Goal: Task Accomplishment & Management: Manage account settings

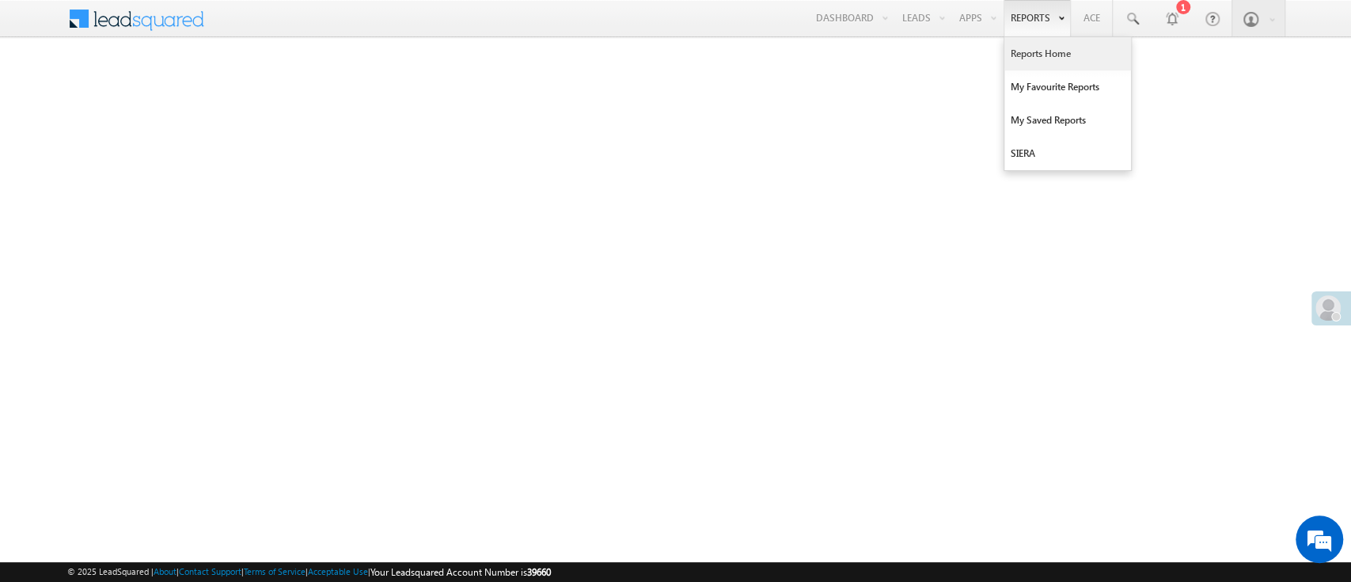
click at [1038, 62] on link "Reports Home" at bounding box center [1067, 53] width 127 height 33
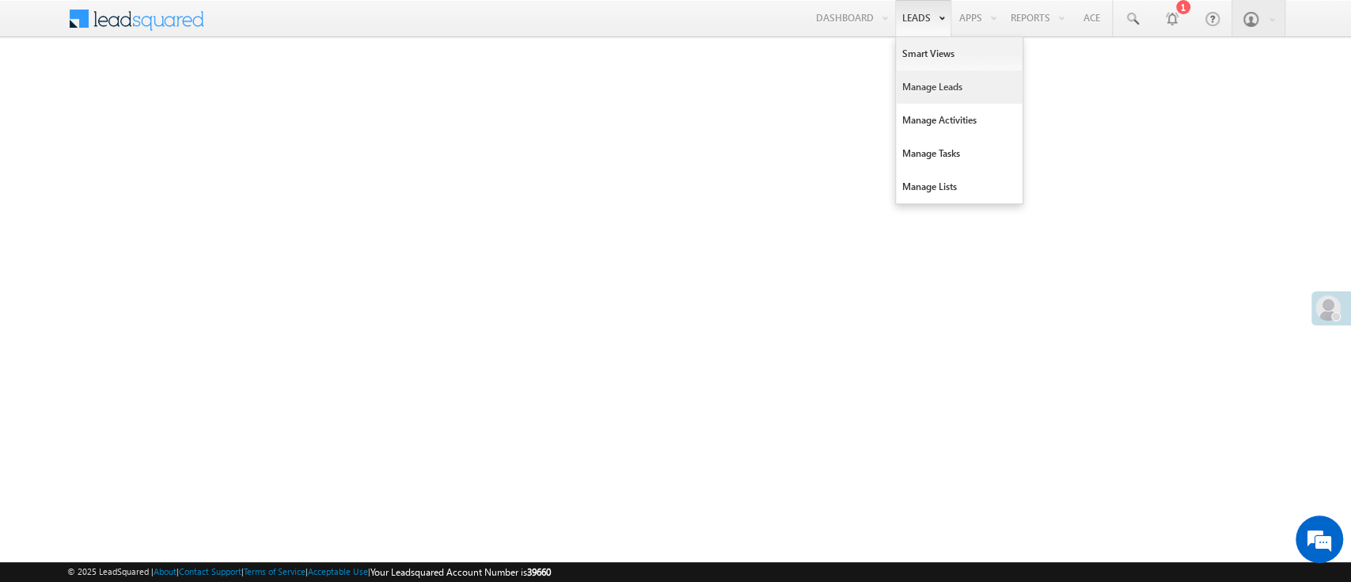
click at [935, 80] on link "Manage Leads" at bounding box center [959, 86] width 127 height 33
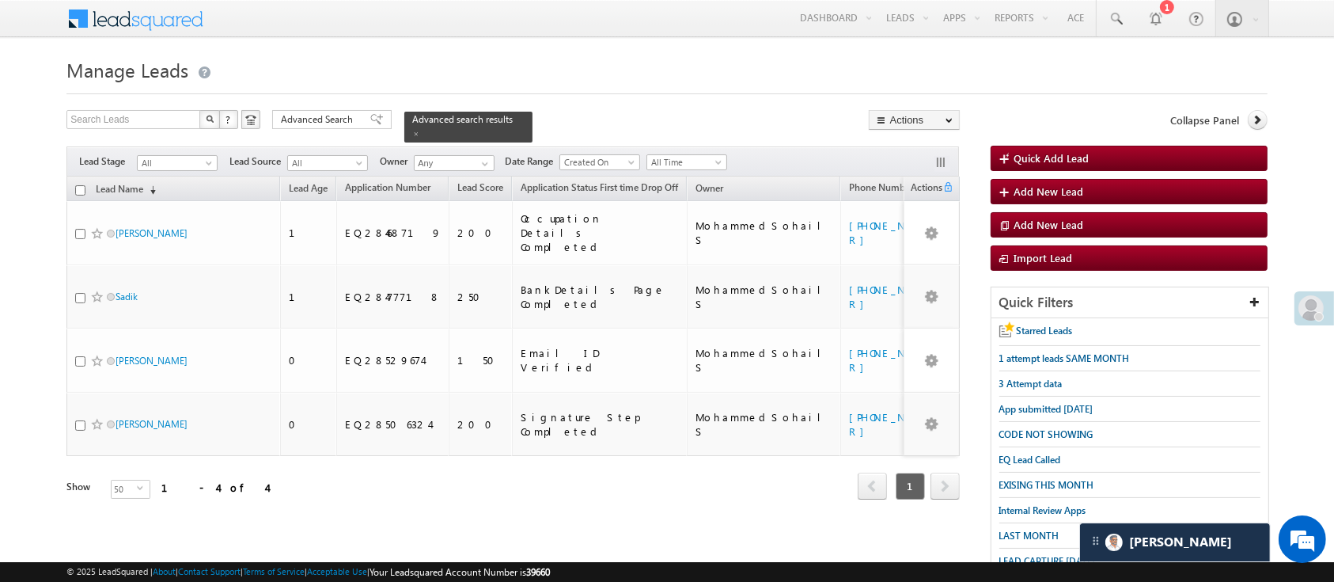
scroll to position [209, 0]
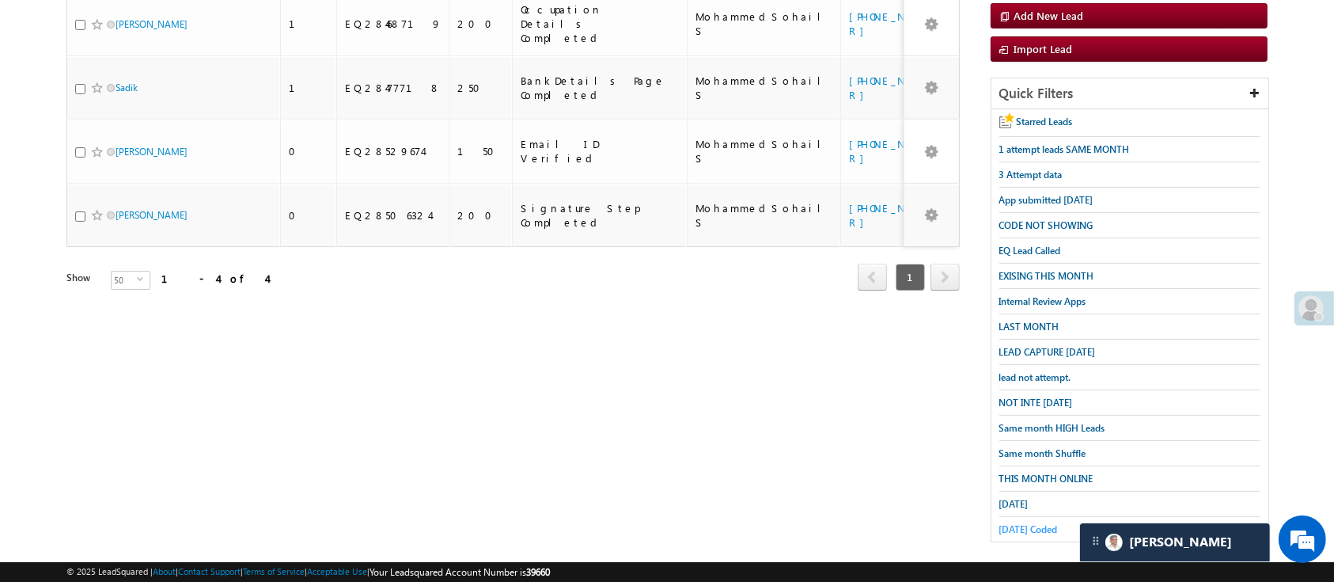
click at [1050, 523] on span "Today Coded" at bounding box center [1029, 529] width 59 height 12
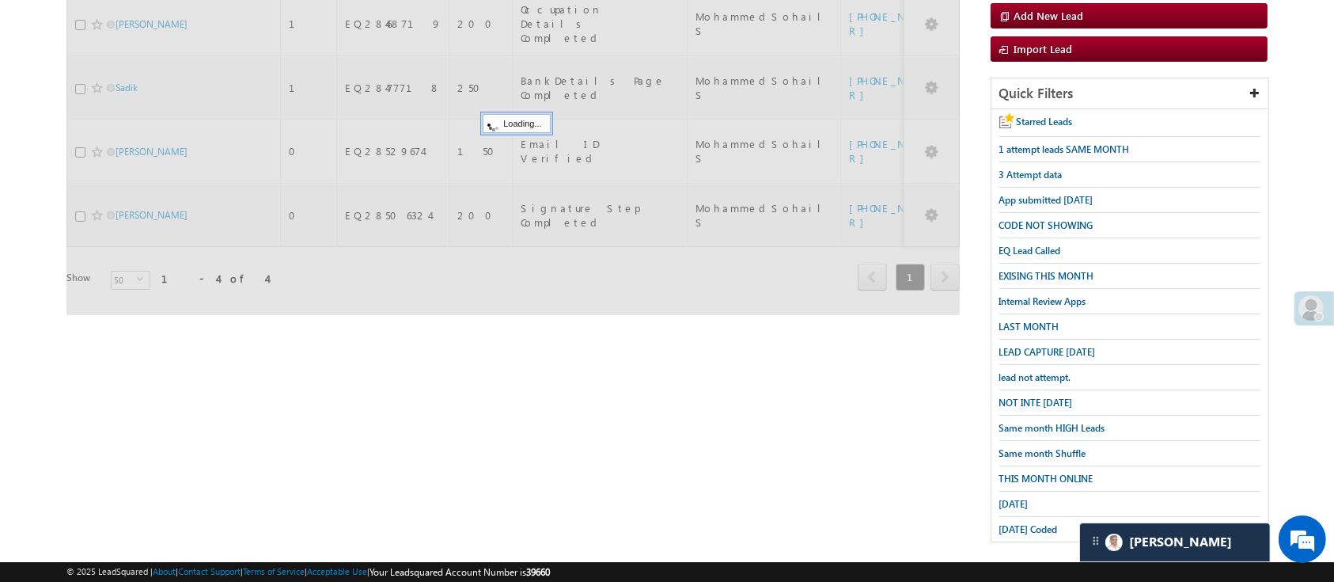
scroll to position [0, 0]
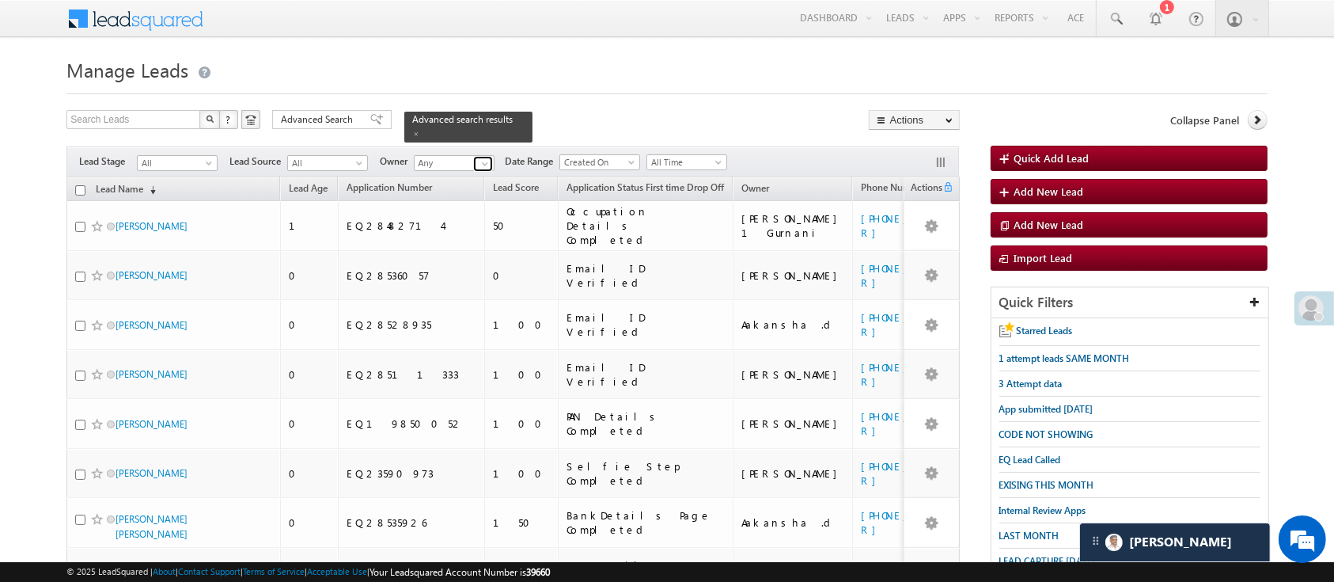
click at [488, 161] on link at bounding box center [483, 164] width 20 height 16
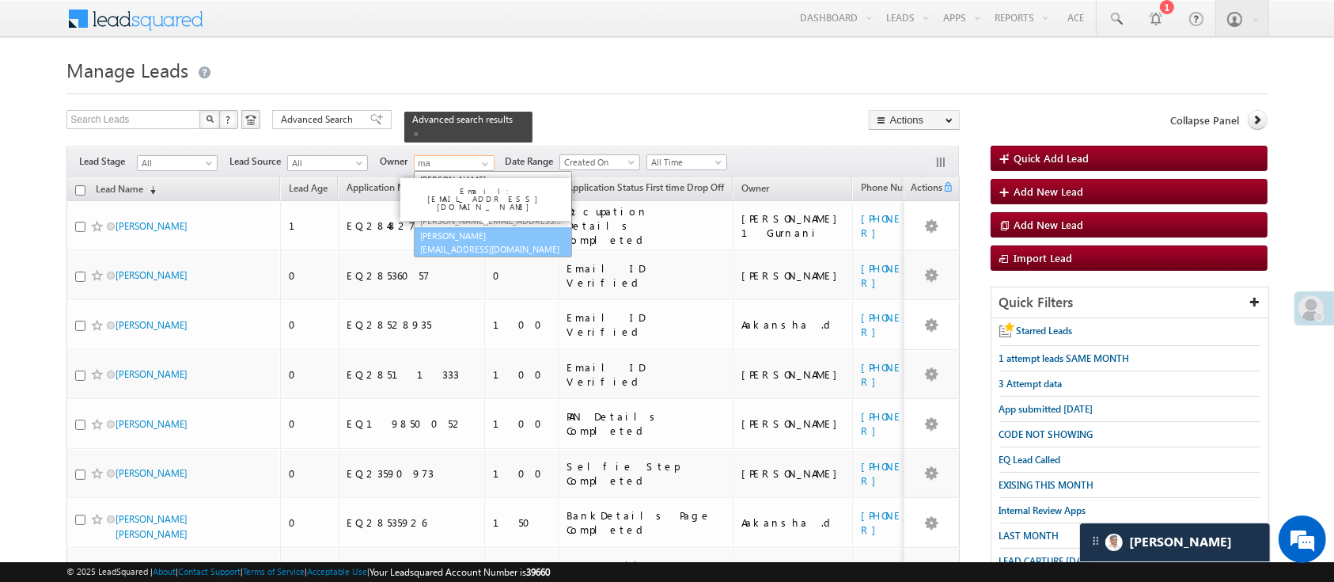
click at [481, 227] on link "Manish Panchal Manish.1Panchal@angelbroking.com" at bounding box center [493, 242] width 158 height 30
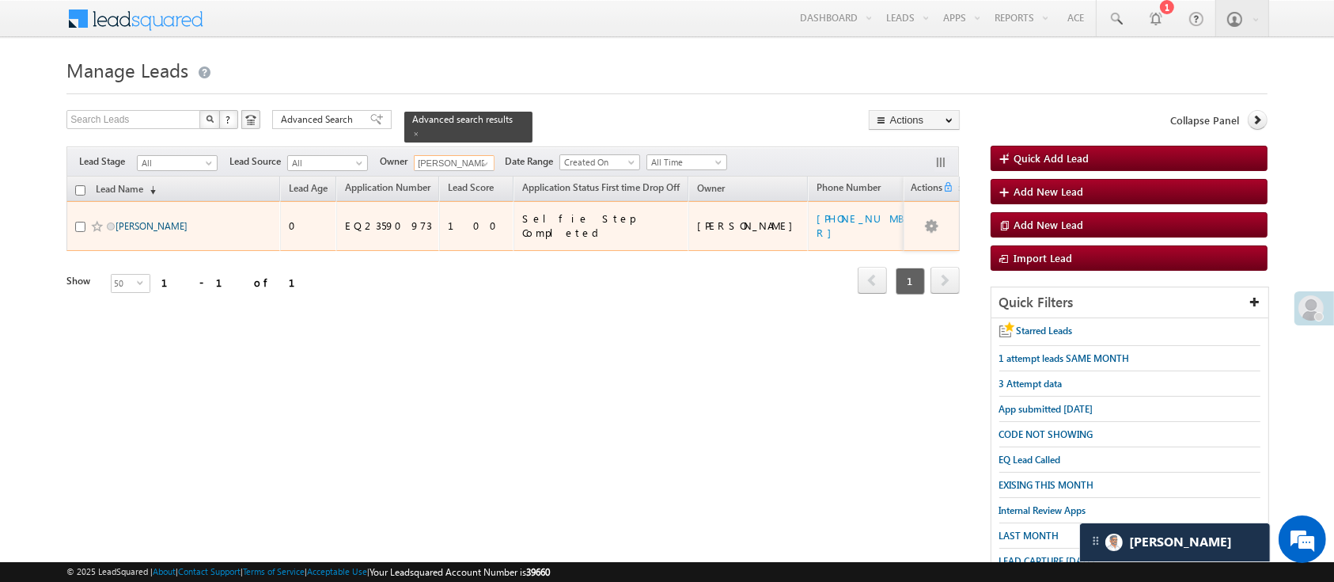
type input "[PERSON_NAME]"
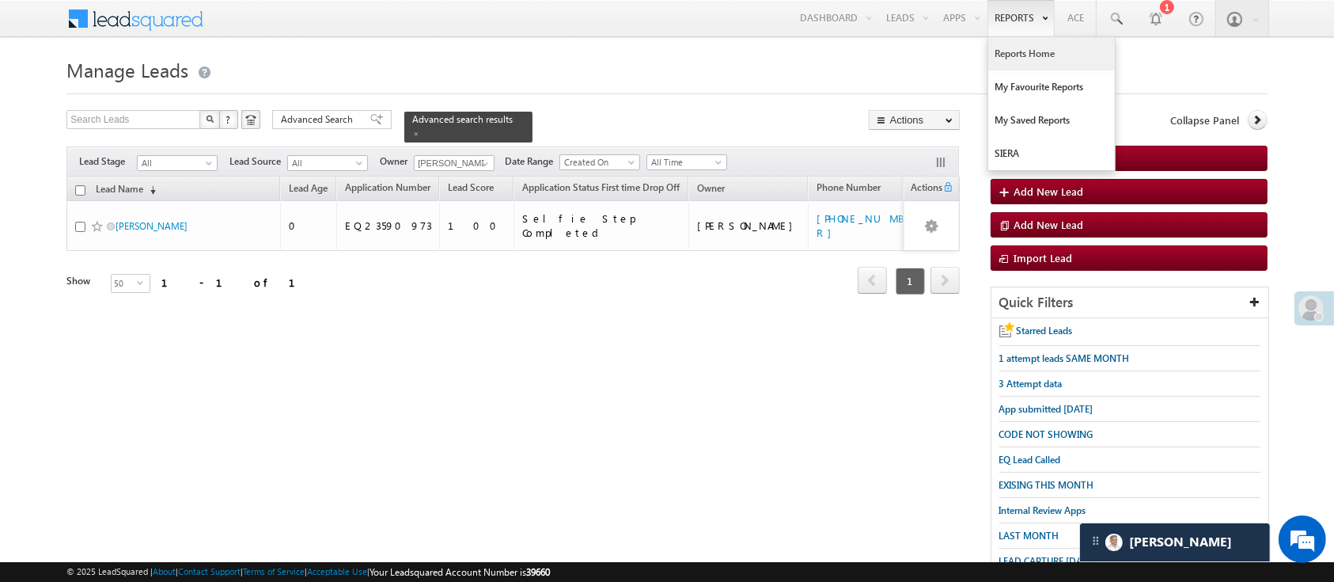
click at [1033, 51] on link "Reports Home" at bounding box center [1051, 53] width 127 height 33
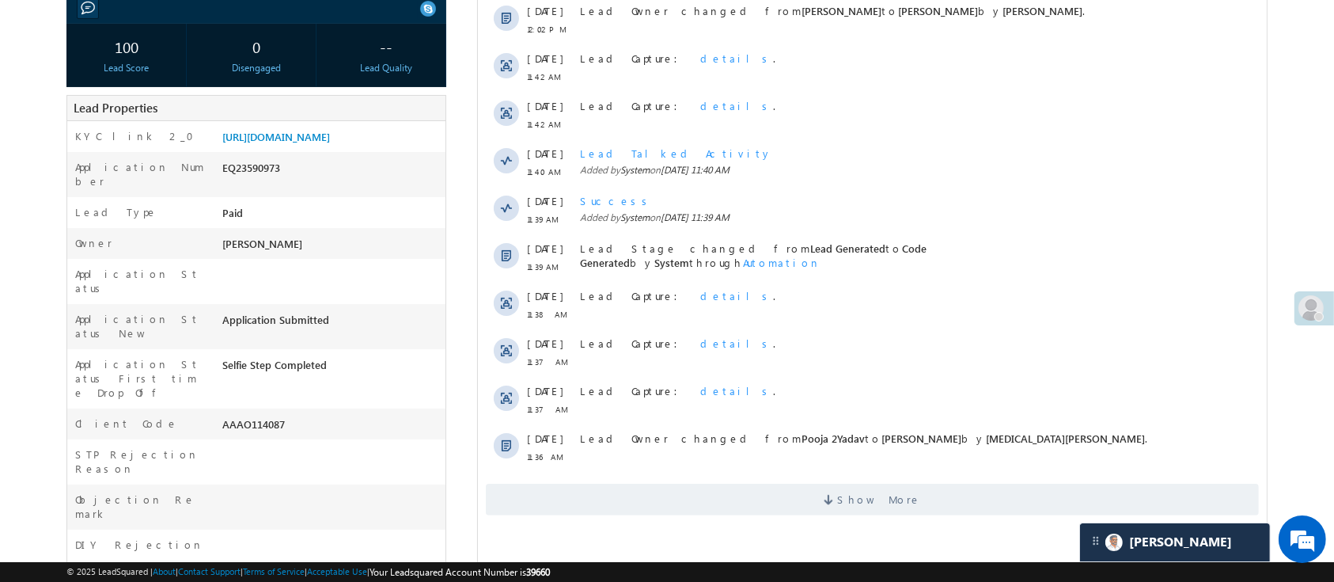
scroll to position [262, 0]
drag, startPoint x: 1349, startPoint y: 122, endPoint x: 780, endPoint y: 372, distance: 622.3
click at [931, 496] on span "Show More" at bounding box center [871, 501] width 773 height 32
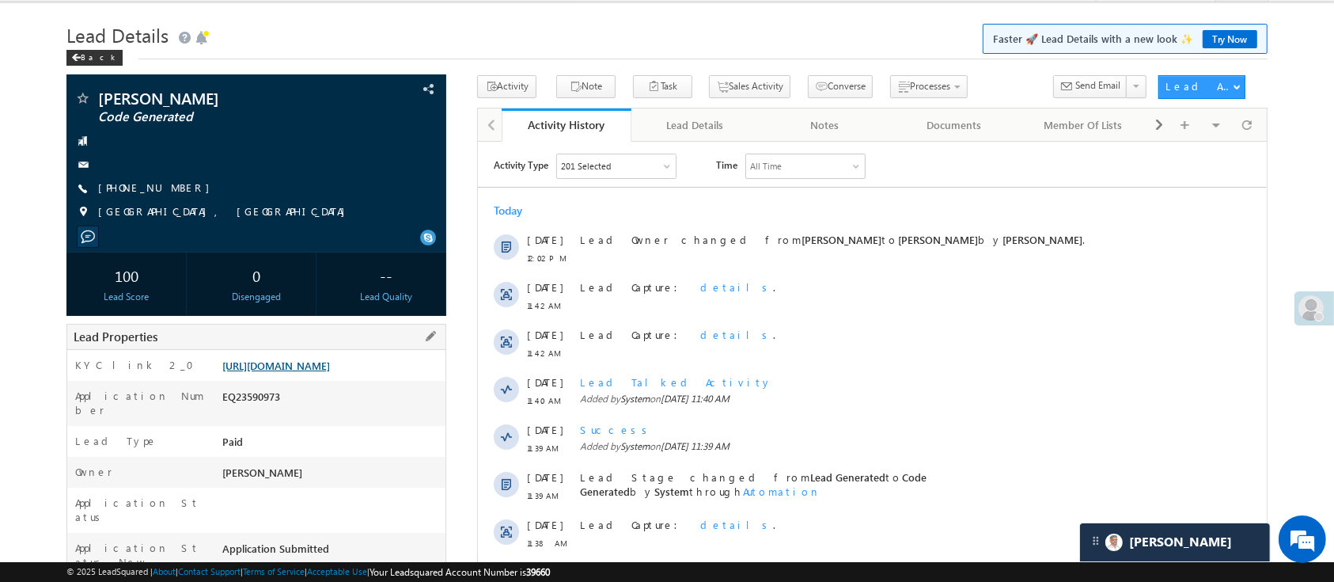
scroll to position [0, 0]
click at [300, 372] on link "https://angelbroking1-pk3em7sa.customui-test.leadsquared.com?leadId=db470624-e2…" at bounding box center [276, 365] width 108 height 13
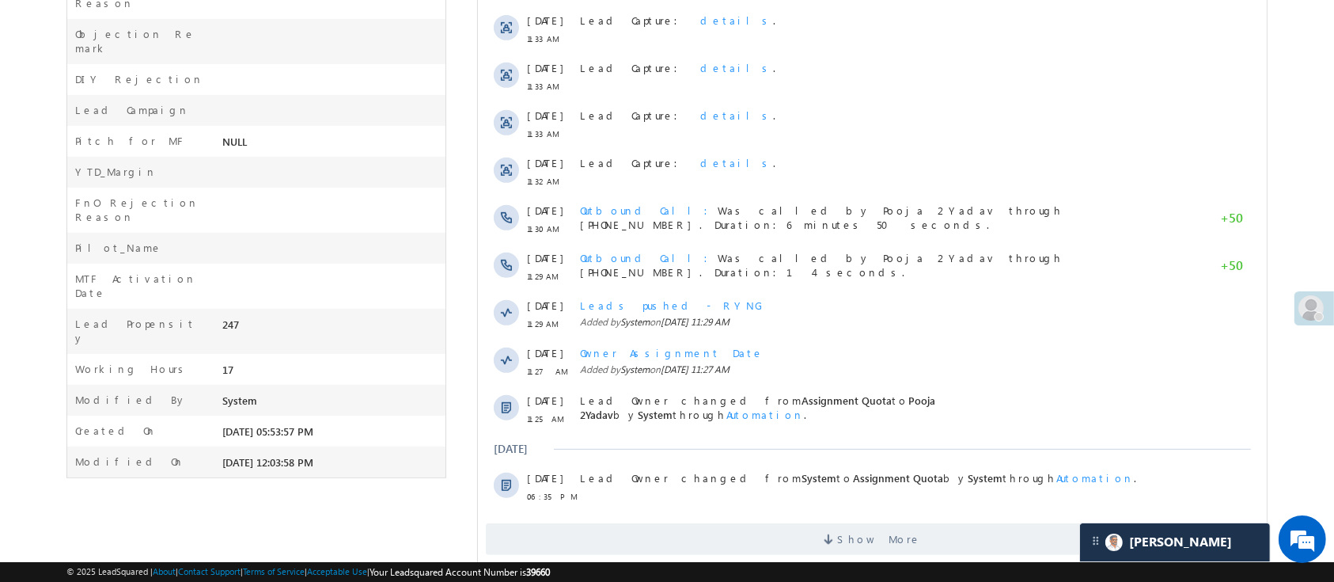
scroll to position [766, 0]
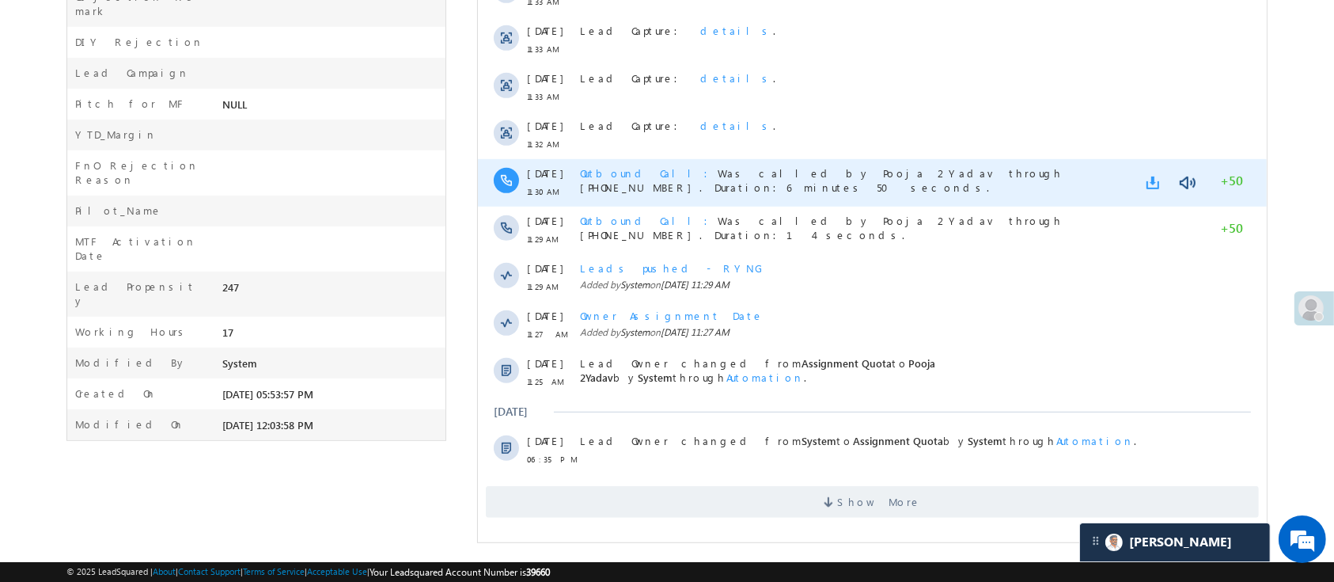
click at [1157, 181] on link at bounding box center [1155, 183] width 19 height 16
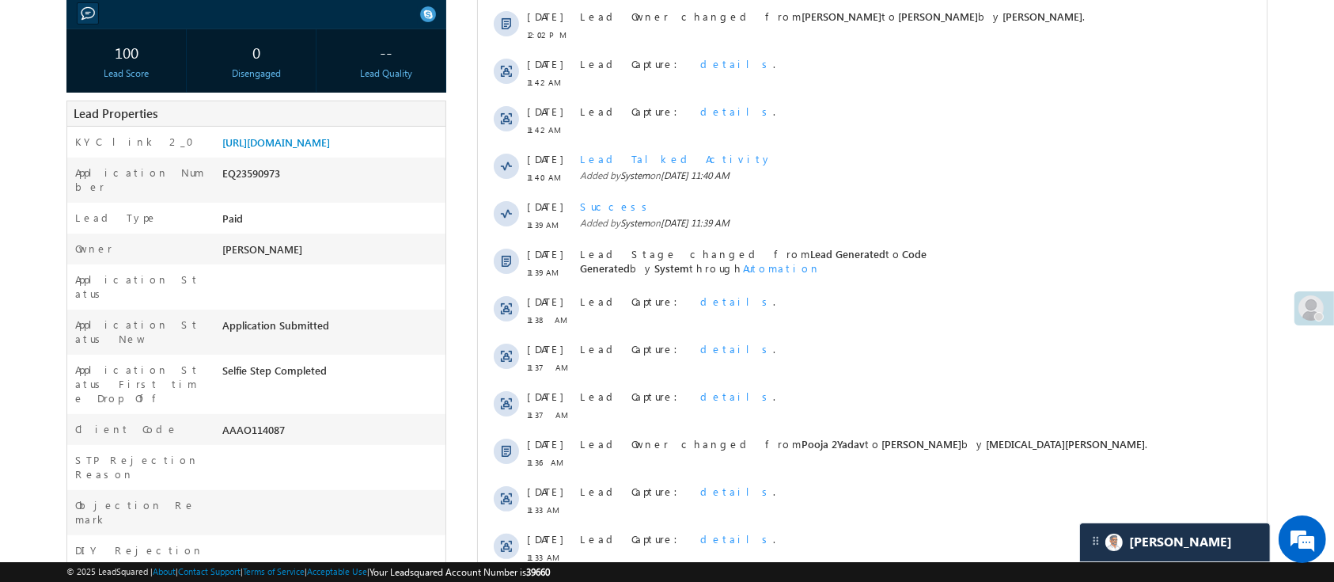
scroll to position [0, 0]
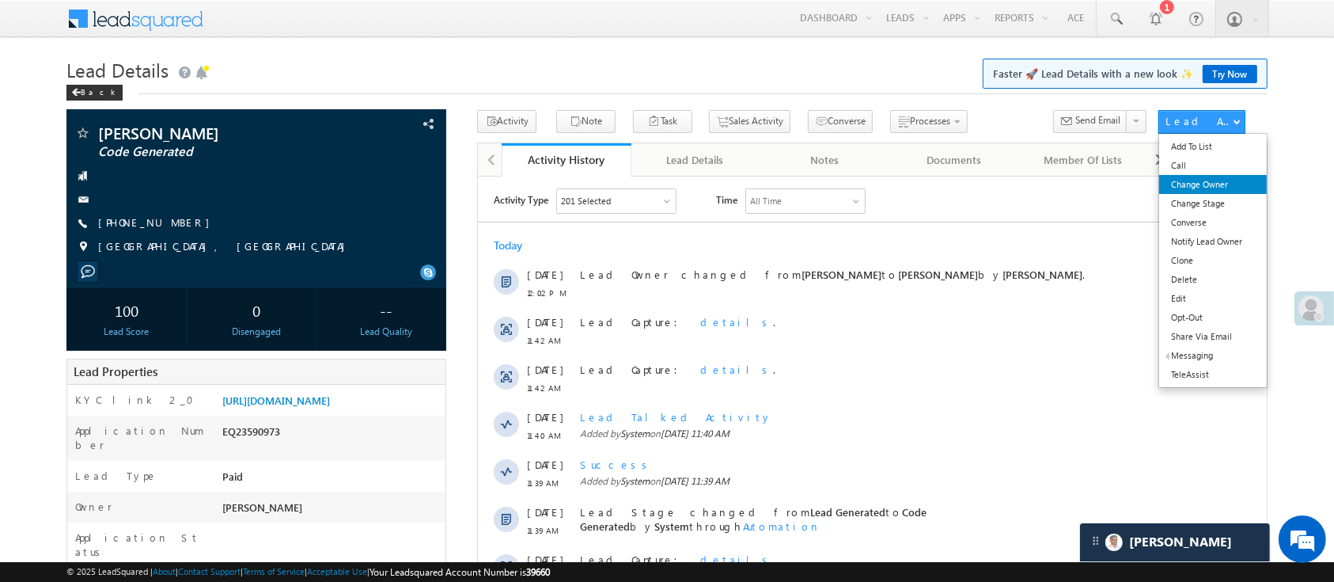
click at [1237, 181] on link "Change Owner" at bounding box center [1213, 184] width 108 height 19
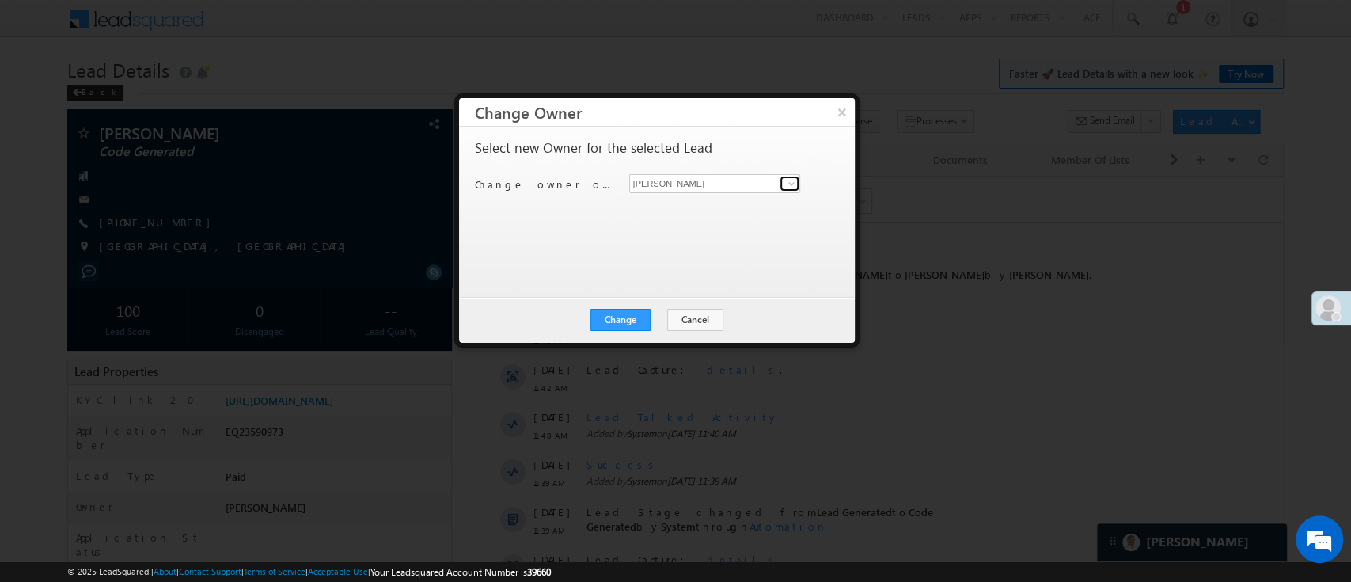
click at [785, 178] on span at bounding box center [791, 183] width 13 height 13
click at [732, 200] on link "MohammedSohail S MohammedSohail.S@angelbroking.com" at bounding box center [715, 208] width 172 height 30
type input "MohammedSohail S"
click at [641, 305] on div "Change Cancel Close" at bounding box center [657, 320] width 396 height 46
click at [639, 311] on button "Change" at bounding box center [620, 320] width 60 height 22
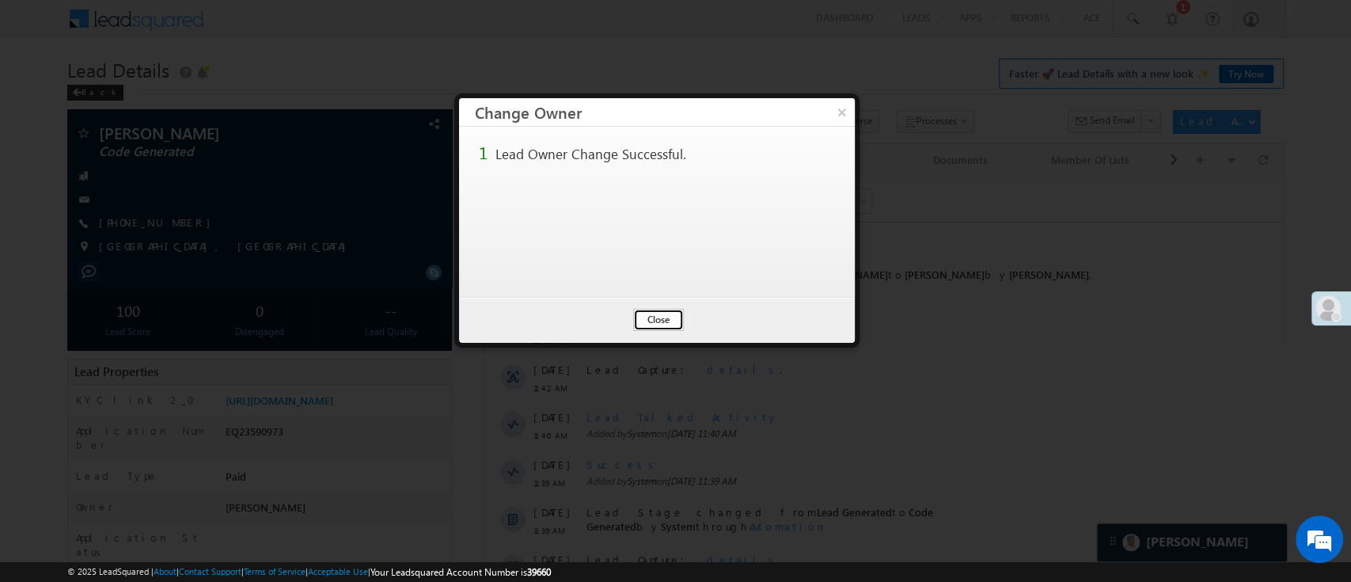
click at [648, 314] on button "Close" at bounding box center [658, 320] width 51 height 22
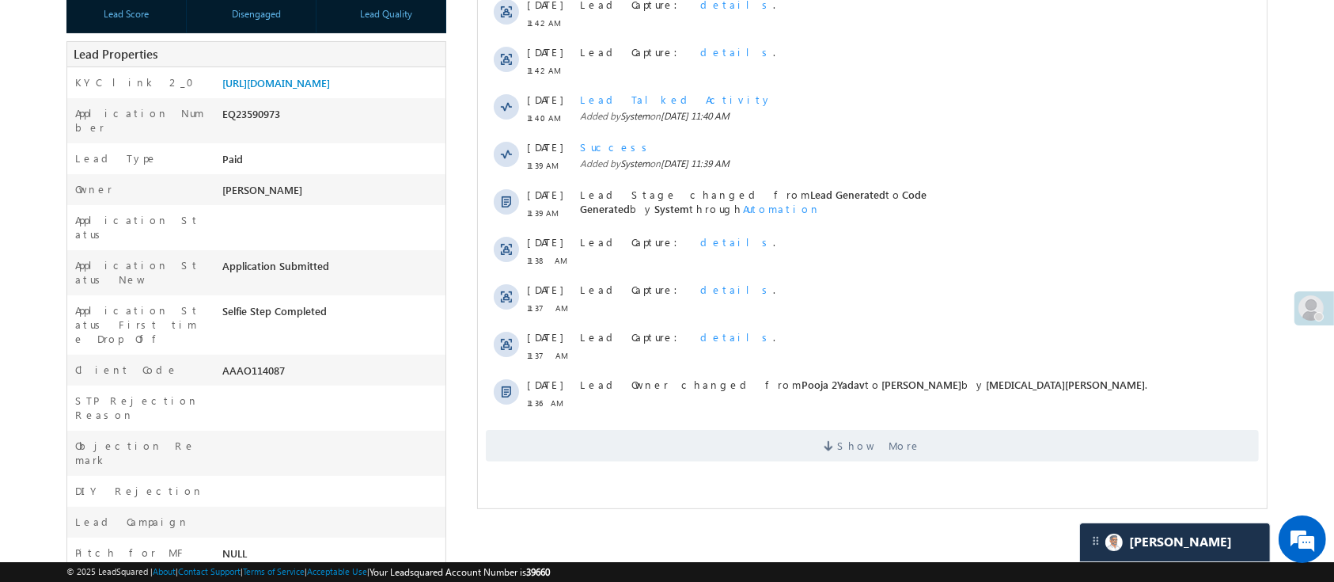
scroll to position [319, 0]
click at [934, 431] on span "Show More" at bounding box center [871, 444] width 773 height 32
click at [942, 438] on div "Activity Type 201 Selected Select All Sales Activities 1 Sales Activity Email A…" at bounding box center [871, 164] width 789 height 590
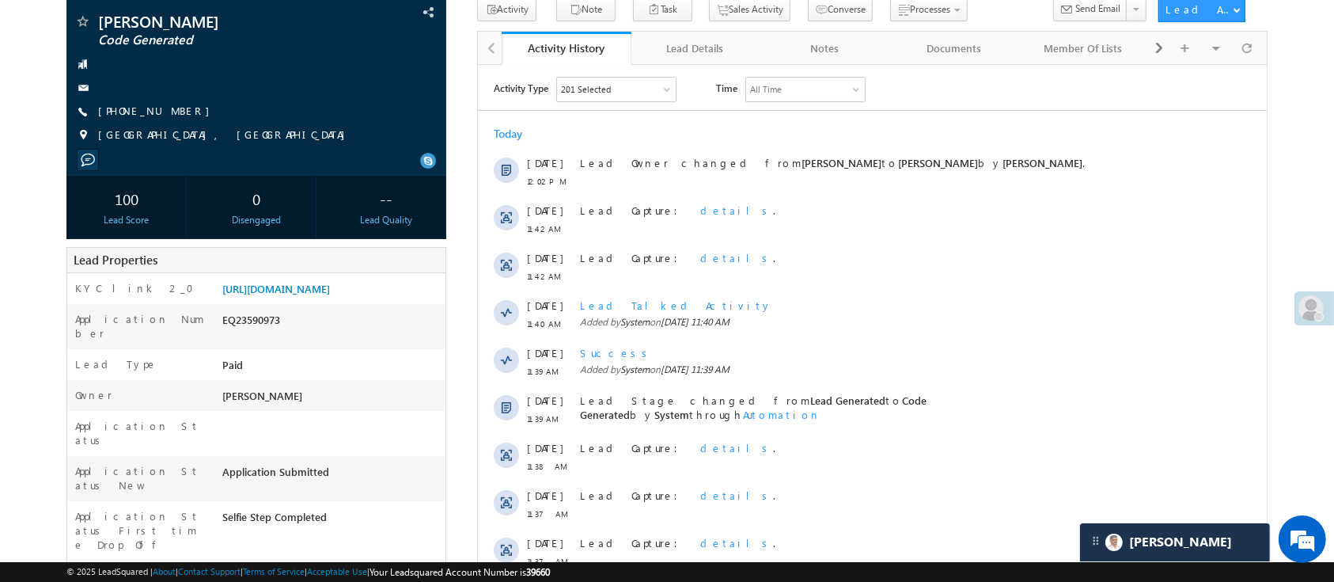
scroll to position [6, 0]
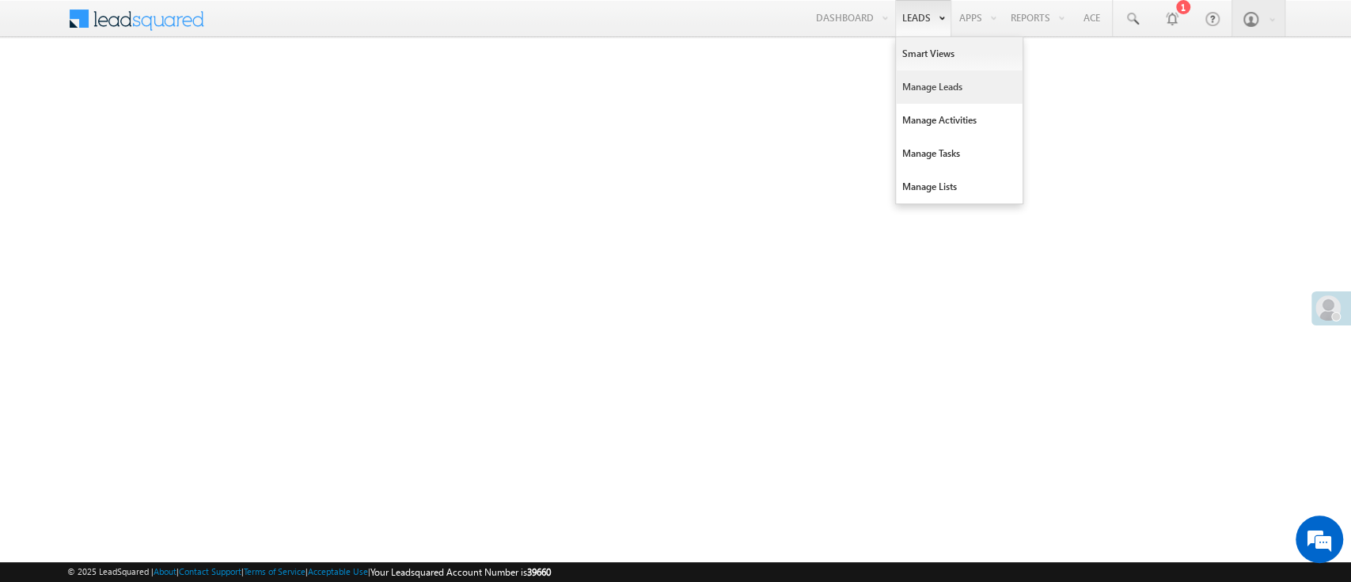
click at [913, 78] on link "Manage Leads" at bounding box center [959, 86] width 127 height 33
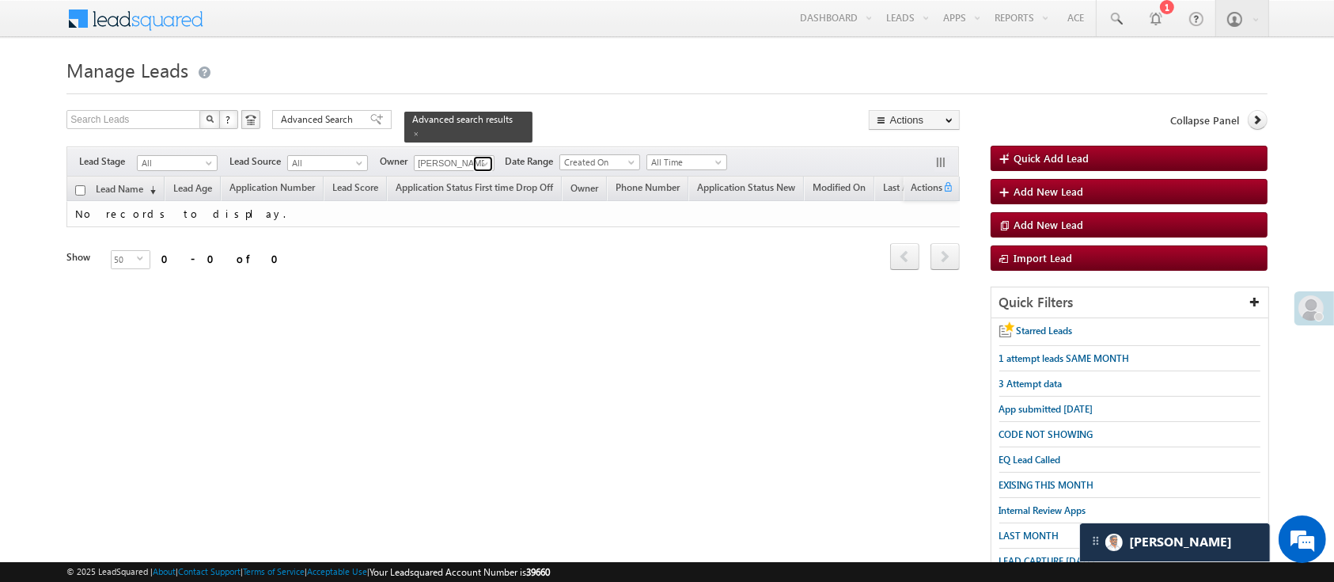
click at [484, 157] on span at bounding box center [485, 163] width 13 height 13
click at [484, 172] on link "MohammedSohail S MohammedSohail.S@angelbroking.com" at bounding box center [493, 187] width 157 height 30
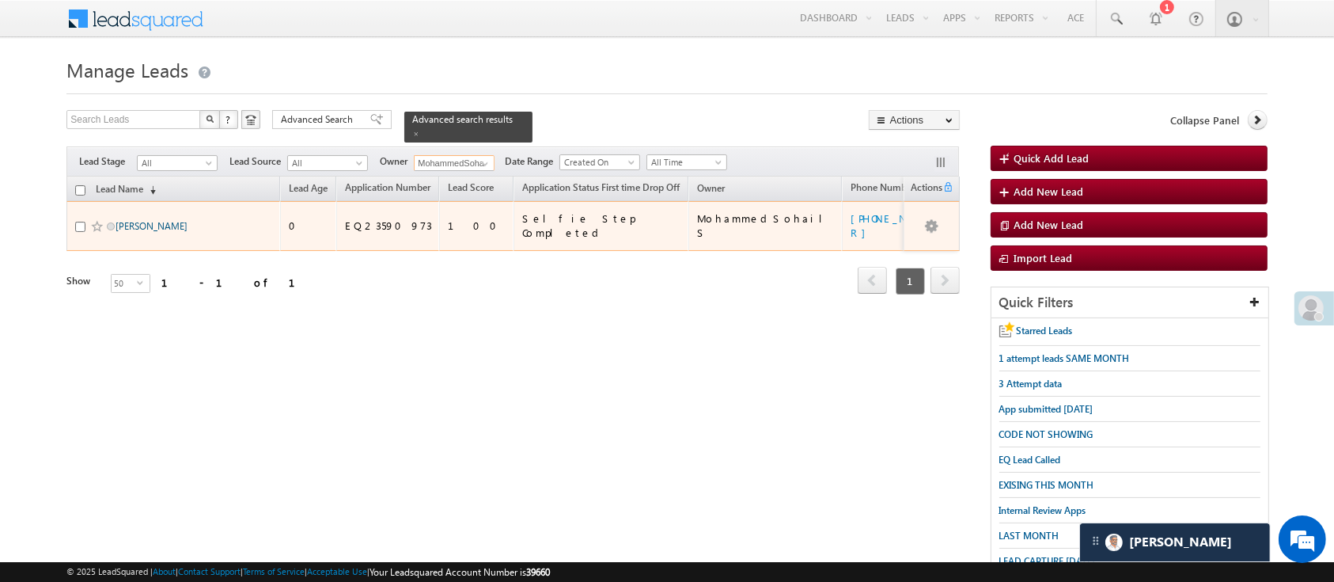
type input "MohammedSohail S"
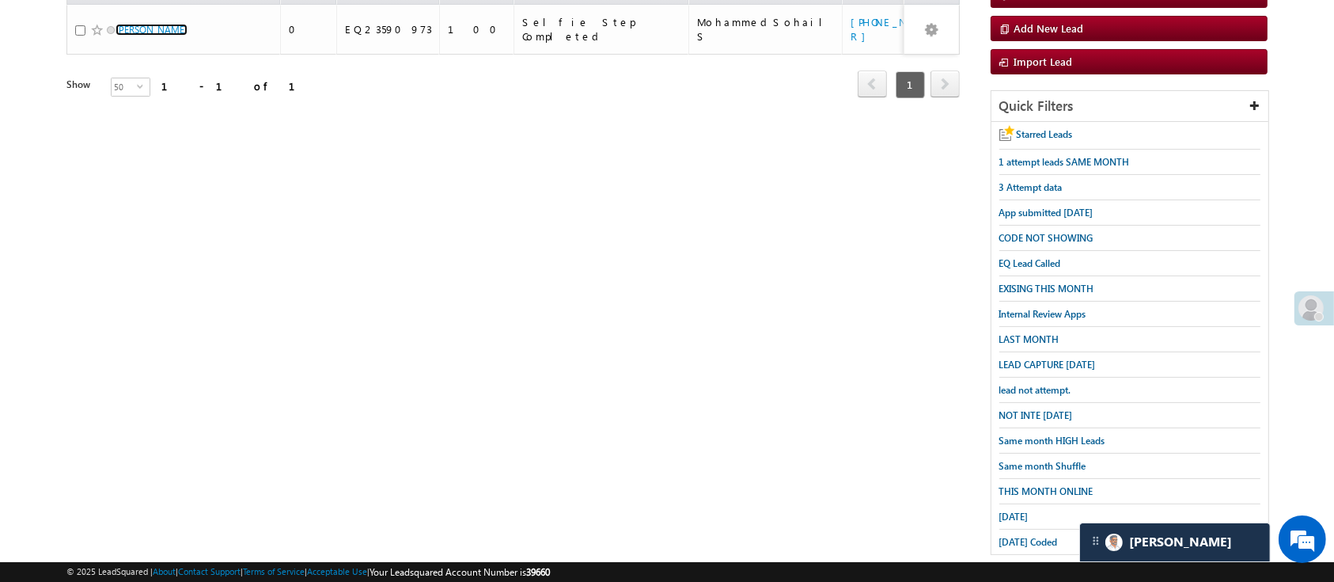
scroll to position [209, 0]
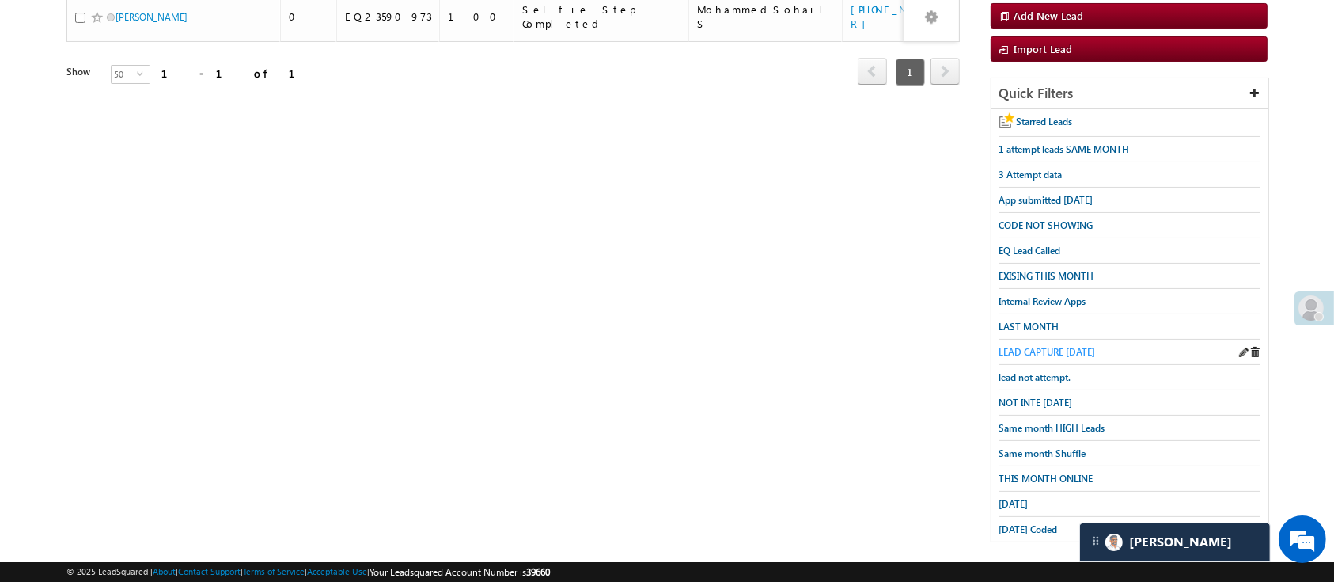
click at [1053, 346] on span "LEAD CAPTURE TODAY" at bounding box center [1048, 352] width 97 height 12
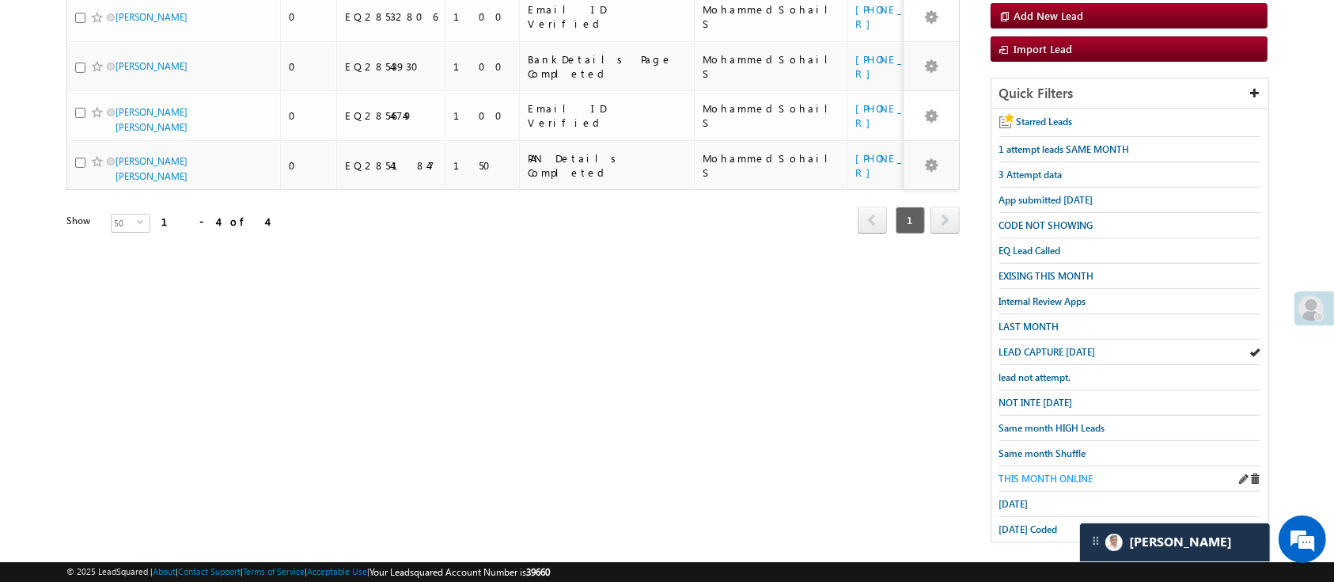
click at [1051, 472] on span "THIS MONTH ONLINE" at bounding box center [1047, 478] width 94 height 12
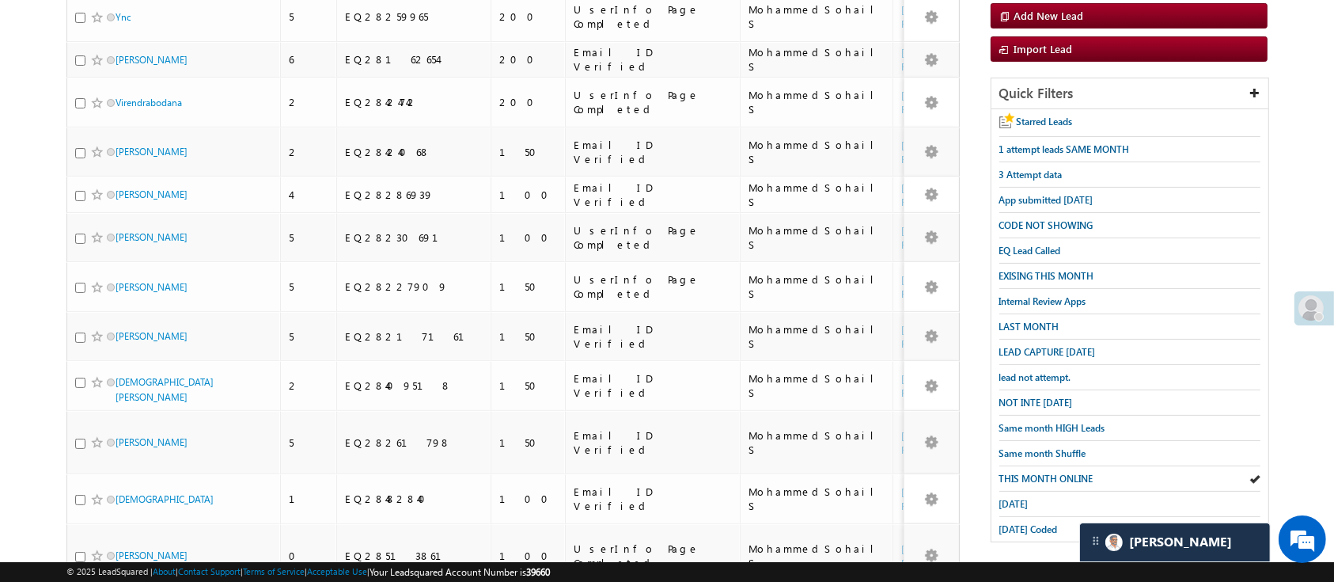
scroll to position [0, 0]
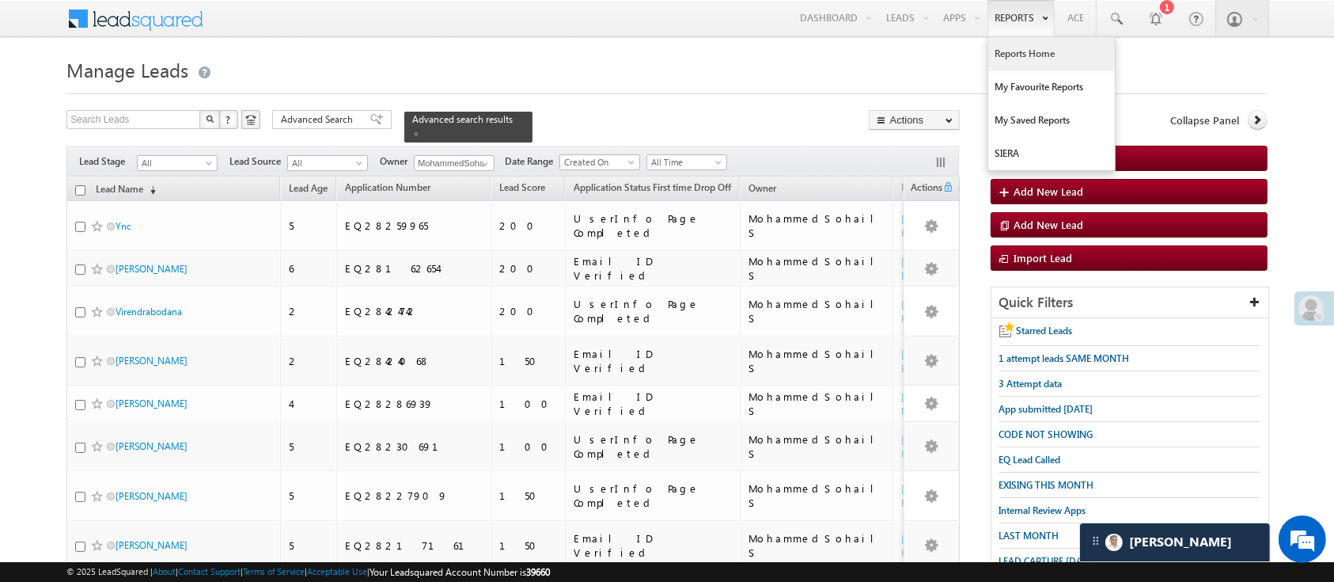
click at [1023, 50] on link "Reports Home" at bounding box center [1051, 53] width 127 height 33
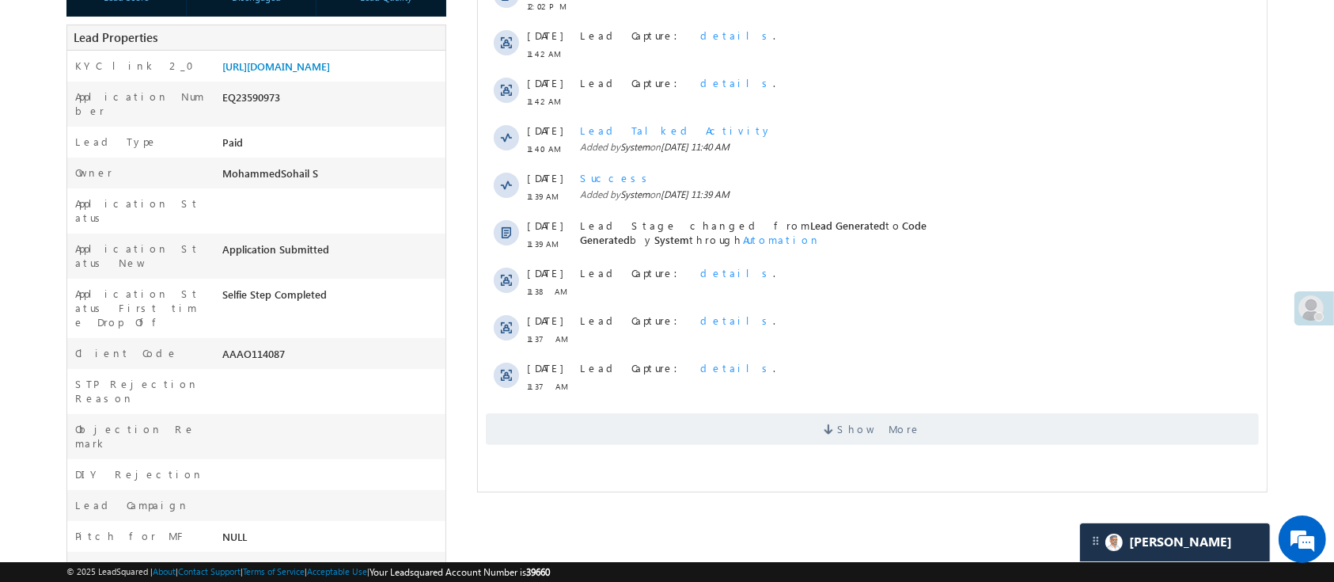
scroll to position [356, 0]
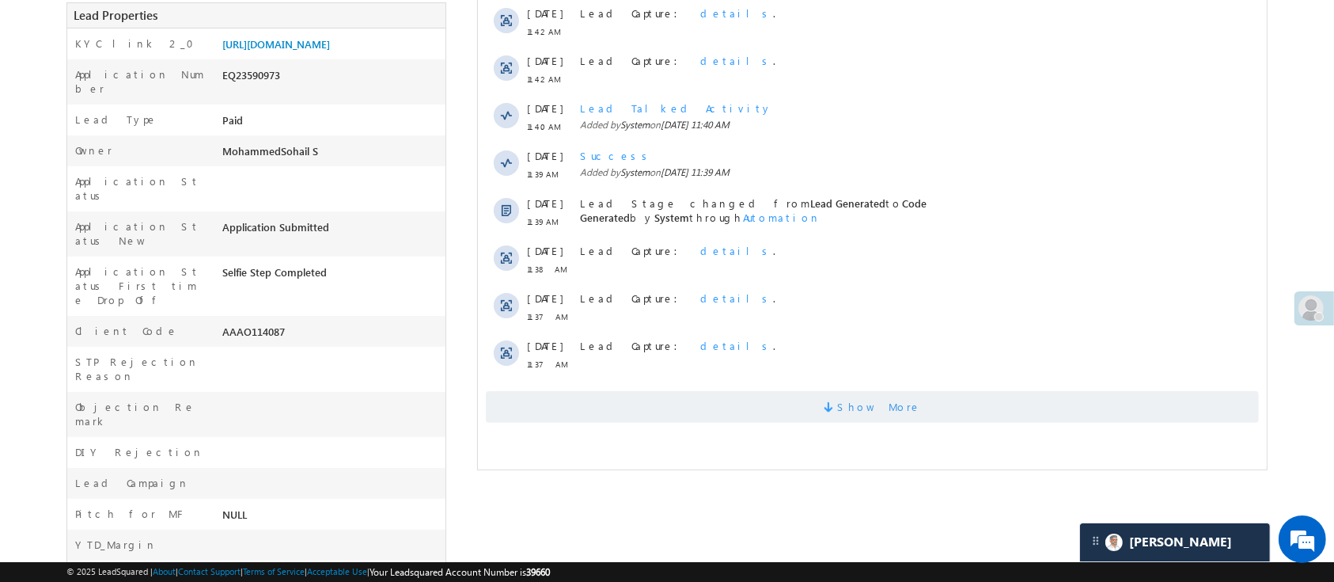
click at [883, 407] on span "Show More" at bounding box center [879, 407] width 84 height 32
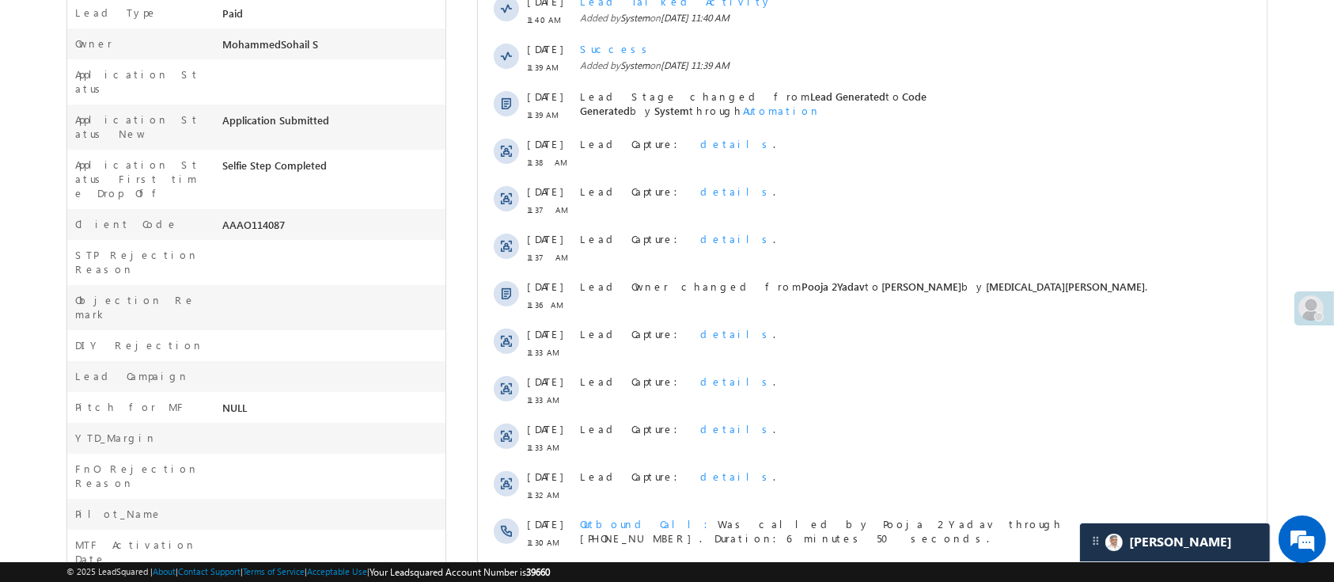
scroll to position [434, 0]
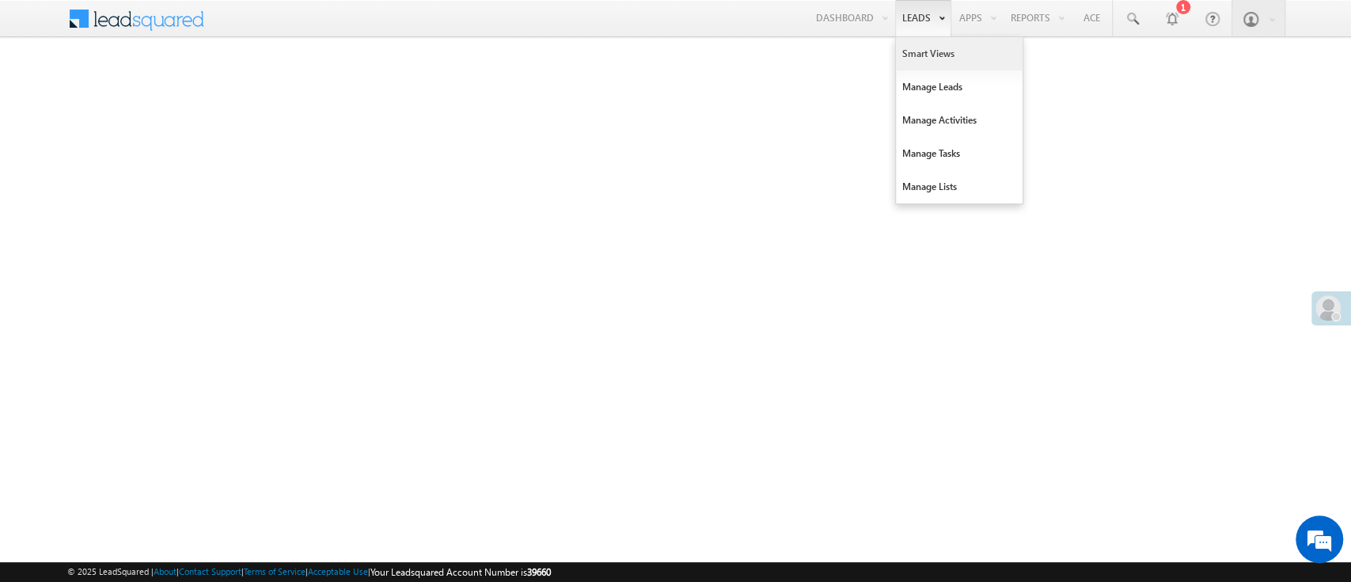
click at [935, 60] on link "Smart Views" at bounding box center [959, 53] width 127 height 33
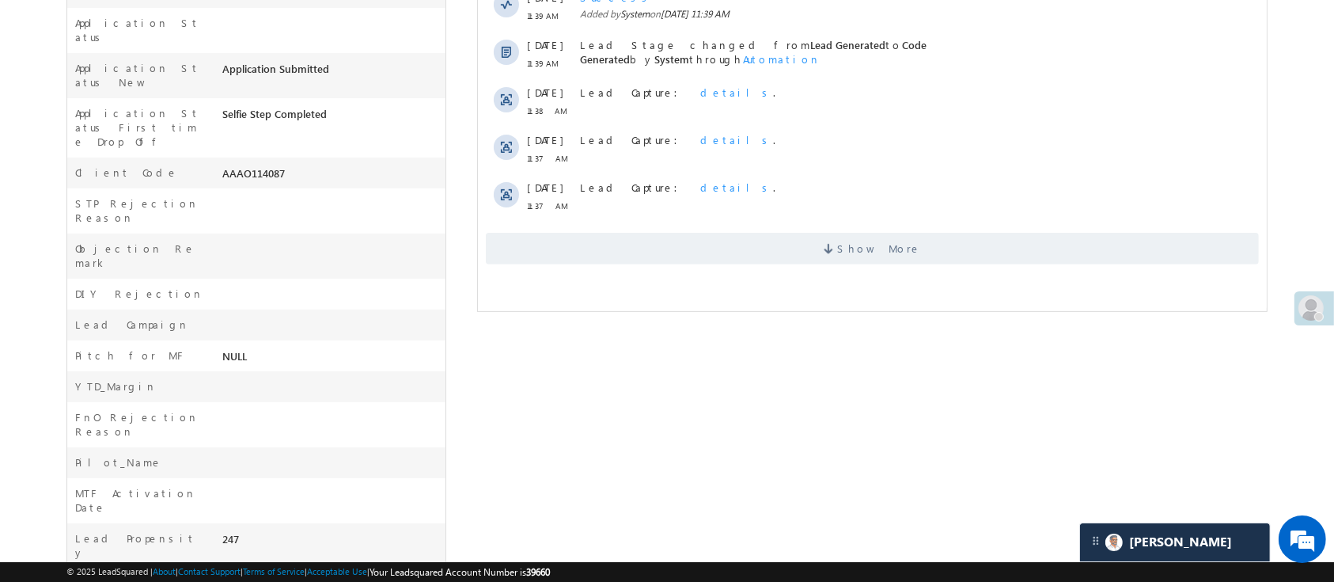
scroll to position [572, 0]
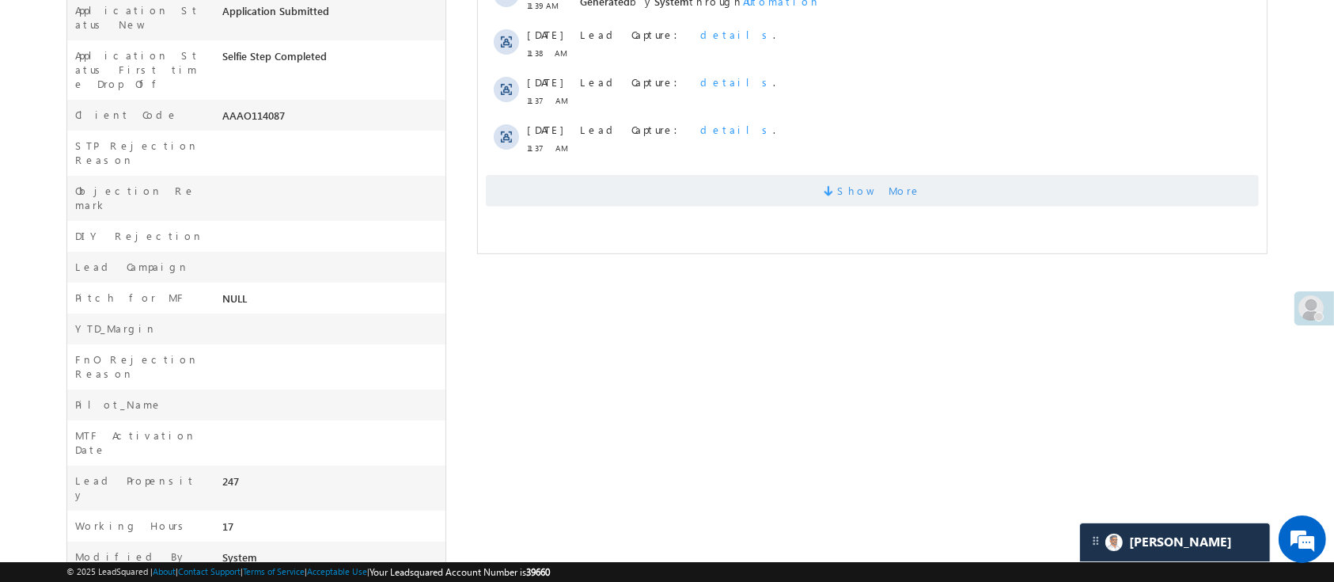
click at [971, 185] on span "Show More" at bounding box center [871, 191] width 773 height 32
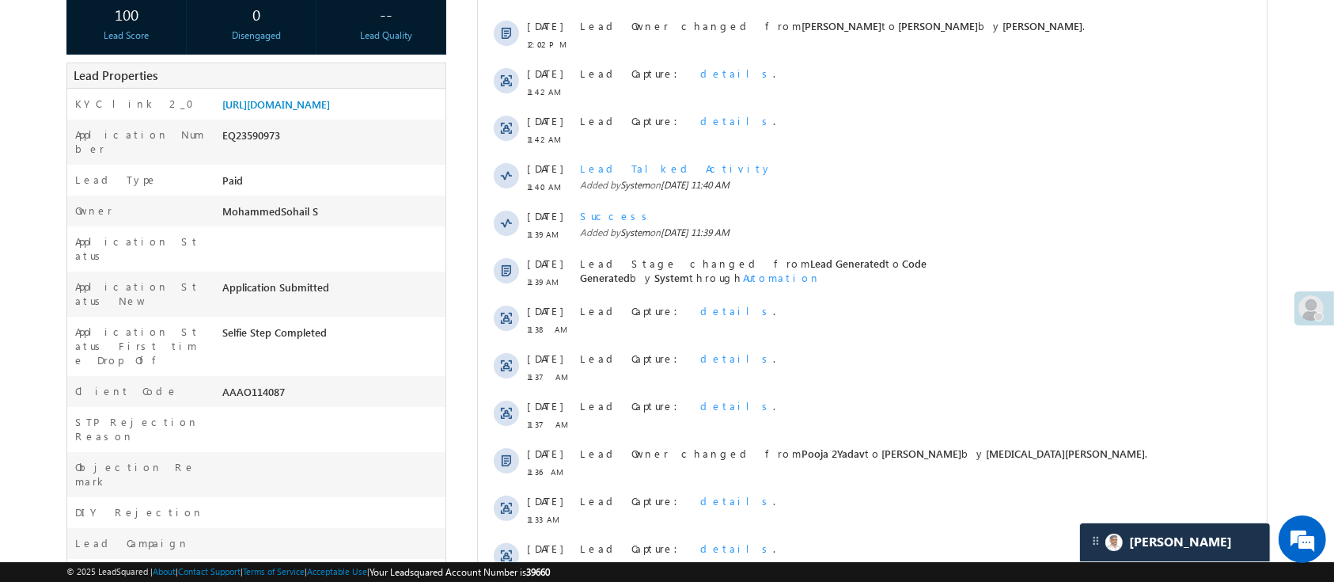
scroll to position [0, 0]
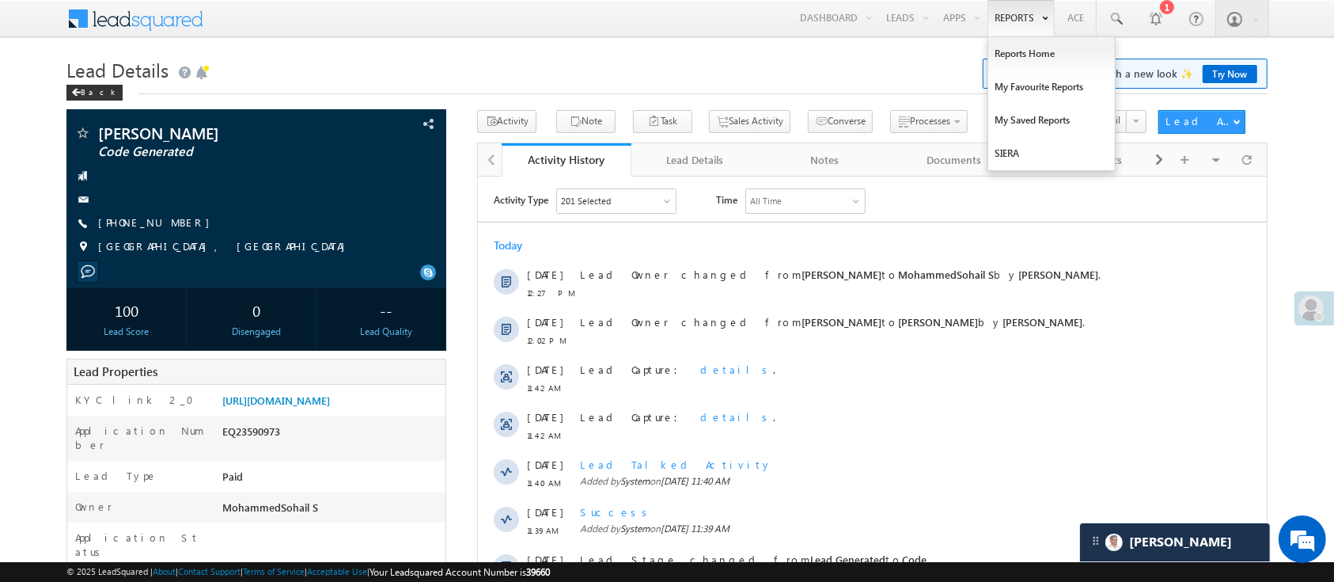
click at [1013, 14] on link "Reports" at bounding box center [1021, 18] width 67 height 36
click at [1018, 48] on link "Reports Home" at bounding box center [1051, 53] width 127 height 33
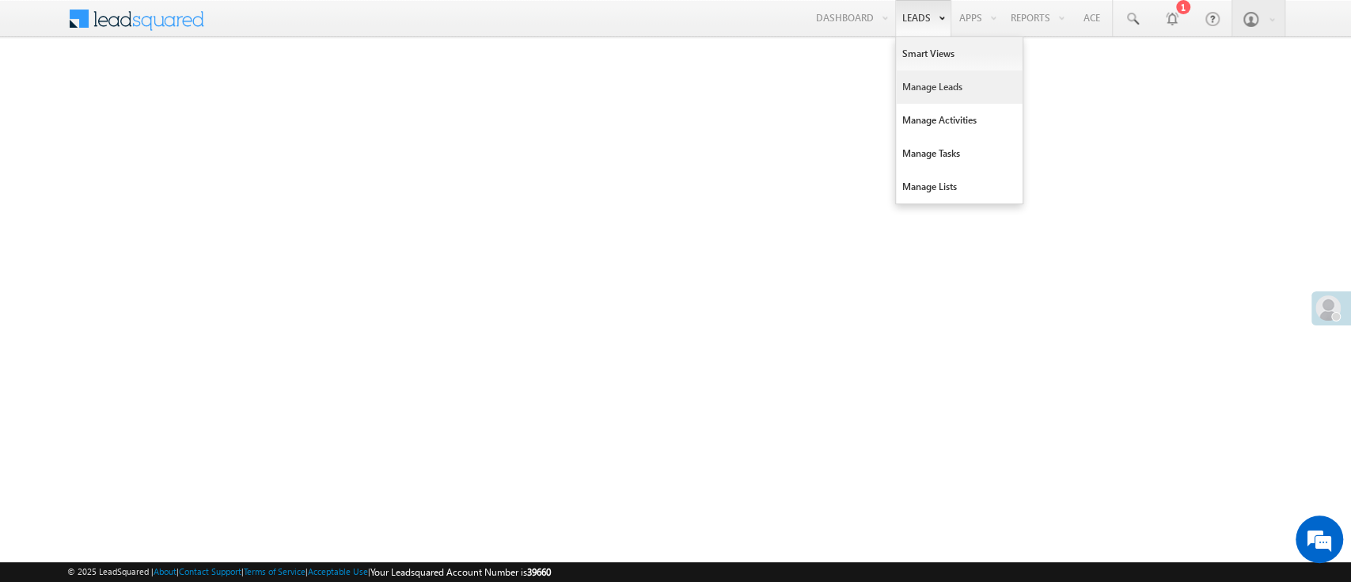
click at [945, 89] on link "Manage Leads" at bounding box center [959, 86] width 127 height 33
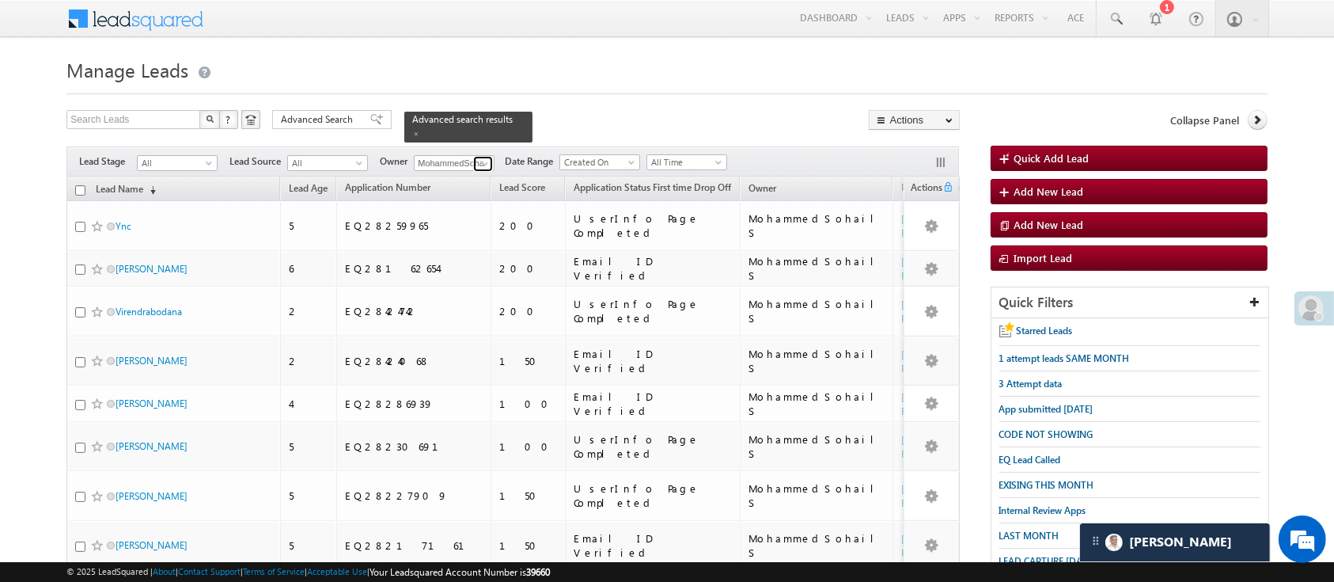
click at [476, 156] on link at bounding box center [483, 164] width 20 height 16
click at [479, 157] on span at bounding box center [485, 163] width 13 height 13
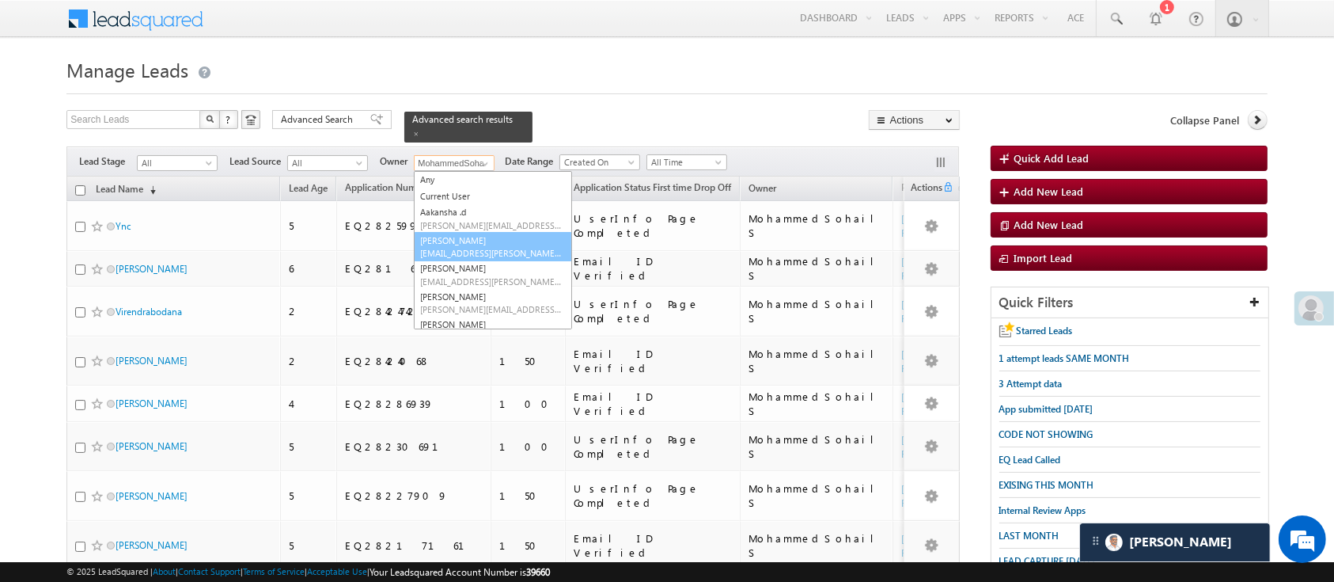
click at [481, 234] on link "Anuj Rajak Anuj.Rajak@angelbroking.com" at bounding box center [493, 247] width 158 height 30
type input "[PERSON_NAME]"
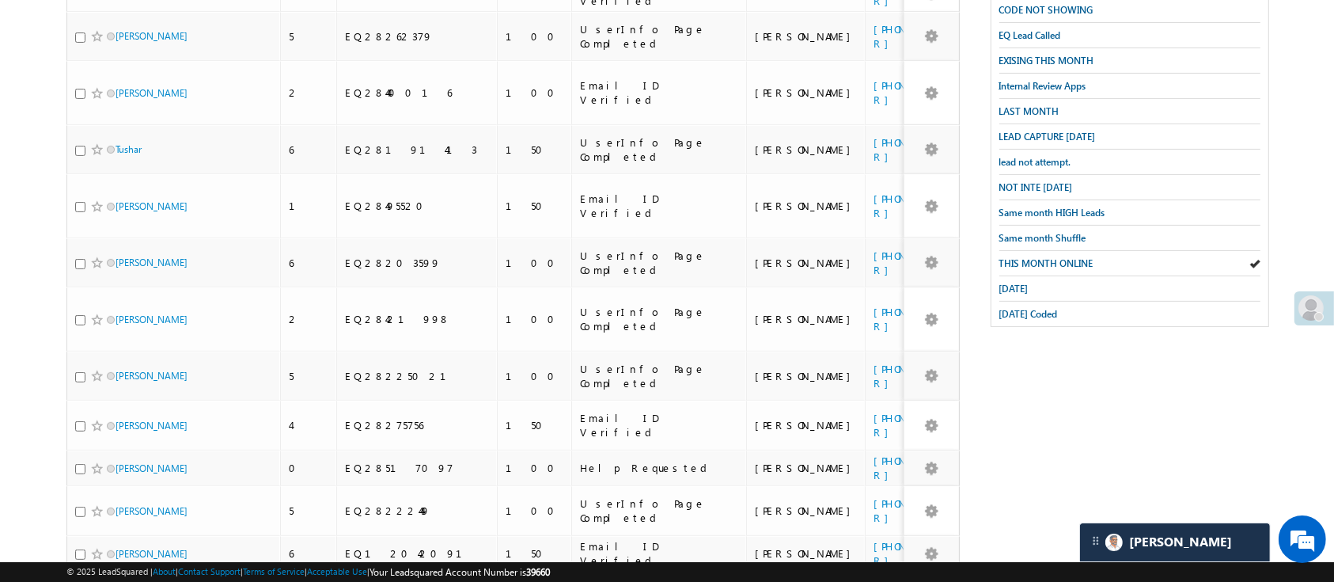
scroll to position [427, 0]
click at [1047, 179] on span "NOT INTE TODAY" at bounding box center [1037, 185] width 74 height 12
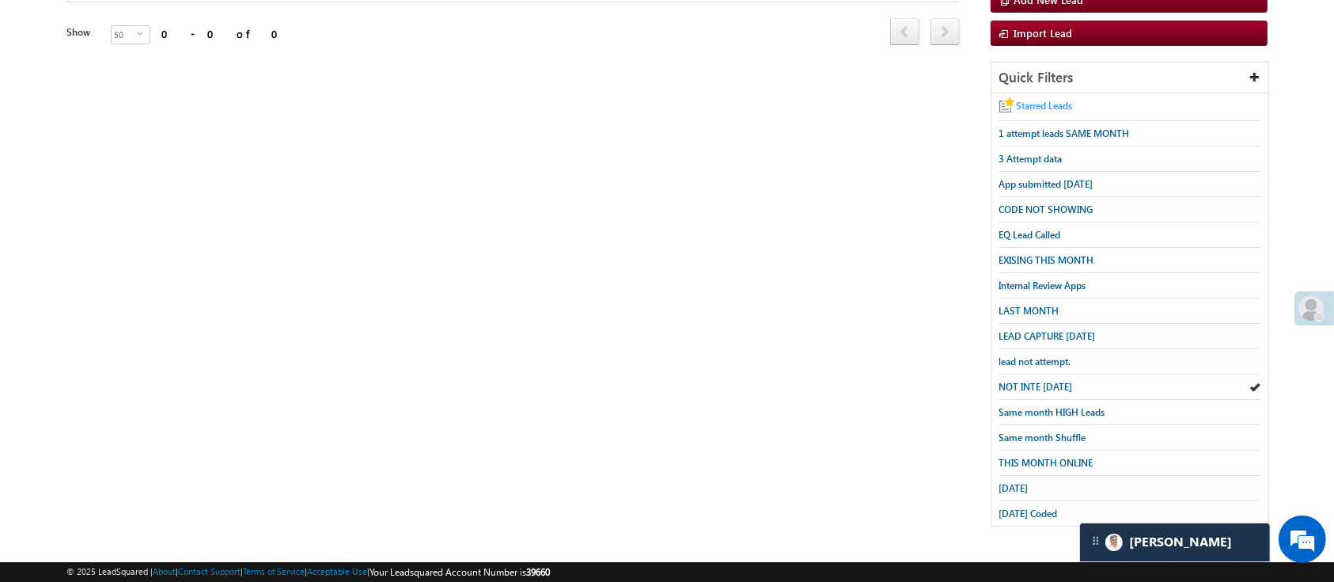
scroll to position [209, 0]
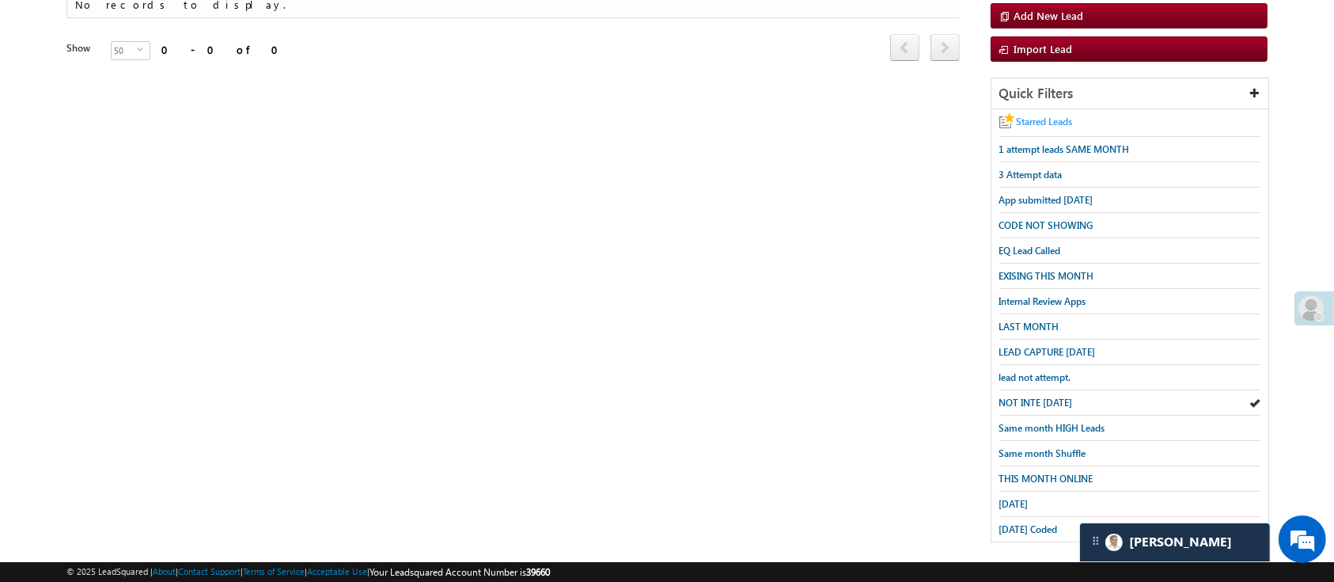
click at [1051, 119] on span "Starred Leads" at bounding box center [1045, 122] width 56 height 12
click at [1060, 346] on span "LEAD CAPTURE TODAY" at bounding box center [1048, 352] width 97 height 12
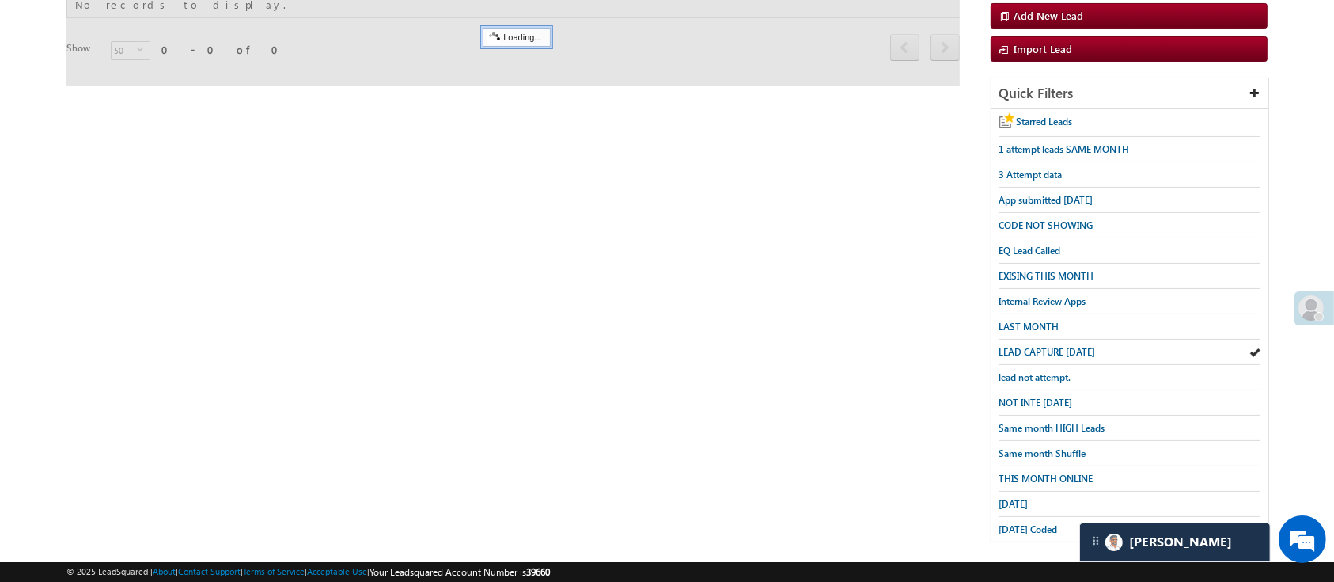
scroll to position [0, 0]
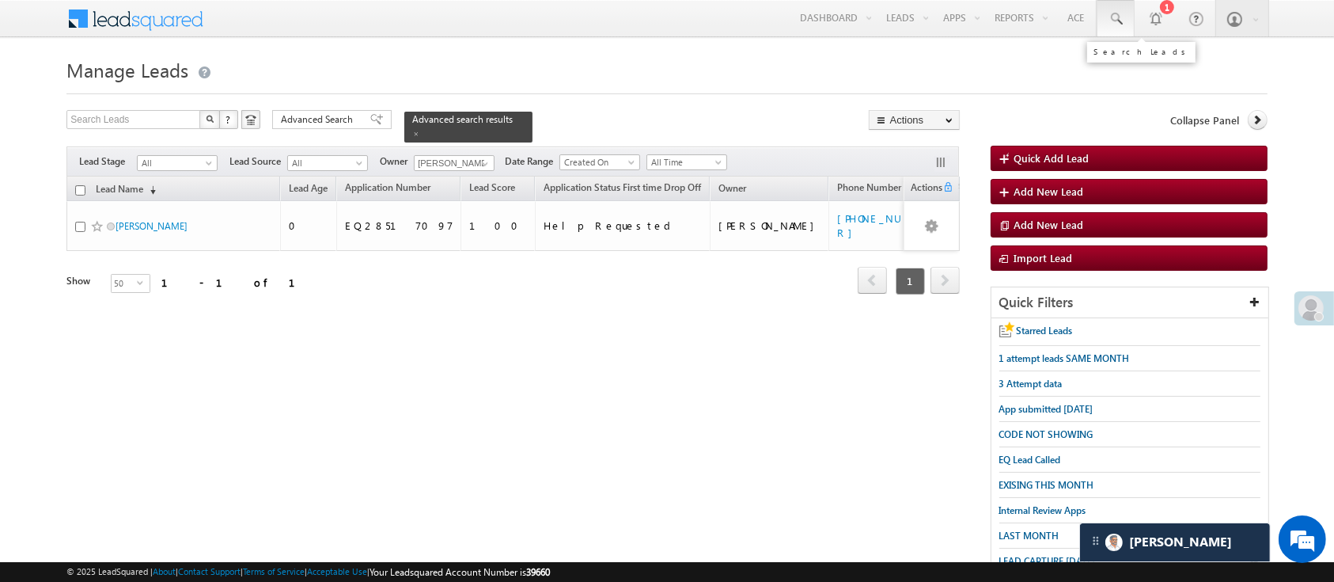
click at [1118, 13] on span at bounding box center [1116, 19] width 16 height 16
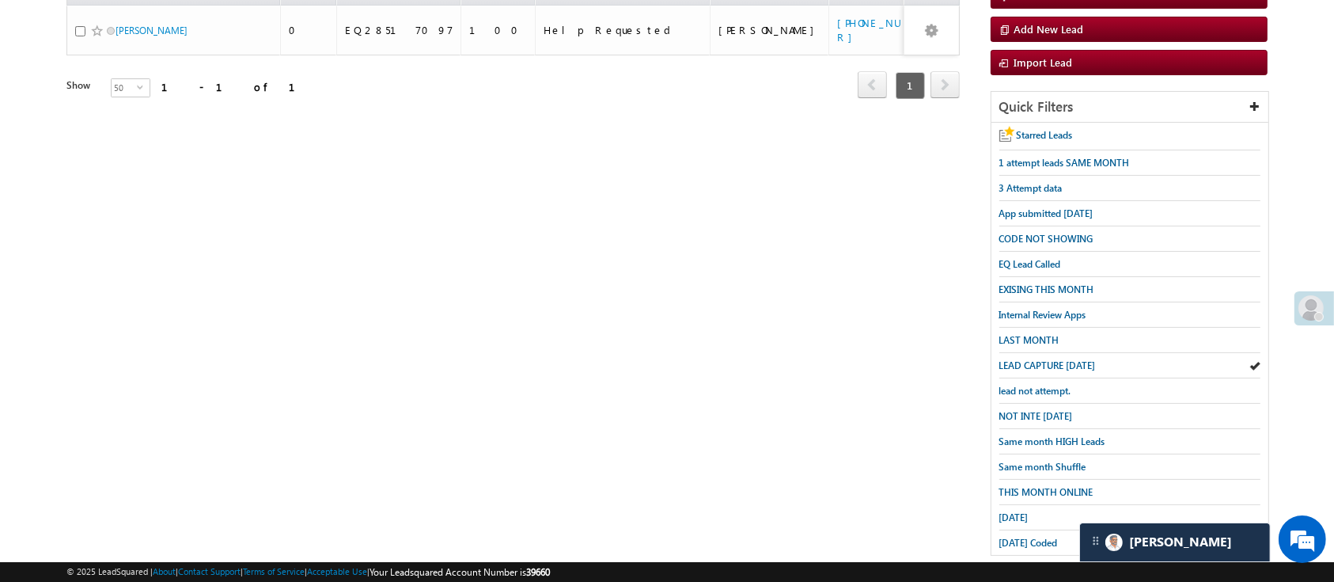
scroll to position [209, 0]
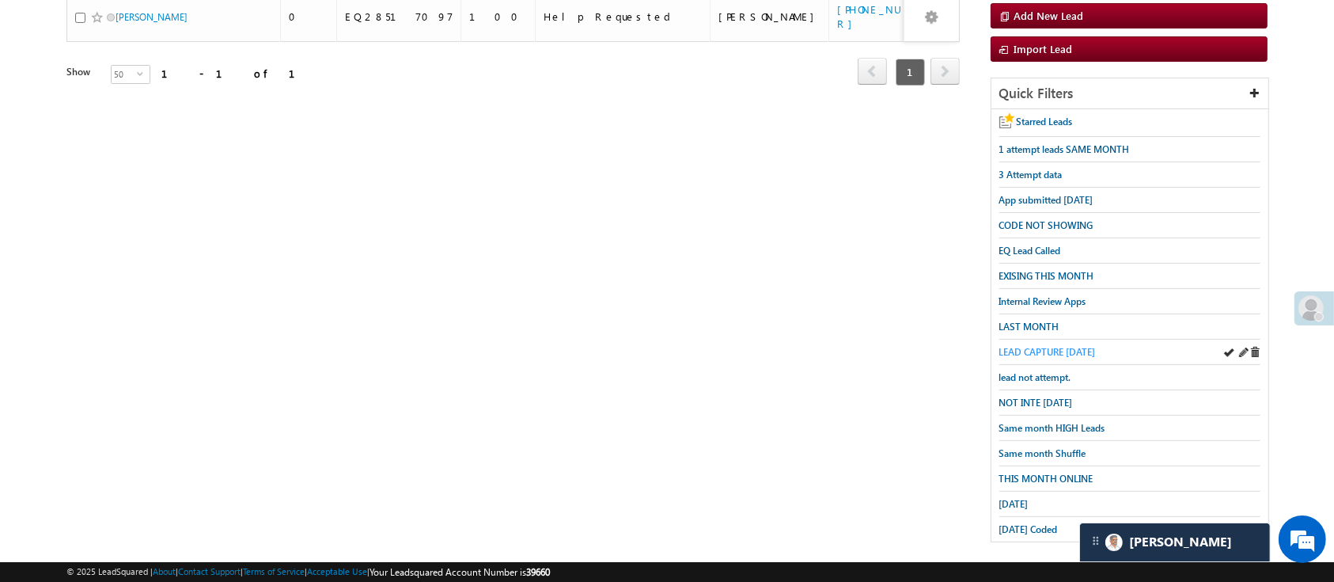
type input "eq28524786"
click at [1059, 346] on span "LEAD CAPTURE TODAY" at bounding box center [1048, 352] width 97 height 12
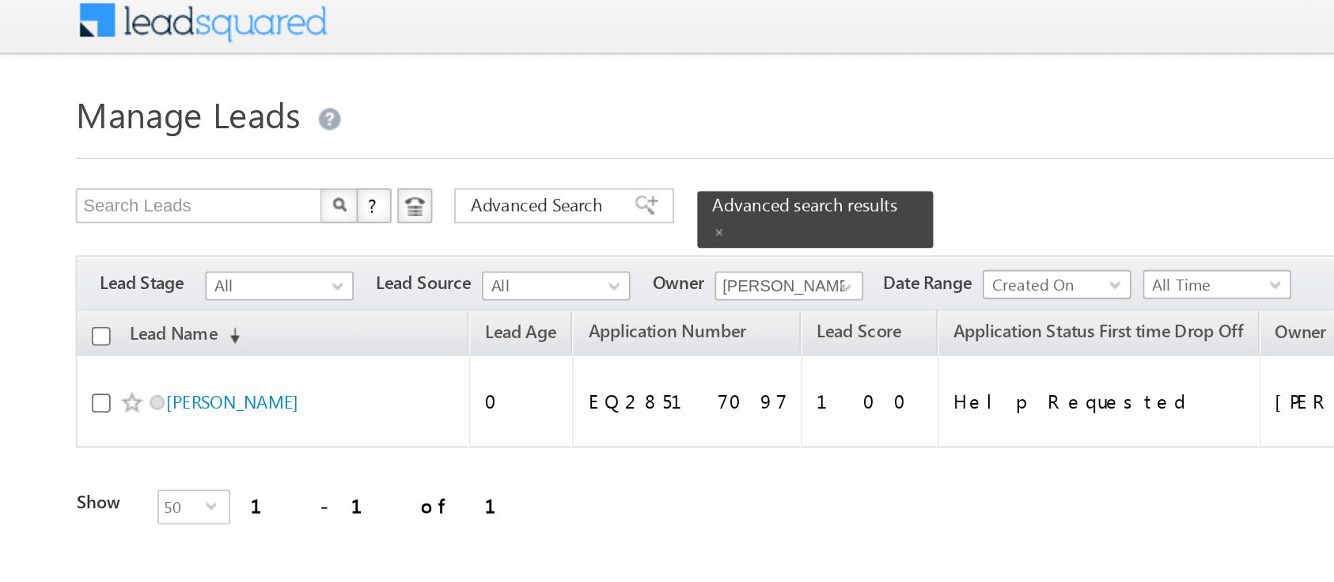
scroll to position [8167, 0]
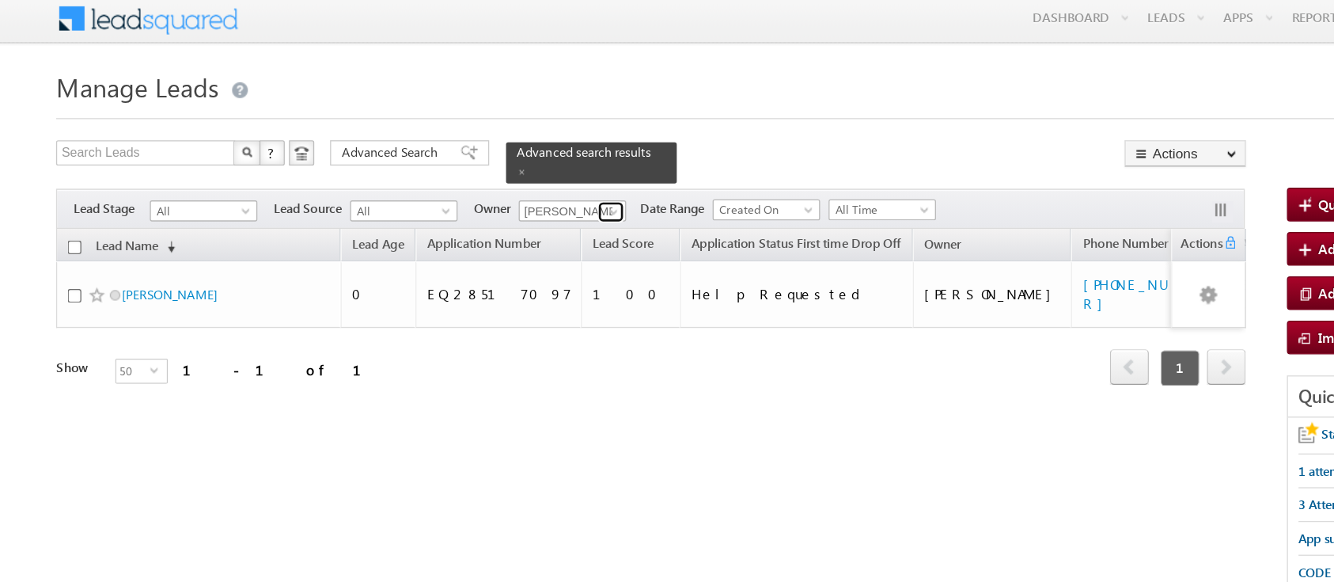
click at [485, 157] on span at bounding box center [485, 163] width 13 height 13
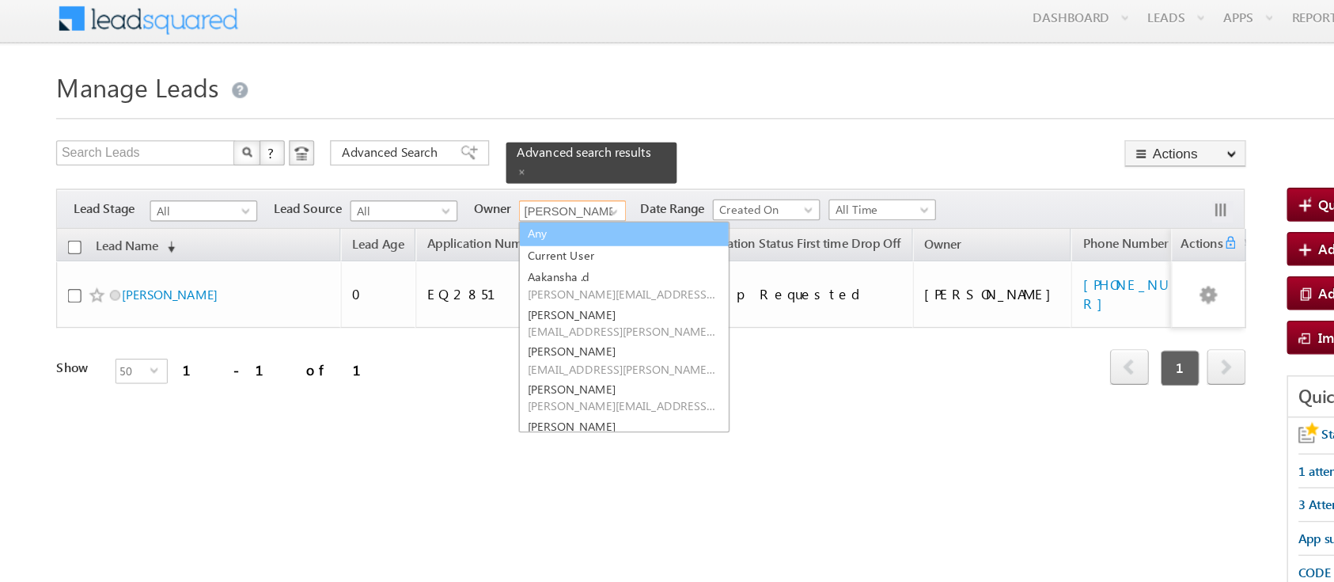
click at [480, 171] on link "Any" at bounding box center [493, 180] width 158 height 18
type input "Any"
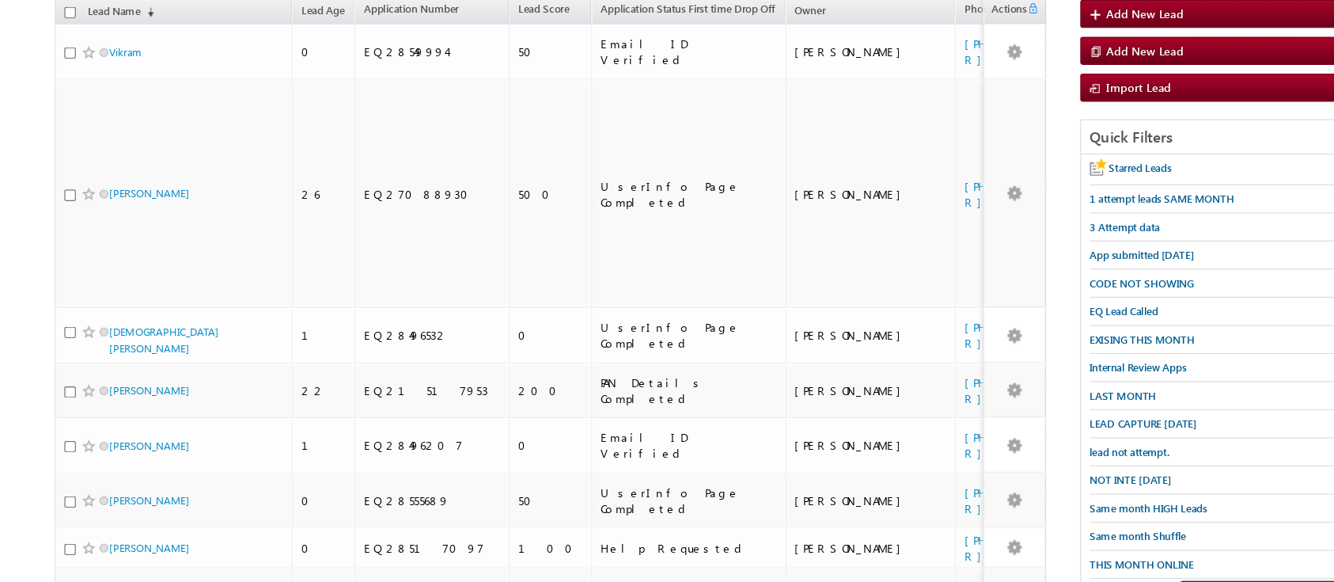
scroll to position [0, 0]
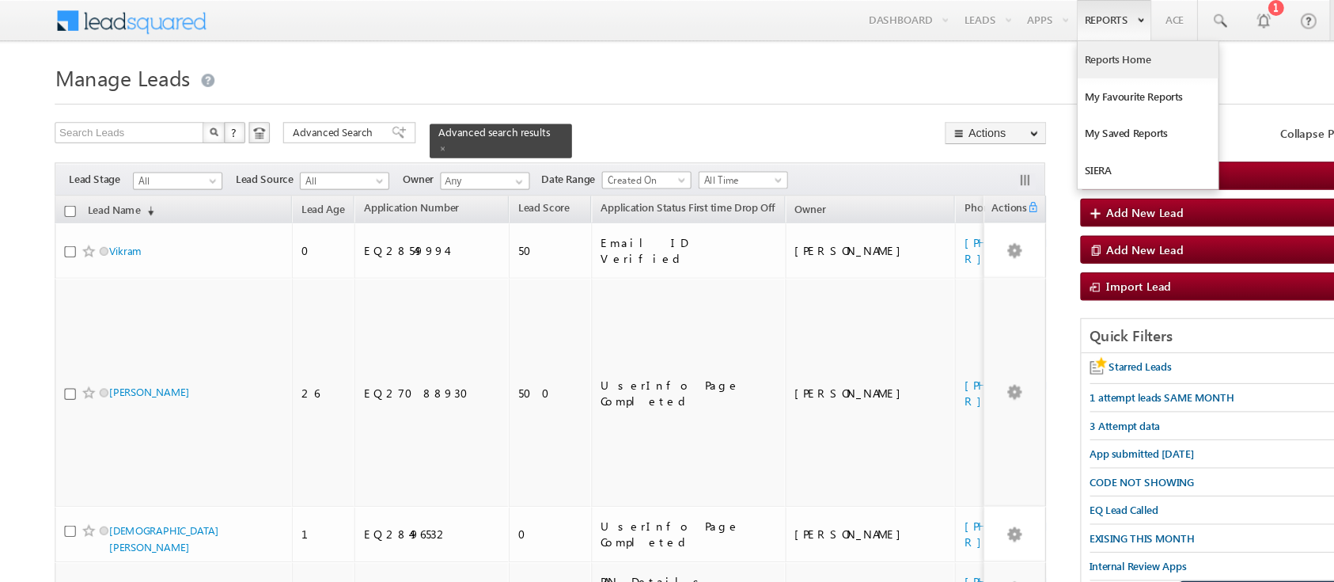
click at [1003, 50] on link "Reports Home" at bounding box center [1051, 53] width 127 height 33
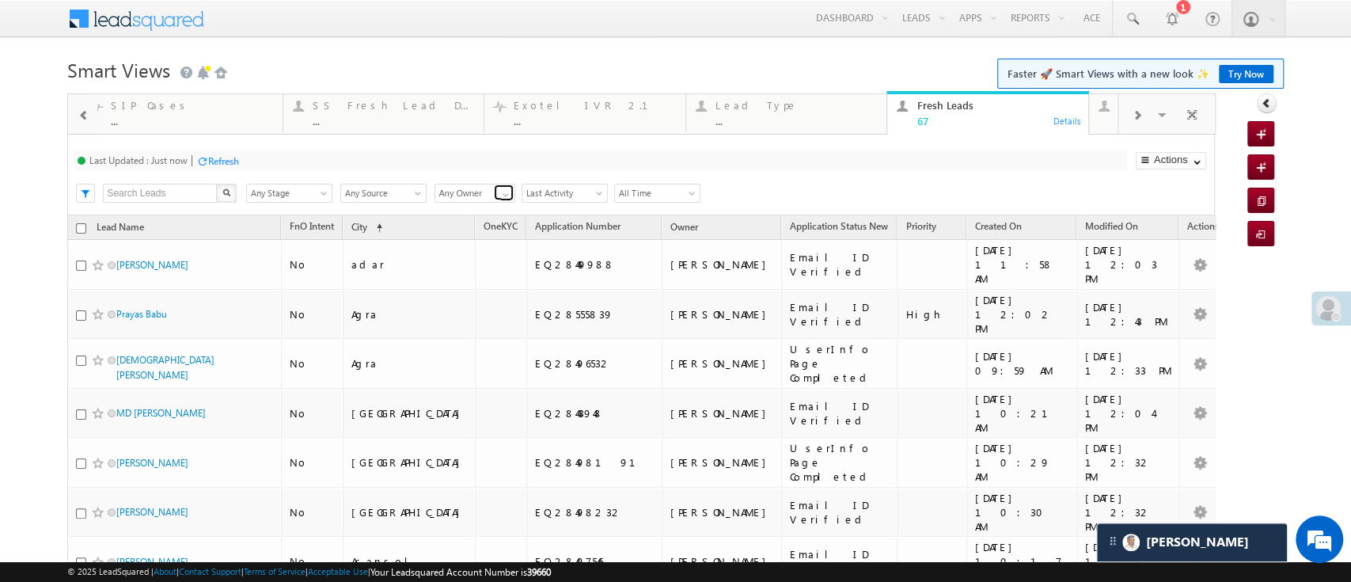
click at [504, 189] on span at bounding box center [505, 194] width 13 height 13
click at [479, 264] on link "Anuj Rajak" at bounding box center [475, 261] width 82 height 18
type input "Anuj Rajak"
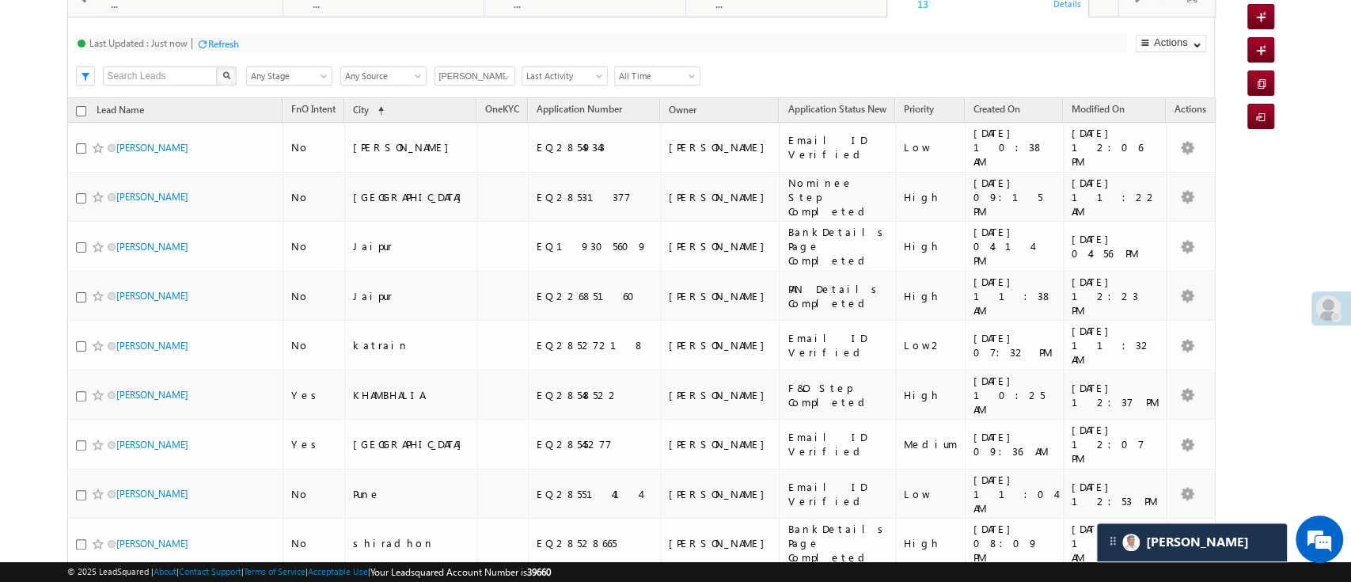
scroll to position [112, 0]
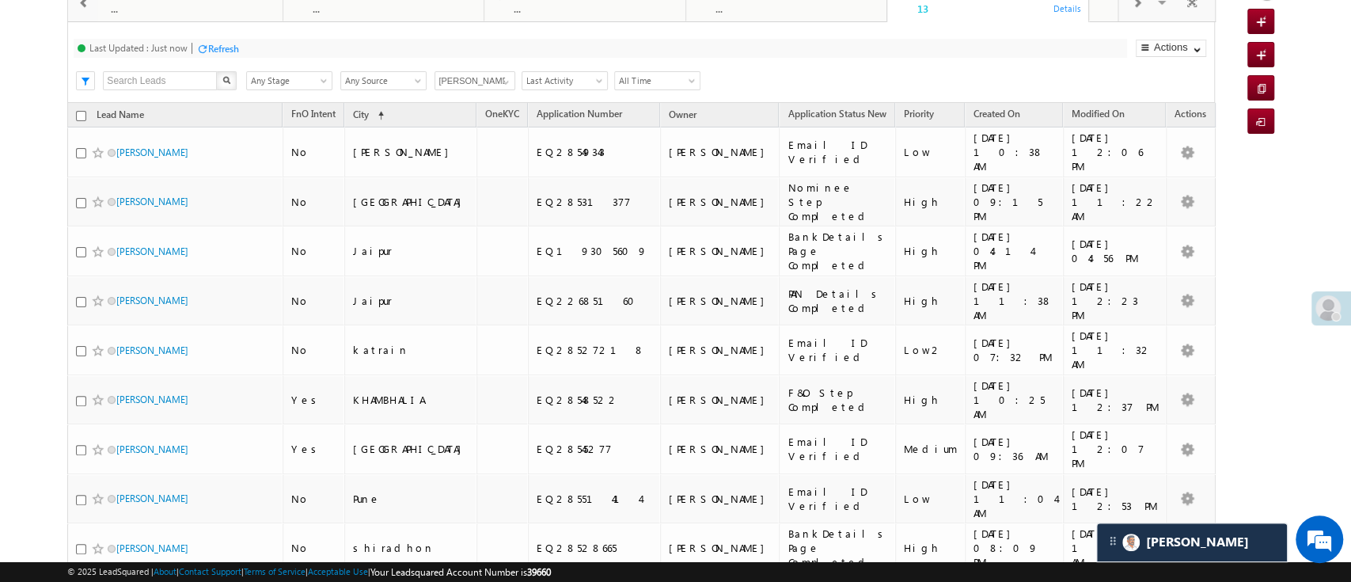
click at [78, 112] on input "checkbox" at bounding box center [81, 116] width 10 height 10
checkbox input "true"
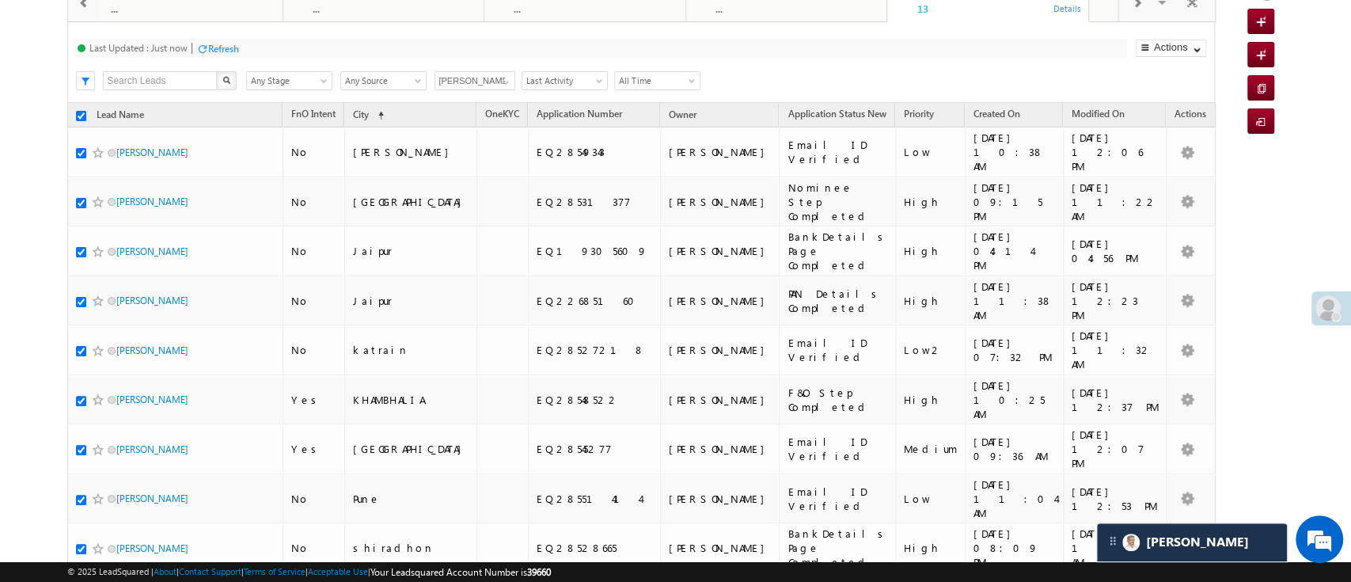
checkbox input "true"
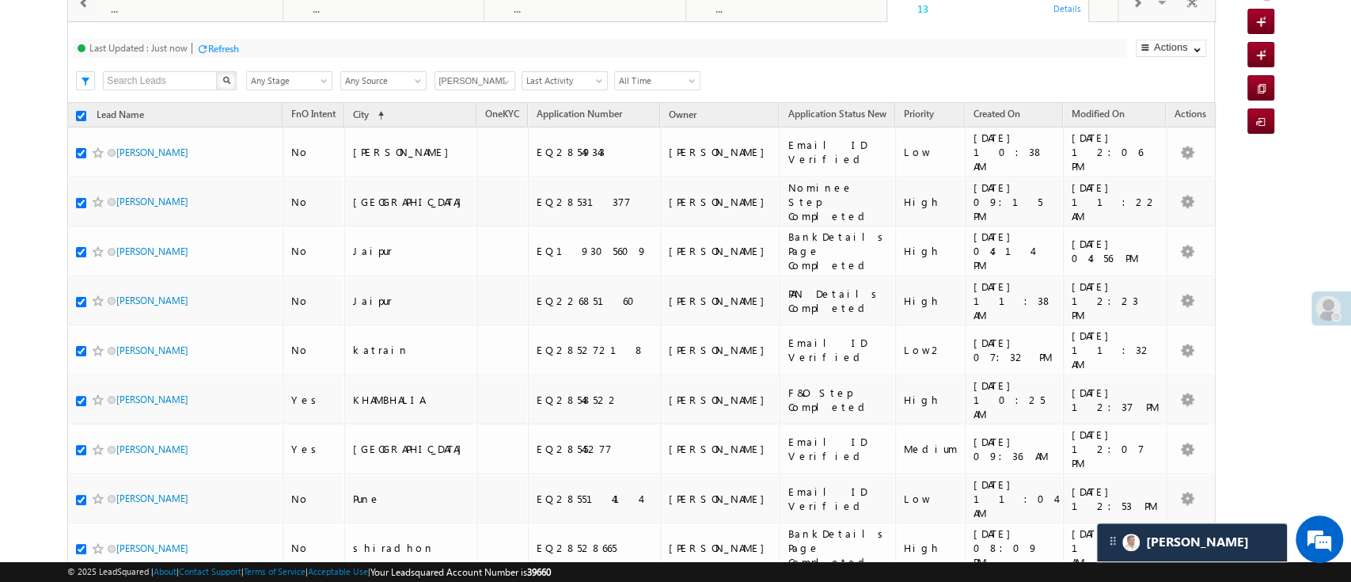
checkbox input "true"
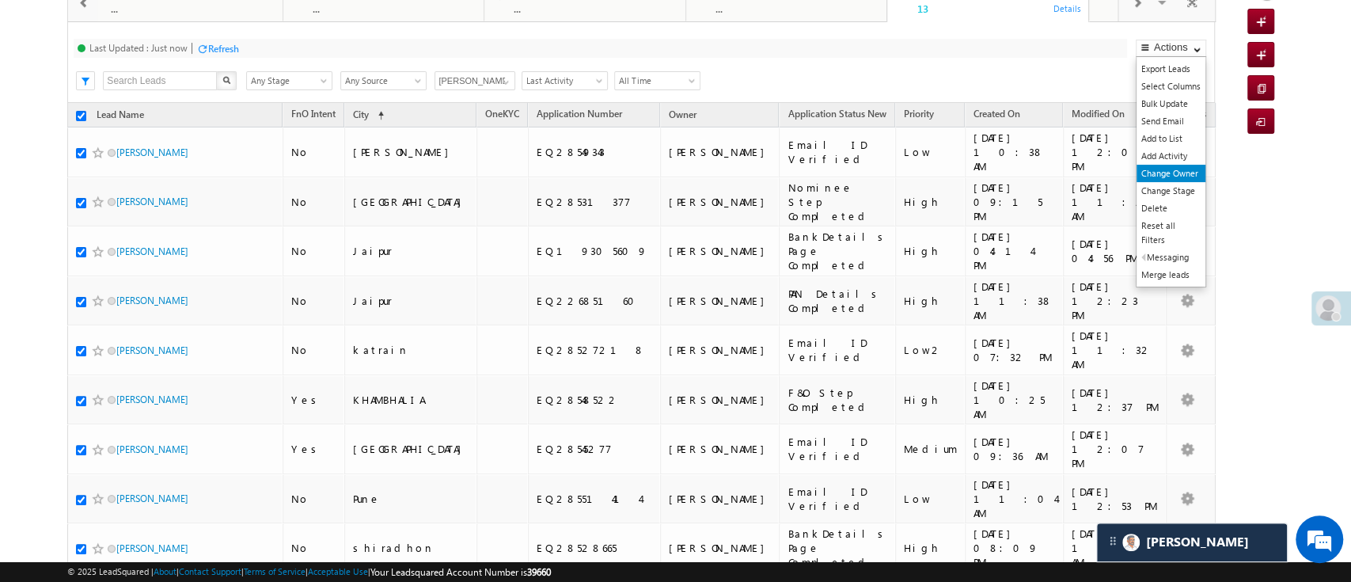
click at [1178, 170] on link "Change Owner" at bounding box center [1170, 173] width 69 height 17
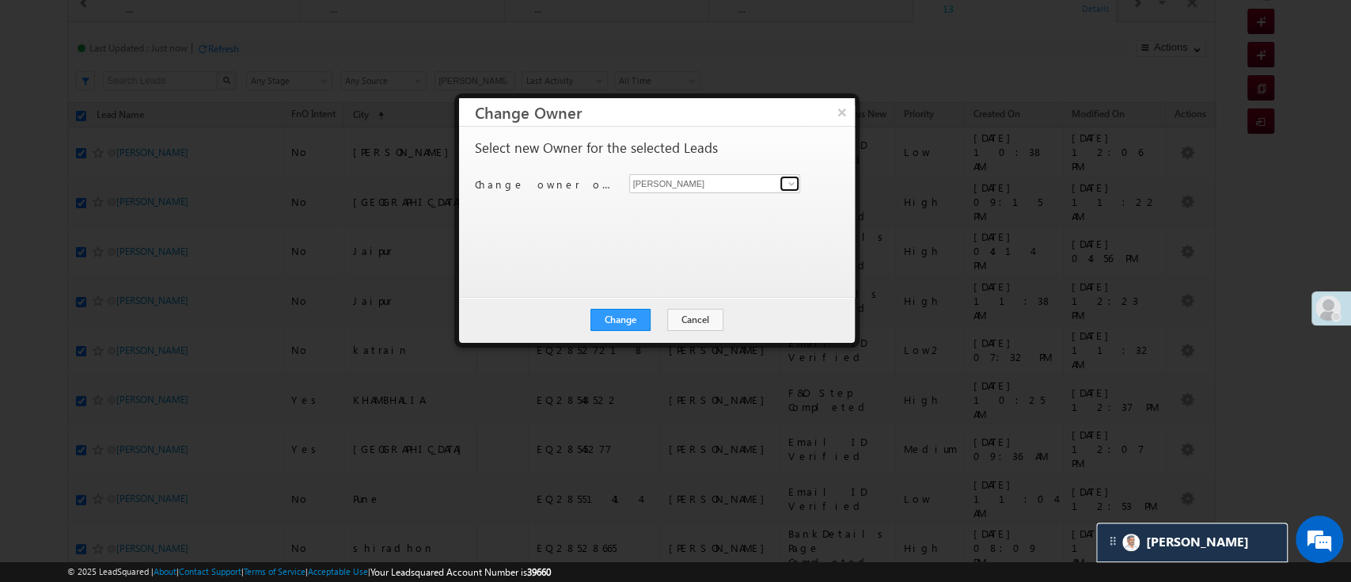
click at [783, 185] on link at bounding box center [790, 184] width 20 height 16
click at [696, 219] on link "Himanshu Sharma HIMANSHU.SHARMA@ANGELBROKING.COM" at bounding box center [715, 208] width 172 height 30
type input "Himanshu Sharma"
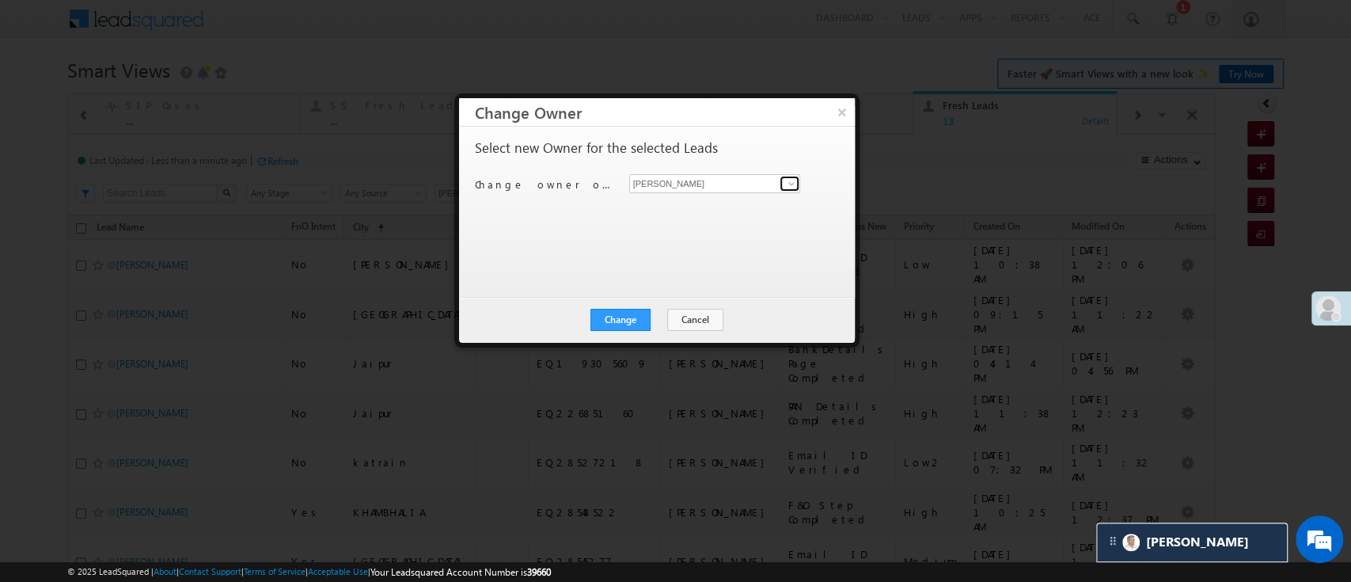
click at [790, 186] on span at bounding box center [791, 183] width 13 height 13
click at [838, 120] on button "×" at bounding box center [842, 112] width 26 height 28
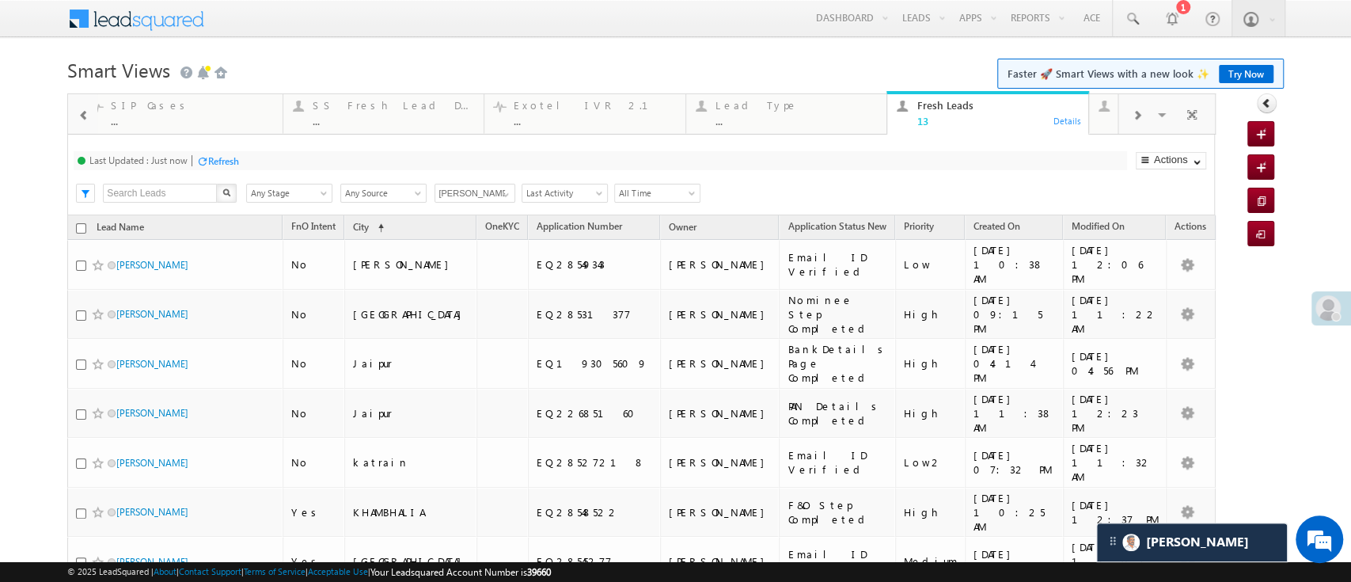
click at [79, 224] on input "checkbox" at bounding box center [81, 228] width 10 height 10
checkbox input "true"
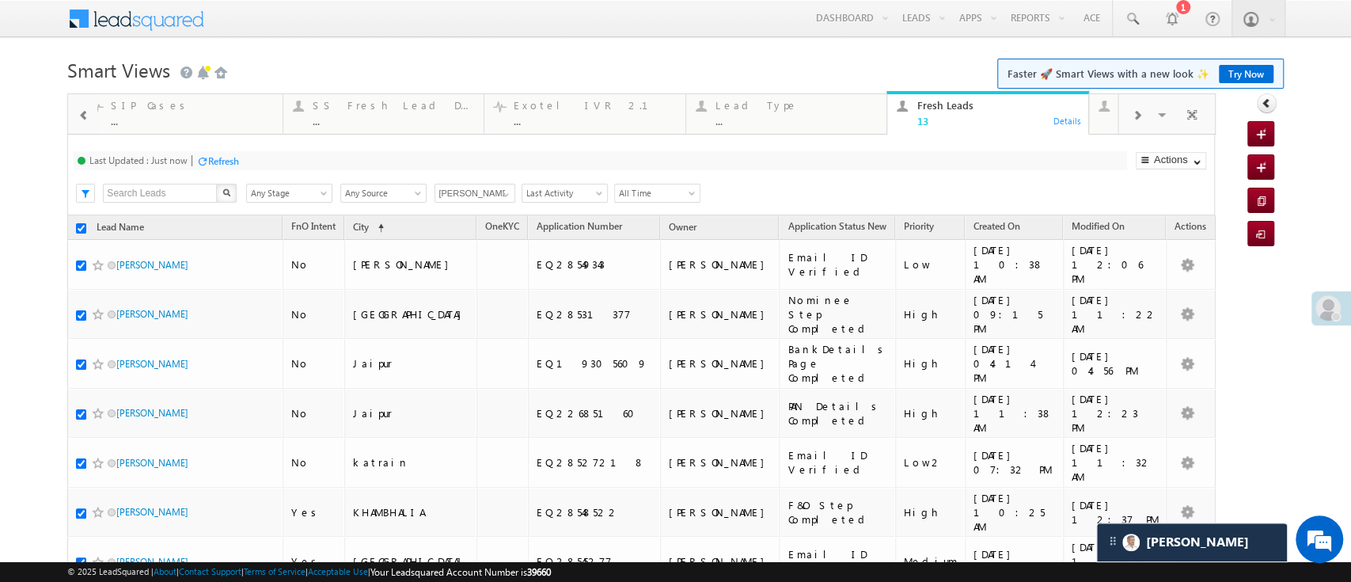
checkbox input "true"
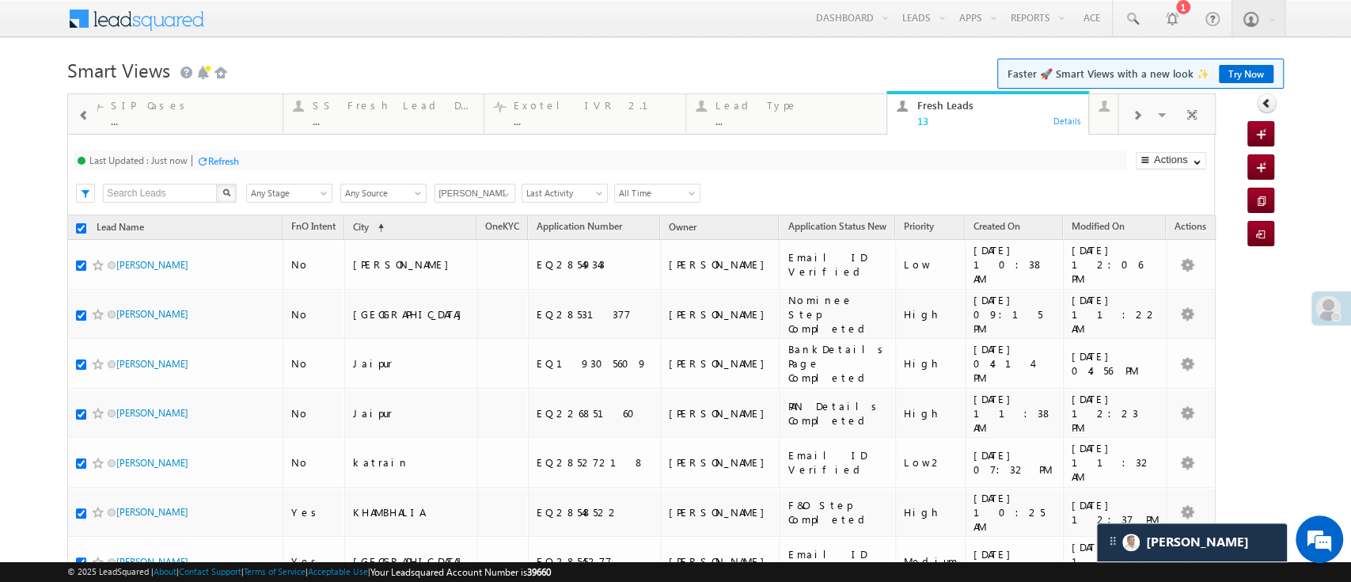
checkbox input "true"
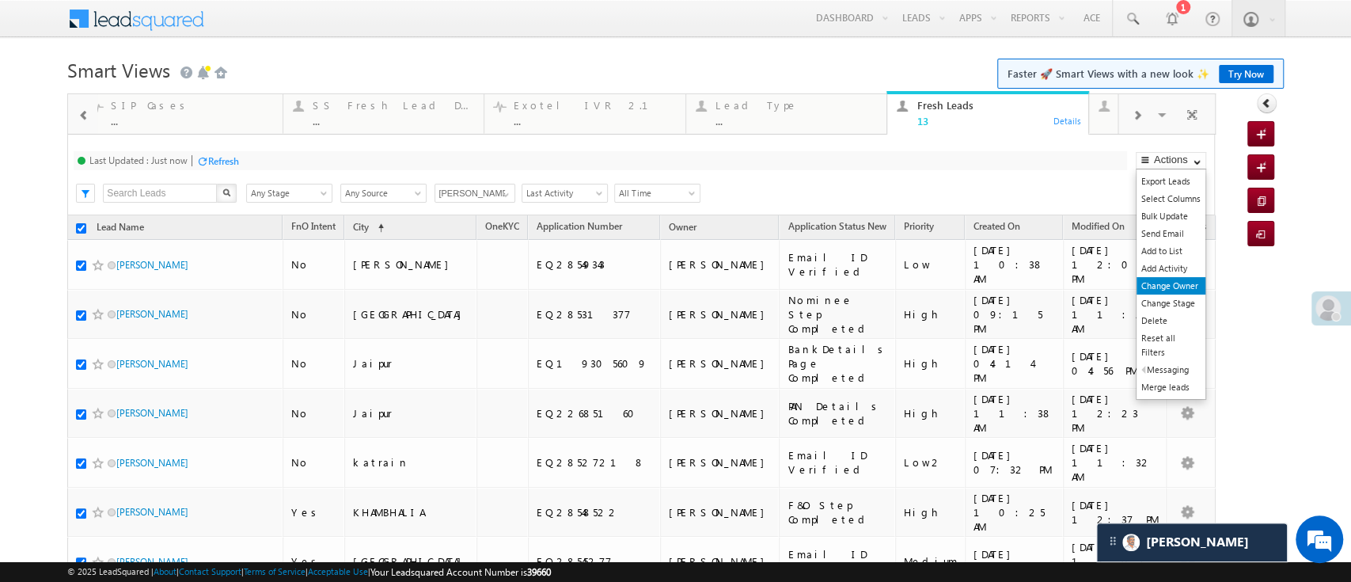
click at [1162, 277] on link "Change Owner" at bounding box center [1170, 285] width 69 height 17
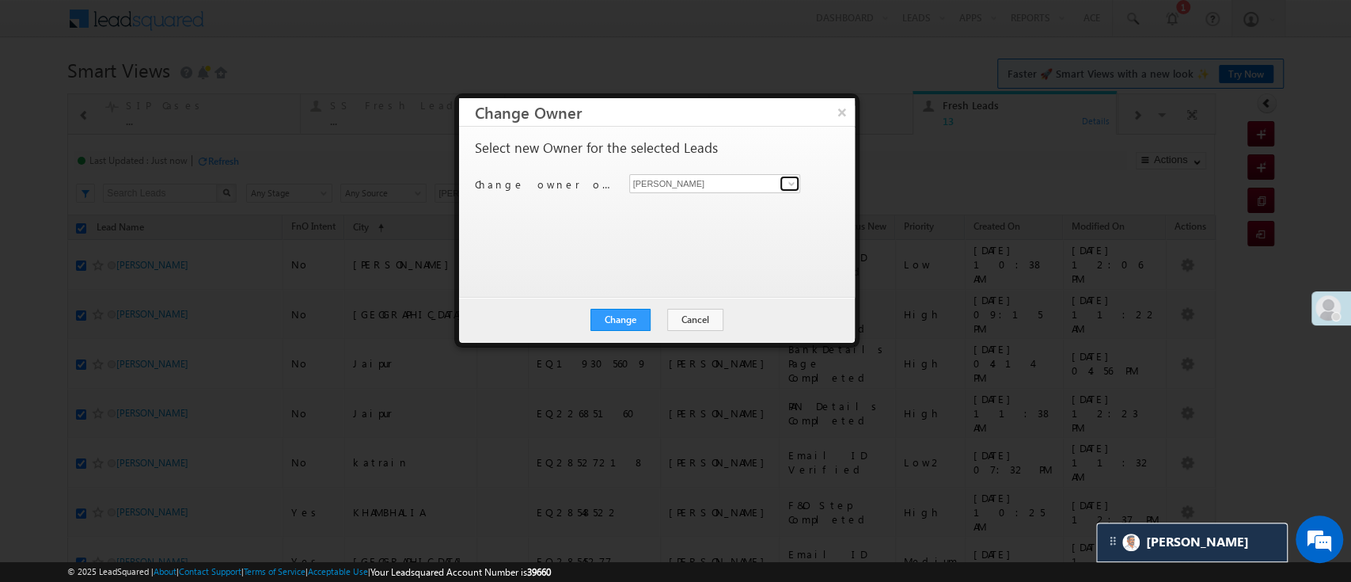
click at [794, 180] on span at bounding box center [791, 183] width 13 height 13
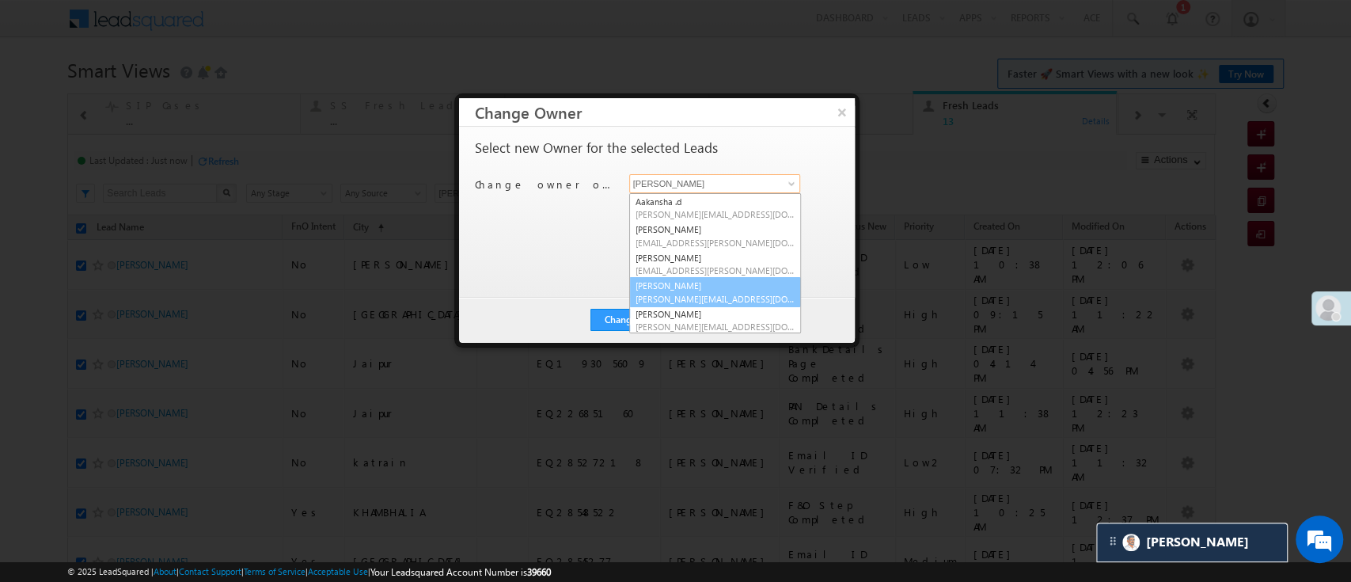
click at [731, 282] on link "Himanshu Sharma HIMANSHU.SHARMA@ANGELBROKING.COM" at bounding box center [715, 292] width 172 height 30
type input "[PERSON_NAME]"
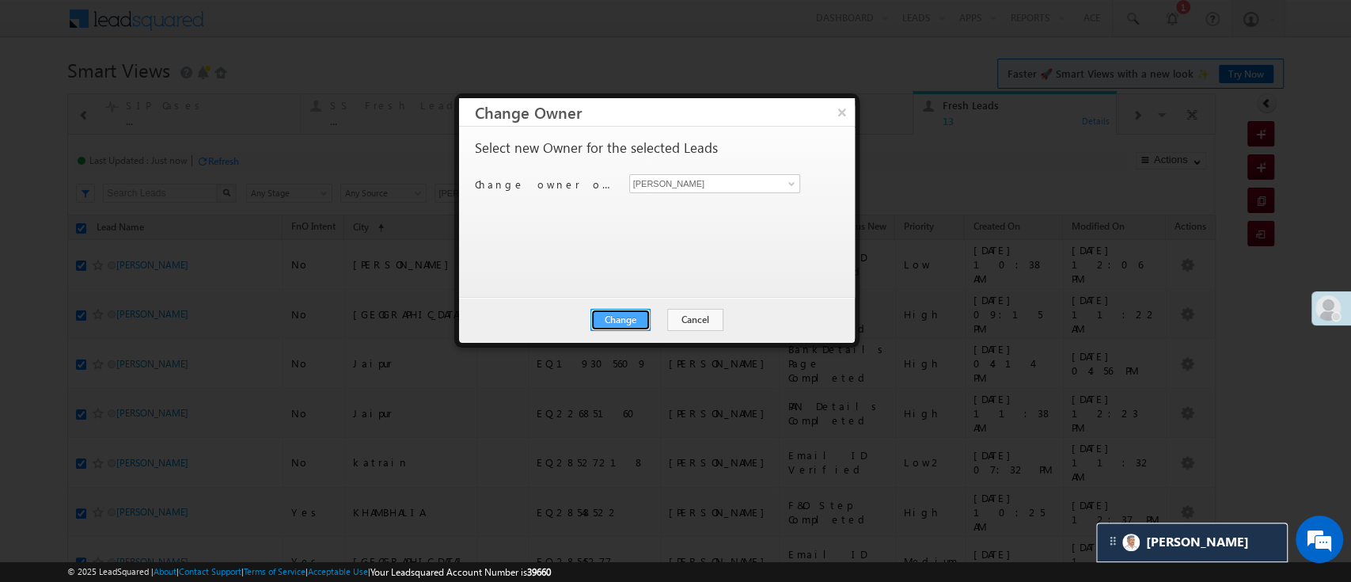
click at [617, 313] on button "Change" at bounding box center [620, 320] width 60 height 22
click at [665, 326] on button "Close" at bounding box center [658, 320] width 51 height 22
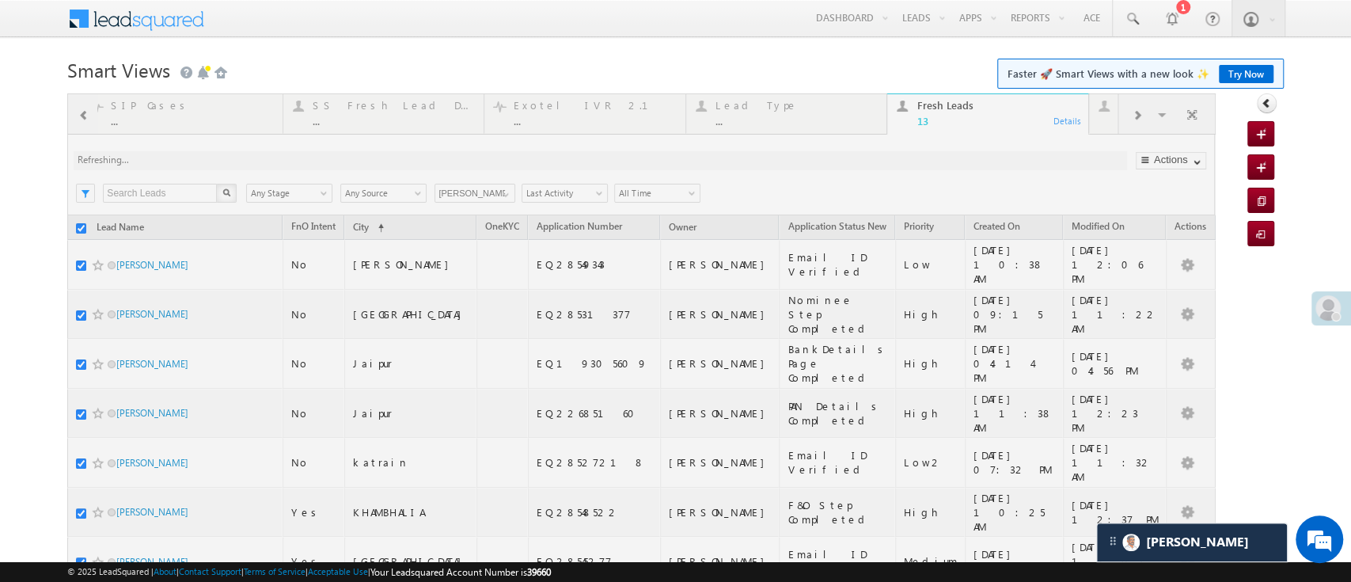
checkbox input "false"
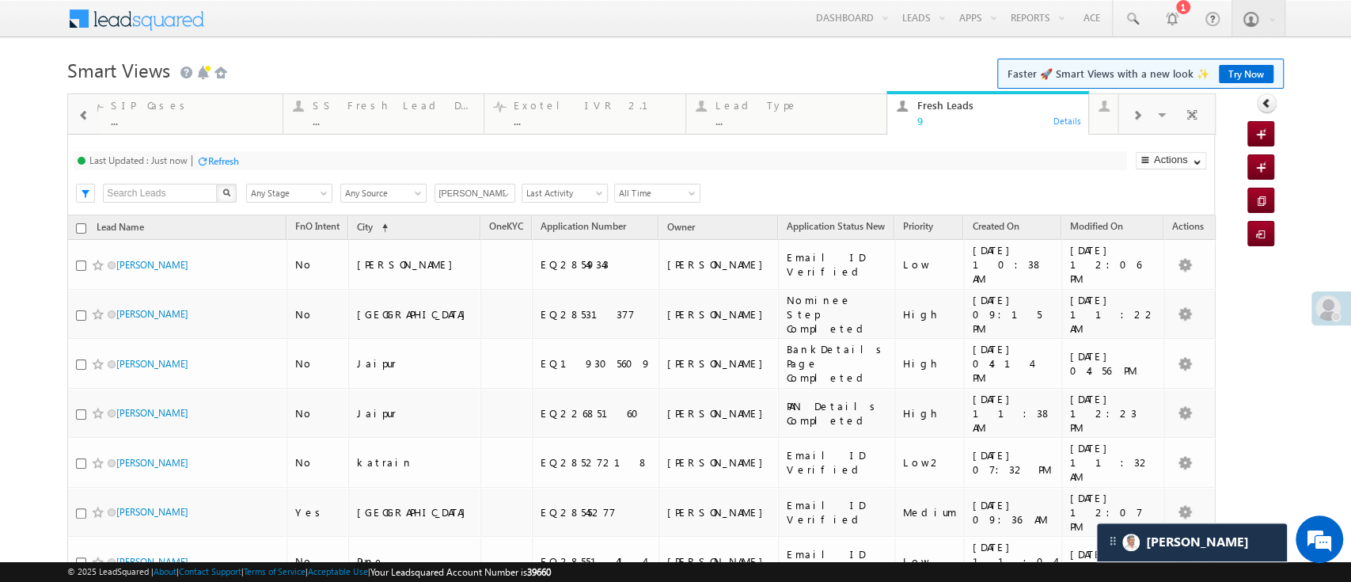
click at [224, 161] on div "Refresh" at bounding box center [223, 161] width 31 height 12
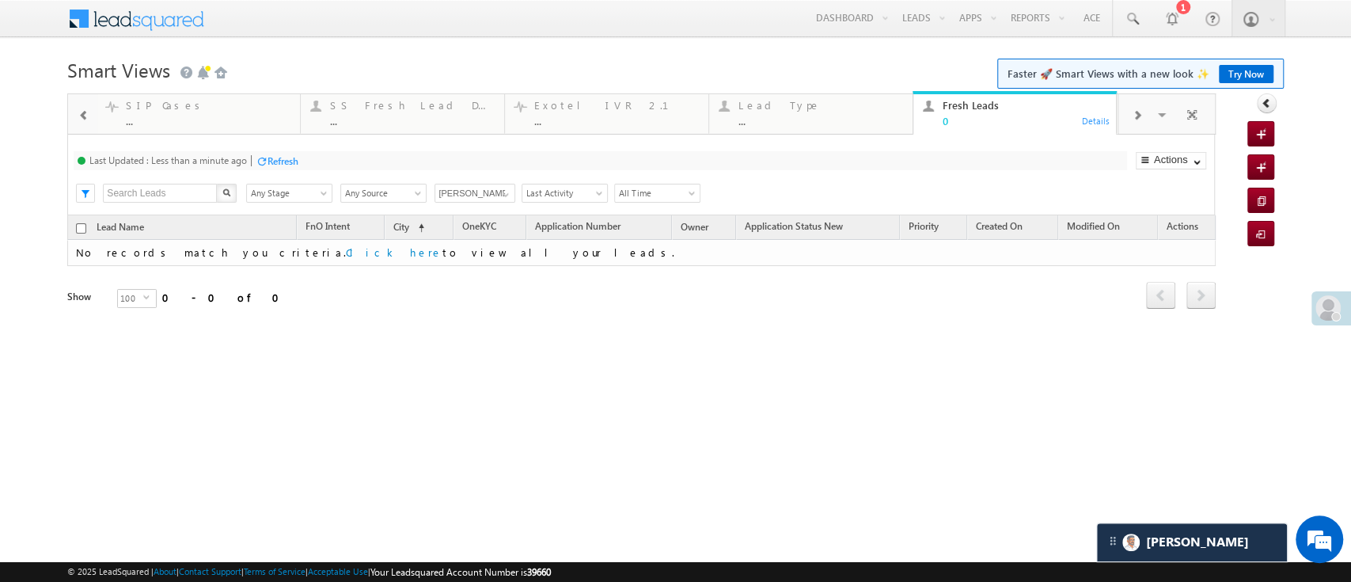
click at [513, 192] on input "[PERSON_NAME]" at bounding box center [474, 193] width 81 height 19
click at [509, 193] on span at bounding box center [505, 194] width 13 height 13
click at [494, 217] on link "MohammedSohail S" at bounding box center [475, 218] width 82 height 31
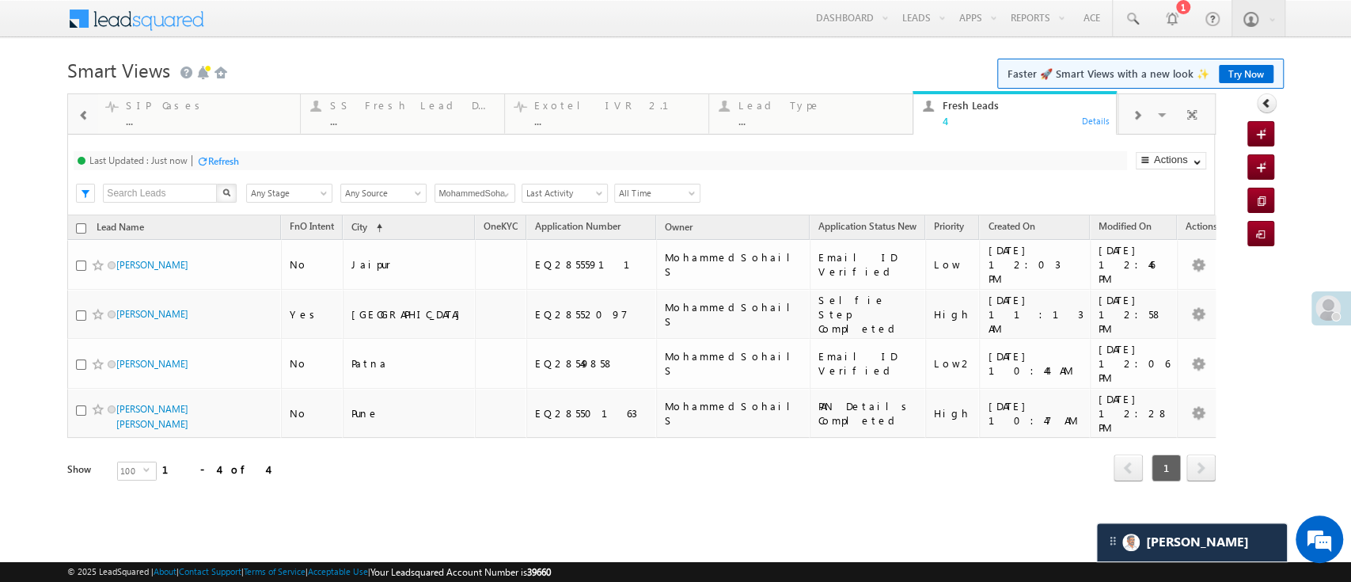
type input "MohammedSohail S"
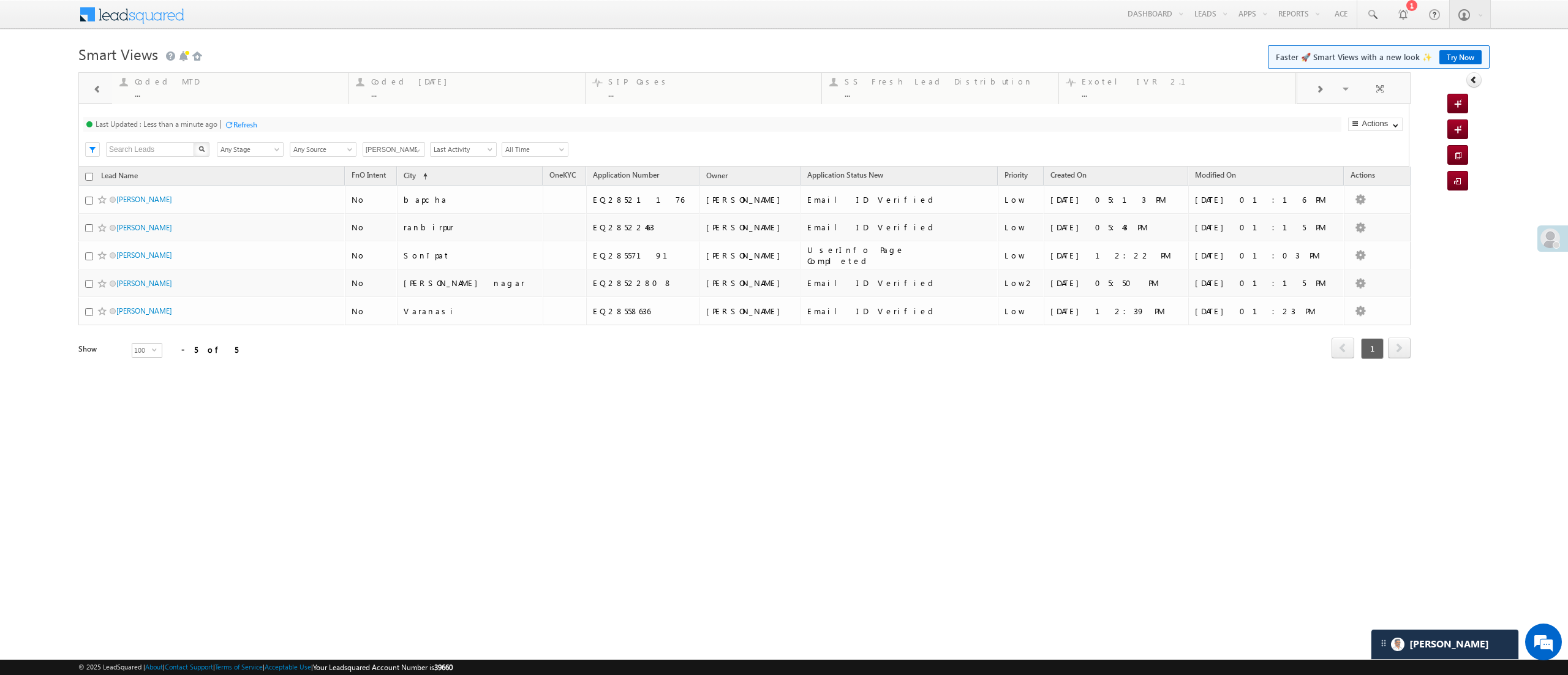
scroll to position [6321, 0]
click at [1045, 46] on link "Reports Home" at bounding box center [1322, 41] width 98 height 26
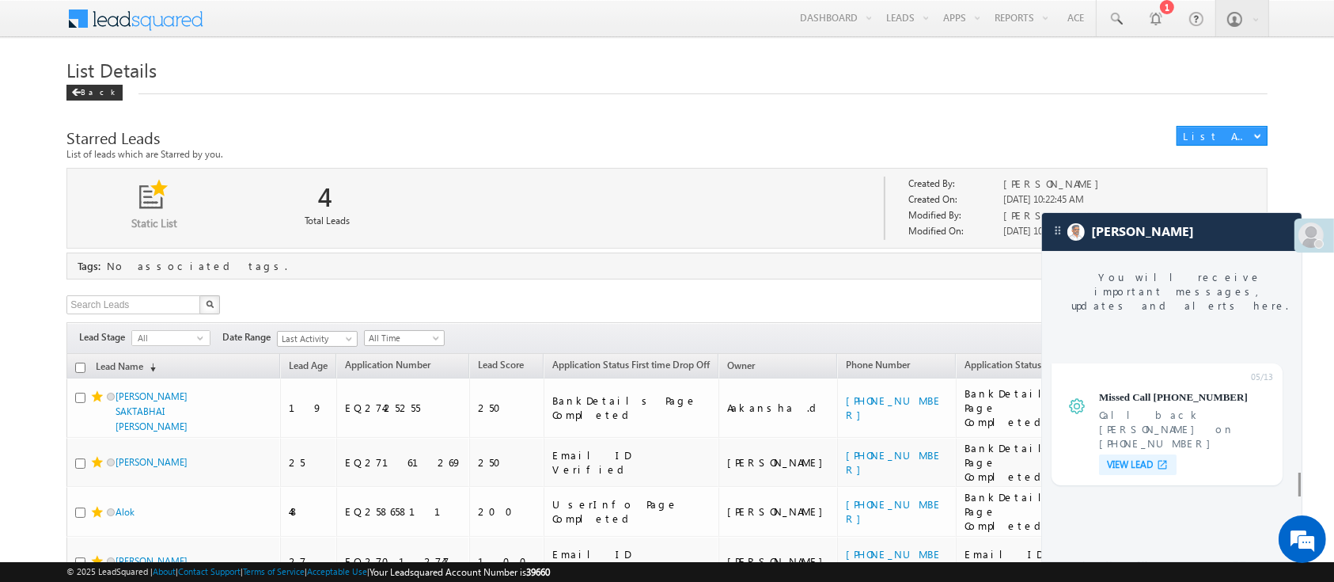
scroll to position [6566, 0]
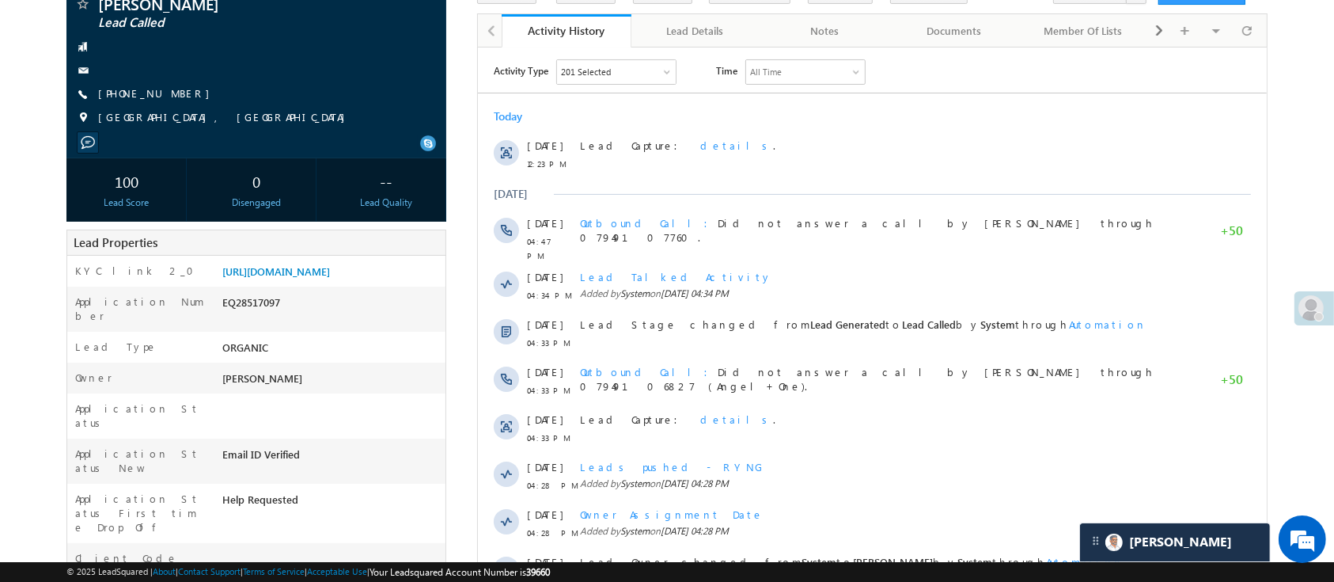
scroll to position [127, 0]
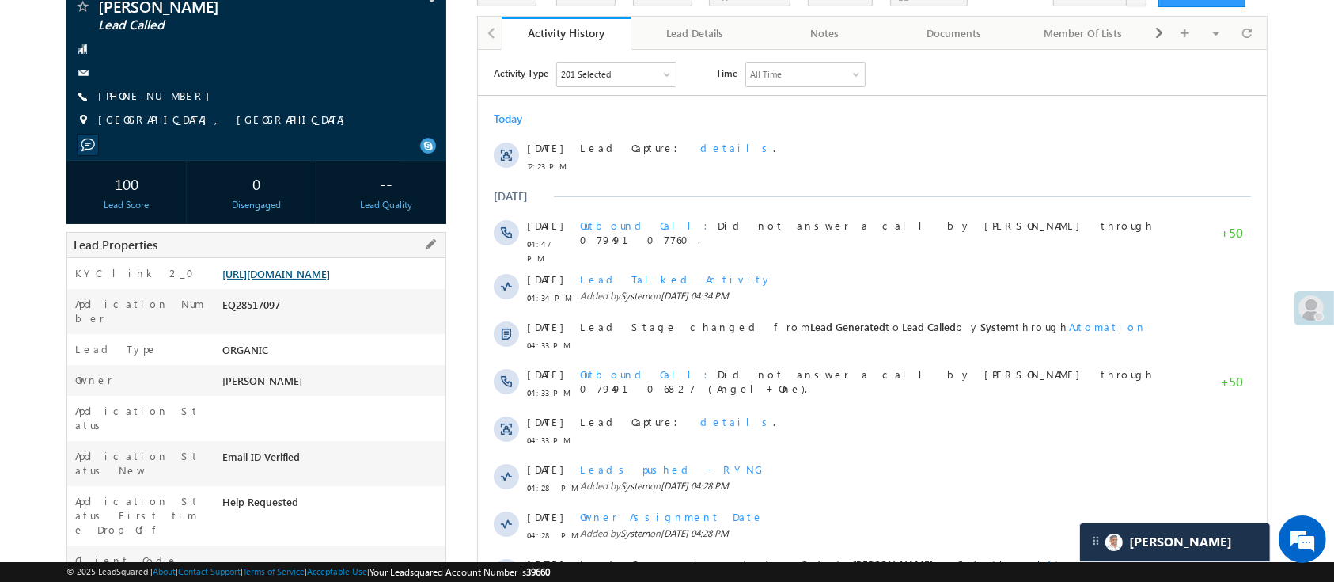
click at [330, 275] on link "https://angelbroking1-pk3em7sa.customui-test.leadsquared.com?leadId=5ee800c6-af…" at bounding box center [276, 273] width 108 height 13
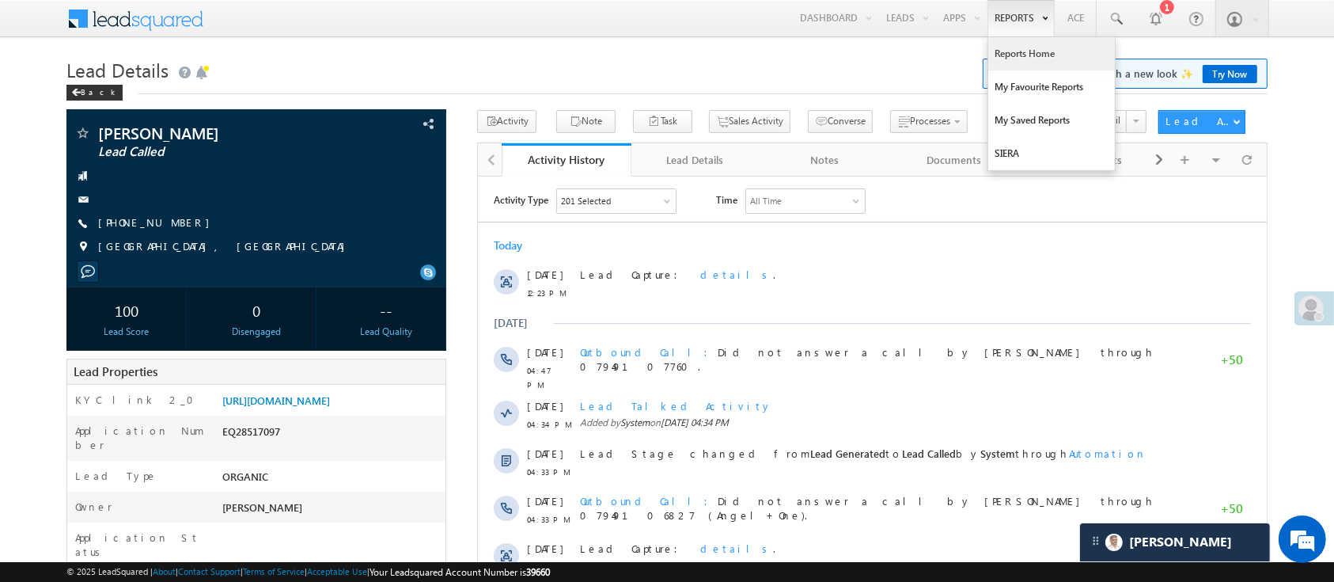
click at [1014, 52] on link "Reports Home" at bounding box center [1051, 53] width 127 height 33
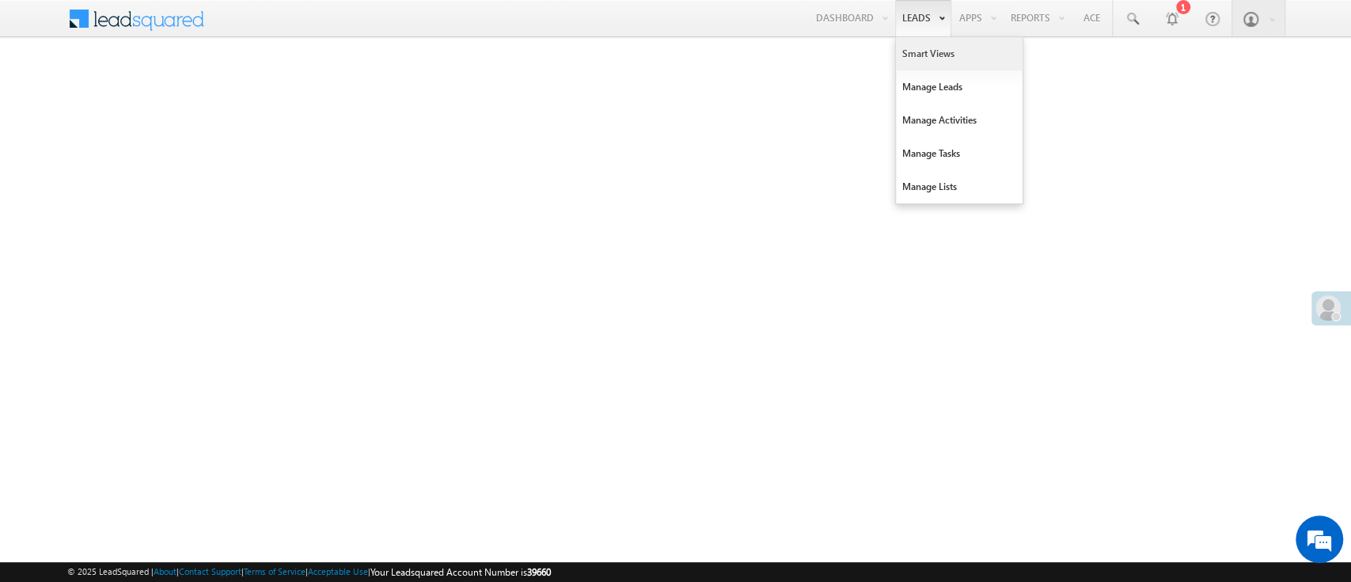
click at [920, 47] on link "Smart Views" at bounding box center [959, 53] width 127 height 33
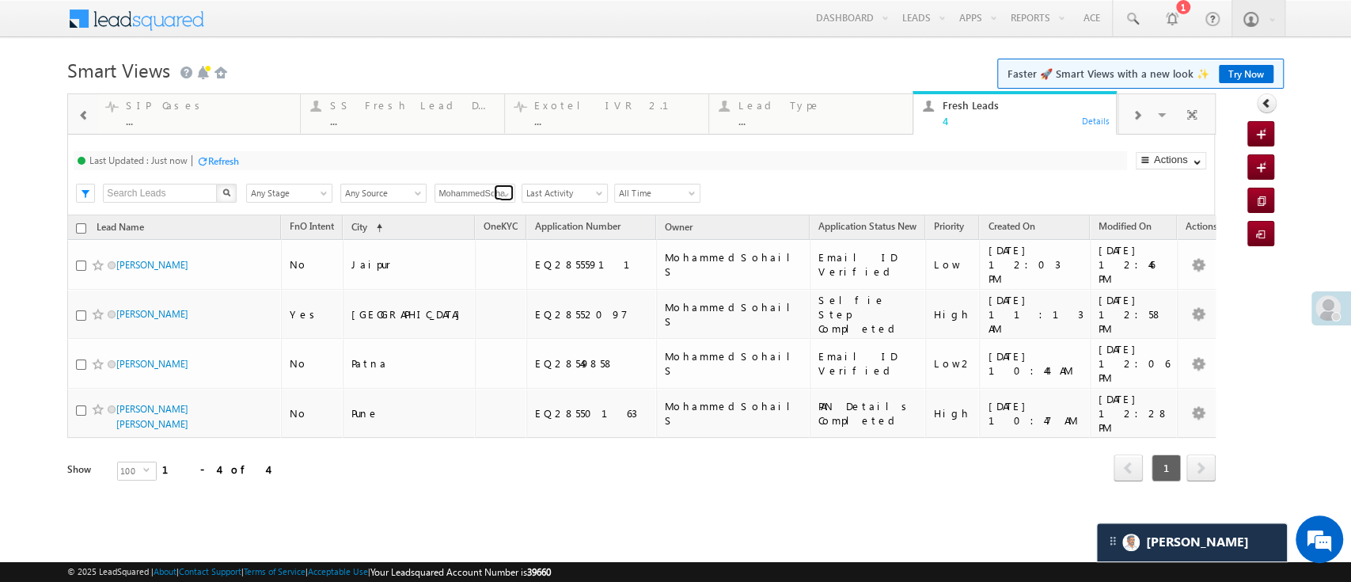
click at [509, 193] on span at bounding box center [505, 194] width 13 height 13
click at [468, 260] on link "[PERSON_NAME]" at bounding box center [475, 261] width 82 height 18
type input "[PERSON_NAME]"
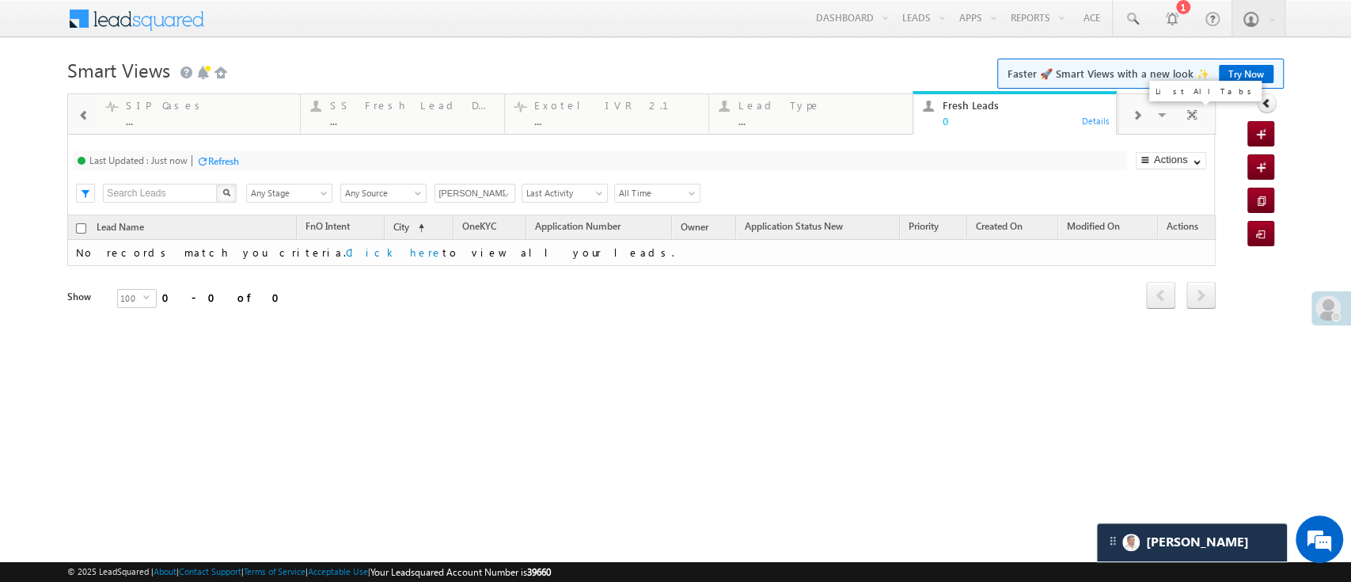
click at [1162, 116] on span at bounding box center [1163, 117] width 16 height 33
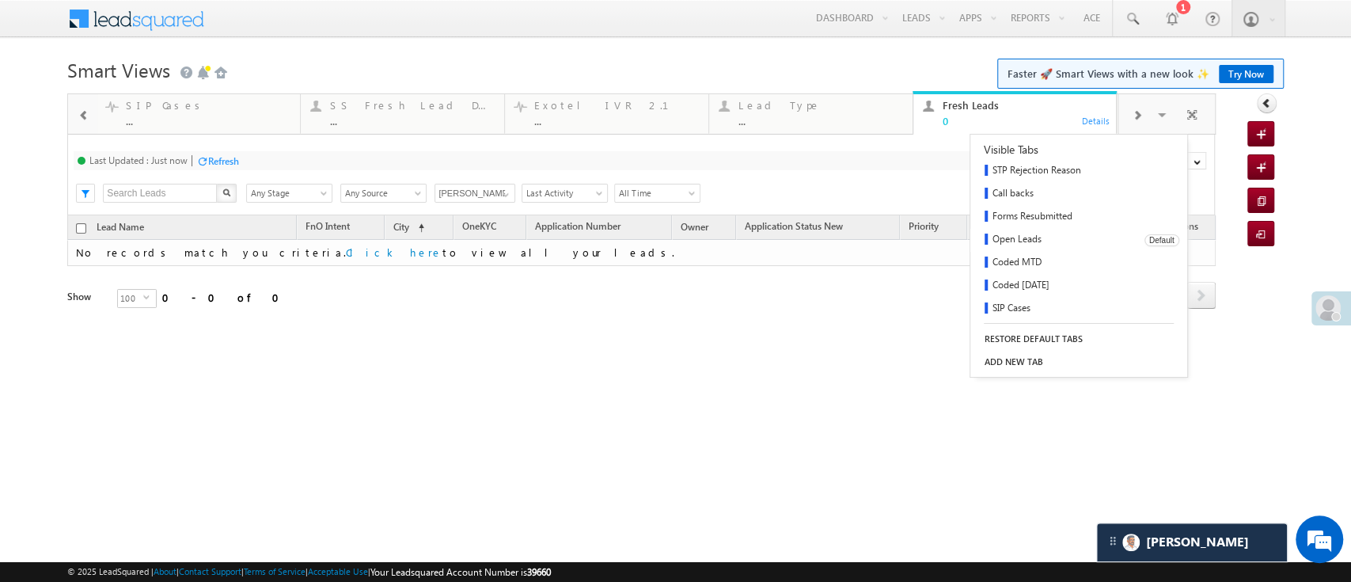
click at [1065, 237] on link "Open Leads" at bounding box center [1051, 240] width 163 height 23
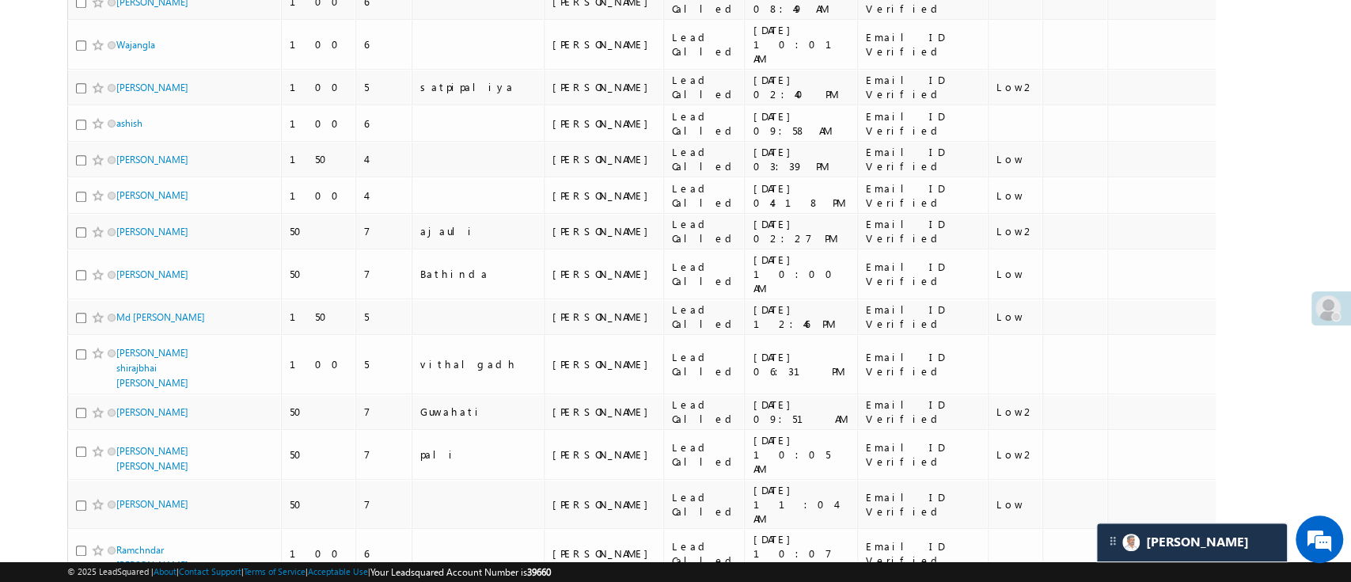
scroll to position [686, 0]
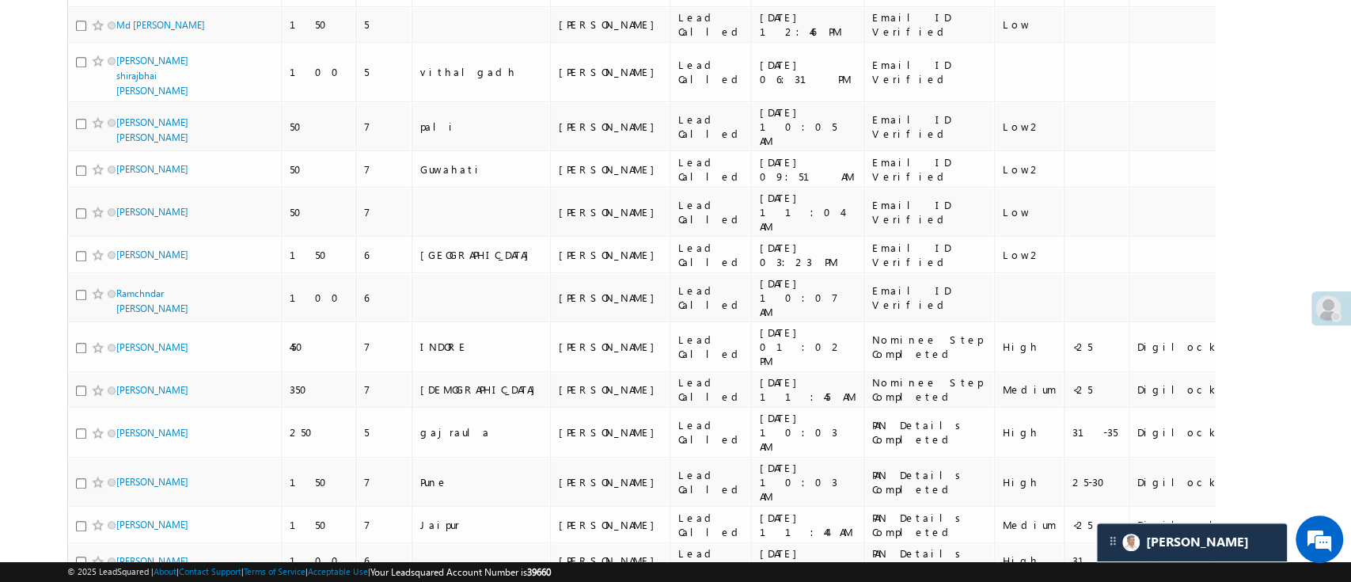
scroll to position [901, 0]
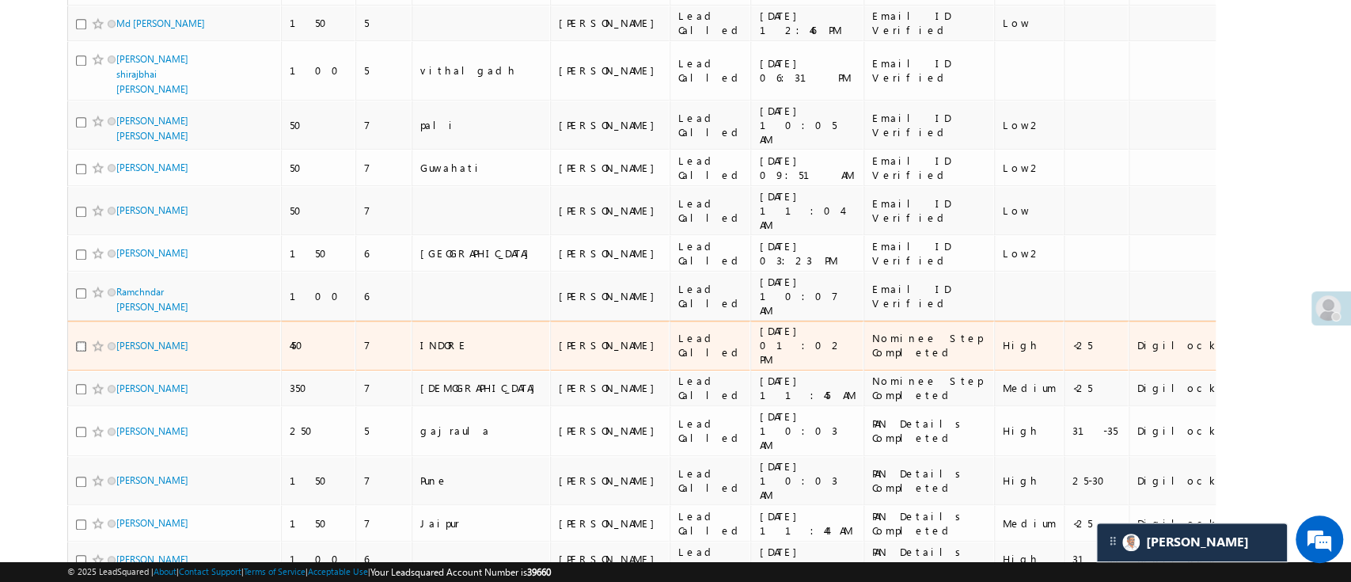
click at [78, 341] on input "checkbox" at bounding box center [81, 346] width 10 height 10
checkbox input "true"
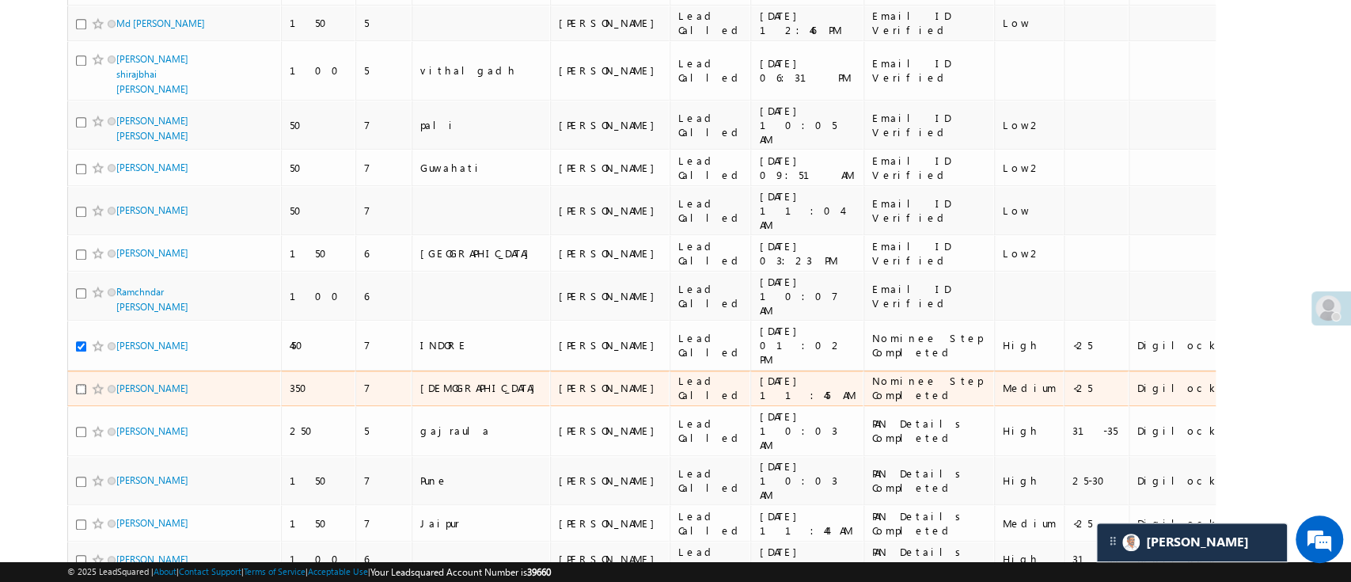
click at [79, 384] on input "checkbox" at bounding box center [81, 389] width 10 height 10
checkbox input "true"
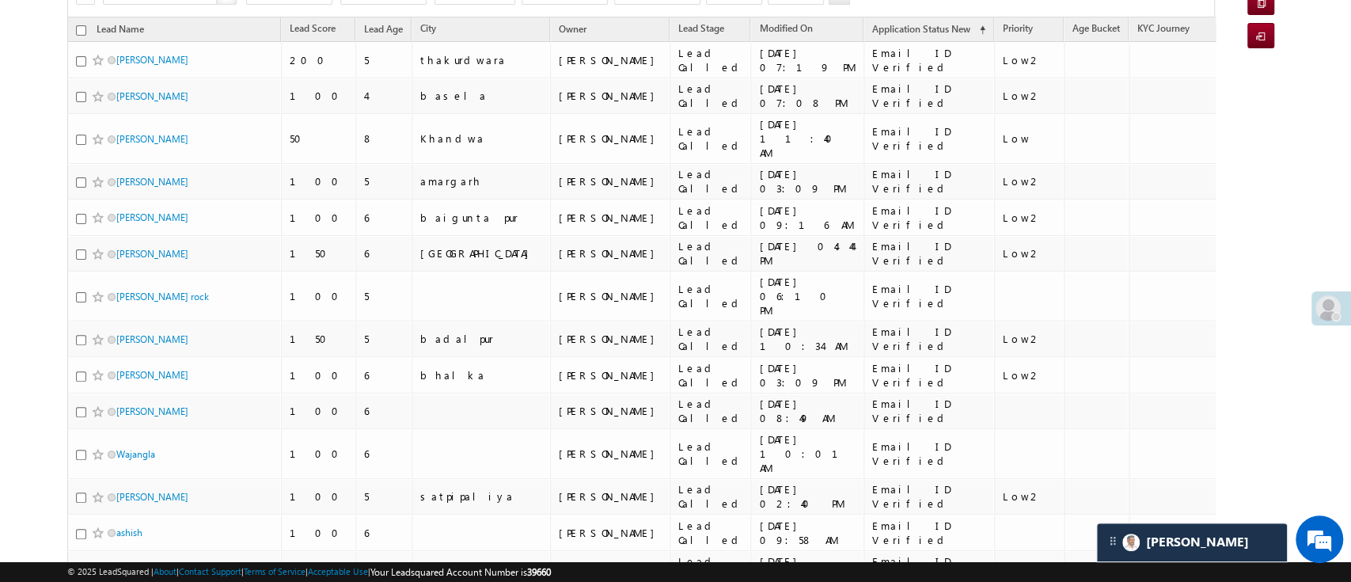
scroll to position [0, 0]
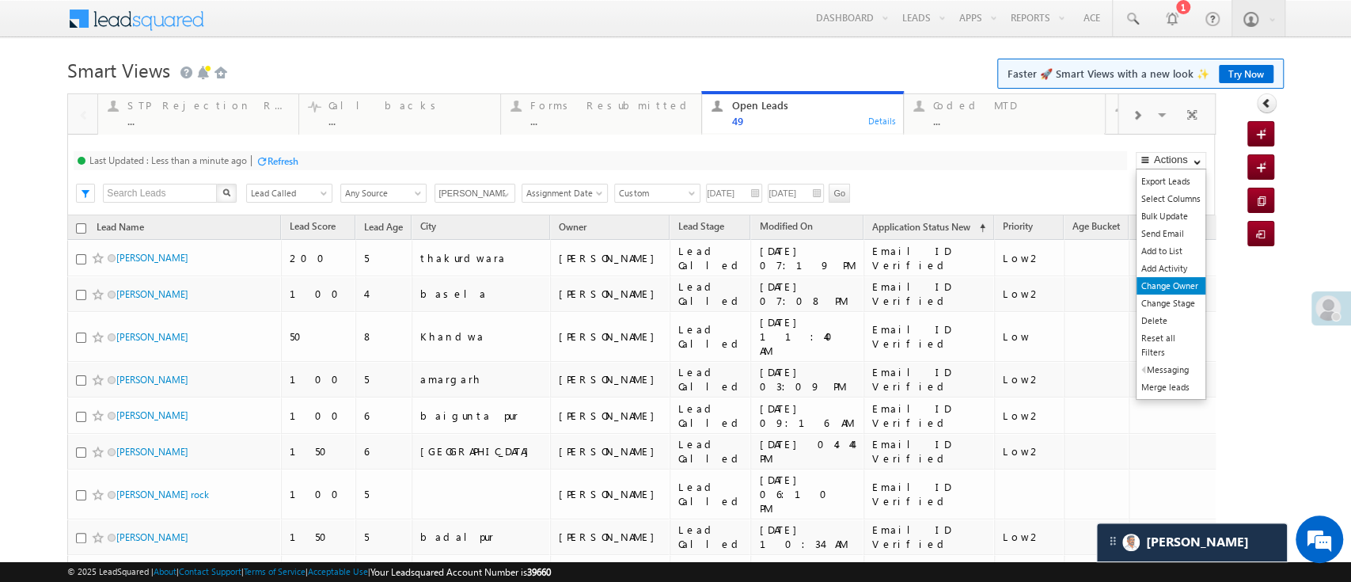
click at [1158, 283] on link "Change Owner" at bounding box center [1170, 285] width 69 height 17
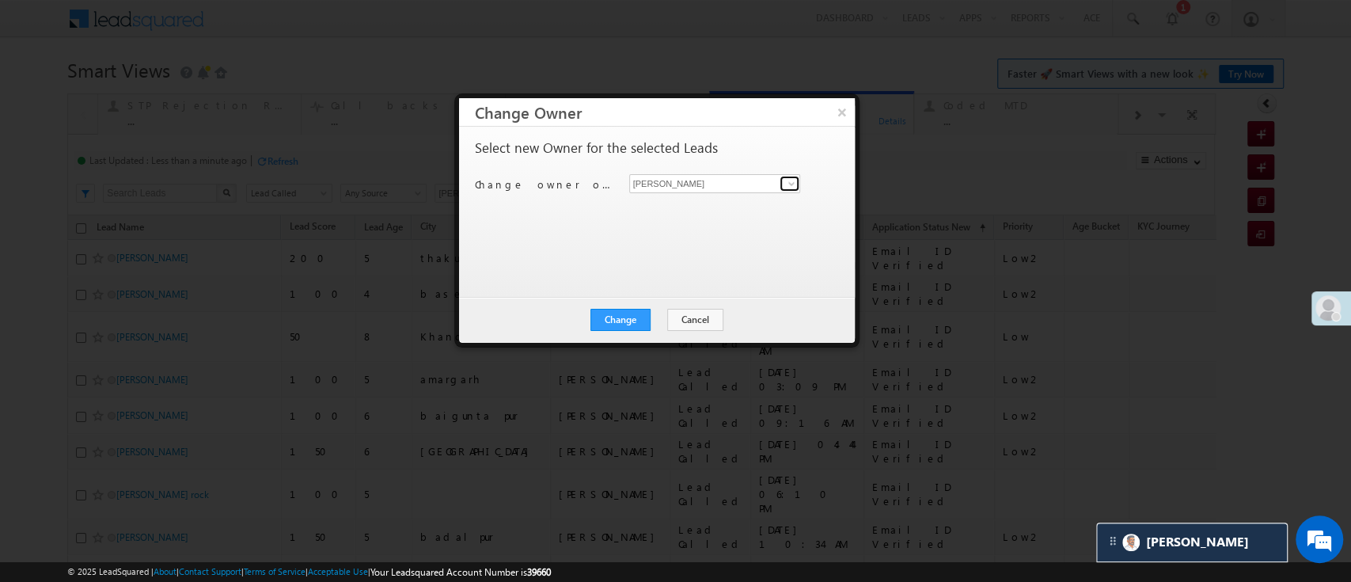
click at [782, 179] on link at bounding box center [790, 184] width 20 height 16
click at [753, 205] on link "Himanshu Sharma HIMANSHU.SHARMA@ANGELBROKING.COM" at bounding box center [715, 208] width 172 height 30
type input "[PERSON_NAME]"
click at [746, 206] on div "Select new Owner for the selected Leads Change owner of 2 leads to Manish Panch…" at bounding box center [655, 204] width 361 height 127
click at [636, 323] on button "Change" at bounding box center [620, 320] width 60 height 22
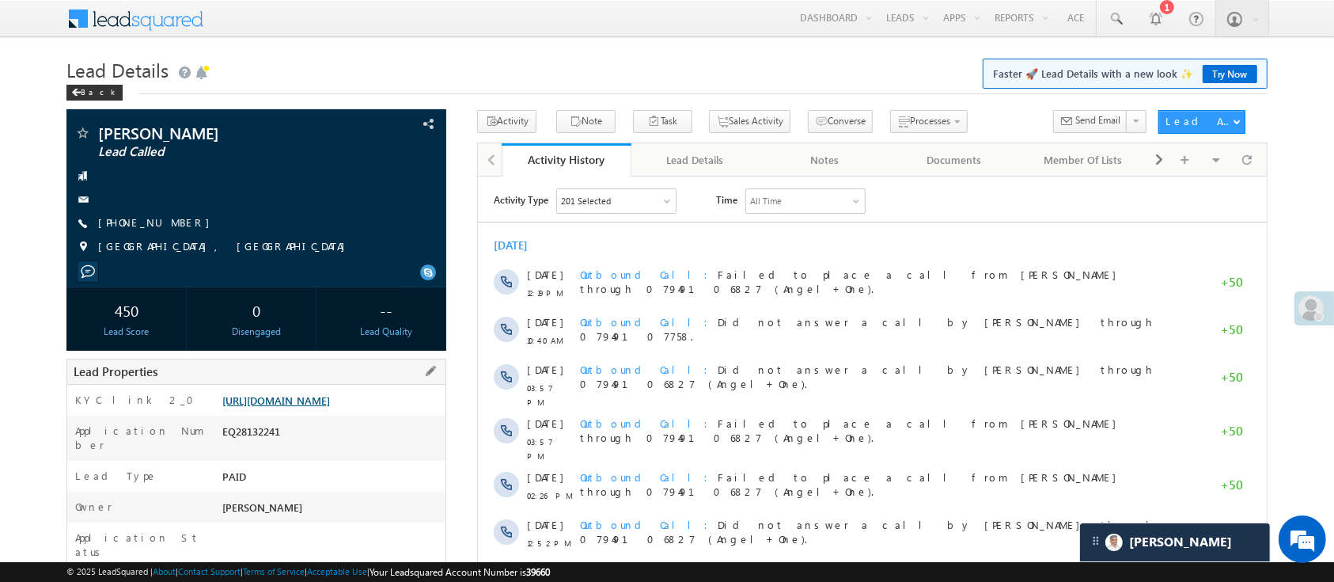
click at [330, 399] on link "[URL][DOMAIN_NAME]" at bounding box center [276, 399] width 108 height 13
click at [253, 446] on div "EQ28132241" at bounding box center [331, 434] width 227 height 22
copy div "EQ28132241"
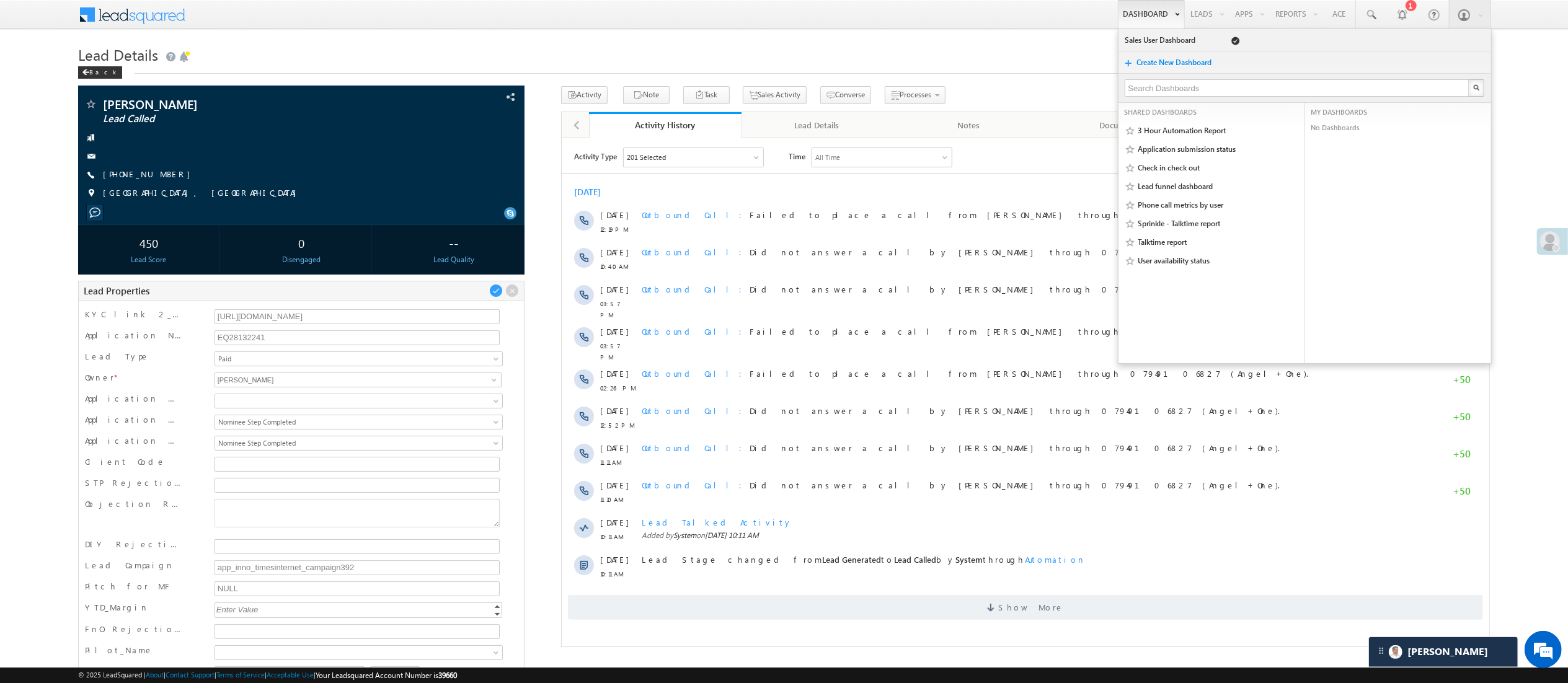
scroll to position [5225, 0]
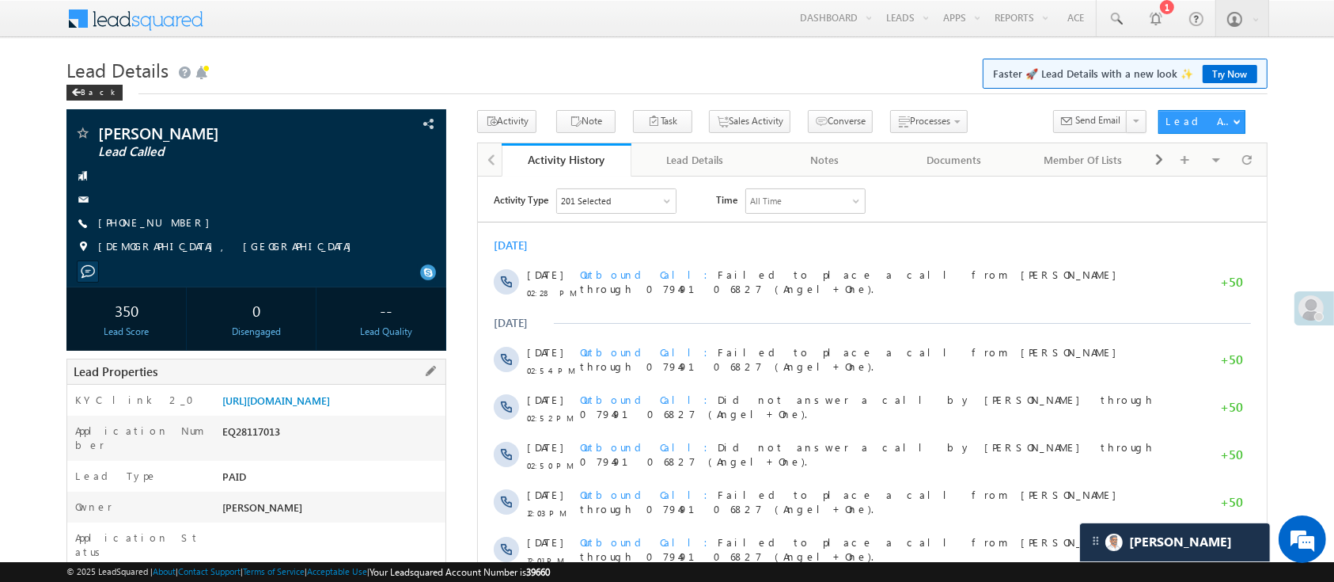
click at [338, 391] on div "KYC link 2_0 [URL][DOMAIN_NAME]" at bounding box center [256, 400] width 378 height 31
click at [319, 407] on link "[URL][DOMAIN_NAME]" at bounding box center [276, 399] width 108 height 13
click at [265, 446] on div "EQ28117013" at bounding box center [331, 434] width 227 height 22
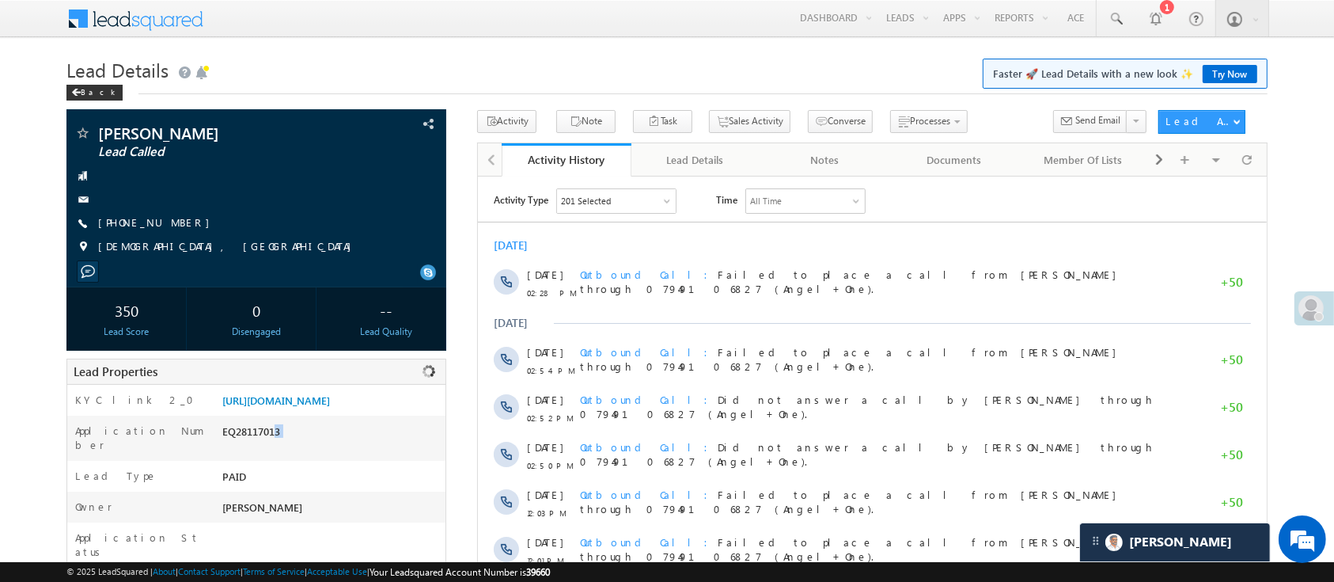
copy div "EQ28117013"
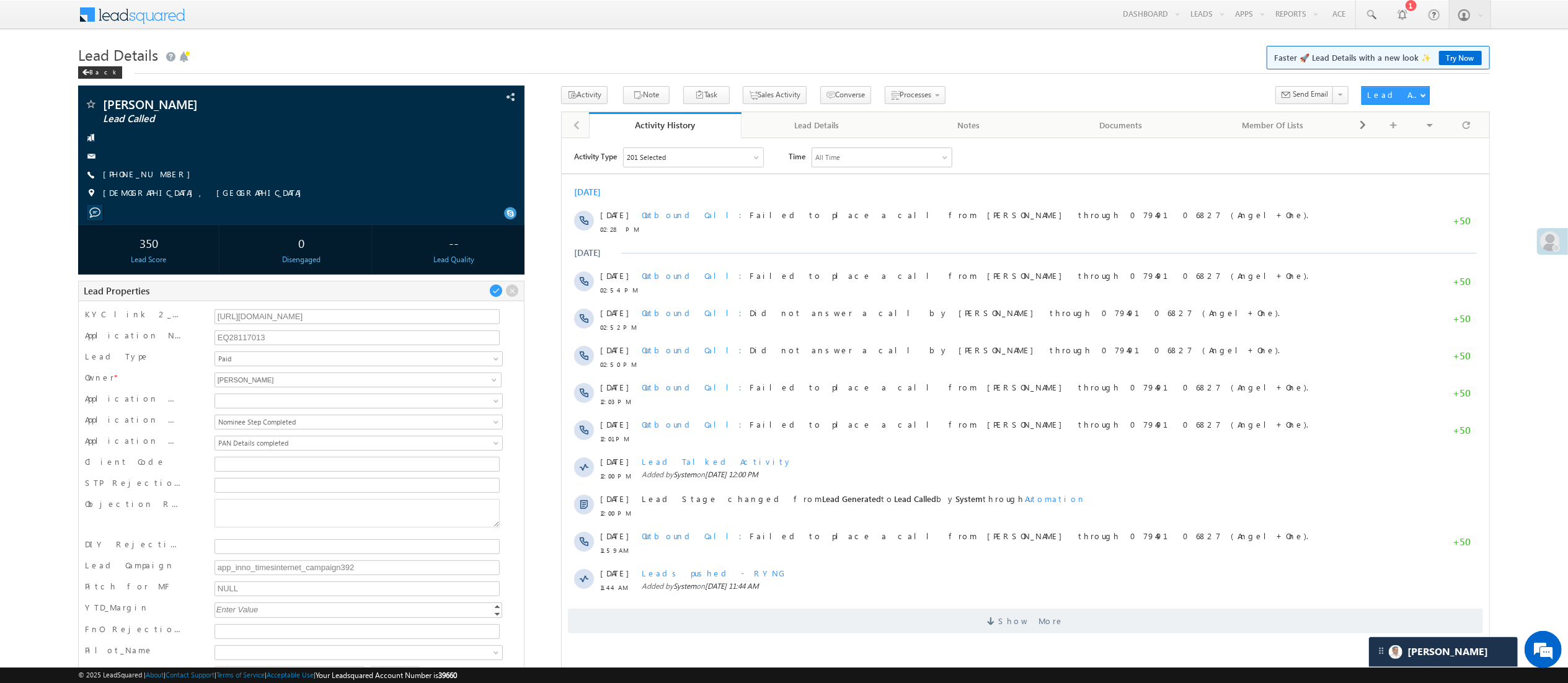
scroll to position [6396, 0]
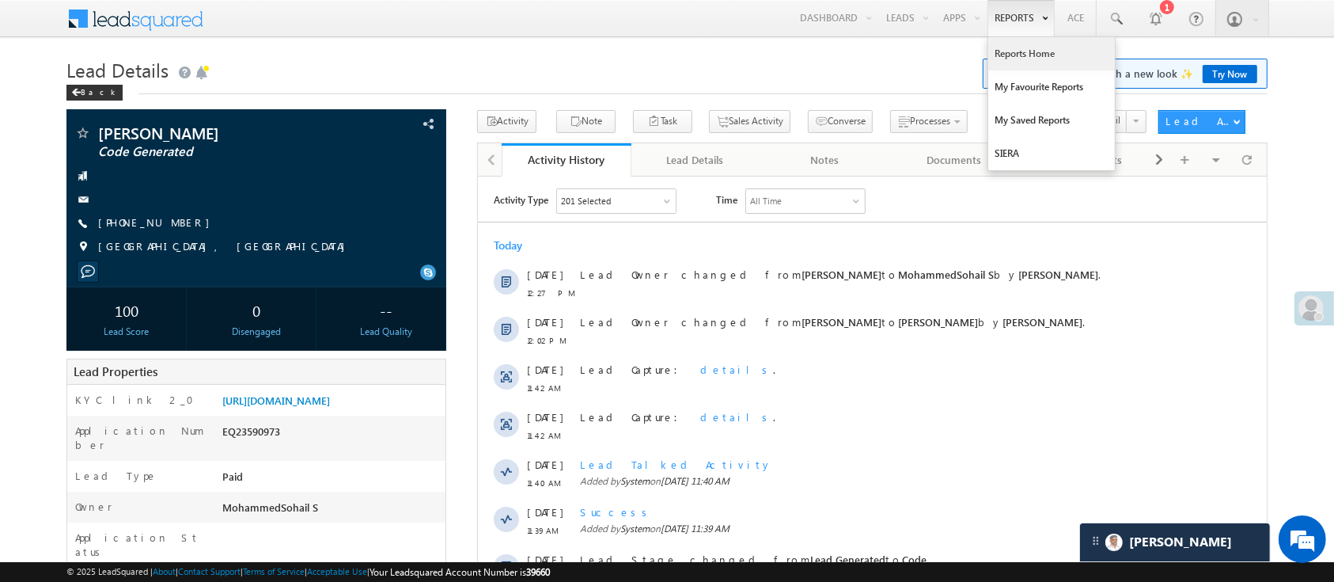
click at [1037, 57] on link "Reports Home" at bounding box center [1051, 53] width 127 height 33
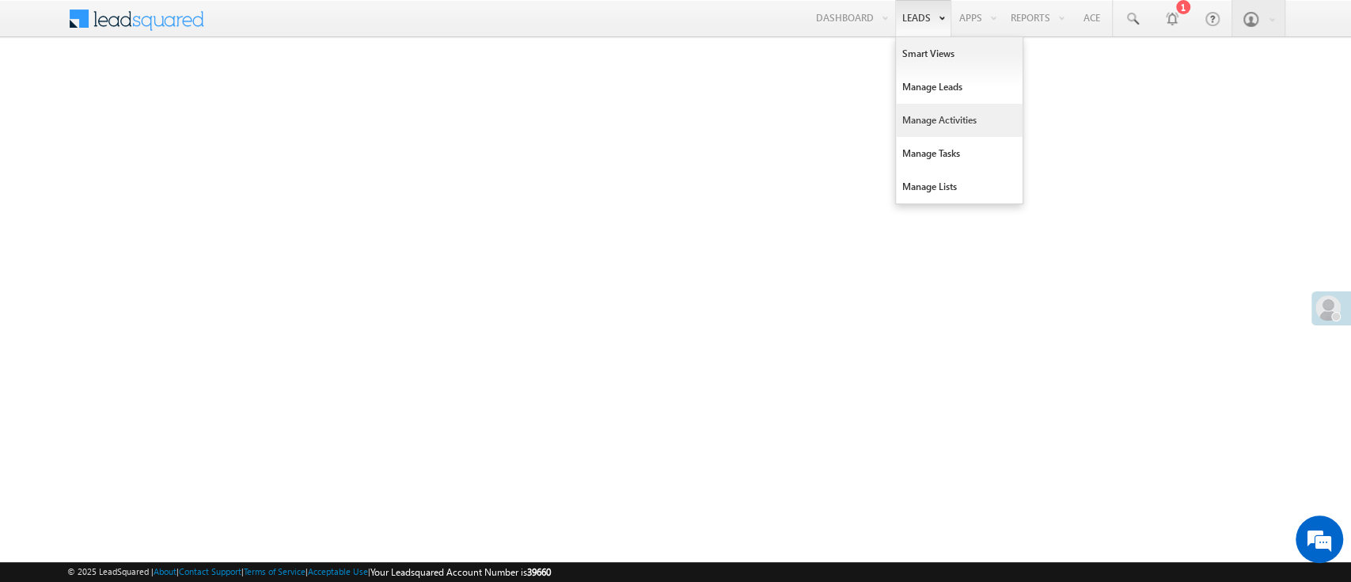
click at [943, 104] on link "Manage Activities" at bounding box center [959, 120] width 127 height 33
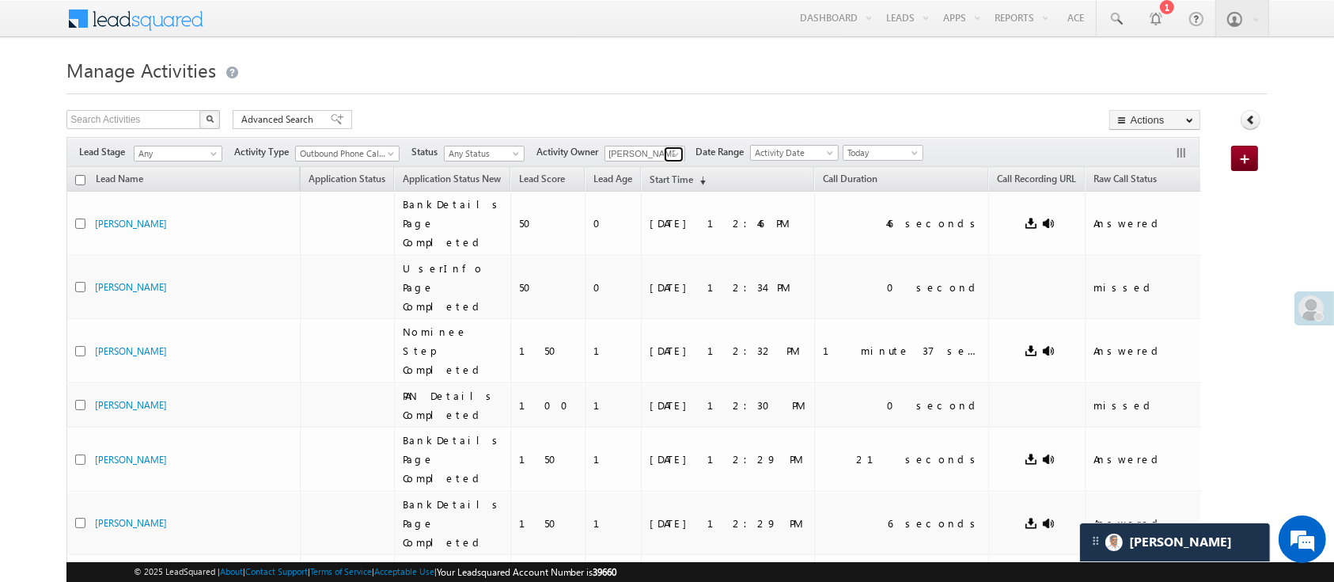
click at [676, 154] on span at bounding box center [676, 154] width 13 height 13
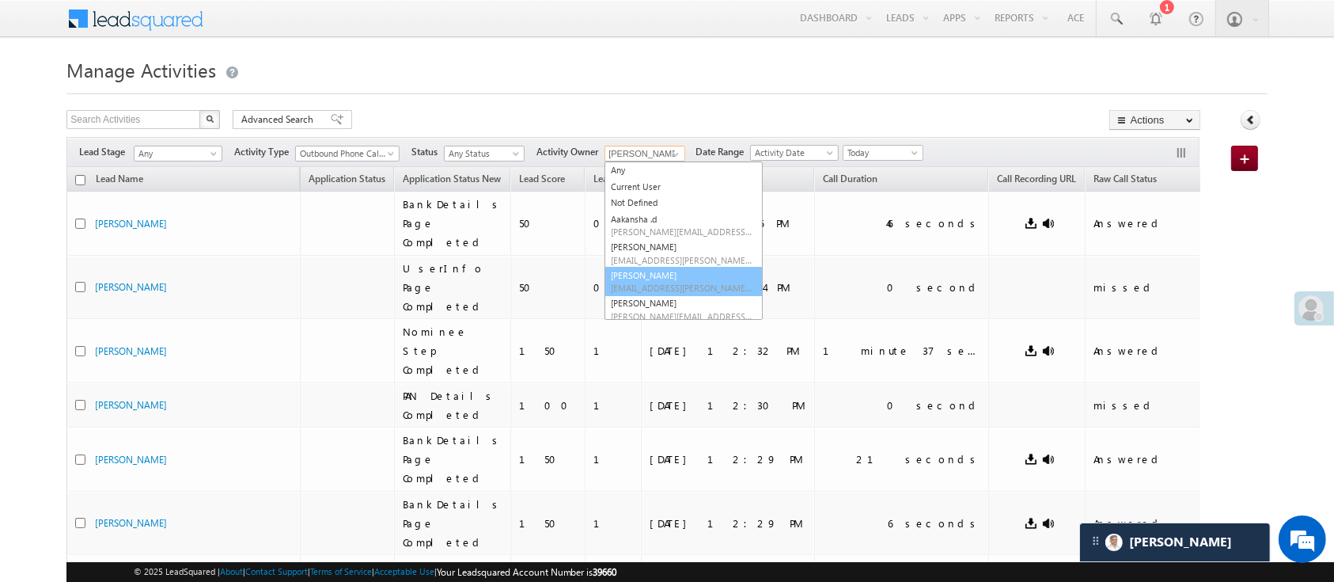
scroll to position [136, 0]
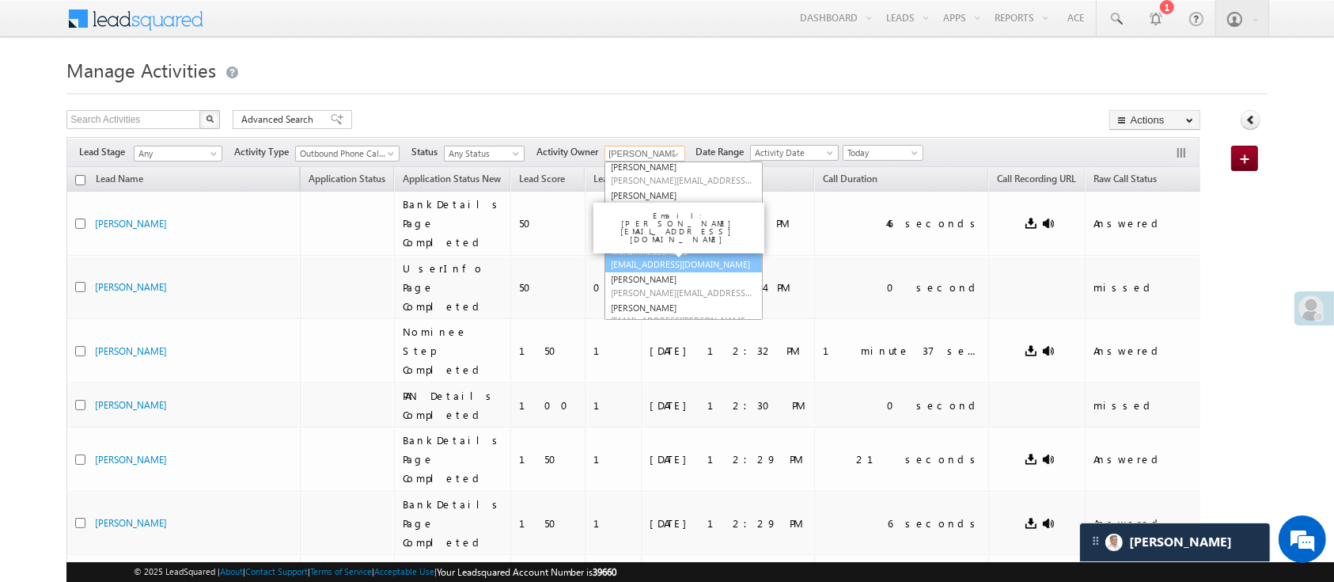
click at [732, 260] on span "[EMAIL_ADDRESS][DOMAIN_NAME]" at bounding box center [682, 264] width 142 height 12
type input "MohammedSohail S"
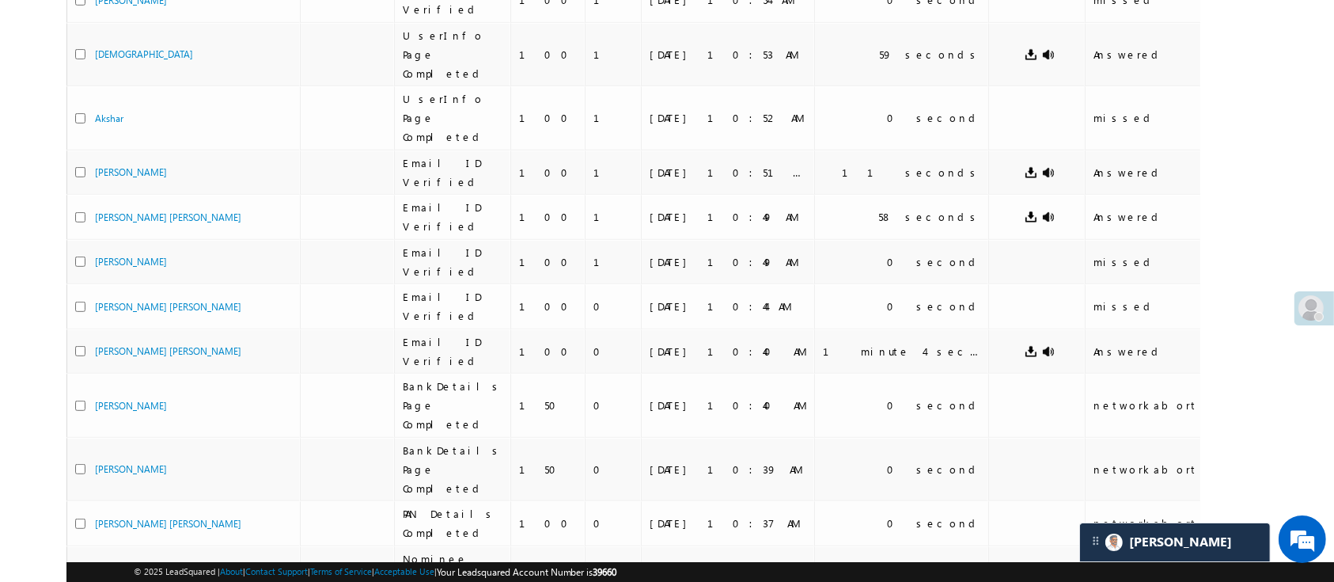
scroll to position [0, 0]
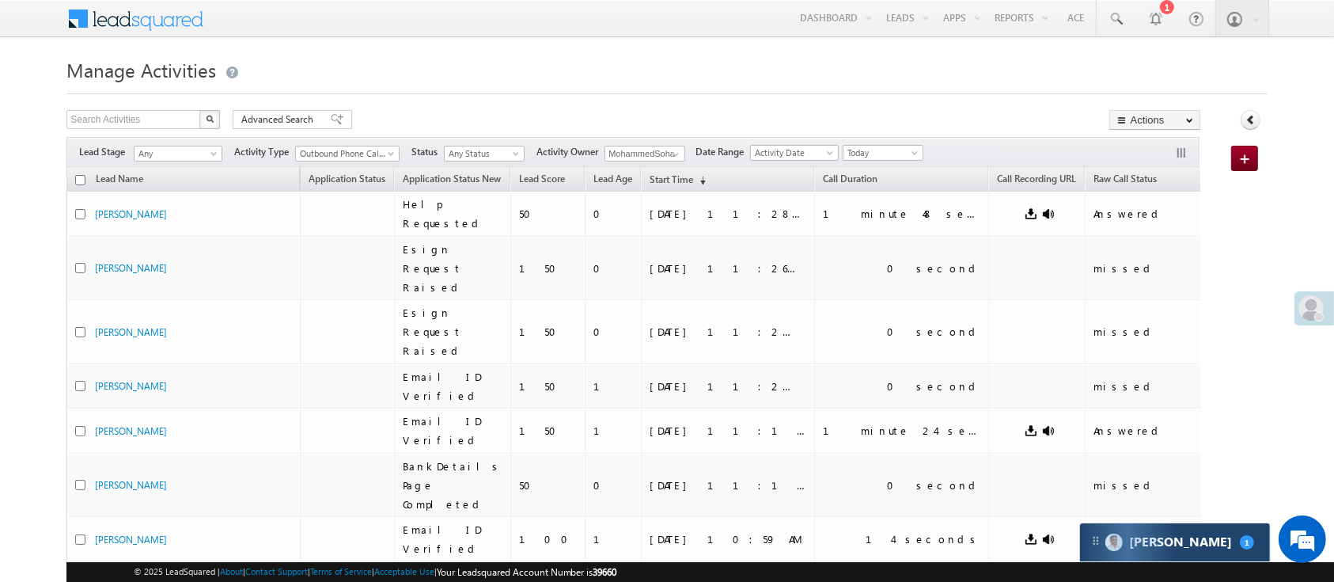
click at [1163, 546] on div "[PERSON_NAME] 1" at bounding box center [1175, 542] width 190 height 38
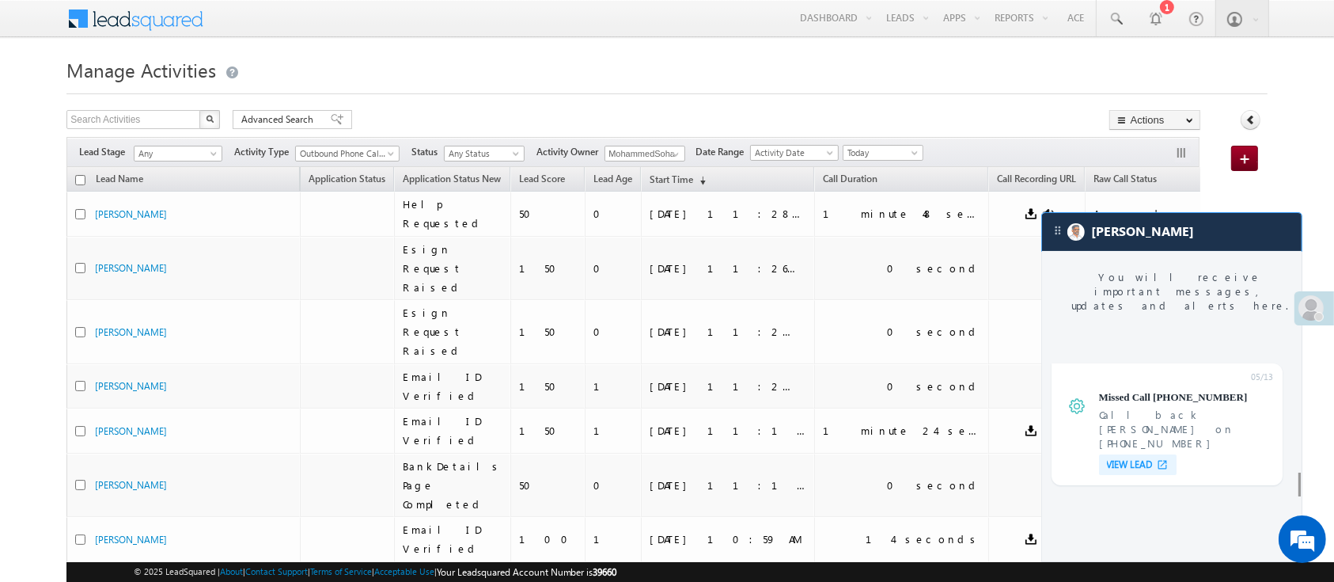
scroll to position [6566, 0]
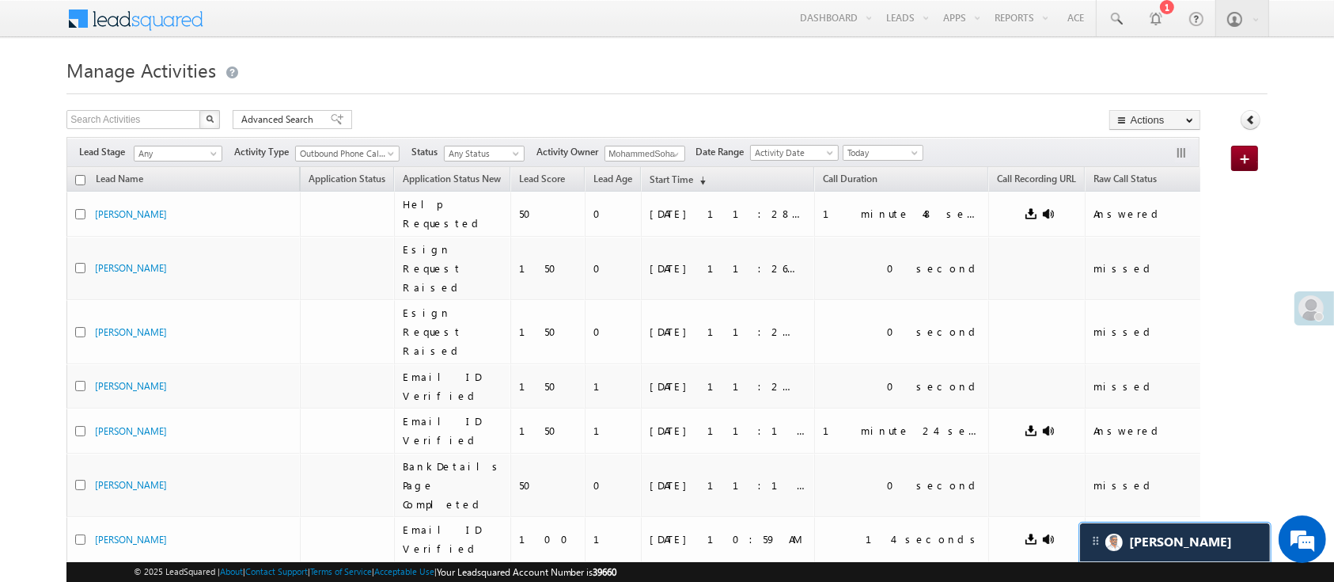
scroll to position [6671, 0]
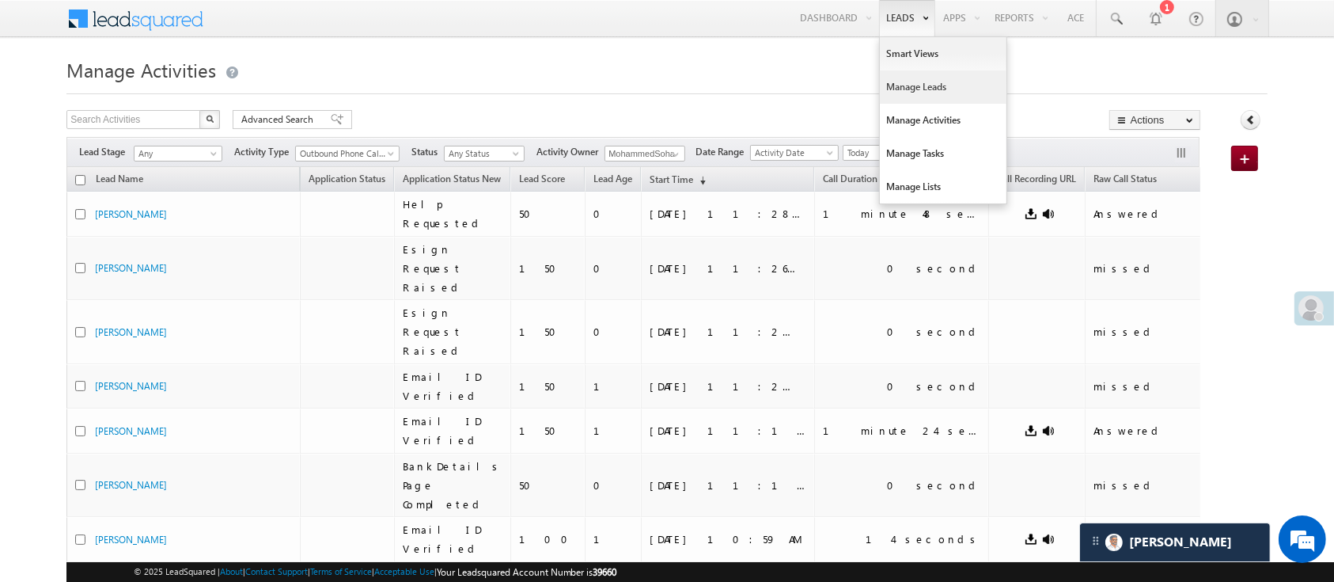
click at [915, 82] on link "Manage Leads" at bounding box center [943, 86] width 127 height 33
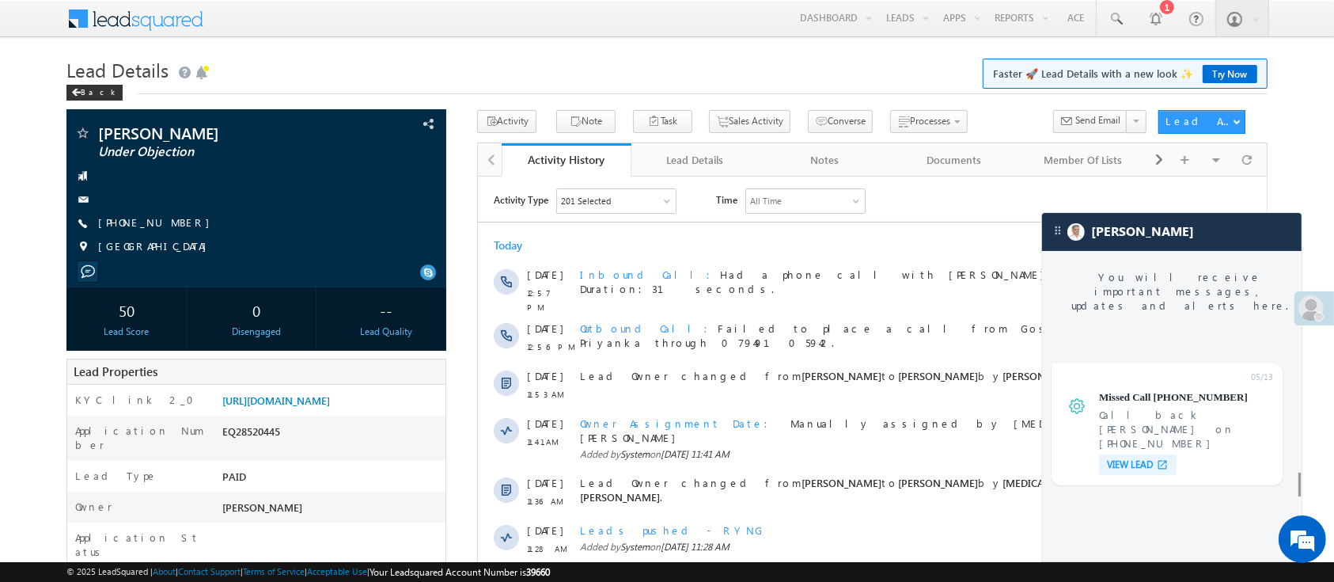
scroll to position [6494, 0]
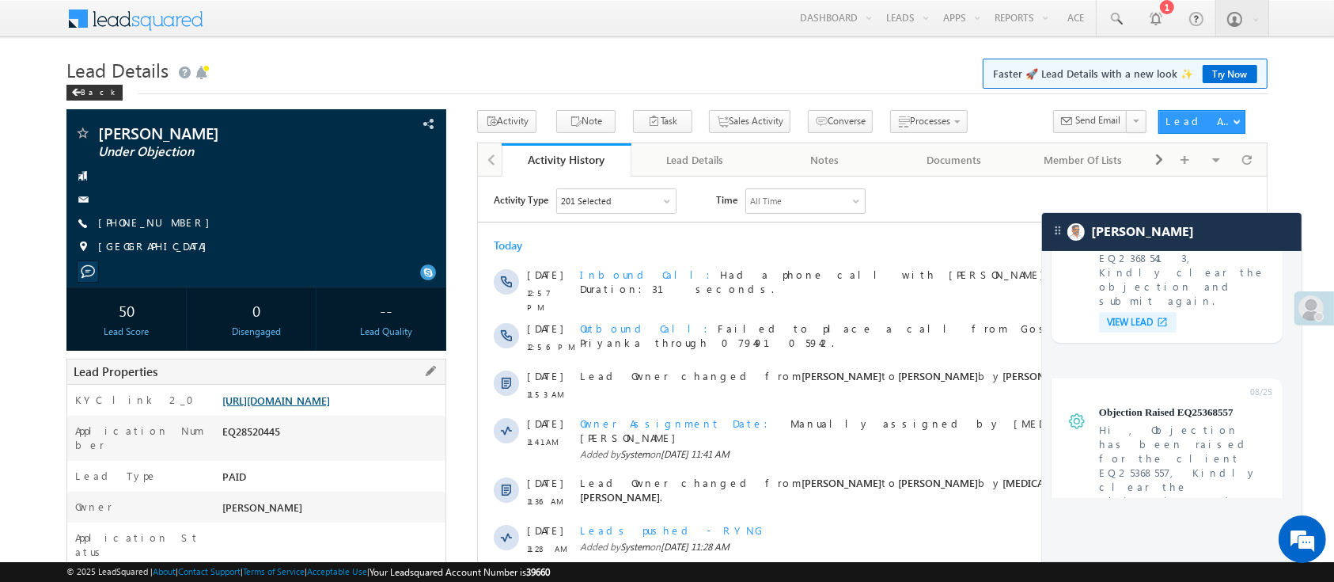
click at [330, 407] on link "https://angelbroking1-pk3em7sa.customui-test.leadsquared.com?leadId=3a2346e3-6f…" at bounding box center [276, 399] width 108 height 13
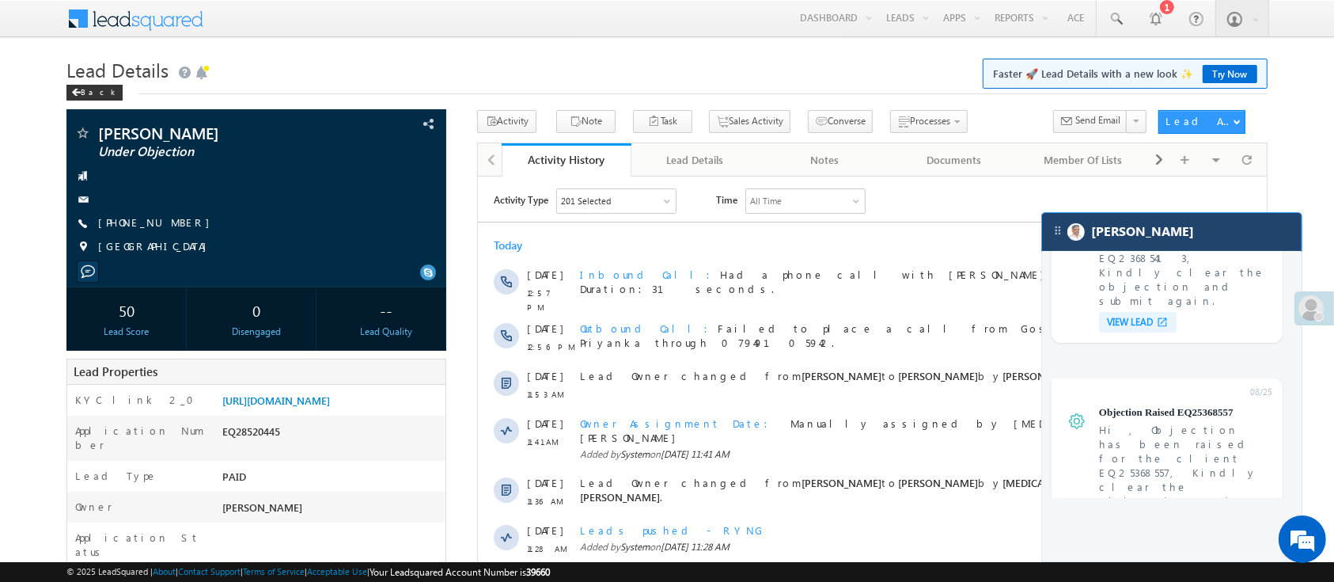
click at [1147, 240] on div "[PERSON_NAME]" at bounding box center [1172, 232] width 260 height 38
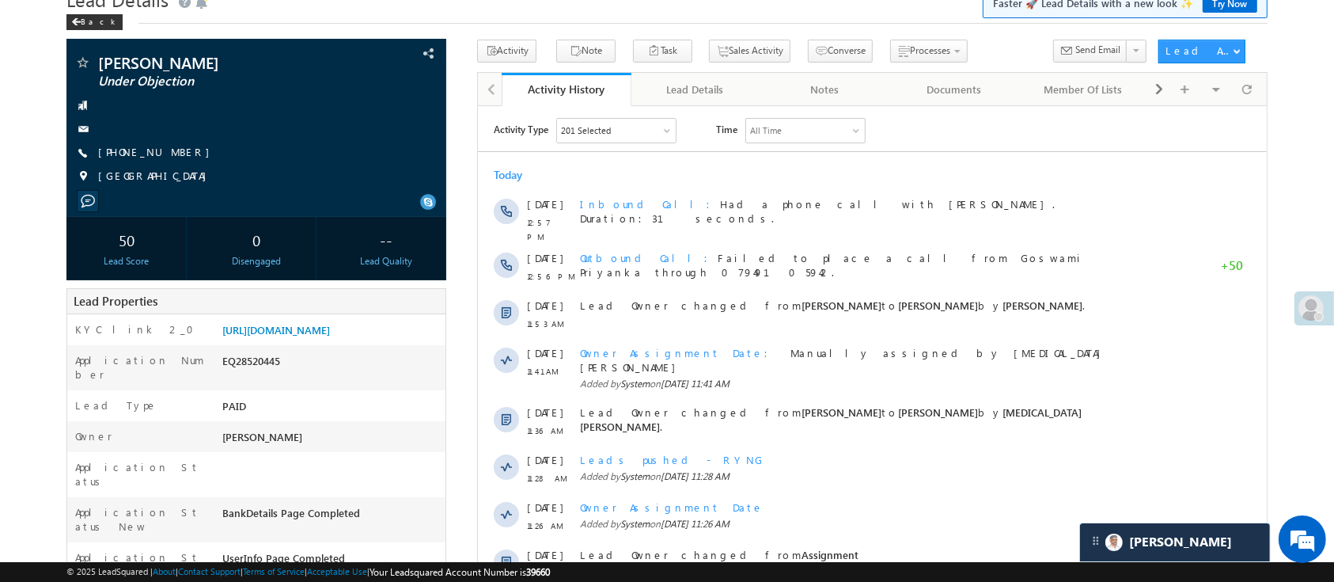
scroll to position [84, 0]
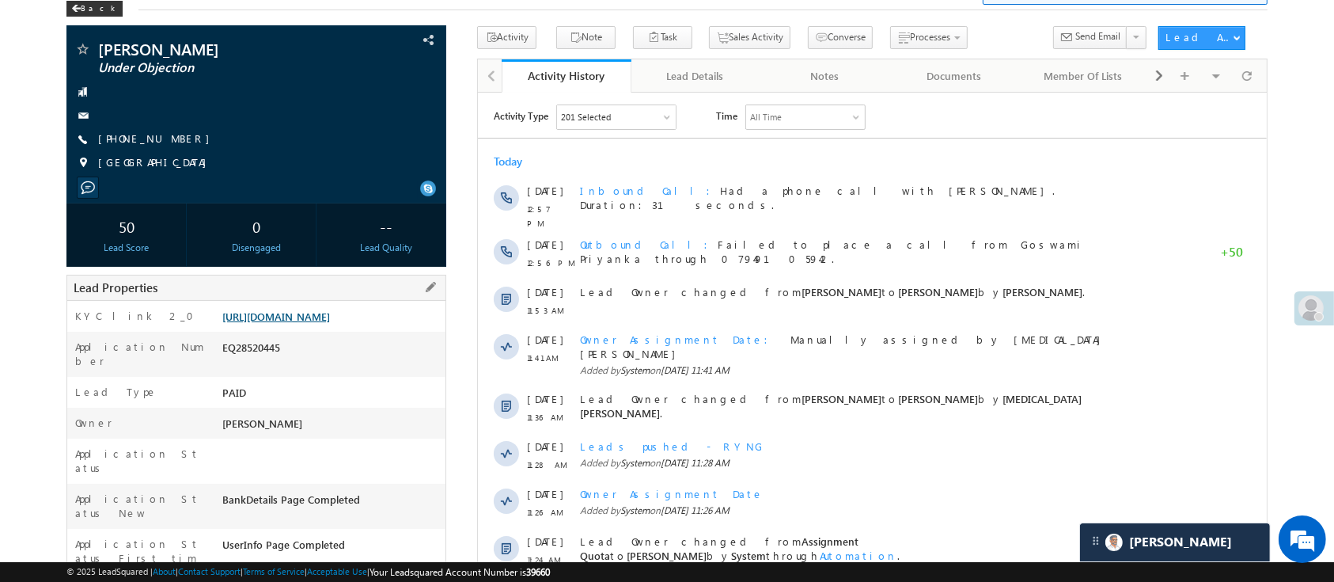
click at [330, 323] on link "https://angelbroking1-pk3em7sa.customui-test.leadsquared.com?leadId=3a2346e3-6f…" at bounding box center [276, 315] width 108 height 13
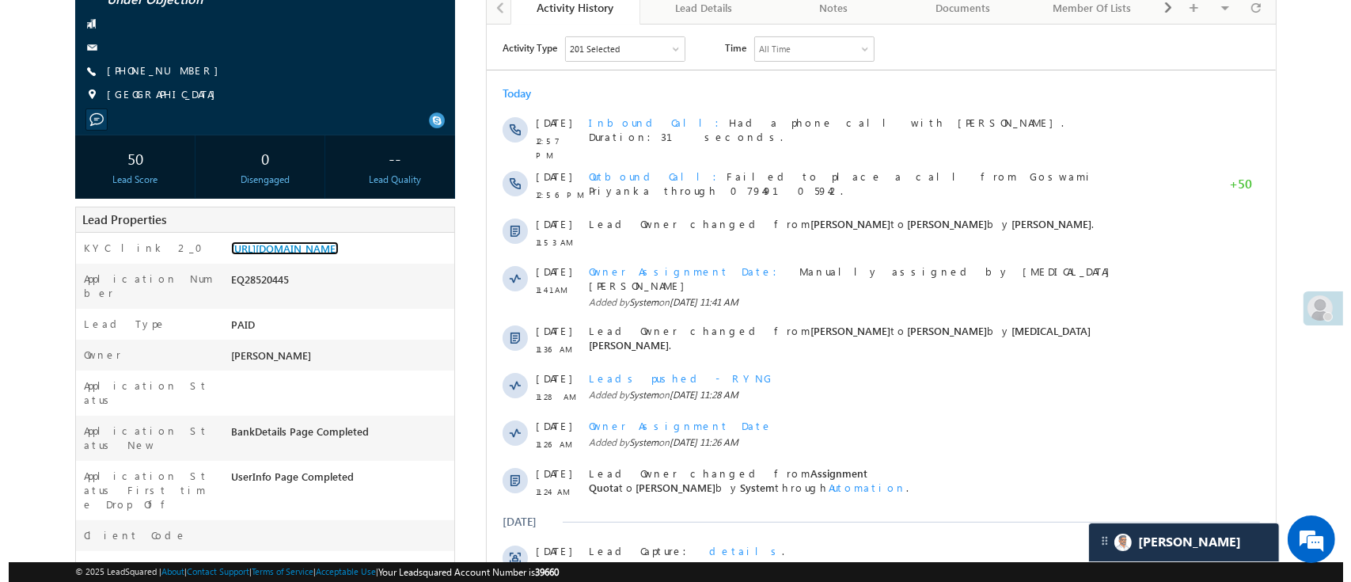
scroll to position [0, 0]
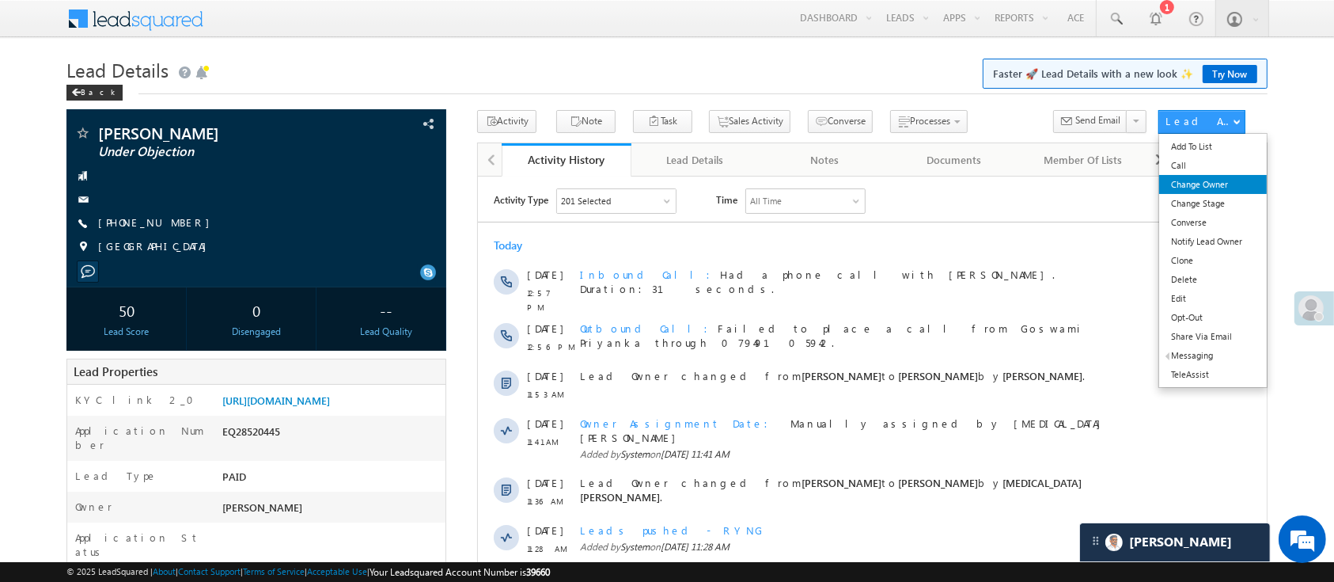
click at [1216, 177] on link "Change Owner" at bounding box center [1213, 184] width 108 height 19
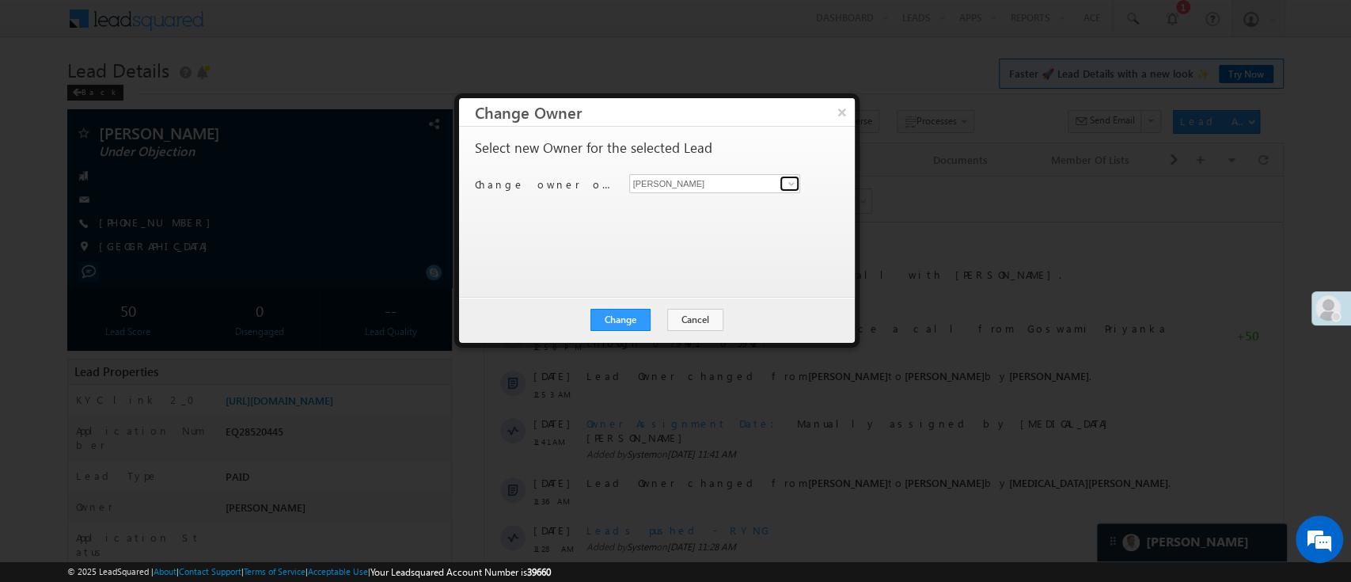
click at [795, 181] on span at bounding box center [791, 183] width 13 height 13
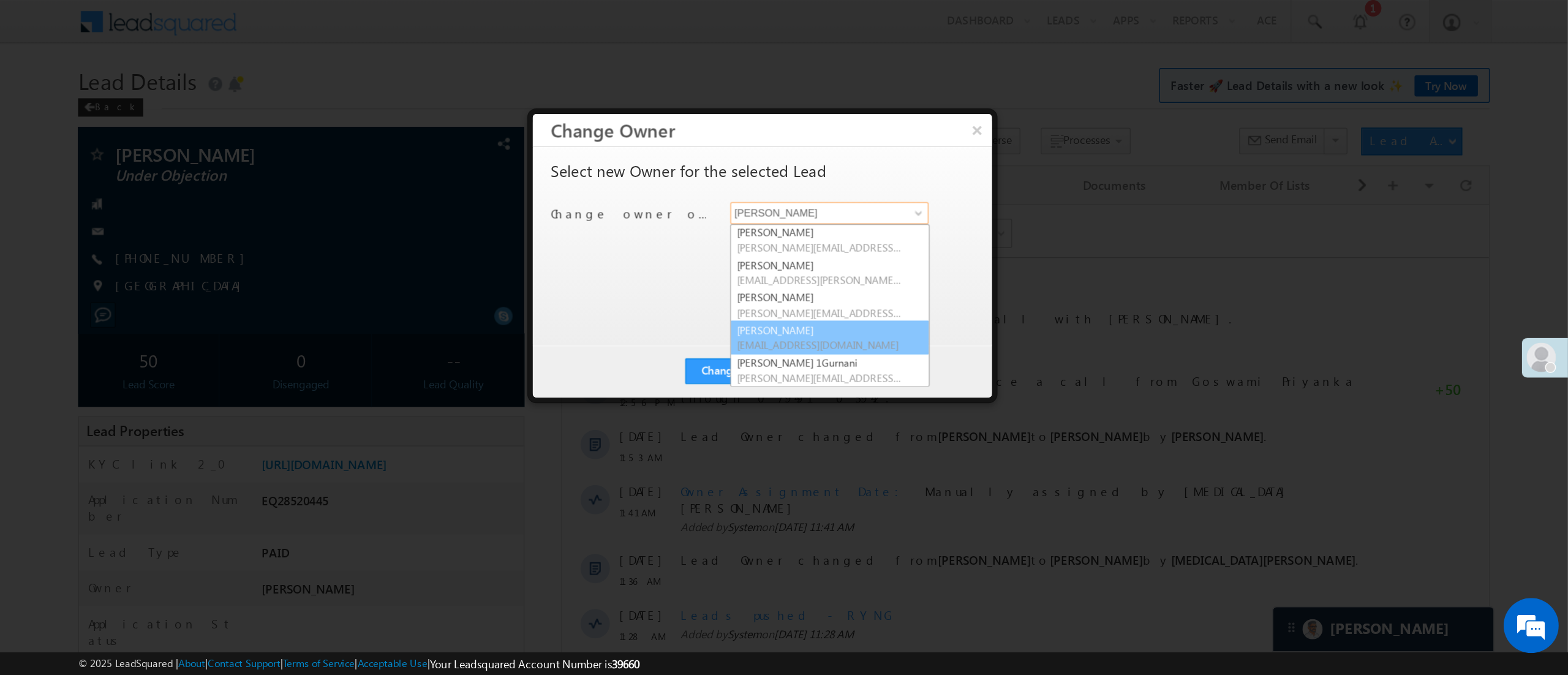
scroll to position [60, 0]
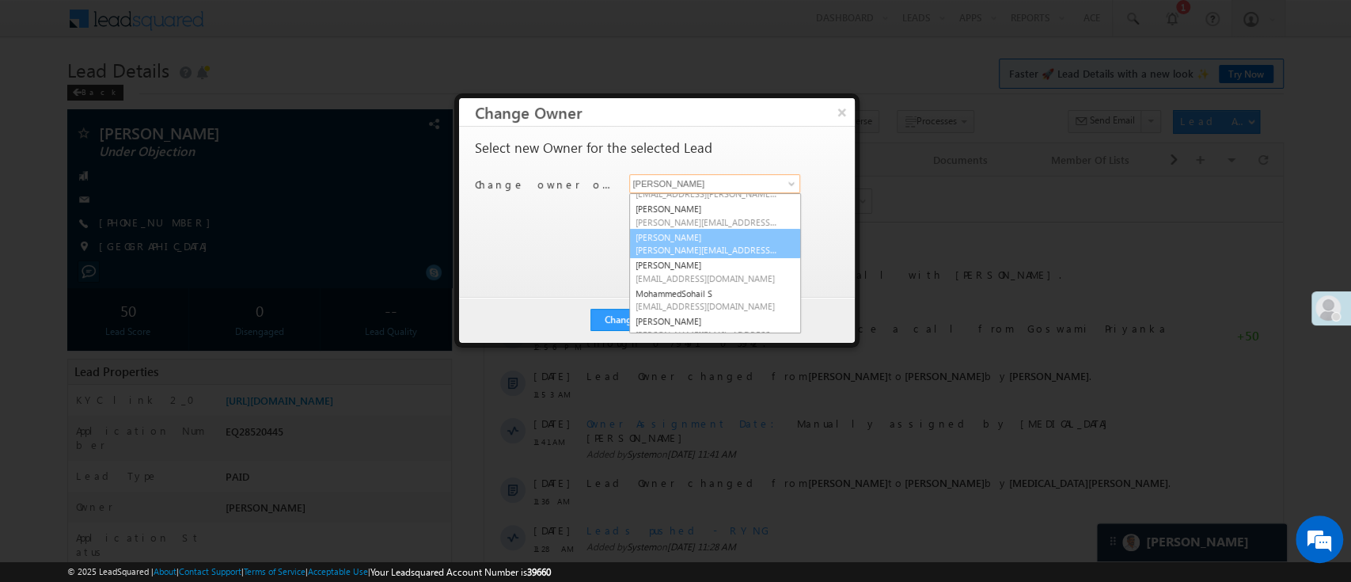
click at [748, 239] on link "Lavisha Gautam Lavisha.Gautam@angelbroking.com" at bounding box center [715, 244] width 172 height 30
type input "Lavisha Gautam"
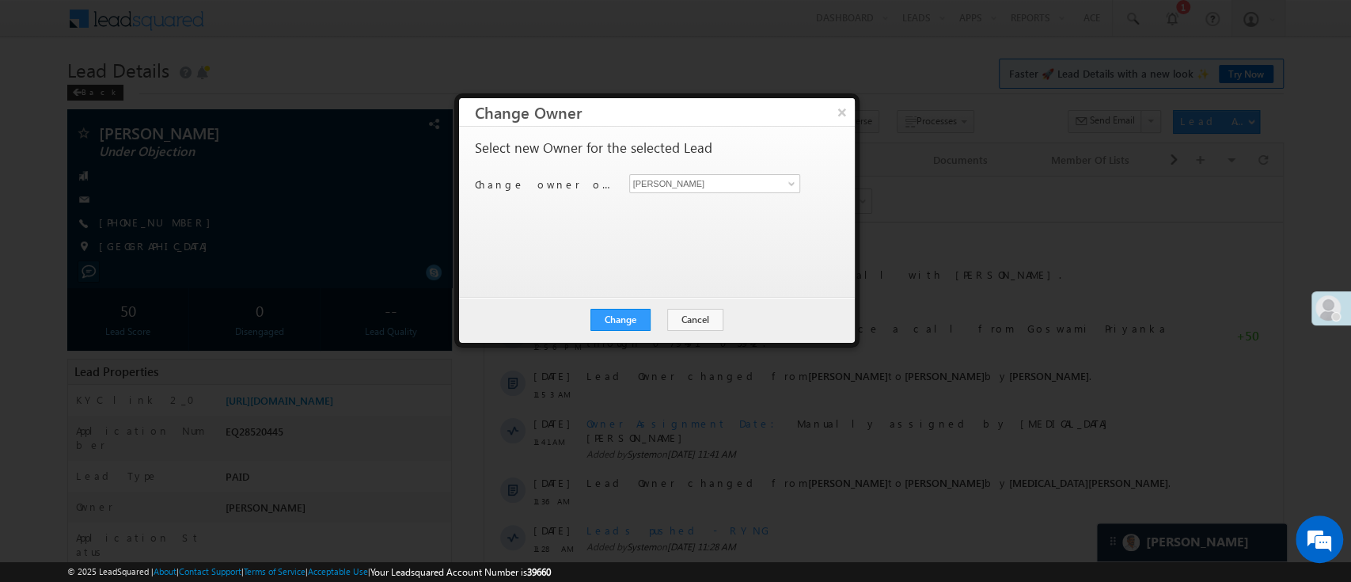
click at [617, 329] on div "Change Cancel Close" at bounding box center [657, 320] width 396 height 46
click at [619, 313] on button "Change" at bounding box center [620, 320] width 60 height 22
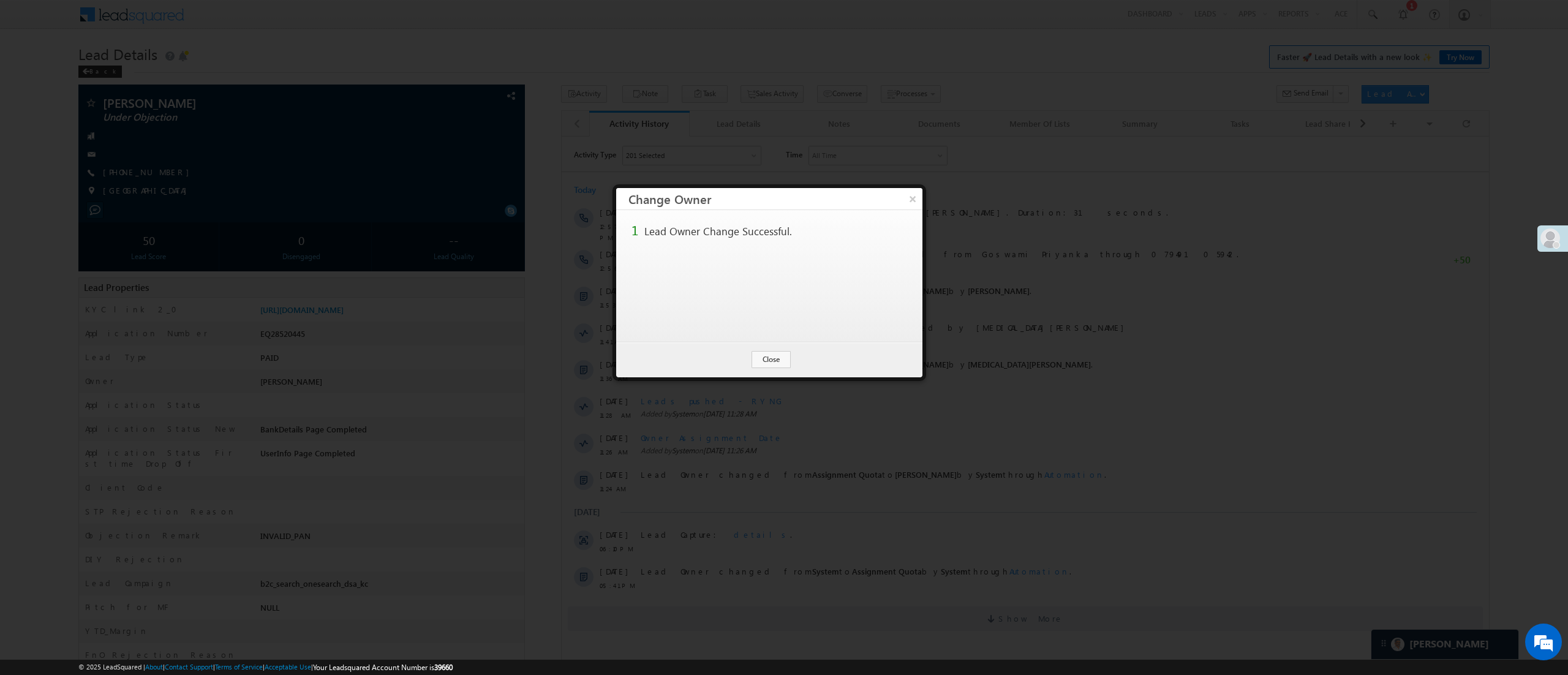
scroll to position [5107, 0]
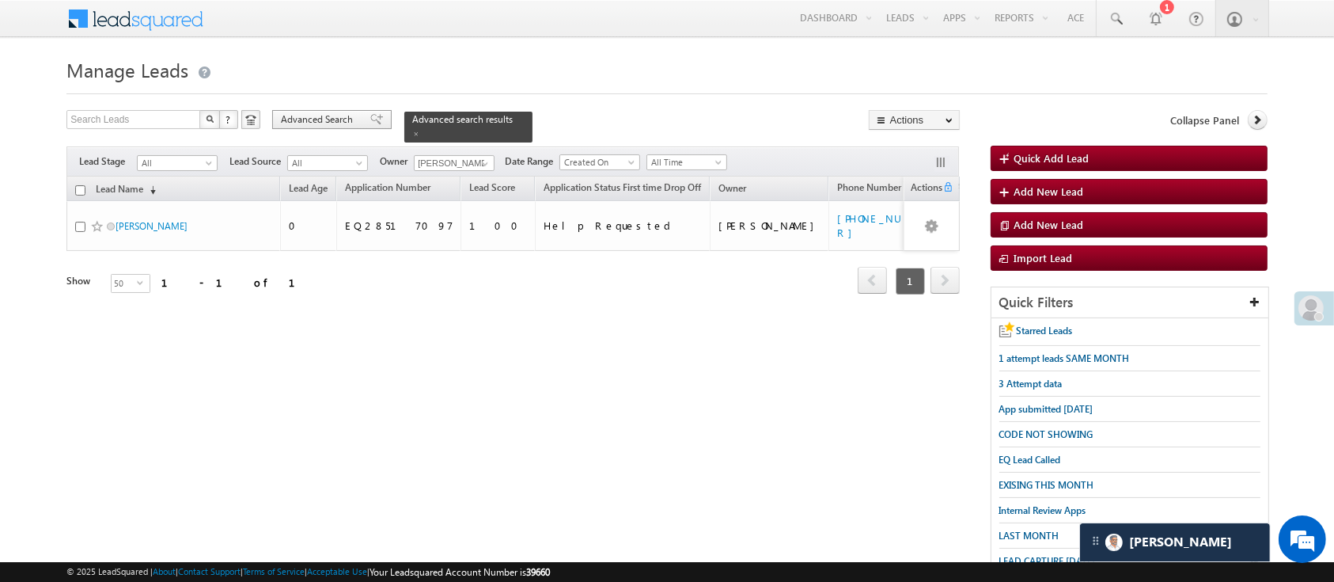
click at [327, 123] on span "Advanced Search" at bounding box center [319, 119] width 77 height 14
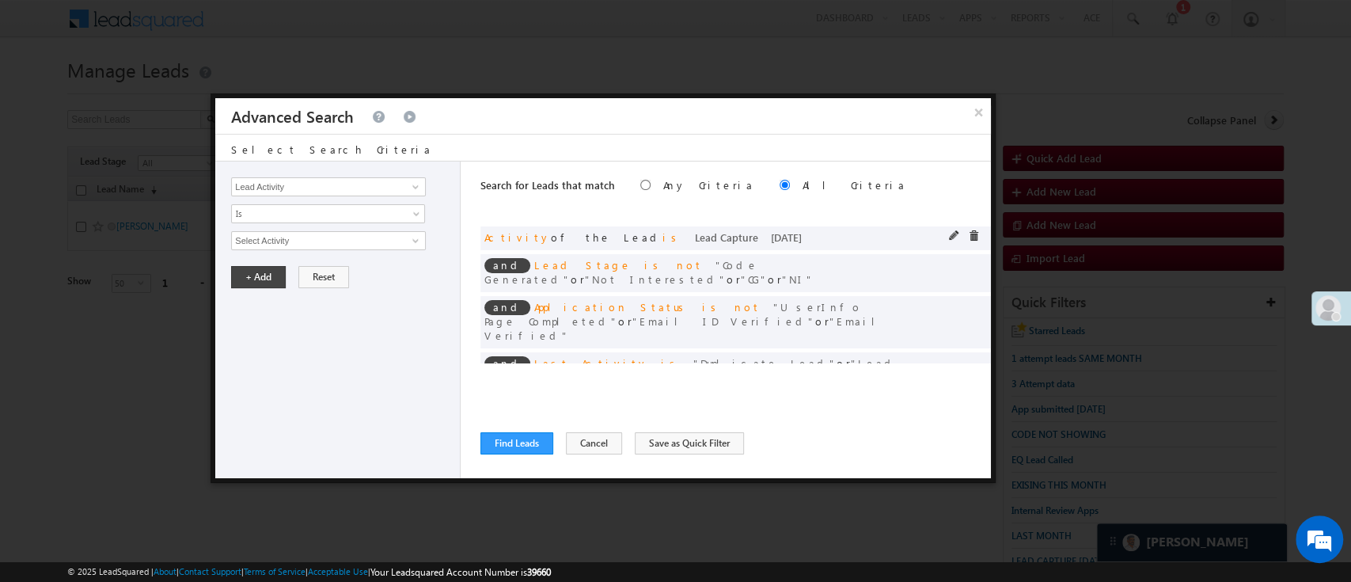
scroll to position [8093, 0]
click at [968, 232] on span at bounding box center [973, 235] width 11 height 11
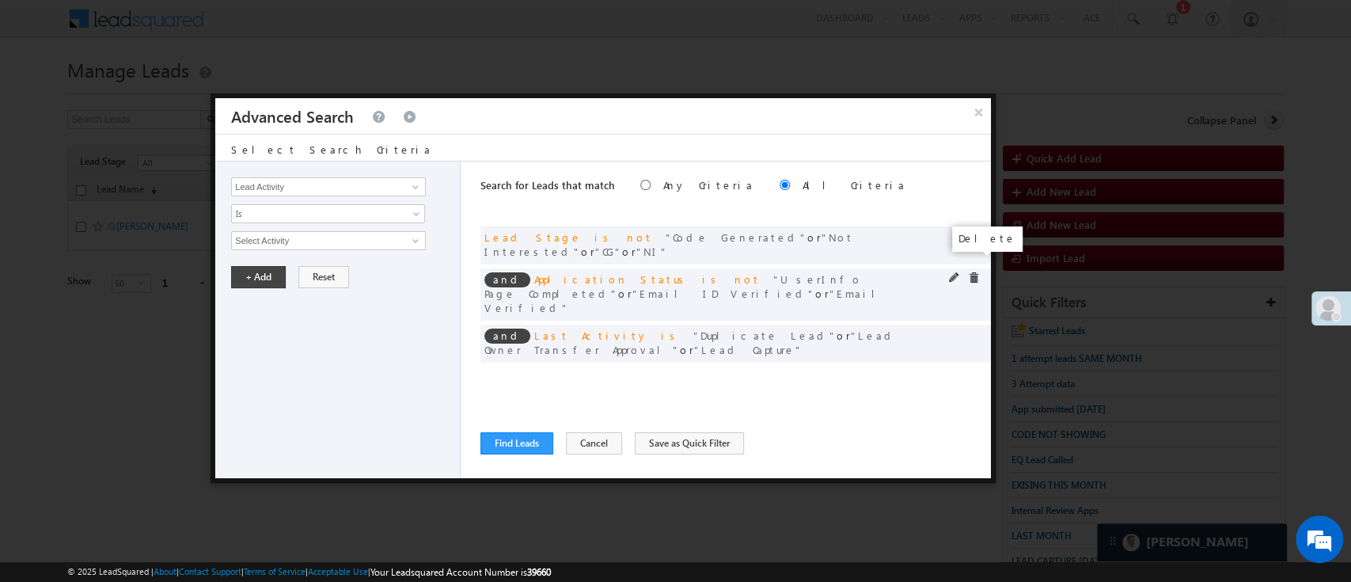
click at [971, 272] on span at bounding box center [973, 277] width 11 height 11
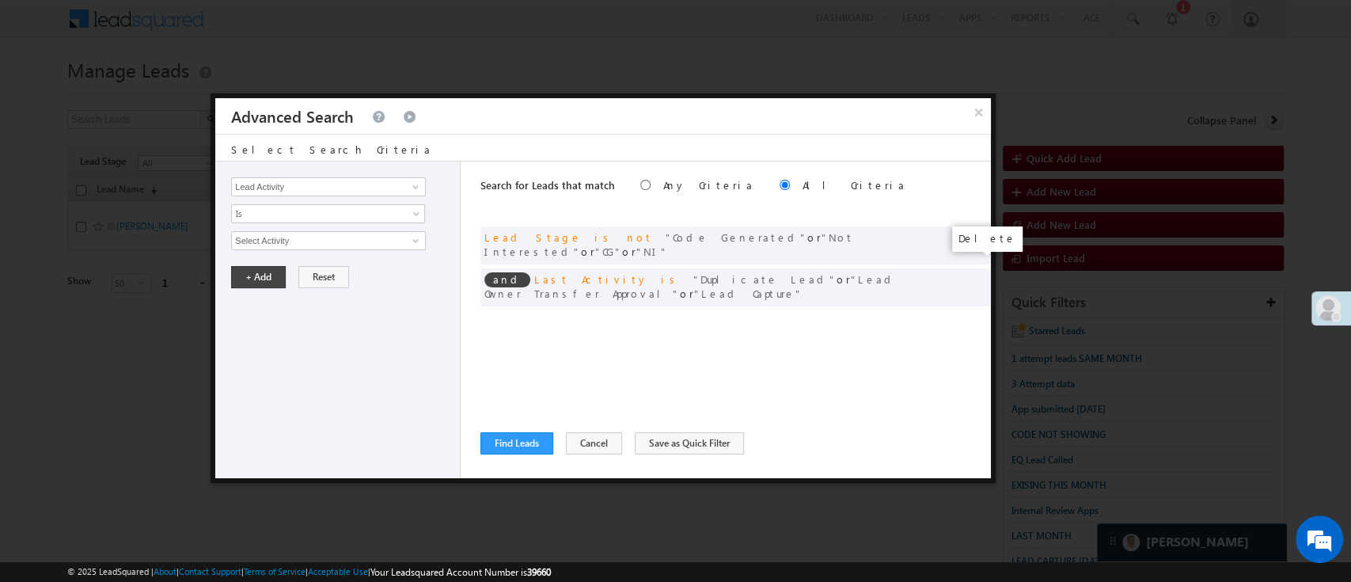
click at [0, 0] on span at bounding box center [0, 0] width 0 height 0
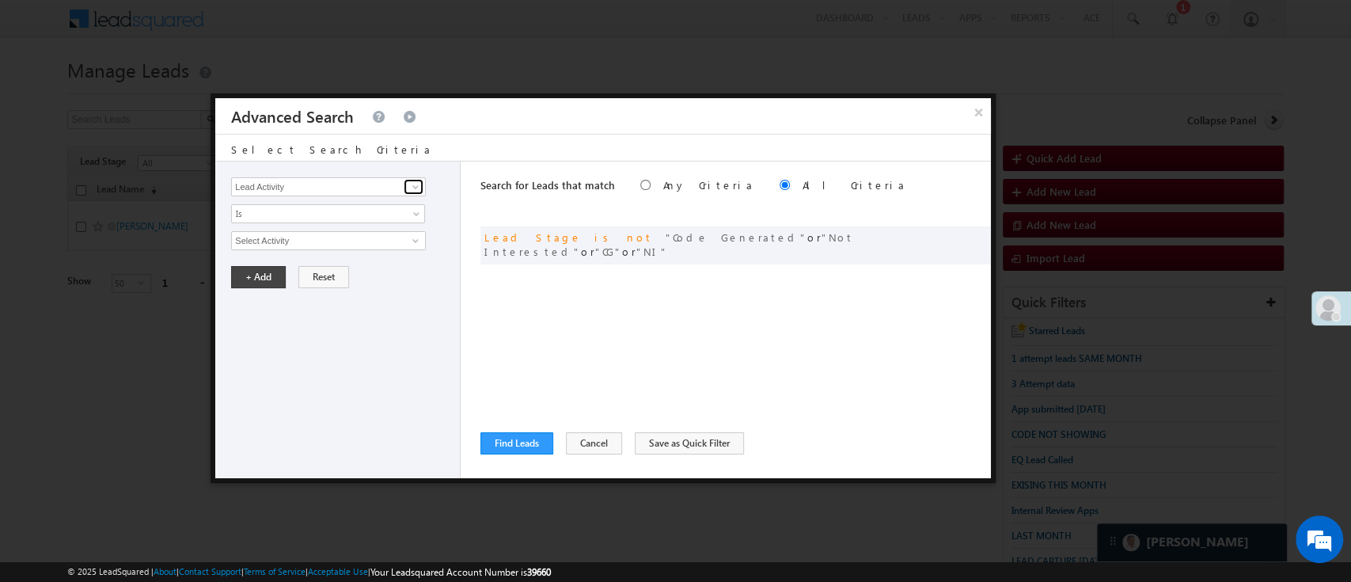
click at [409, 185] on span at bounding box center [415, 186] width 13 height 13
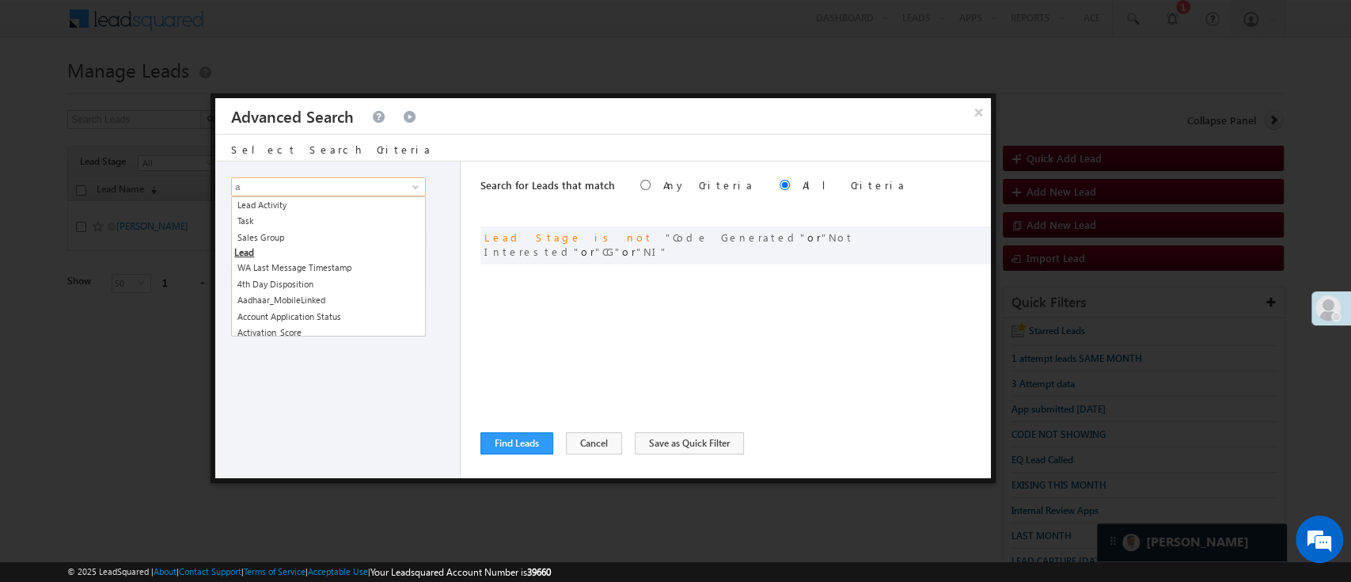
scroll to position [0, 0]
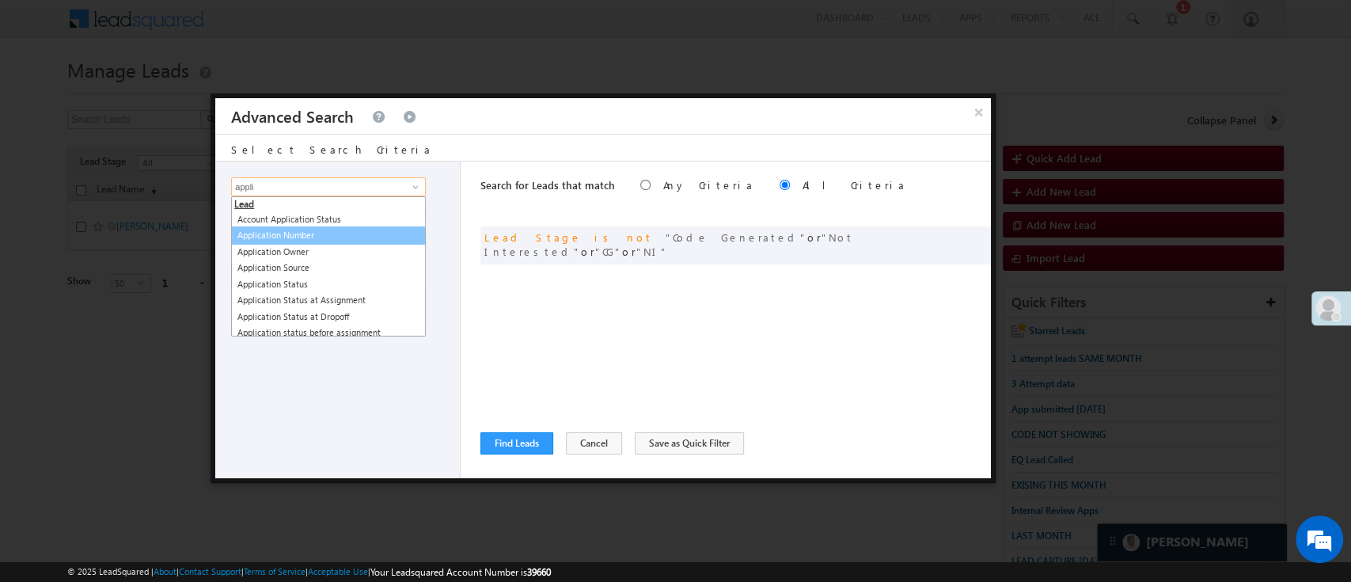
click at [361, 233] on link "Application Number" at bounding box center [328, 235] width 195 height 18
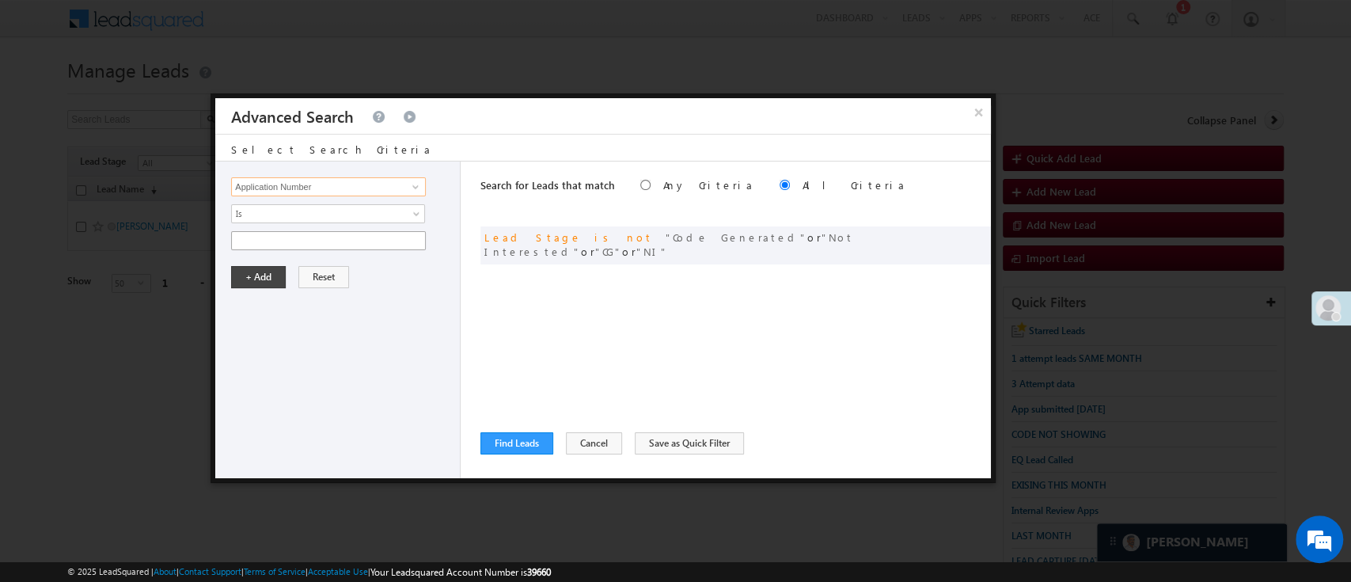
type input "Application Number"
click at [361, 229] on div "Lead Activity Task Sales Group Prospect Id WA Last Message Timestamp 4th Day Di…" at bounding box center [337, 319] width 245 height 317
click at [364, 212] on span "Is" at bounding box center [318, 214] width 172 height 14
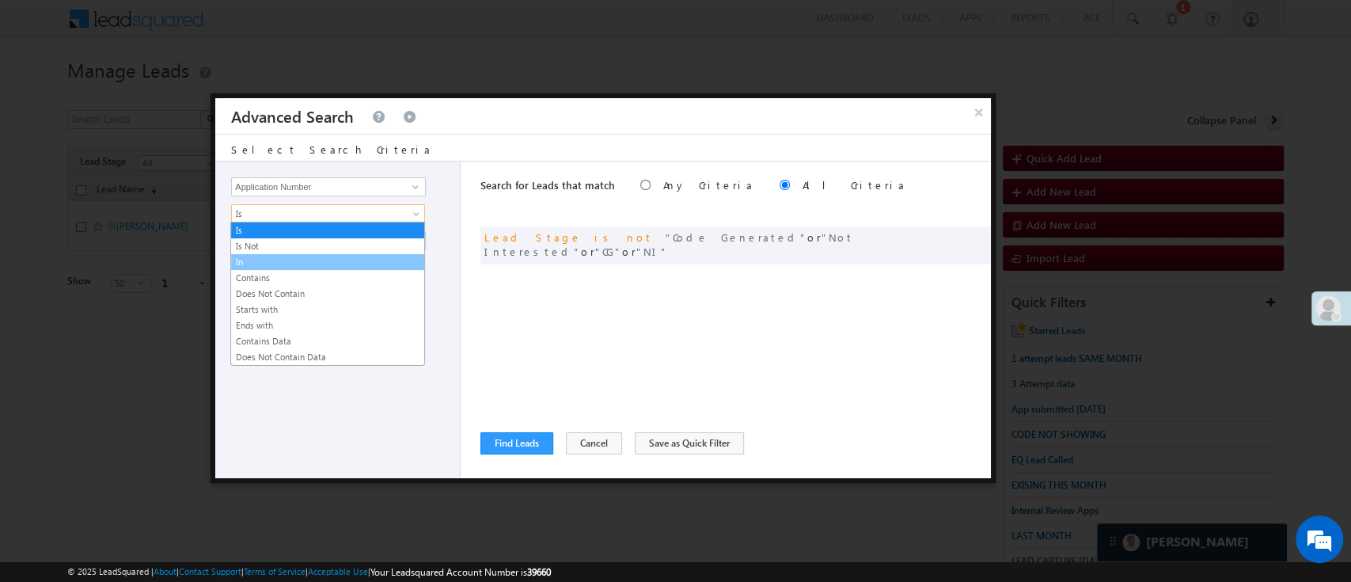
click at [338, 256] on link "In" at bounding box center [327, 262] width 193 height 14
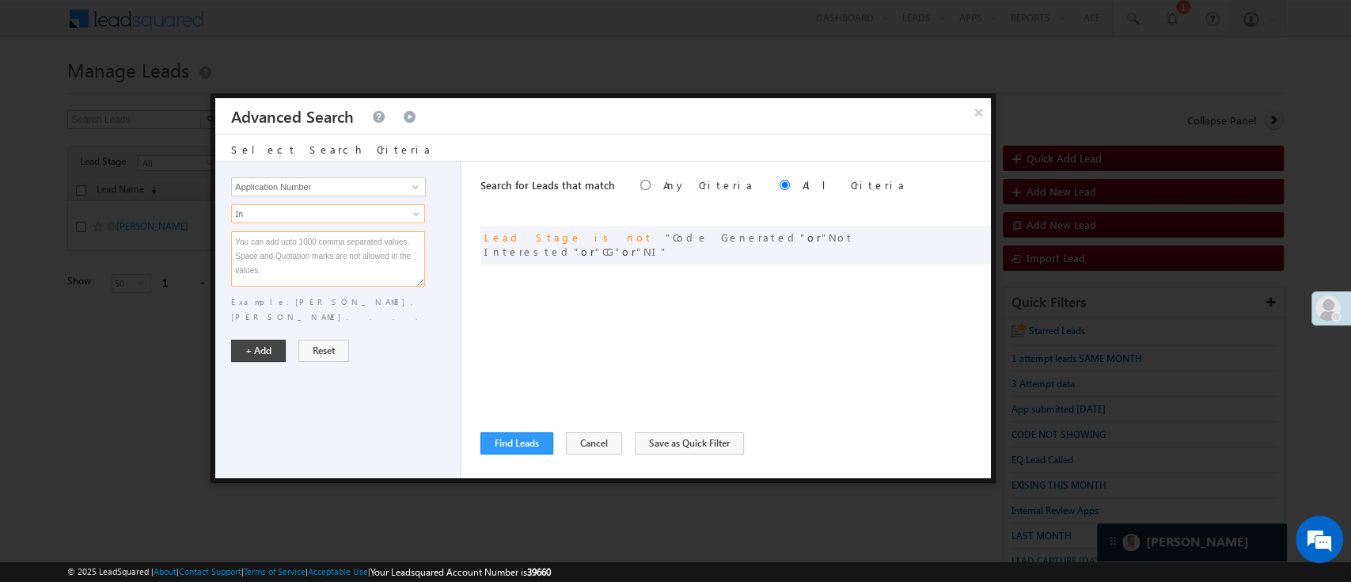
click at [338, 256] on textarea at bounding box center [328, 258] width 194 height 55
paste textarea "EQ27838380 EQ28403849 EQ28514647 EQ27797832 EQ28529529 EQ28530756"
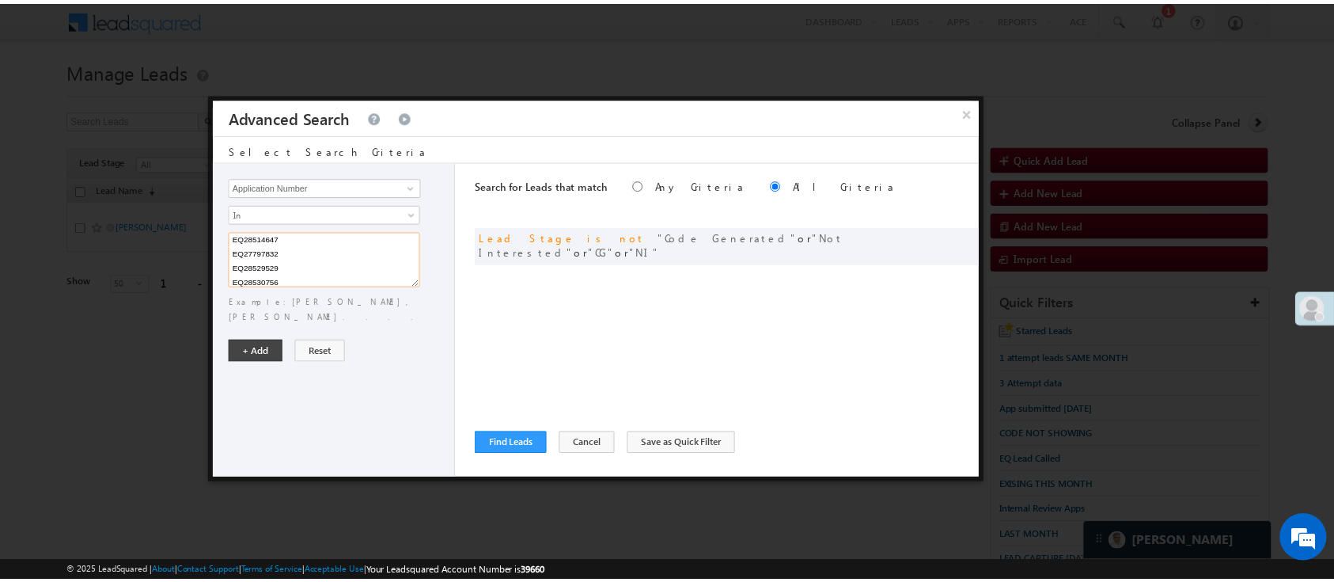
scroll to position [46, 0]
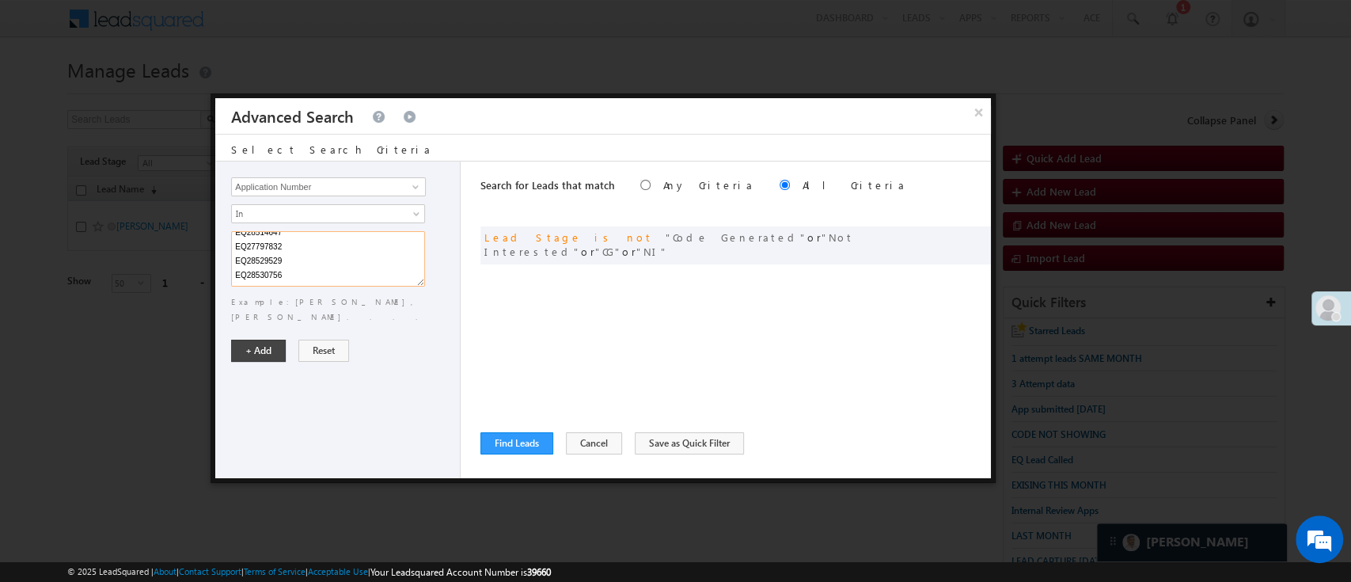
paste textarea "EQ28553619"
type textarea "EQ27838380 EQ28403849 EQ28514647 EQ27797832 EQ28529529 EQ28530756 EQ28553619"
click at [260, 340] on button "+ Add" at bounding box center [258, 351] width 55 height 22
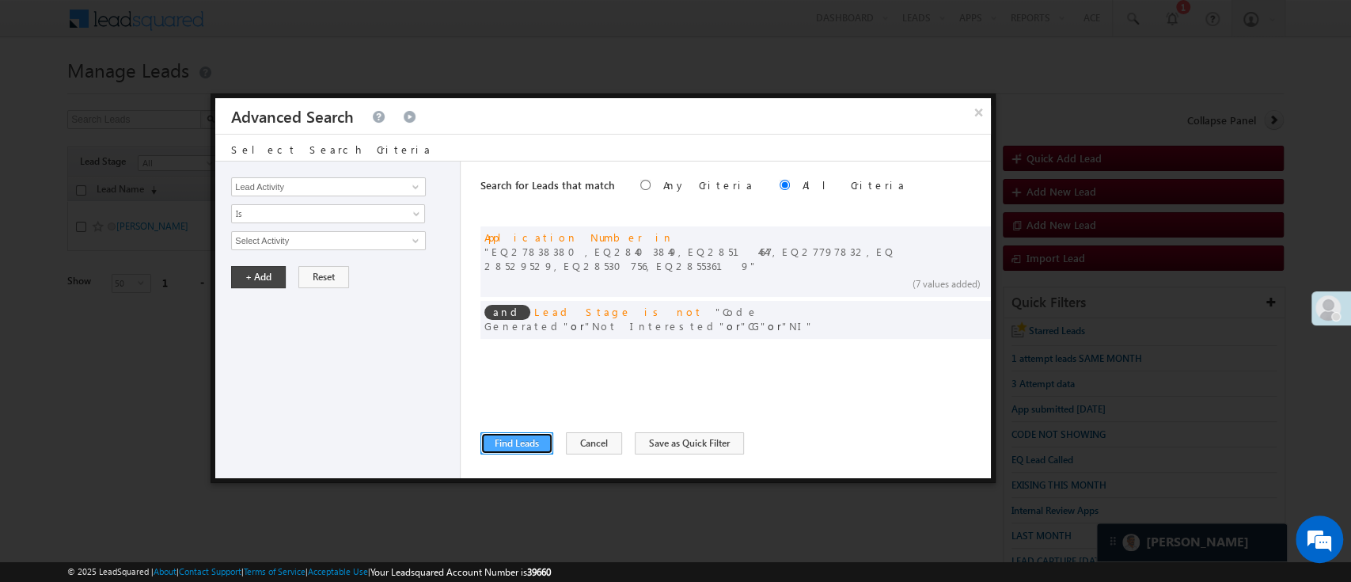
click at [519, 446] on button "Find Leads" at bounding box center [516, 443] width 73 height 22
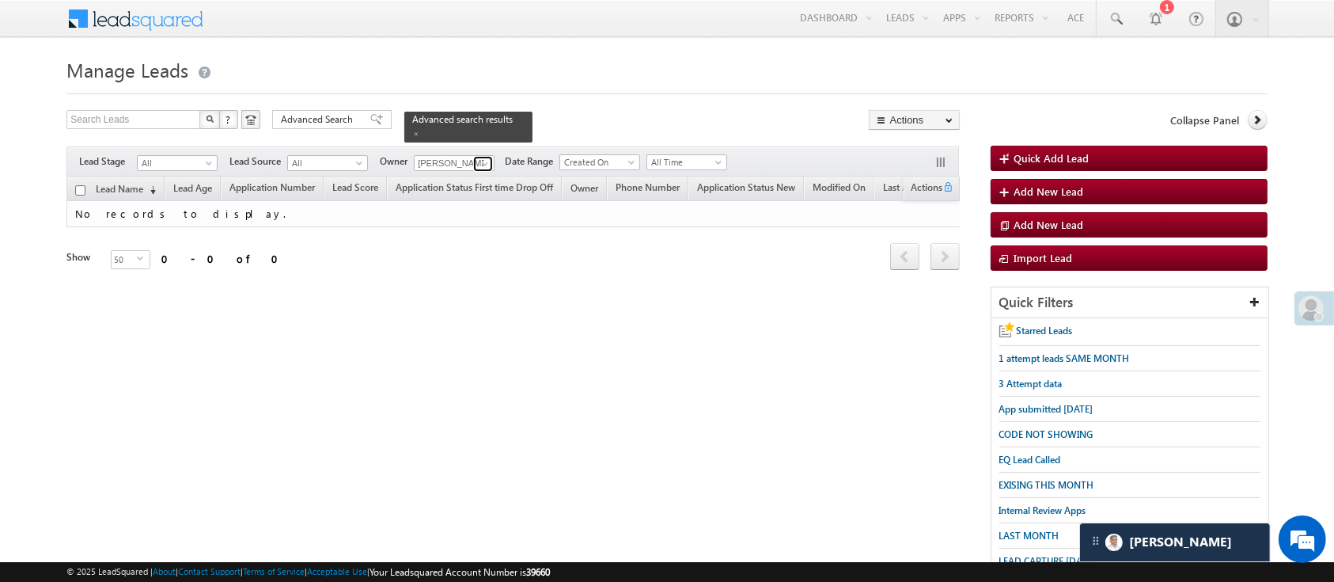
click at [489, 157] on span at bounding box center [485, 163] width 13 height 13
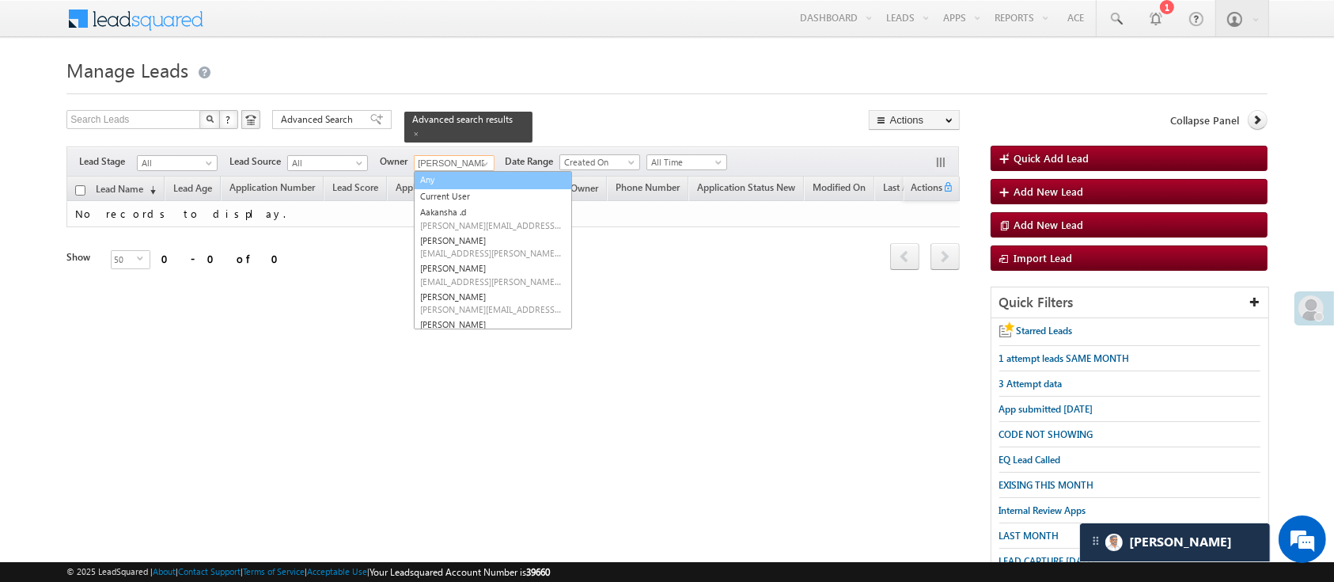
click at [485, 171] on link "Any" at bounding box center [493, 180] width 158 height 18
type input "Any"
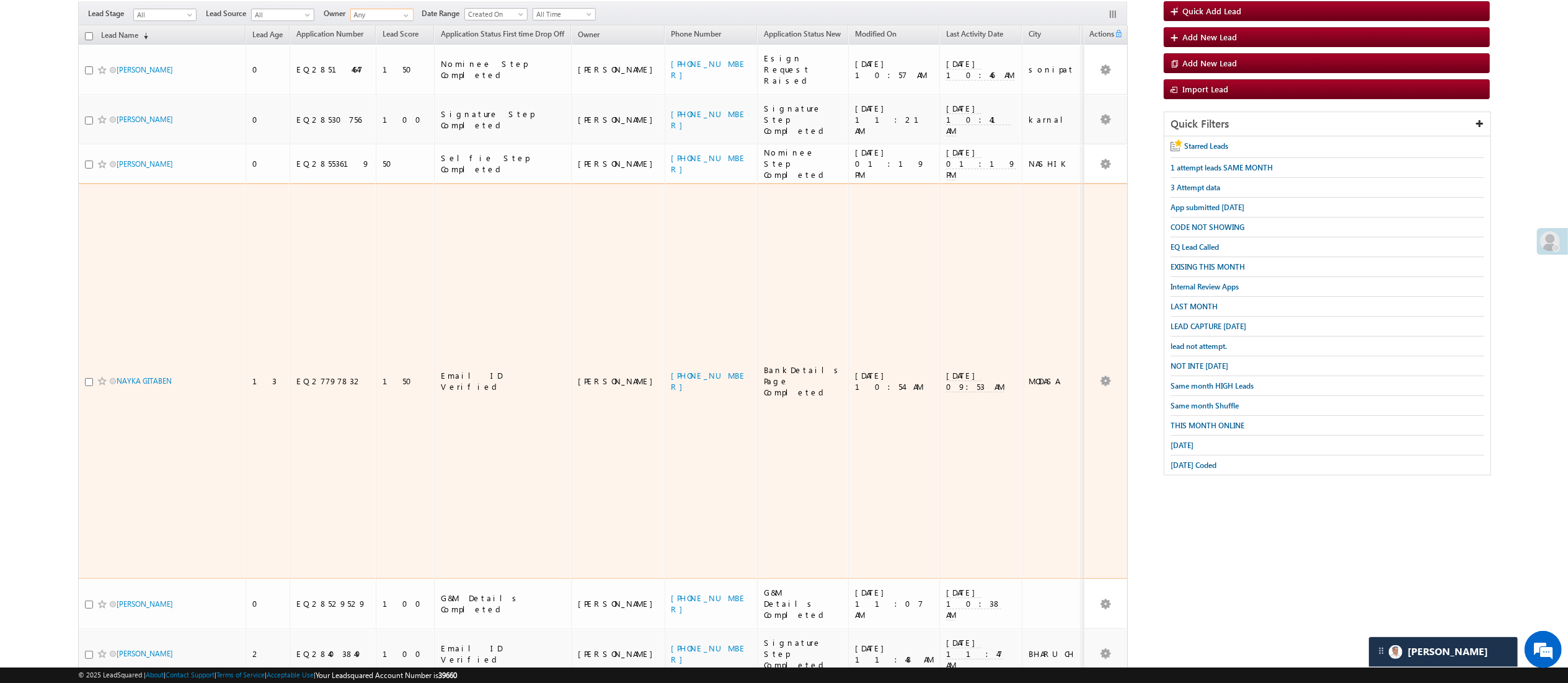
scroll to position [6339, 0]
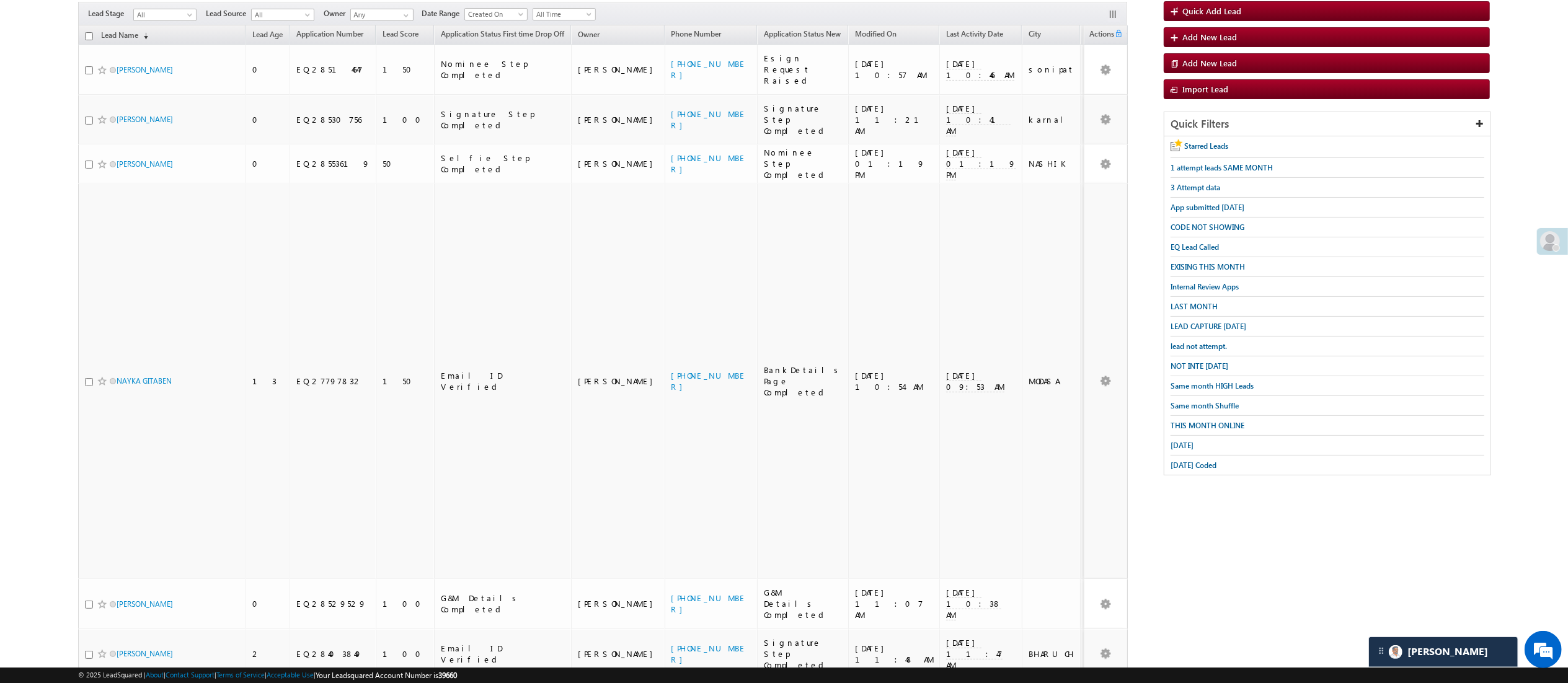
click at [784, 455] on div "Lead Name (sorted descending) Lead Age Application Number Lead Score Owner Phon…" at bounding box center [603, 378] width 1050 height 706
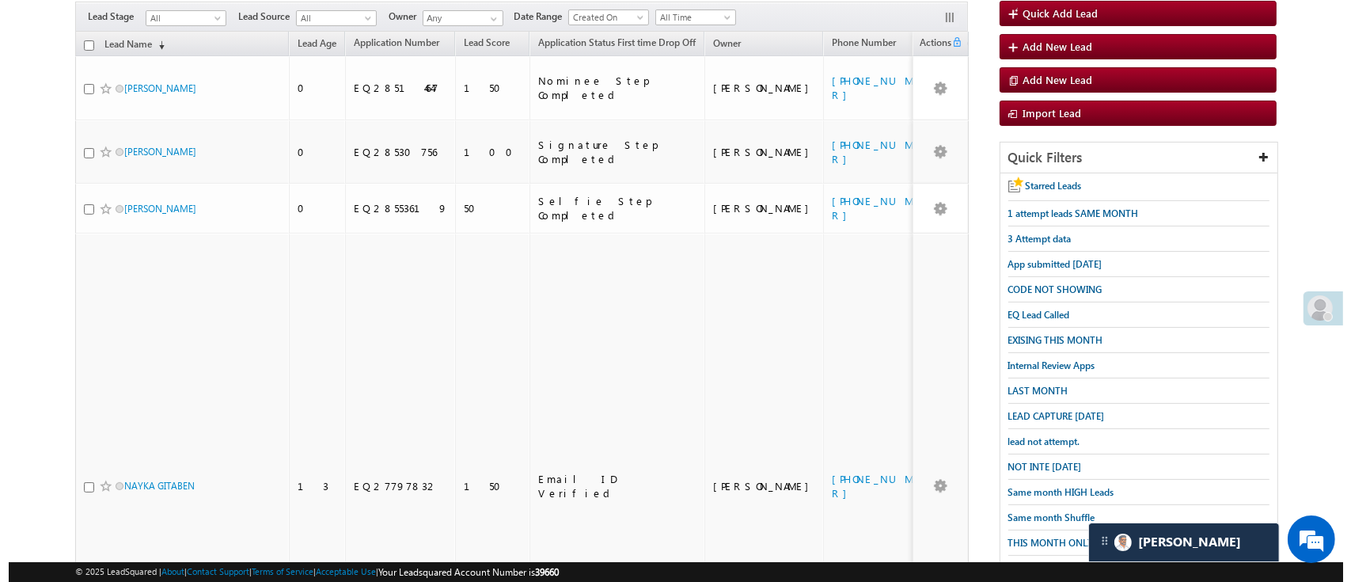
scroll to position [0, 0]
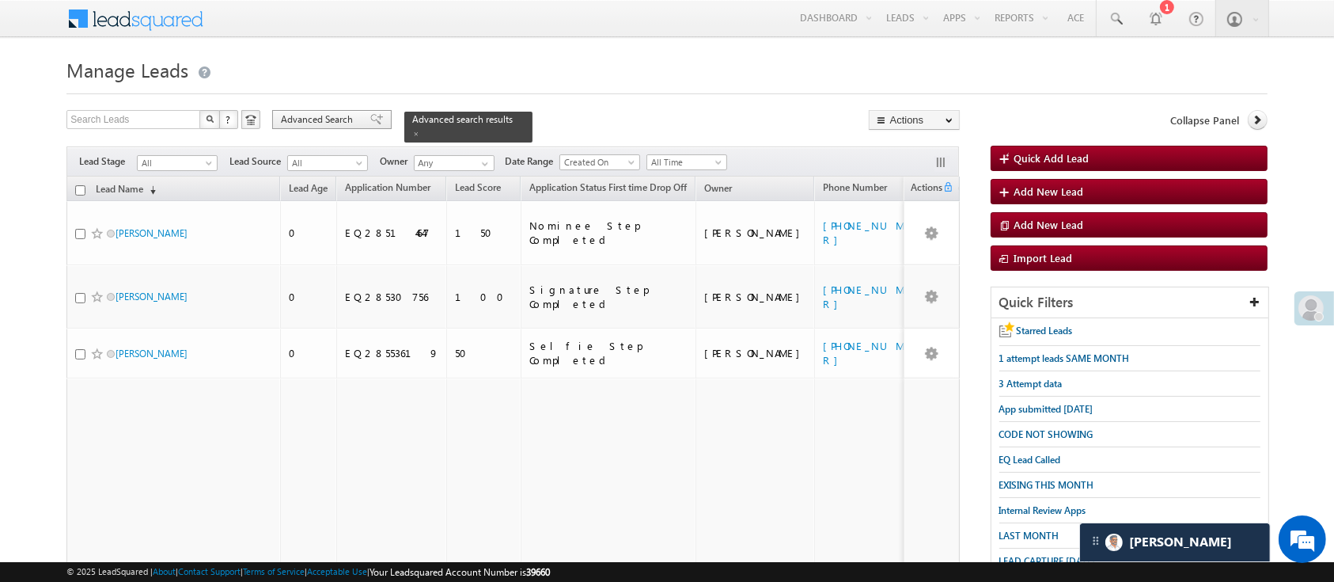
click at [336, 112] on span "Advanced Search" at bounding box center [319, 119] width 77 height 14
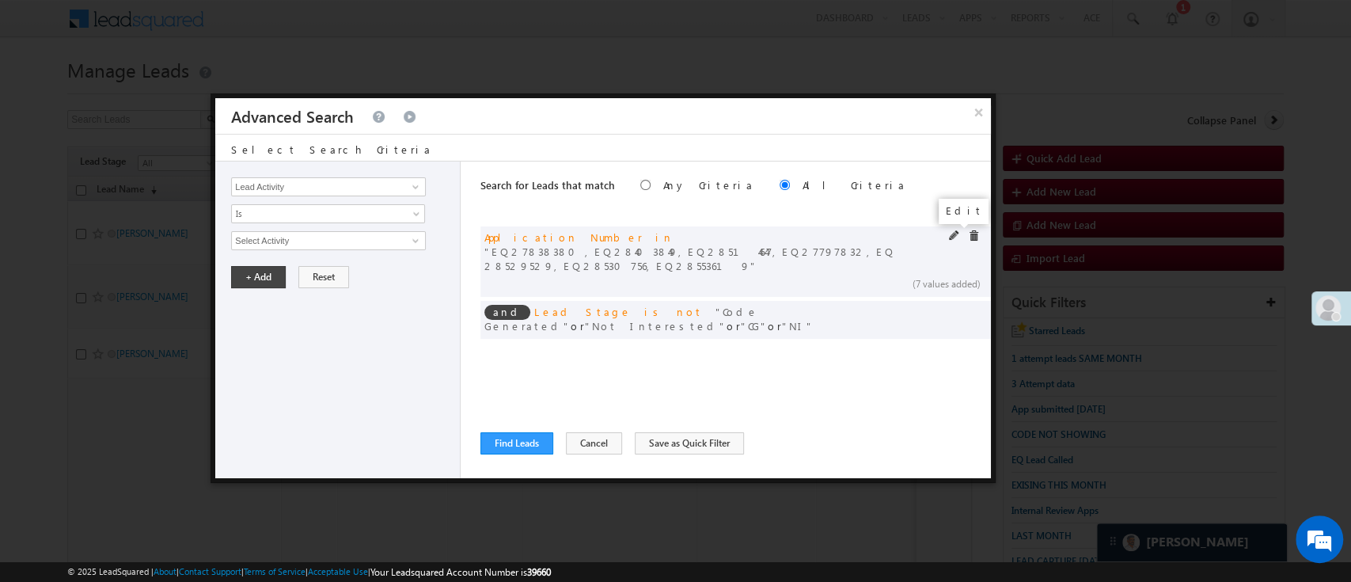
click at [956, 236] on span at bounding box center [954, 235] width 11 height 11
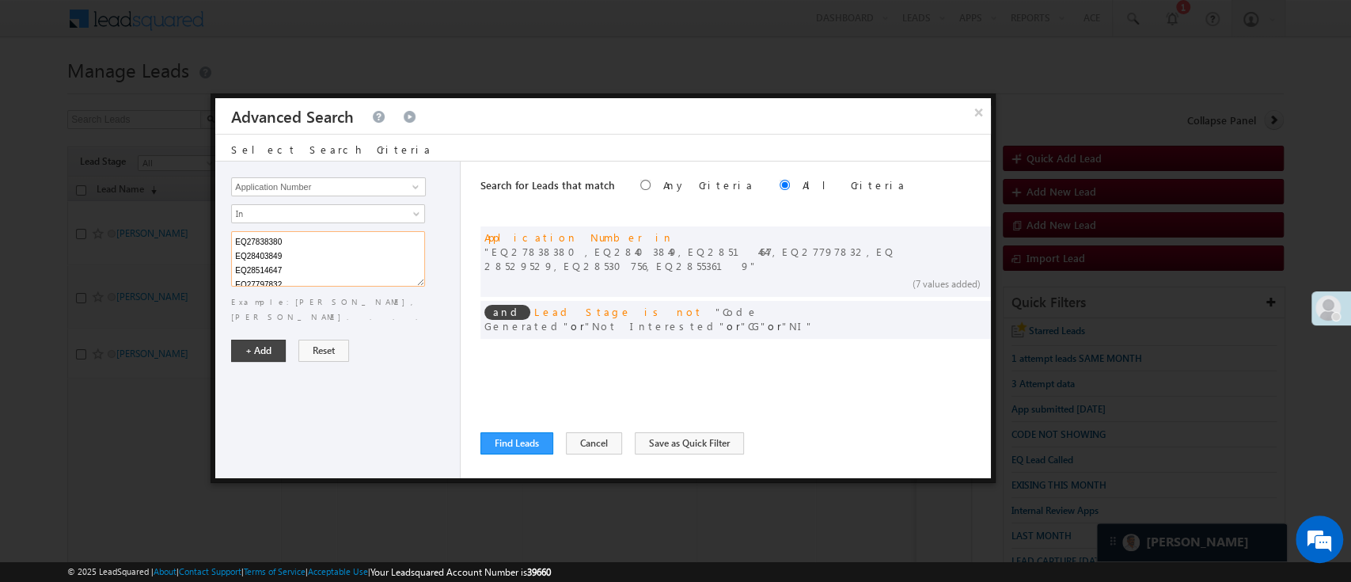
click at [308, 252] on textarea "EQ27838380 EQ28403849 EQ28514647 EQ27797832 EQ28529529 EQ28530756 EQ28553619" at bounding box center [328, 258] width 194 height 55
paste textarea "EQ28515373 EQ28529674 EQ28506324 EQ28468719 EQ28477718"
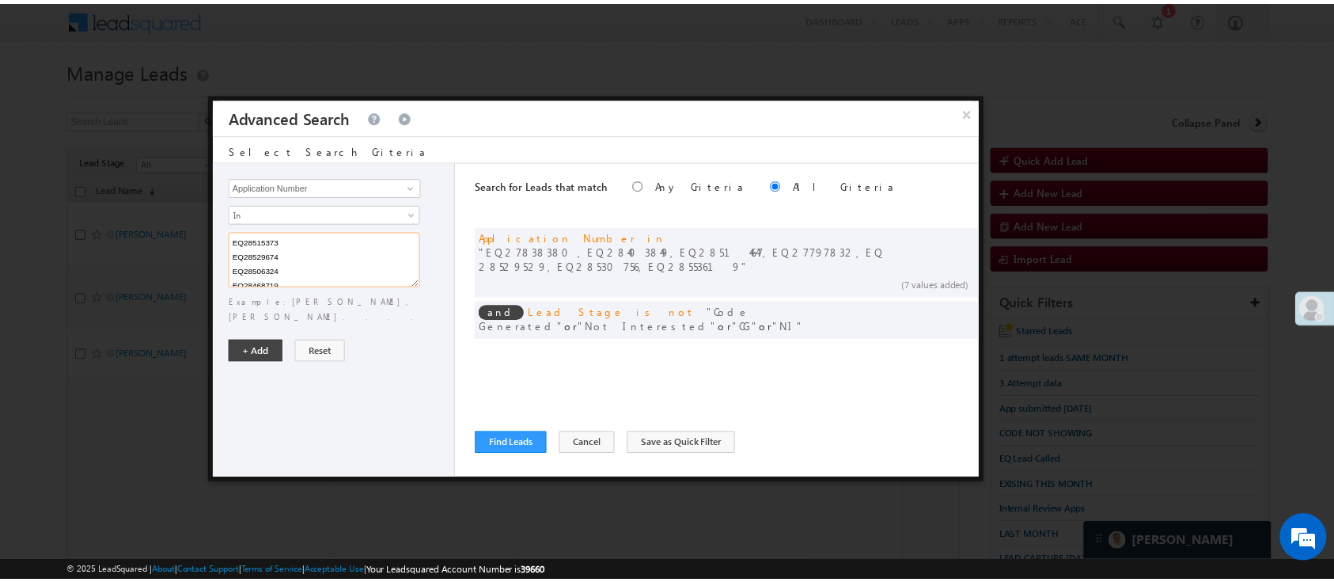
scroll to position [17, 0]
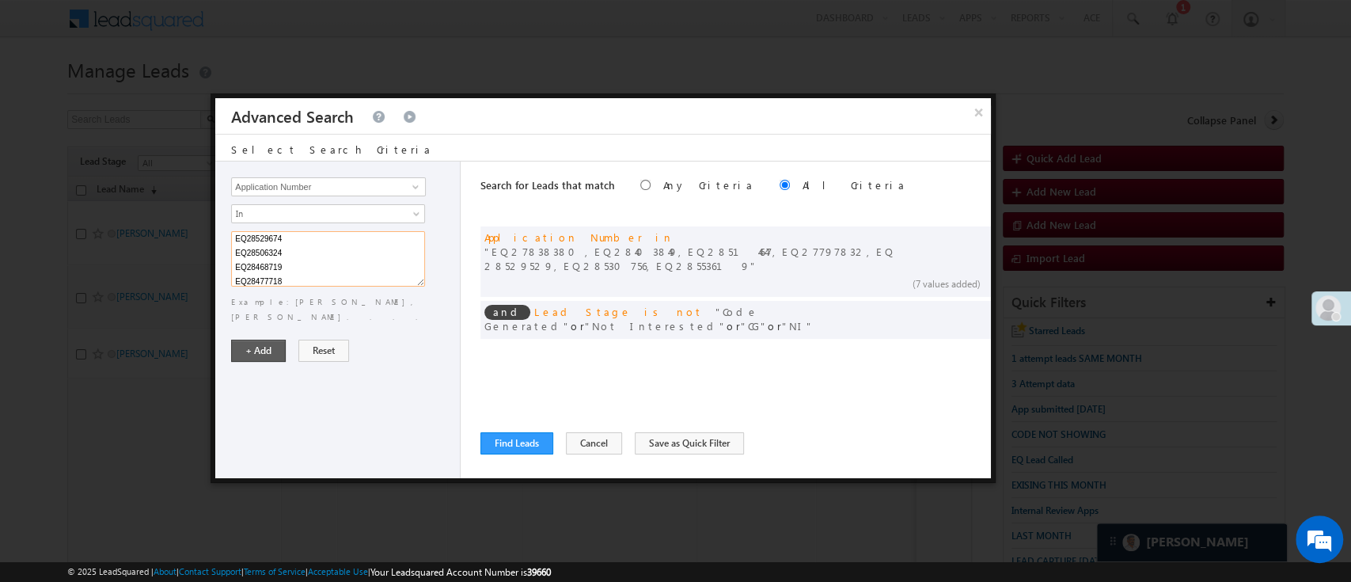
type textarea "EQ28515373 EQ28529674 EQ28506324 EQ28468719 EQ28477718"
click at [257, 340] on button "+ Add" at bounding box center [258, 351] width 55 height 22
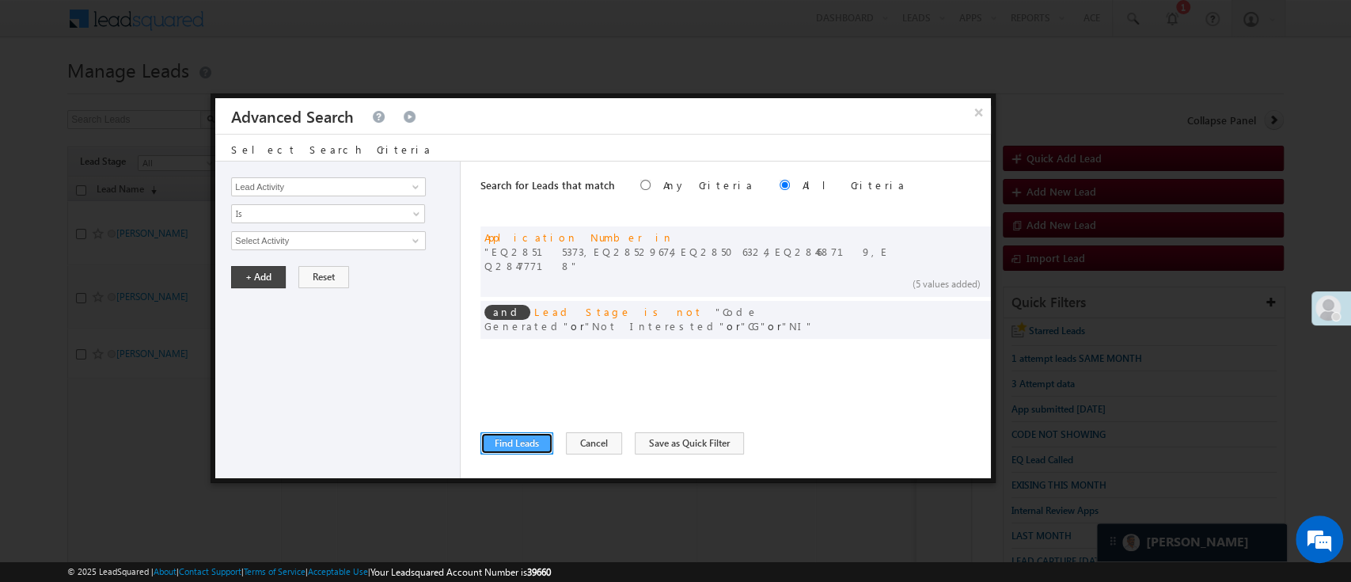
click at [506, 448] on button "Find Leads" at bounding box center [516, 443] width 73 height 22
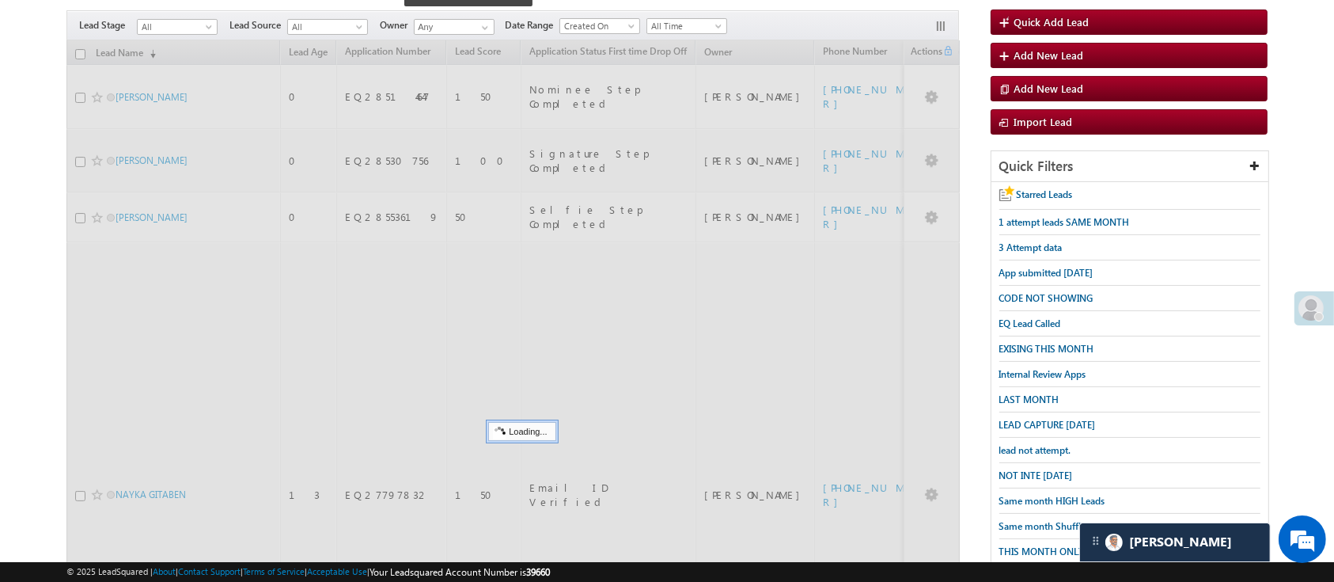
scroll to position [138, 0]
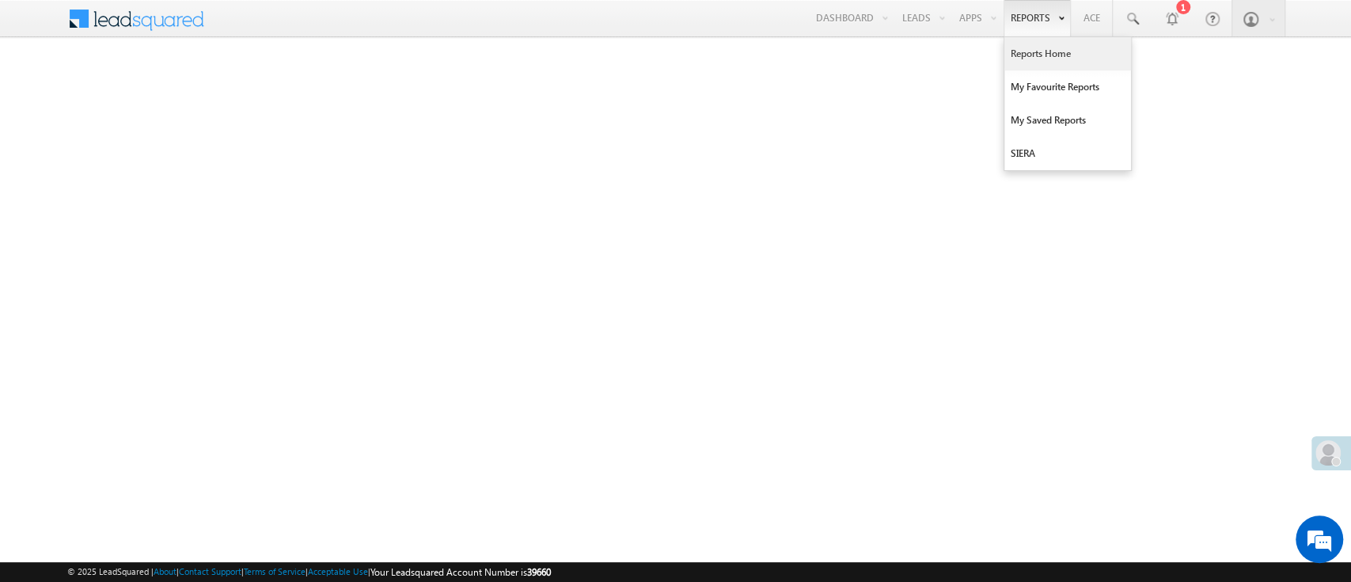
click at [1038, 48] on link "Reports Home" at bounding box center [1067, 53] width 127 height 33
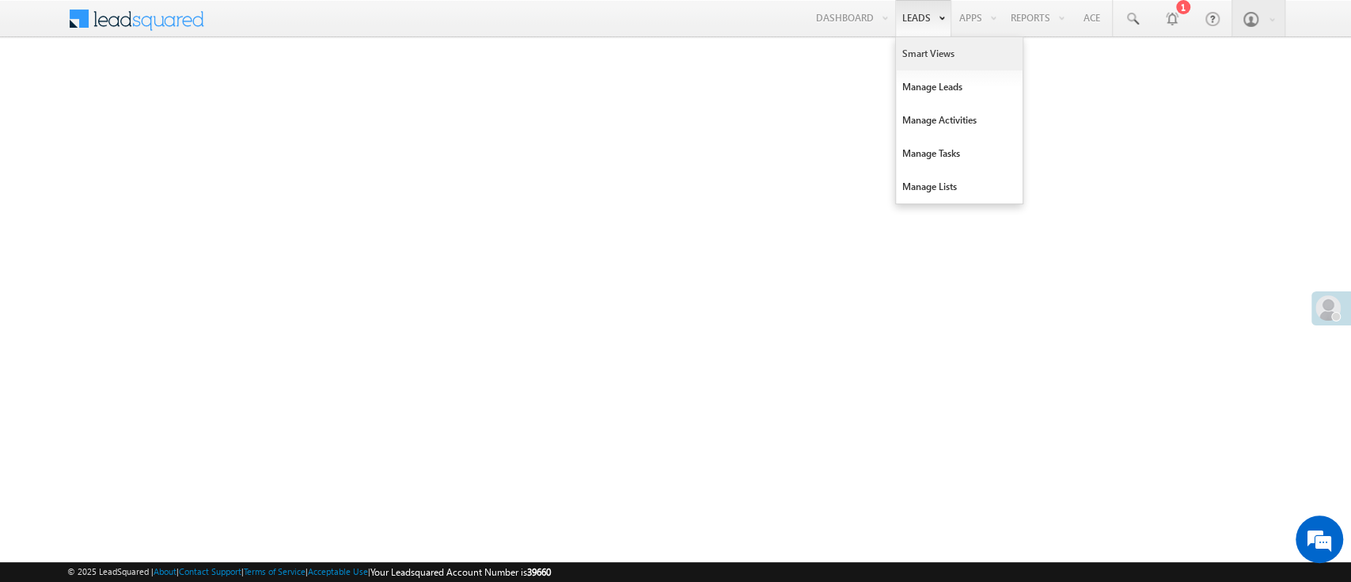
click at [924, 60] on link "Smart Views" at bounding box center [959, 53] width 127 height 33
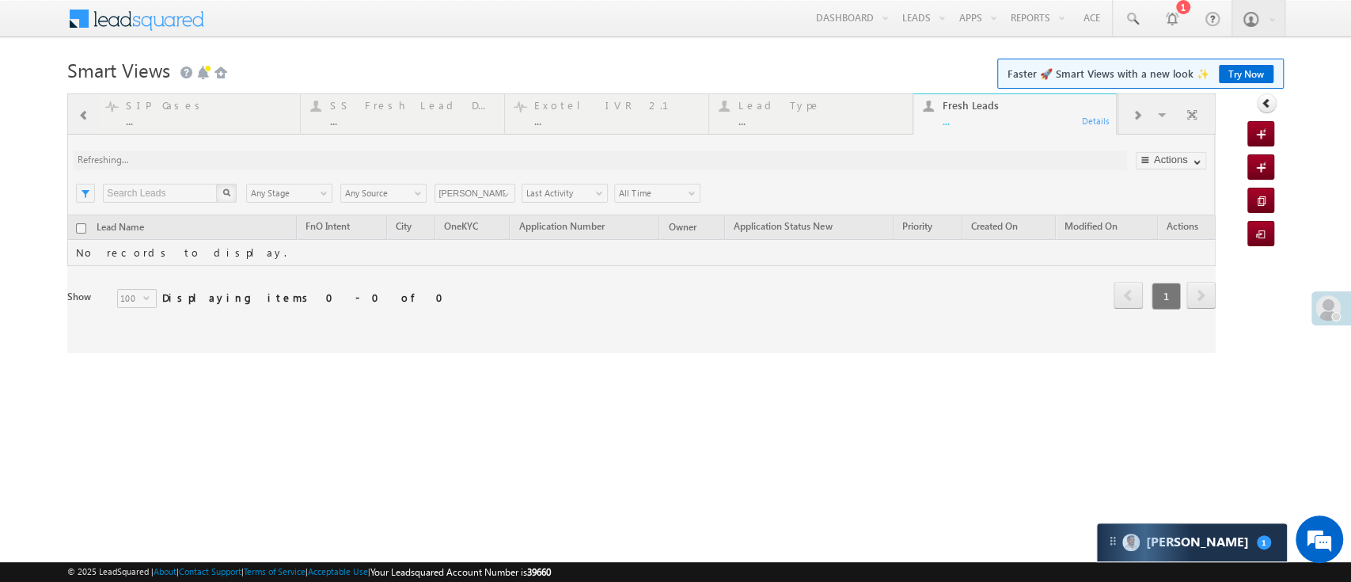
click at [505, 195] on div at bounding box center [641, 223] width 1148 height 260
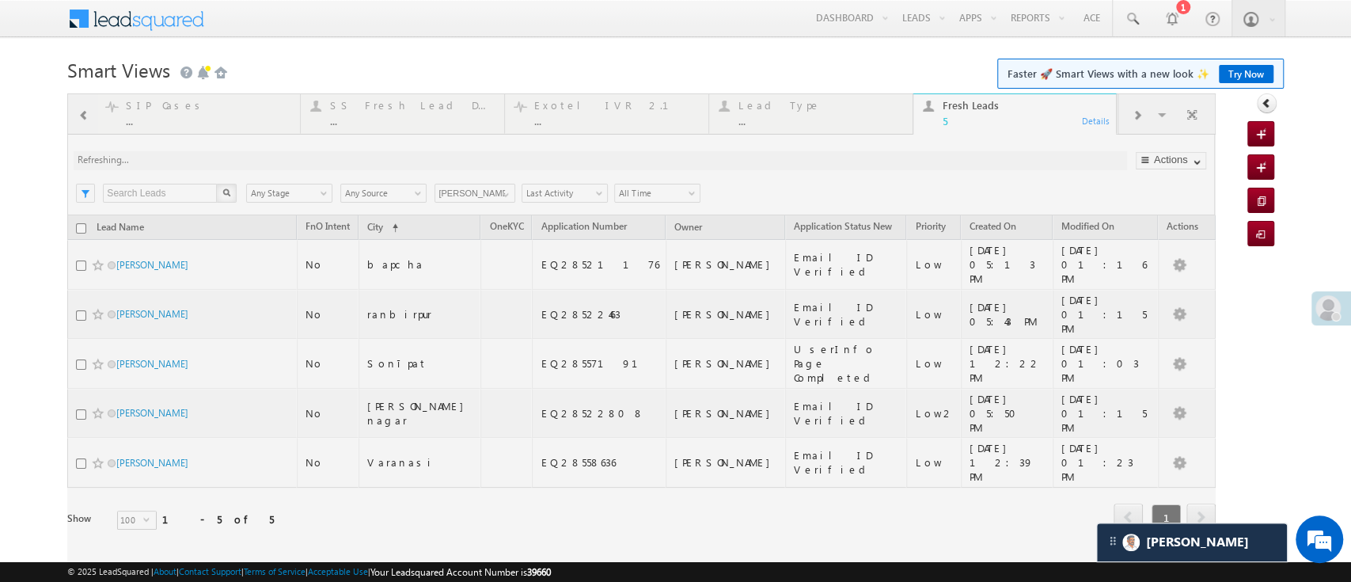
click at [505, 195] on div at bounding box center [641, 333] width 1148 height 481
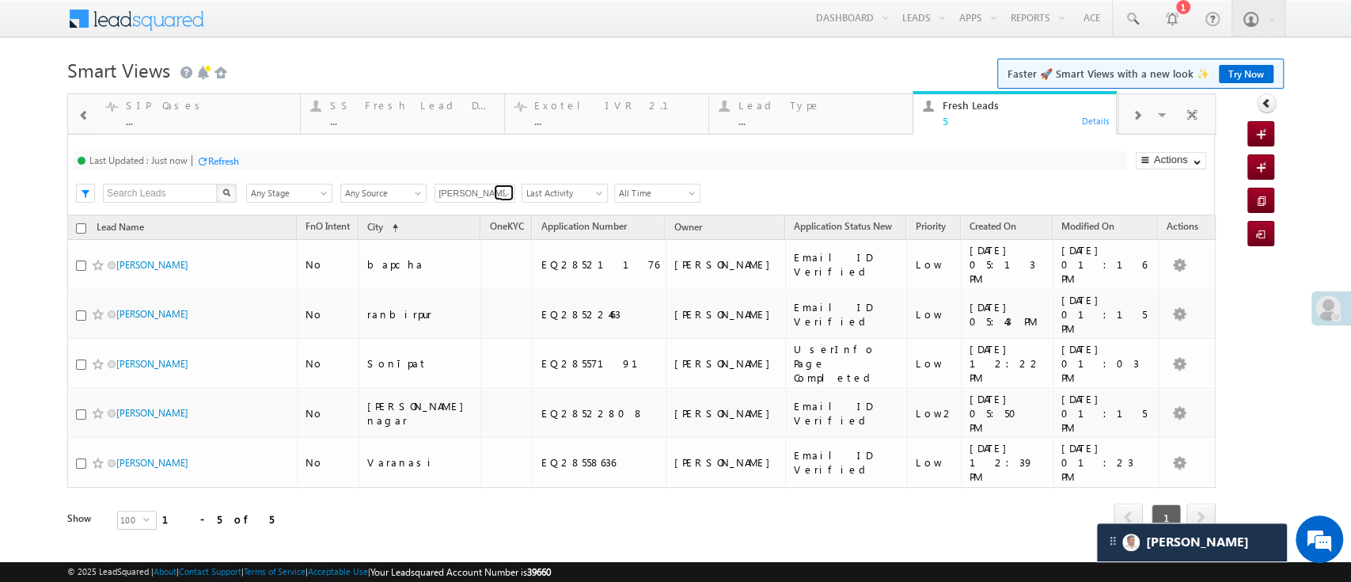
click at [505, 195] on span at bounding box center [505, 194] width 13 height 13
click at [474, 253] on link "[PERSON_NAME]" at bounding box center [475, 244] width 82 height 18
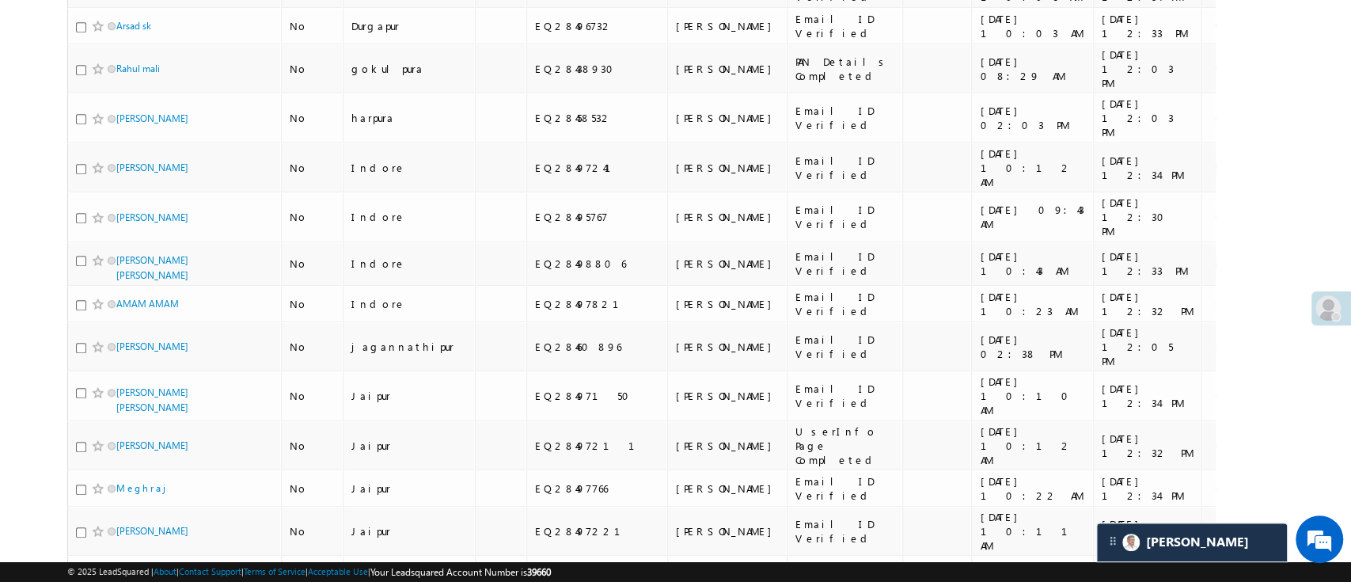
scroll to position [0, 0]
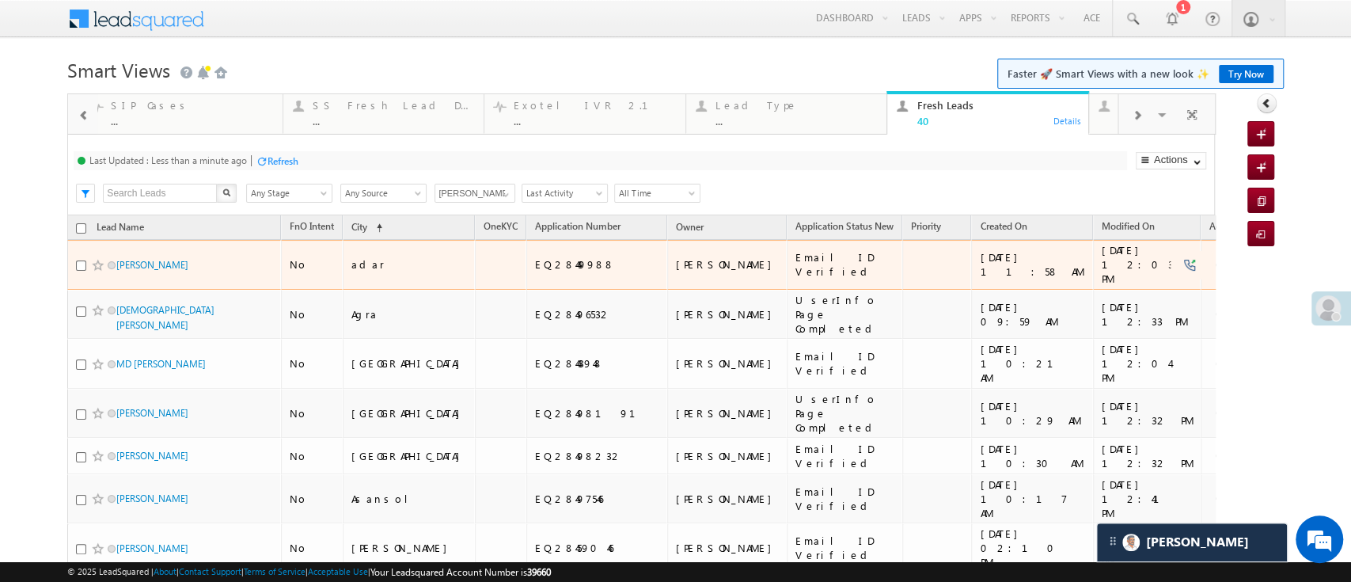
type input "[PERSON_NAME]"
click at [78, 260] on input "checkbox" at bounding box center [81, 265] width 10 height 10
checkbox input "true"
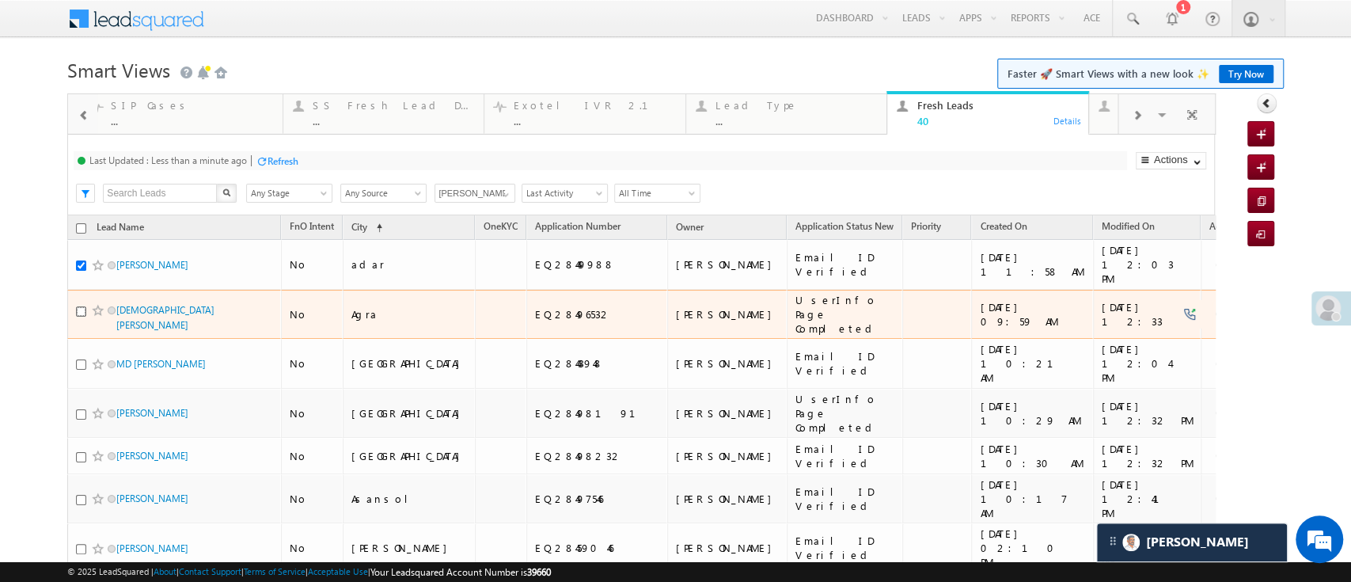
click at [78, 306] on input "checkbox" at bounding box center [81, 311] width 10 height 10
checkbox input "true"
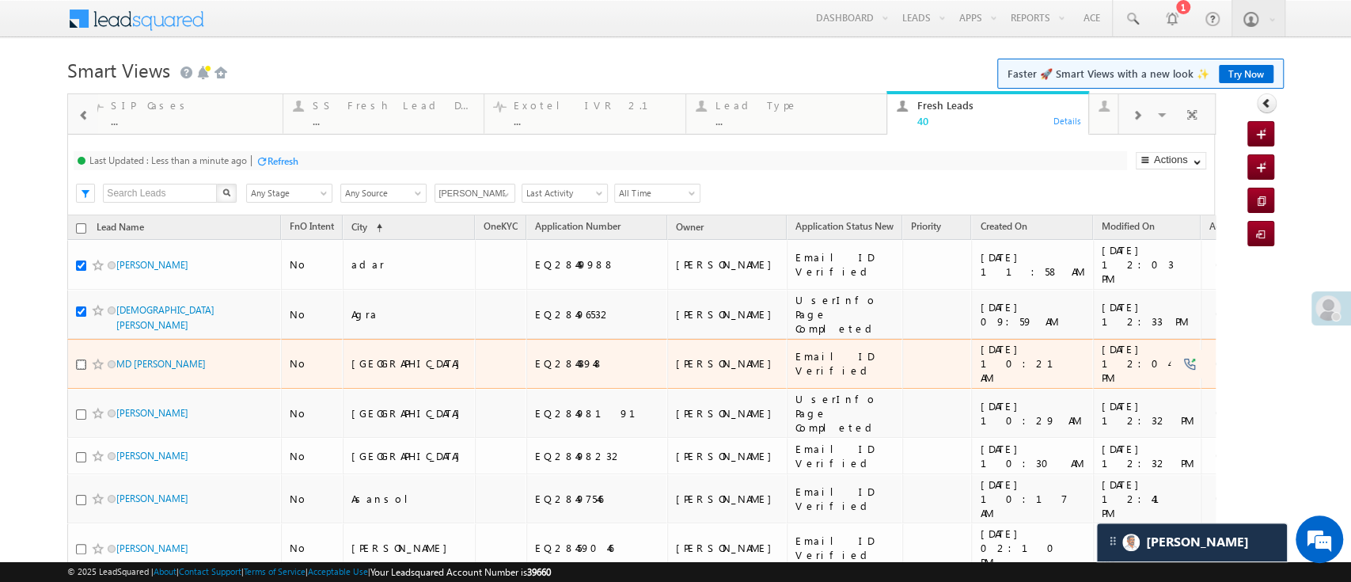
click at [79, 359] on input "checkbox" at bounding box center [81, 364] width 10 height 10
checkbox input "true"
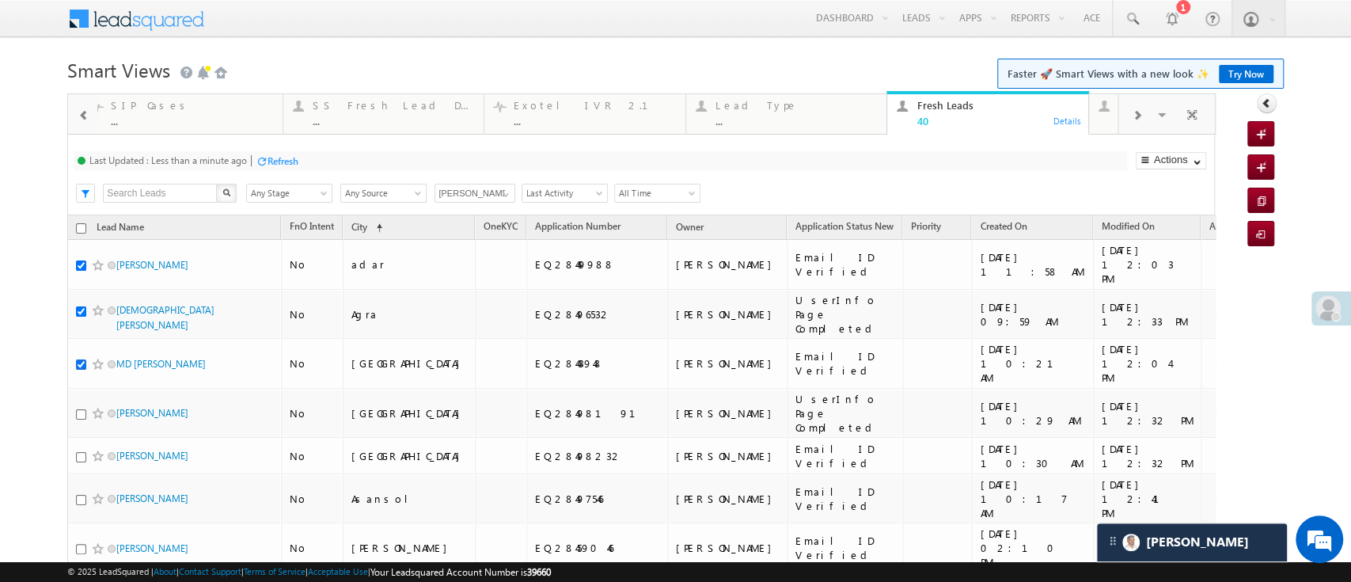
scroll to position [508, 0]
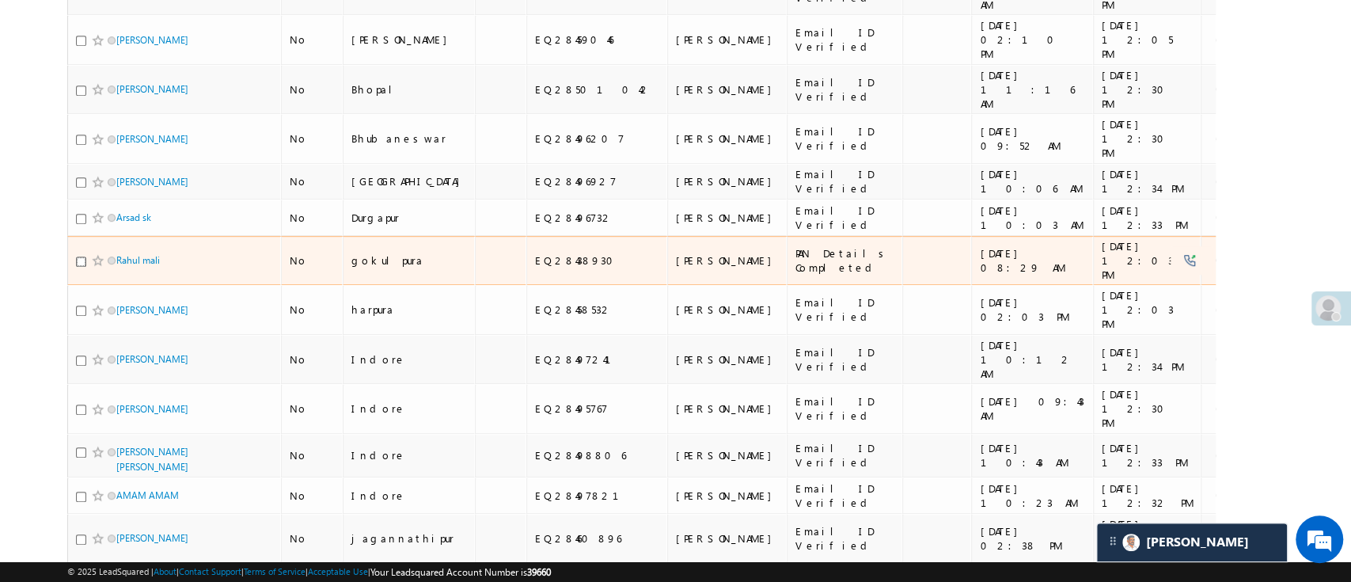
click at [84, 256] on input "checkbox" at bounding box center [81, 261] width 10 height 10
checkbox input "true"
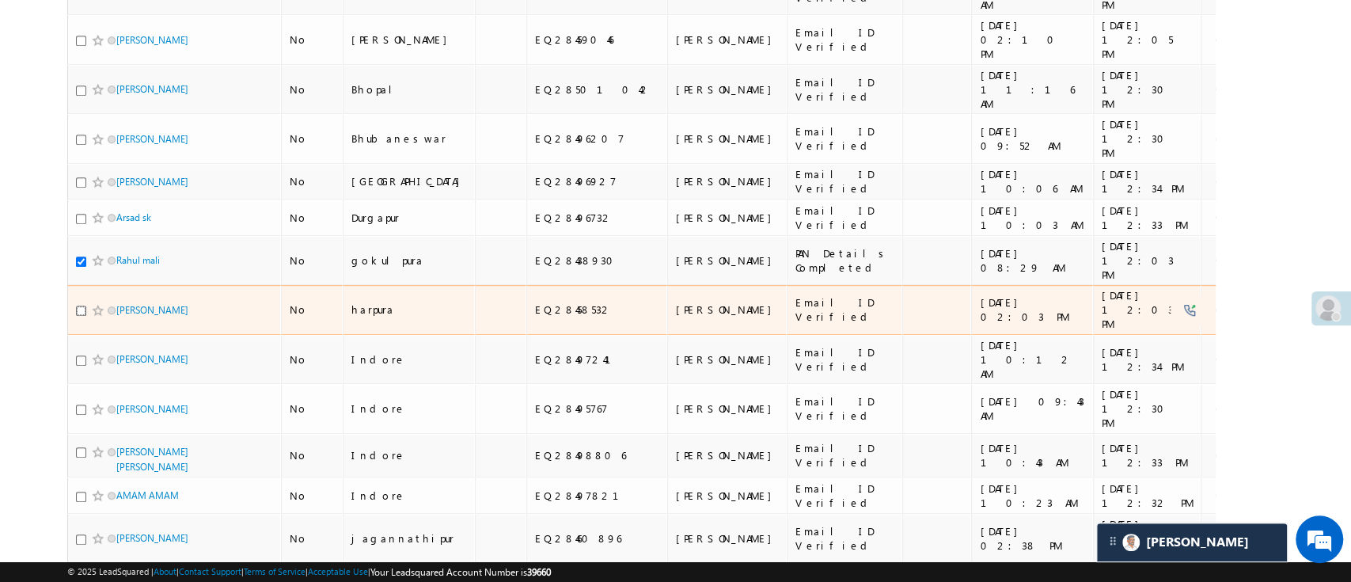
click at [82, 305] on input "checkbox" at bounding box center [81, 310] width 10 height 10
checkbox input "true"
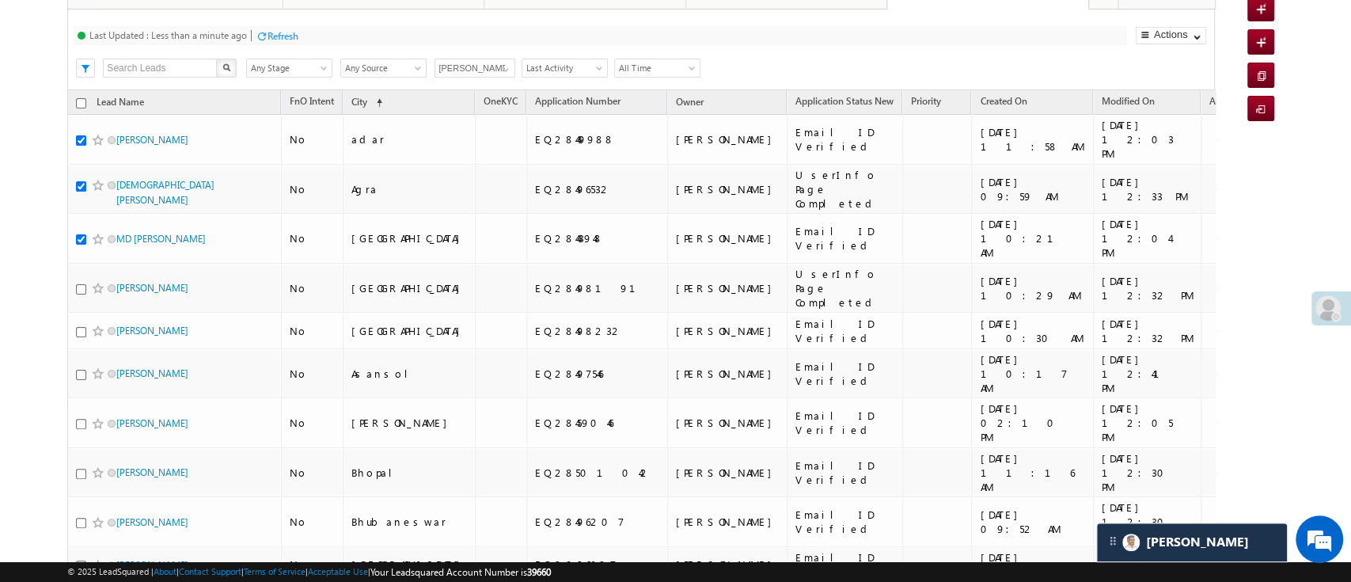
scroll to position [157, 0]
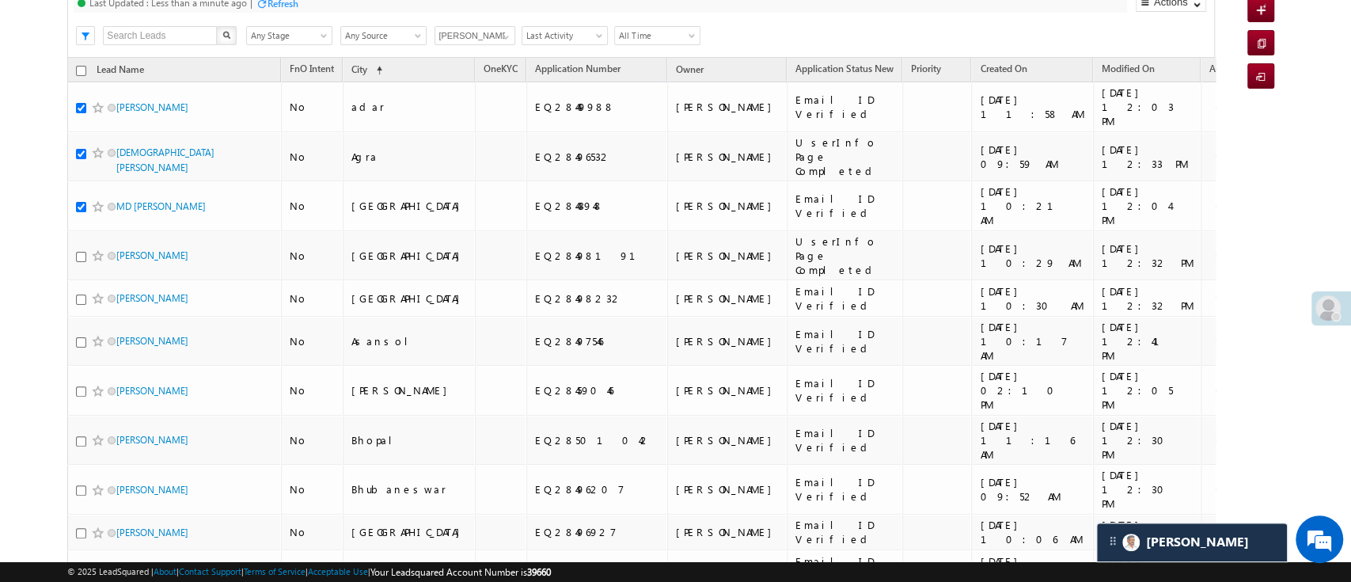
drag, startPoint x: 1349, startPoint y: 93, endPoint x: 1349, endPoint y: 32, distance: 60.9
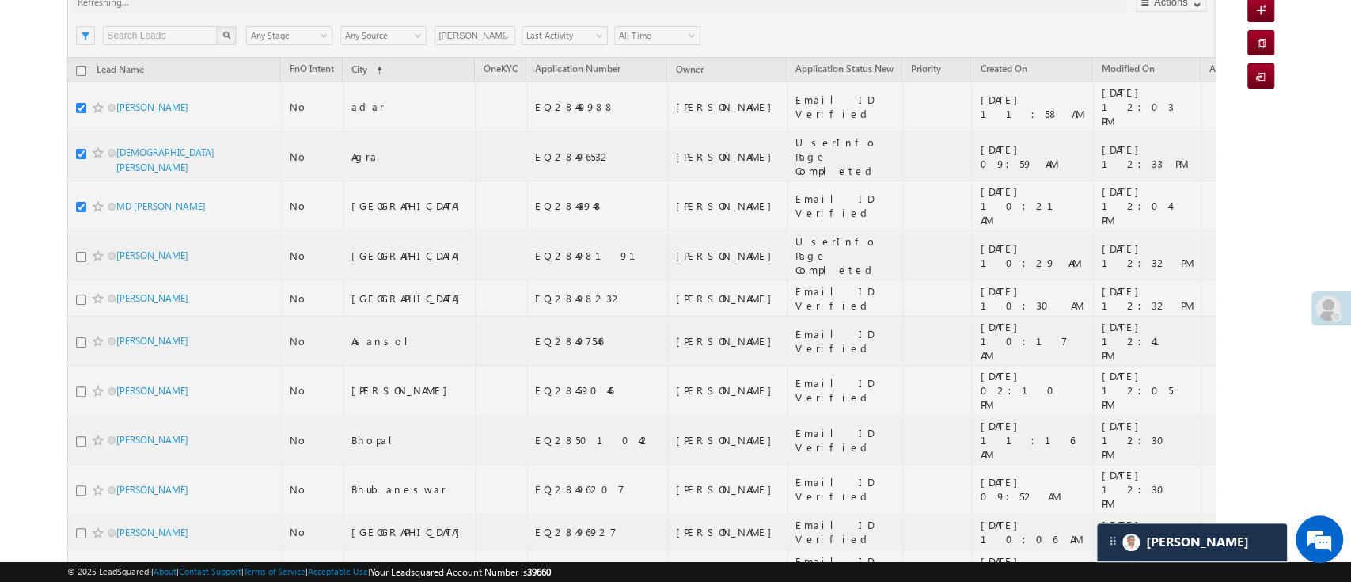
scroll to position [0, 0]
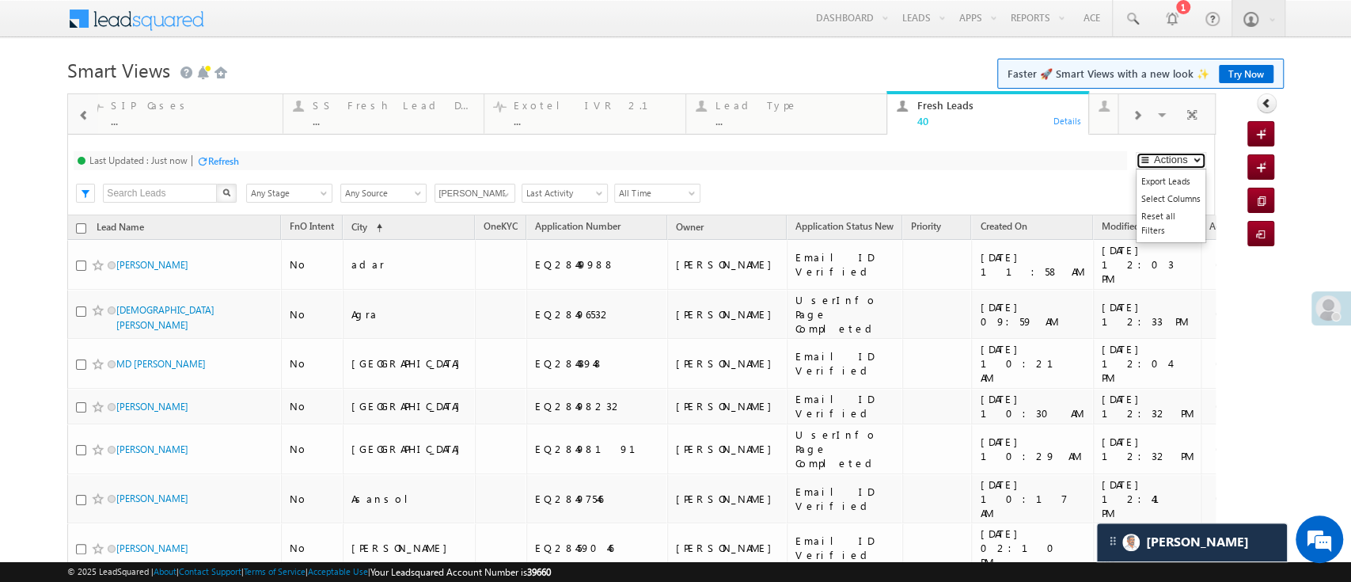
click at [1165, 156] on button "Actions" at bounding box center [1171, 160] width 70 height 17
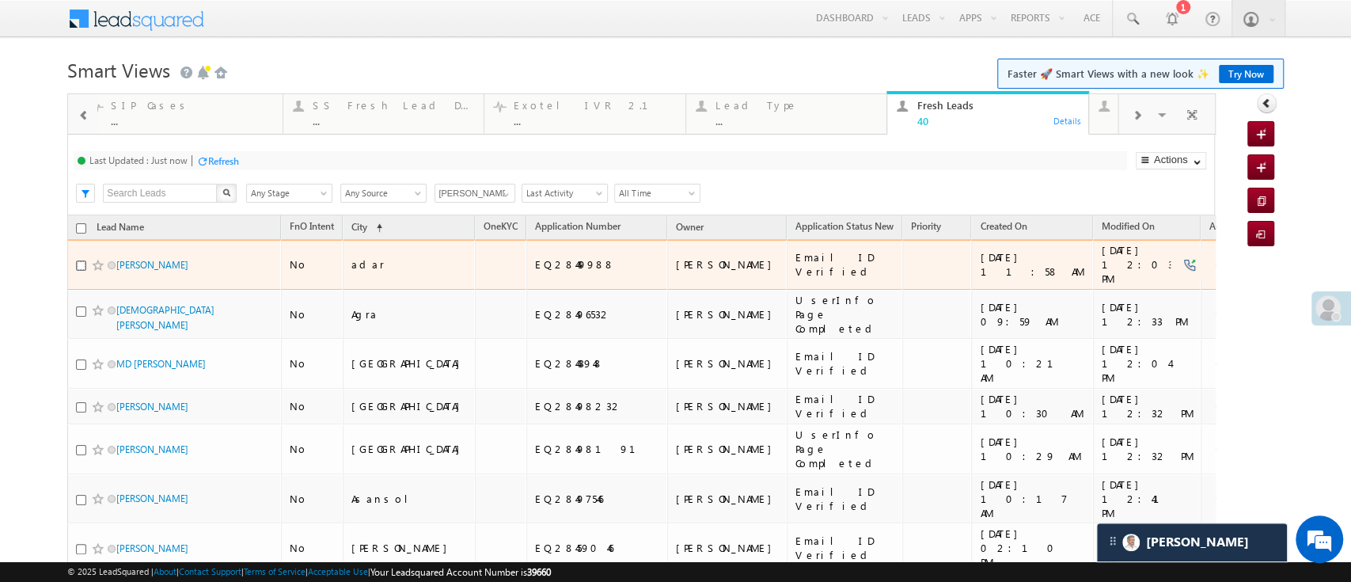
click at [79, 260] on input "checkbox" at bounding box center [81, 265] width 10 height 10
checkbox input "true"
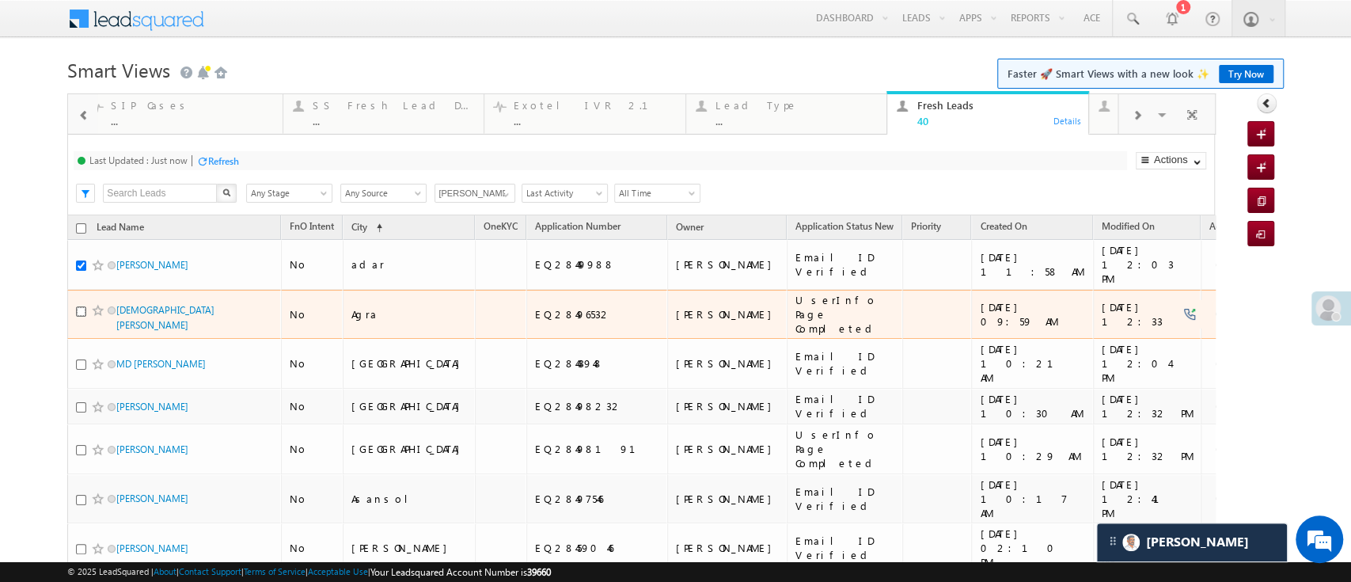
click at [76, 306] on input "checkbox" at bounding box center [81, 311] width 10 height 10
checkbox input "true"
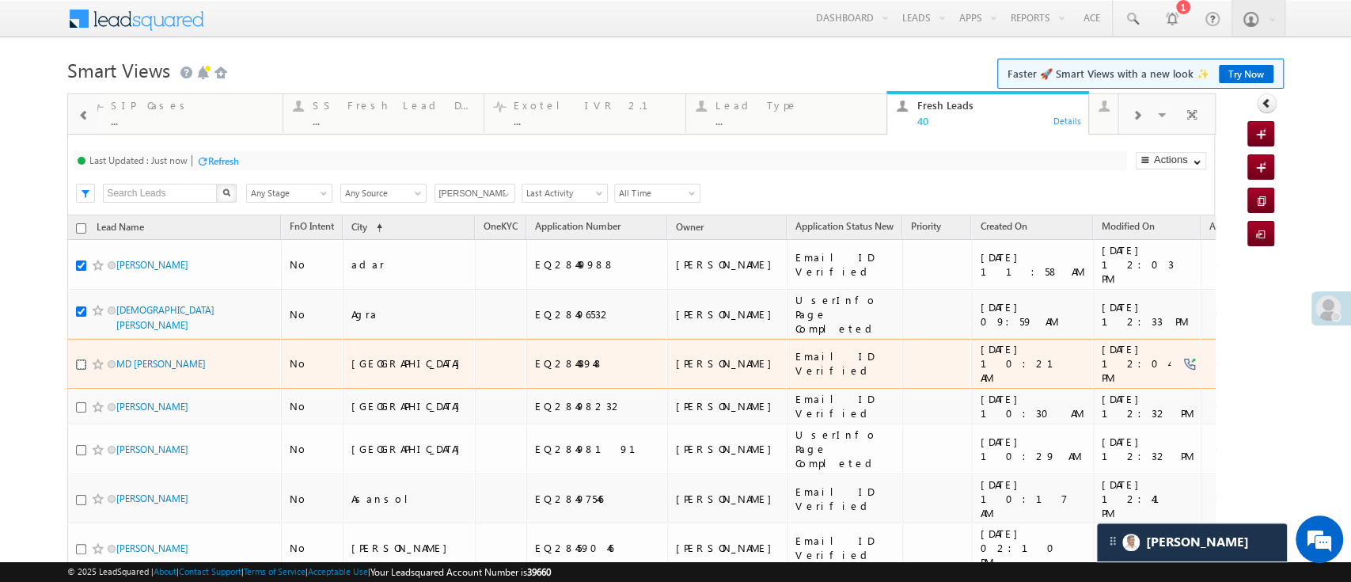
click at [81, 359] on input "checkbox" at bounding box center [81, 364] width 10 height 10
checkbox input "true"
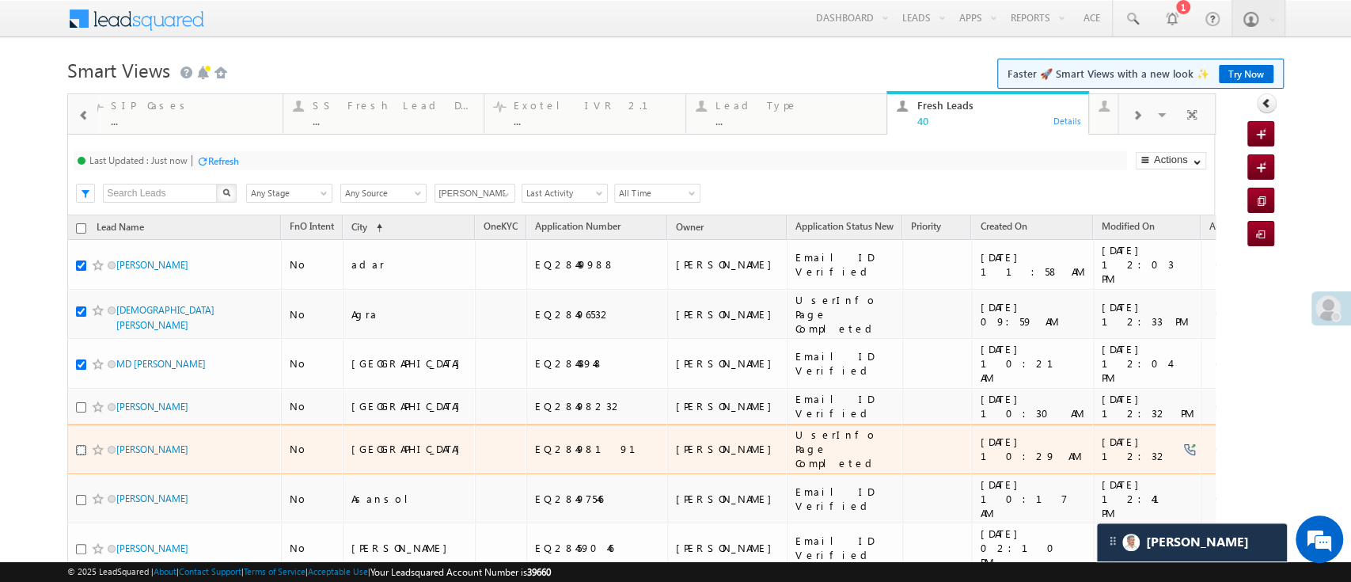
click at [82, 445] on input "checkbox" at bounding box center [81, 450] width 10 height 10
checkbox input "true"
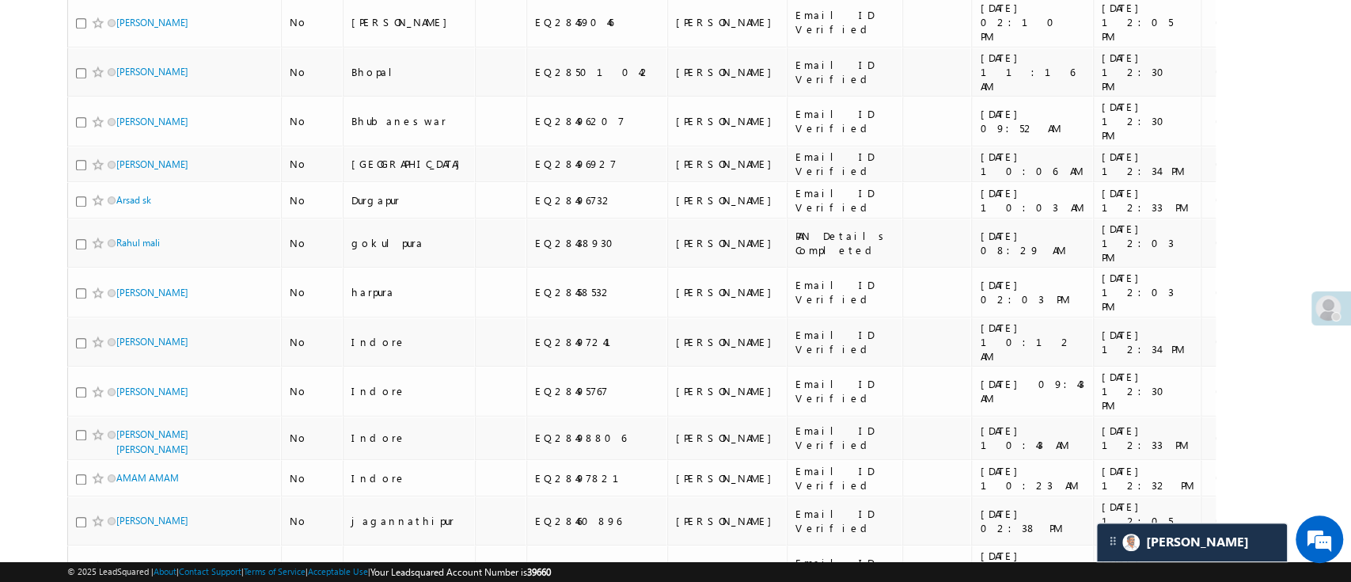
scroll to position [524, 0]
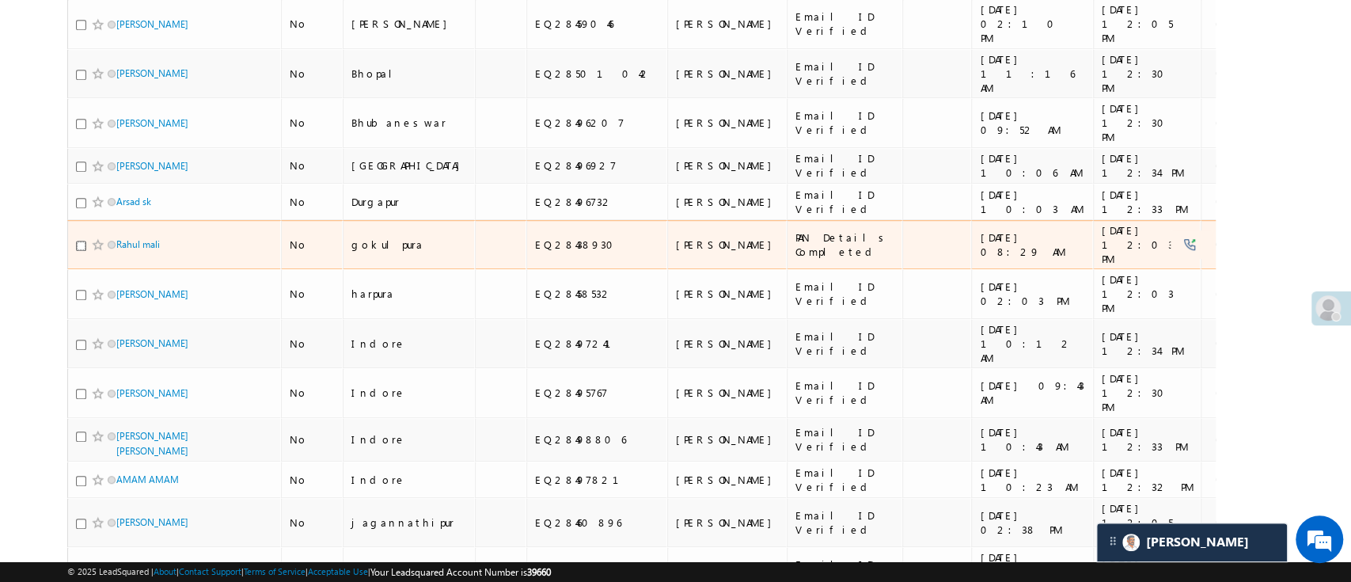
click at [81, 241] on input "checkbox" at bounding box center [81, 246] width 10 height 10
checkbox input "true"
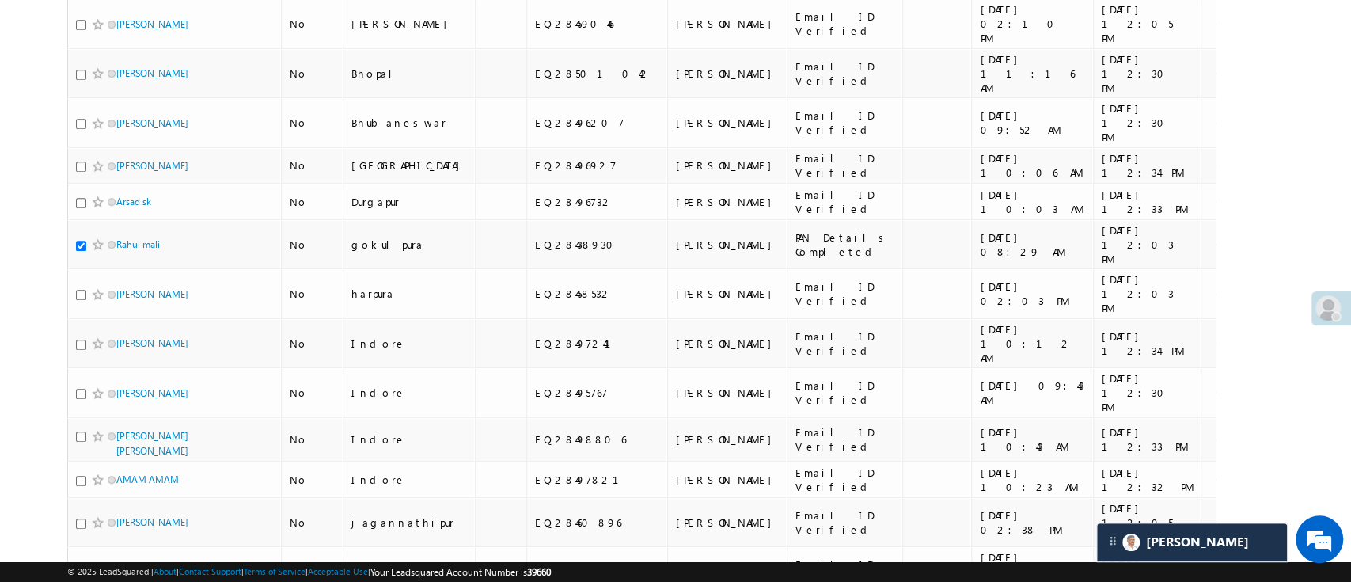
scroll to position [0, 0]
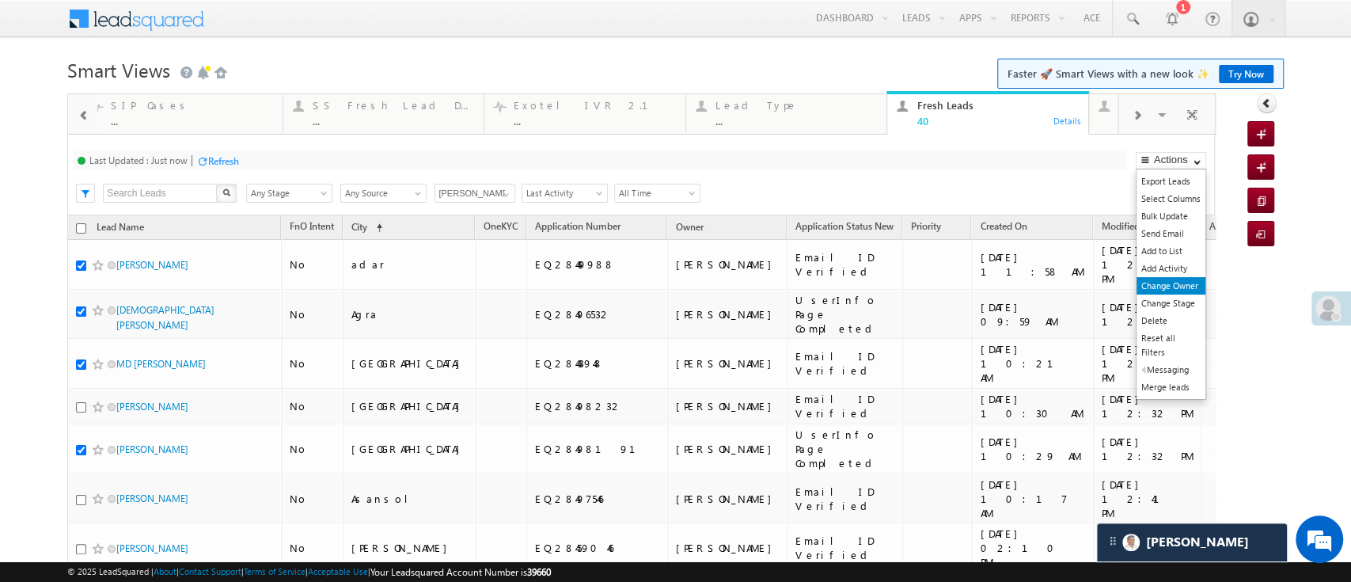
click at [1162, 281] on link "Change Owner" at bounding box center [1170, 285] width 69 height 17
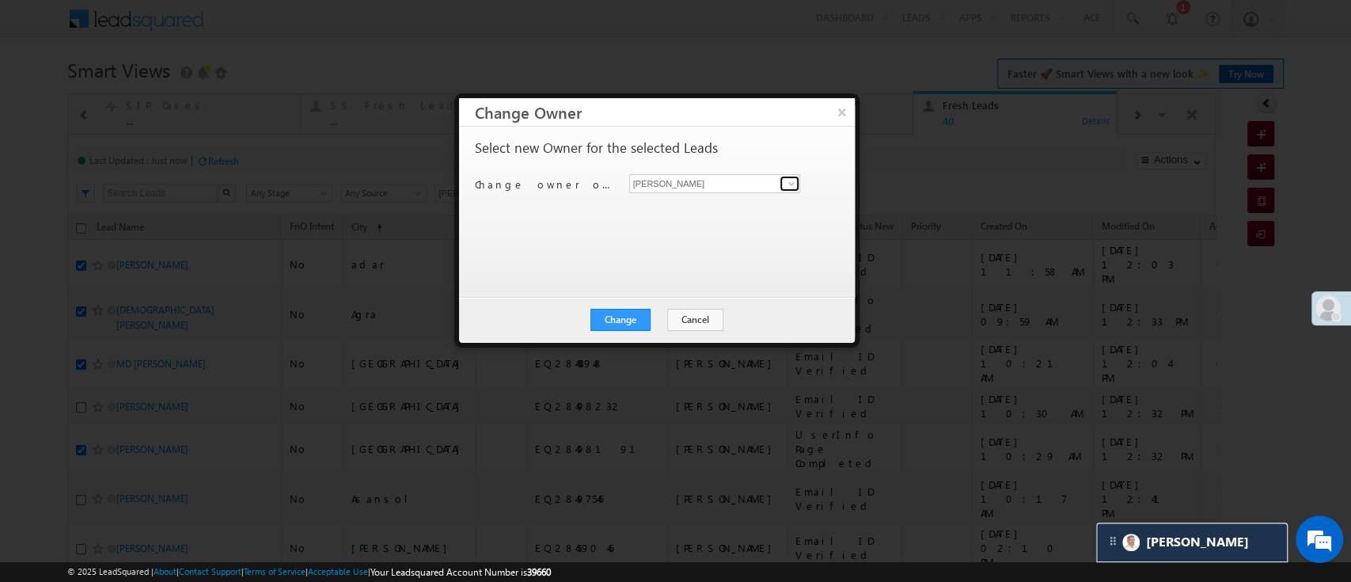
click at [791, 182] on span at bounding box center [791, 183] width 13 height 13
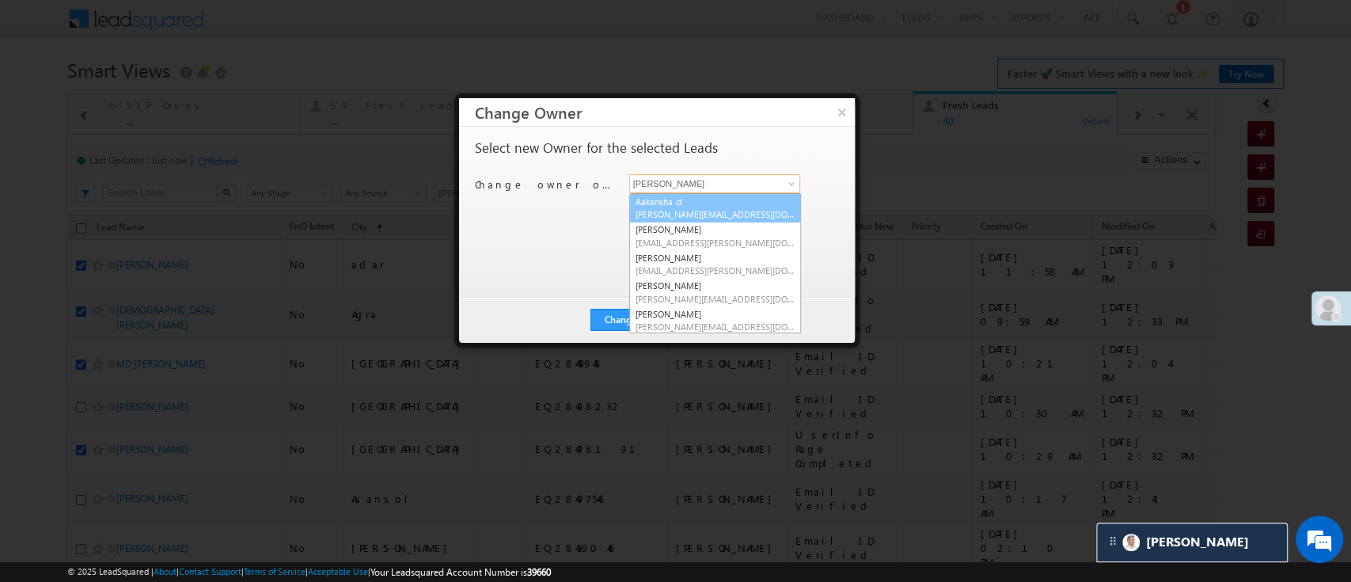
click at [746, 204] on link "Aakansha .d Aakansha.D@angelbroking.com" at bounding box center [715, 208] width 172 height 30
type input "Aakansha .d"
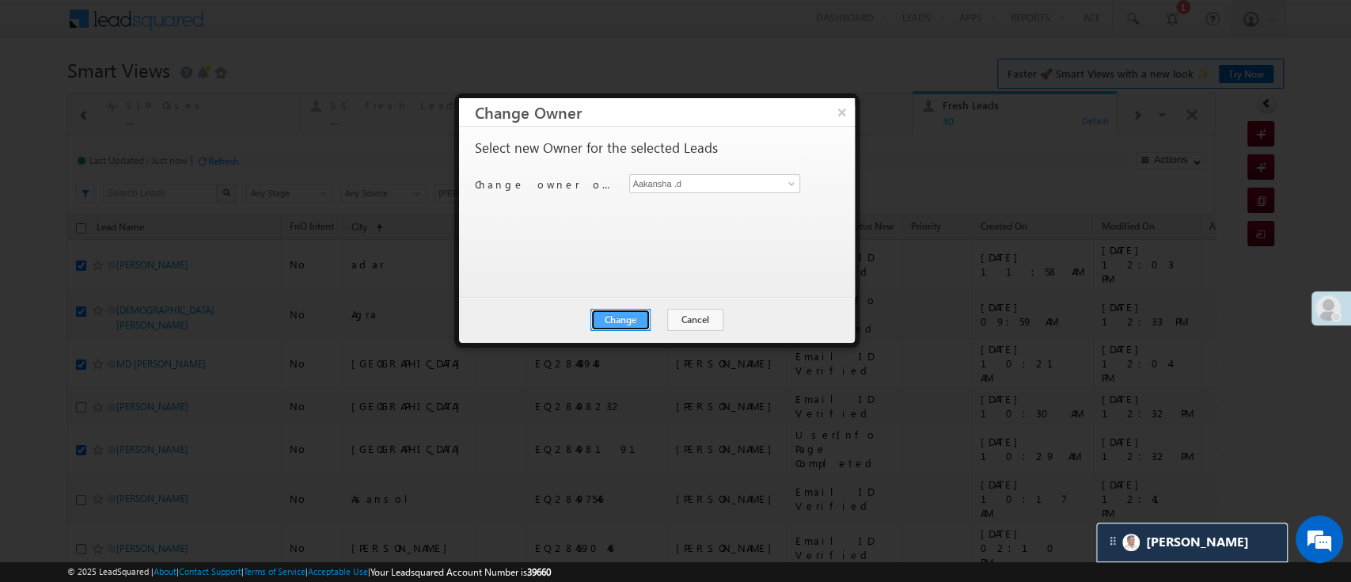
click at [626, 314] on button "Change" at bounding box center [620, 320] width 60 height 22
click at [645, 321] on button "Close" at bounding box center [658, 320] width 51 height 22
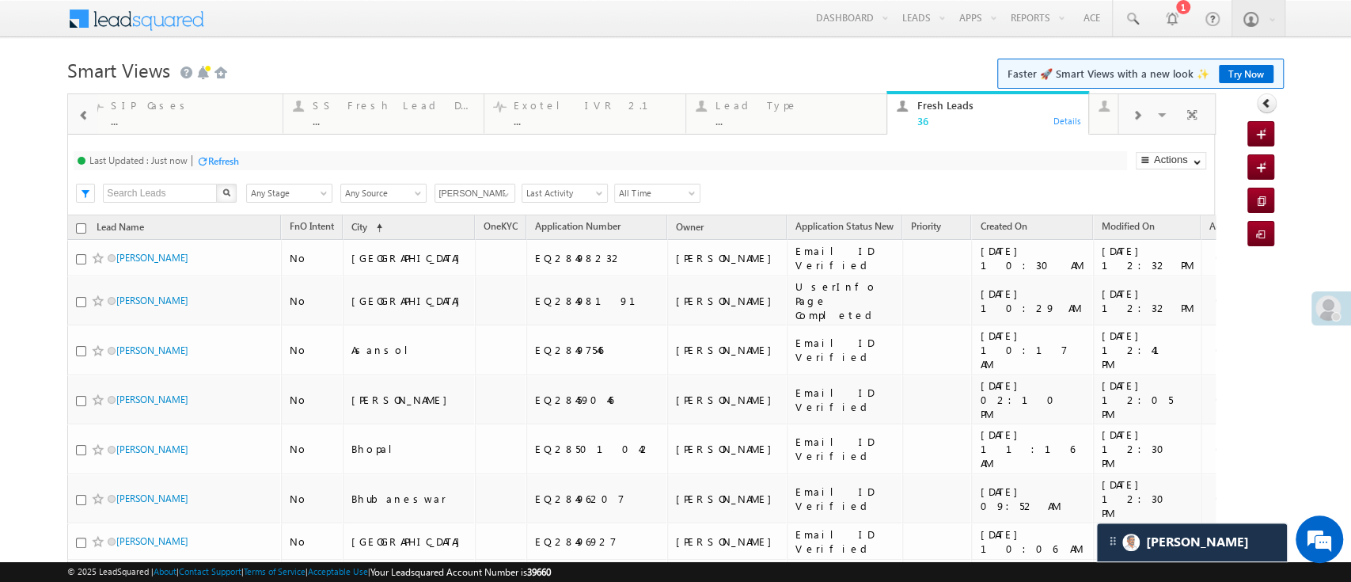
click at [226, 159] on div "Refresh" at bounding box center [223, 161] width 31 height 12
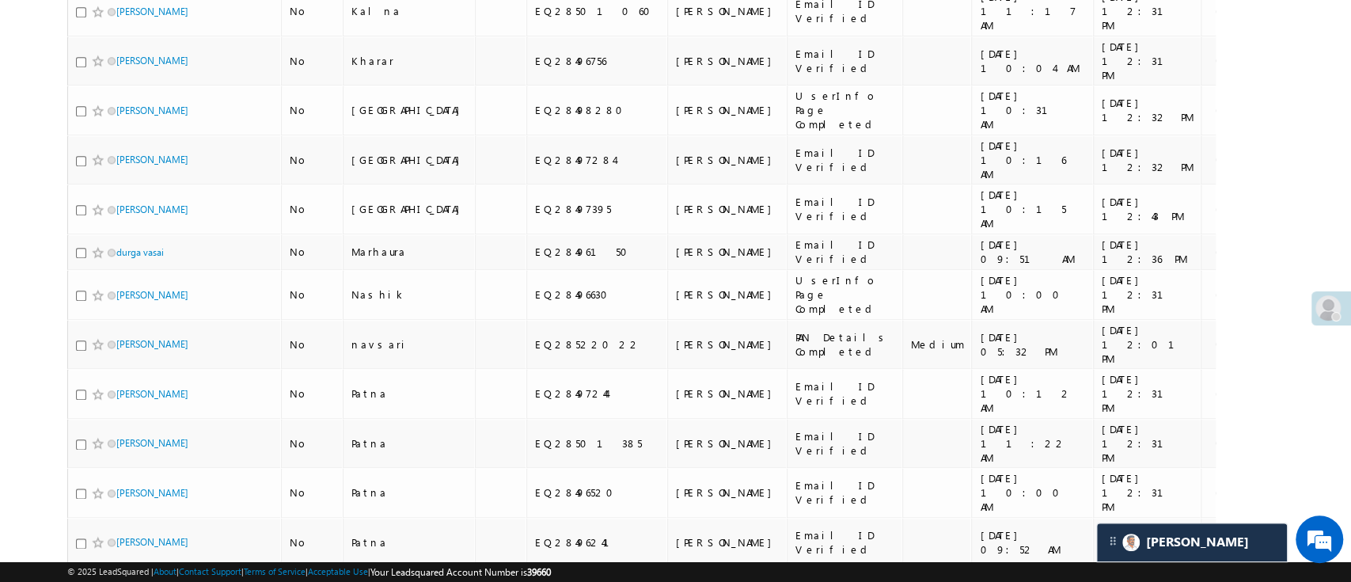
scroll to position [1081, 0]
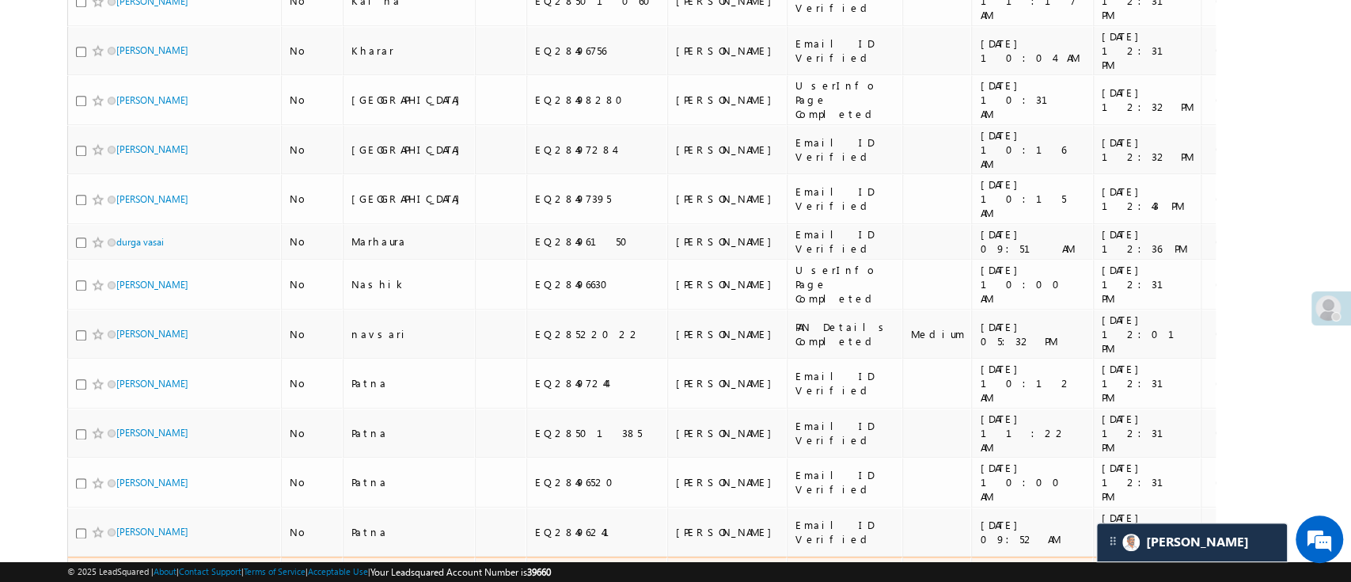
click at [82, 571] on input "checkbox" at bounding box center [81, 576] width 10 height 10
checkbox input "true"
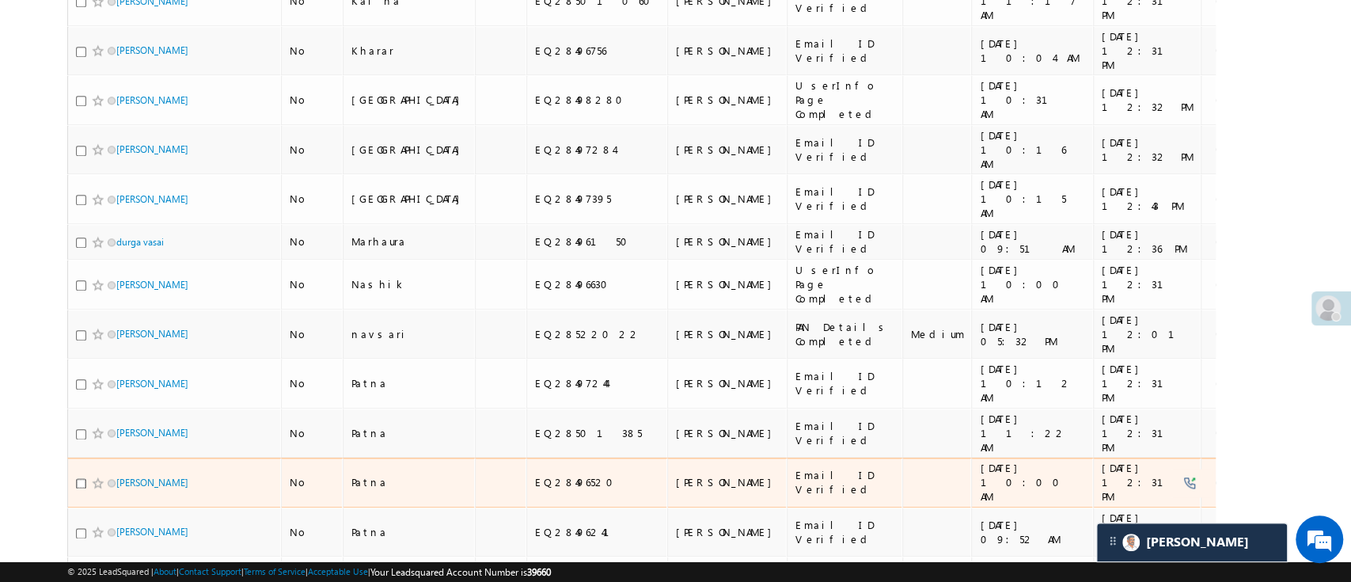
click at [80, 478] on input "checkbox" at bounding box center [81, 483] width 10 height 10
checkbox input "true"
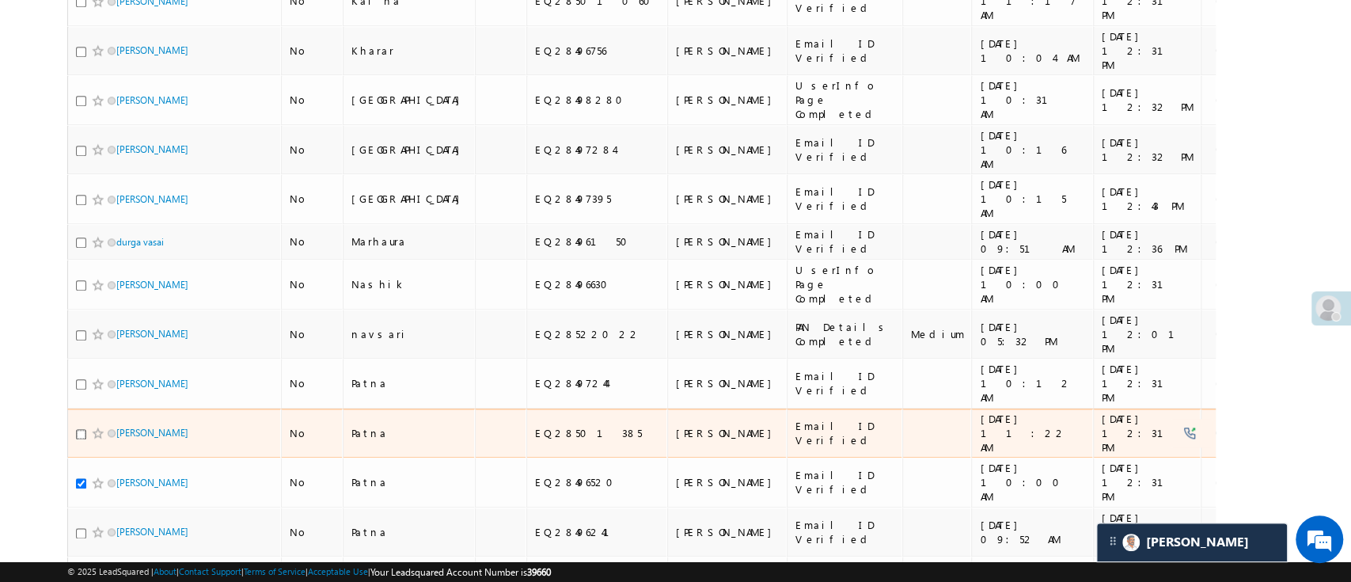
click at [81, 429] on input "checkbox" at bounding box center [81, 434] width 10 height 10
checkbox input "true"
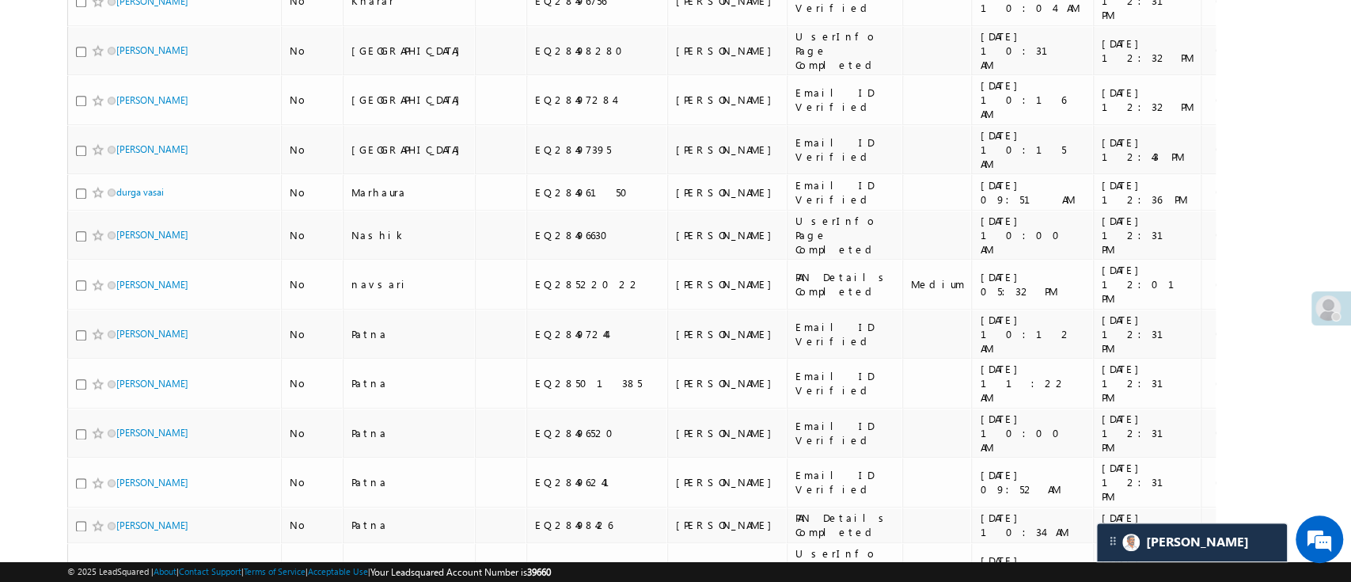
scroll to position [107, 0]
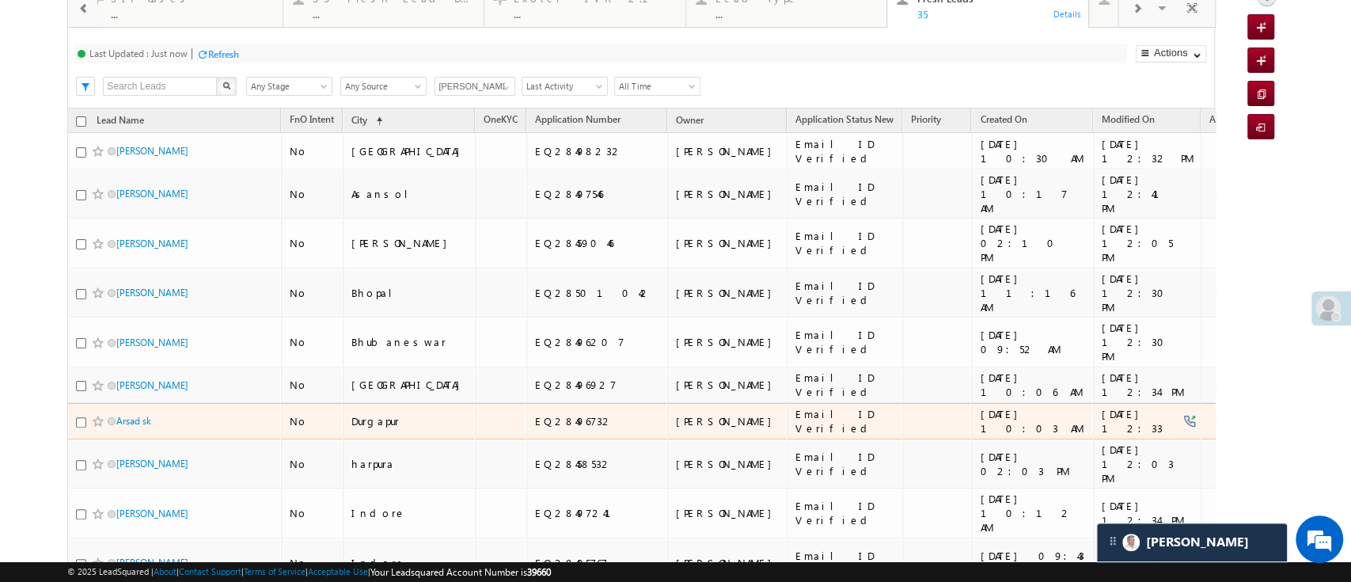
click at [81, 417] on input "checkbox" at bounding box center [81, 422] width 10 height 10
checkbox input "true"
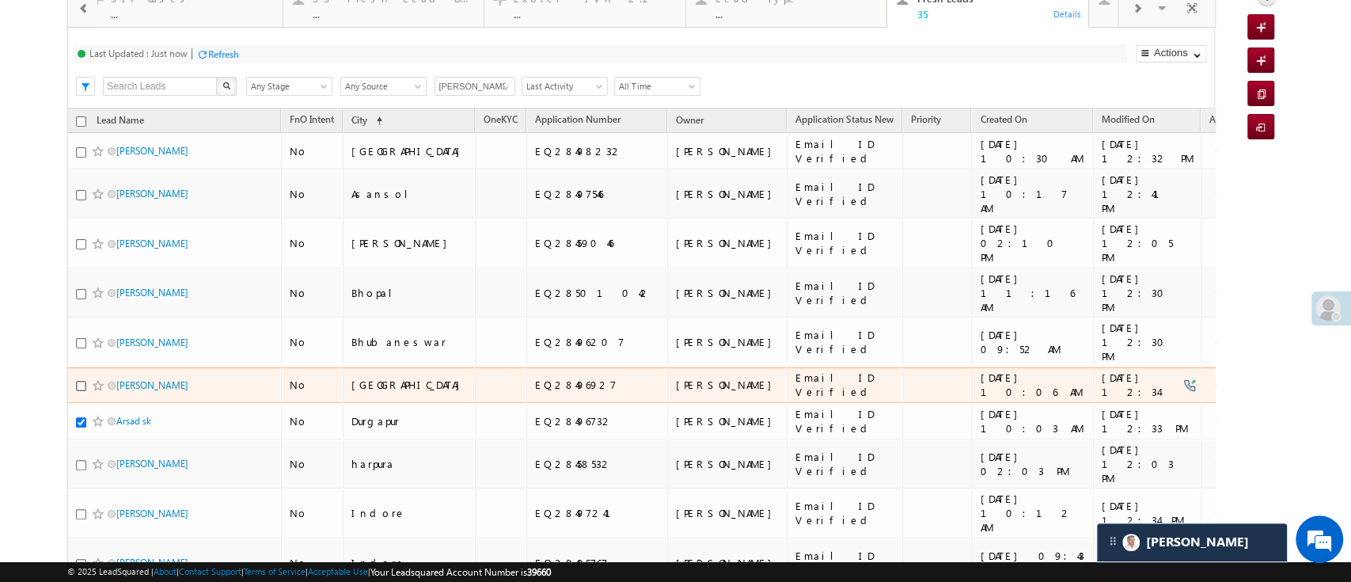
click at [79, 381] on input "checkbox" at bounding box center [81, 386] width 10 height 10
checkbox input "true"
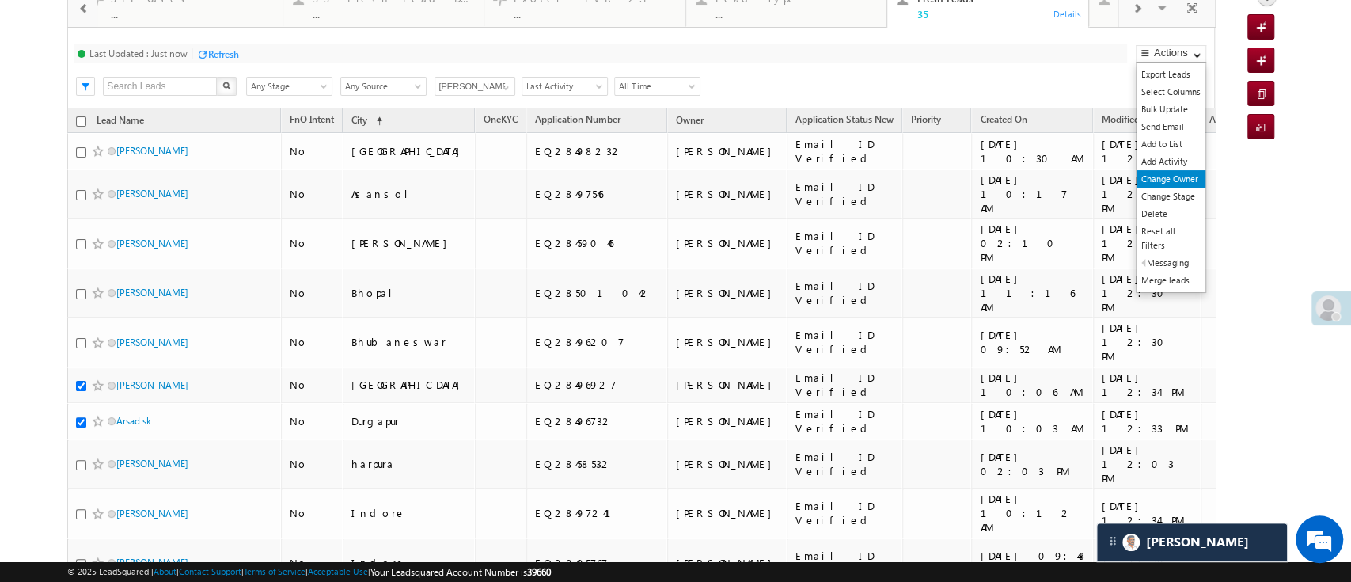
click at [1152, 173] on link "Change Owner" at bounding box center [1170, 178] width 69 height 17
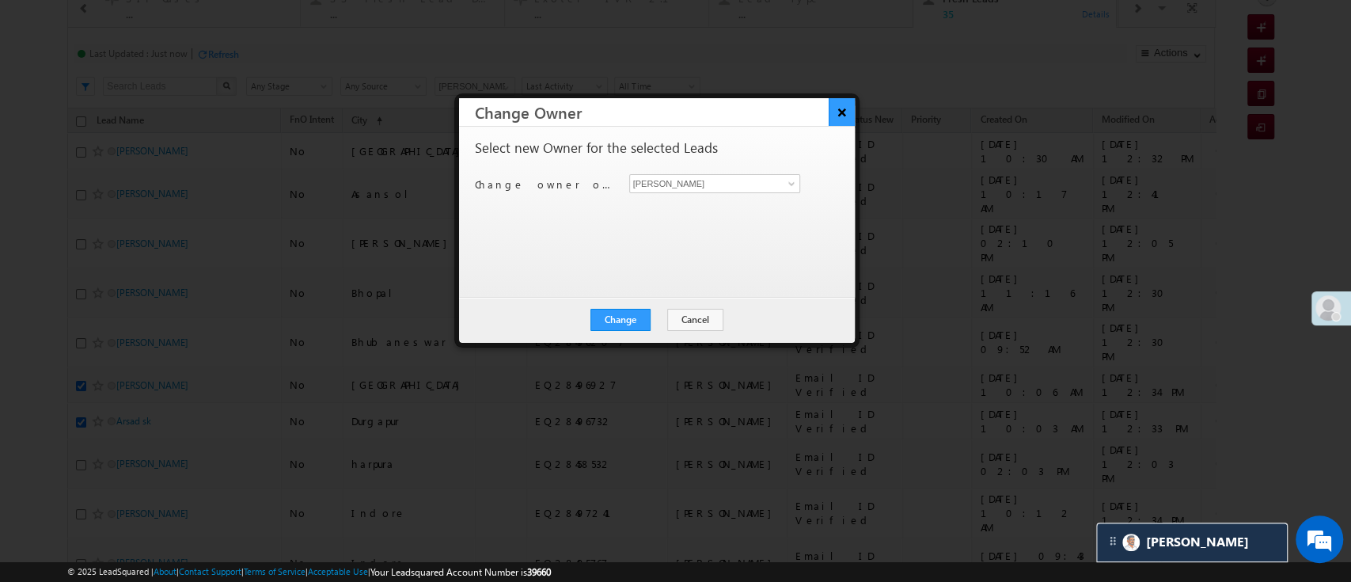
click at [849, 109] on button "×" at bounding box center [842, 112] width 26 height 28
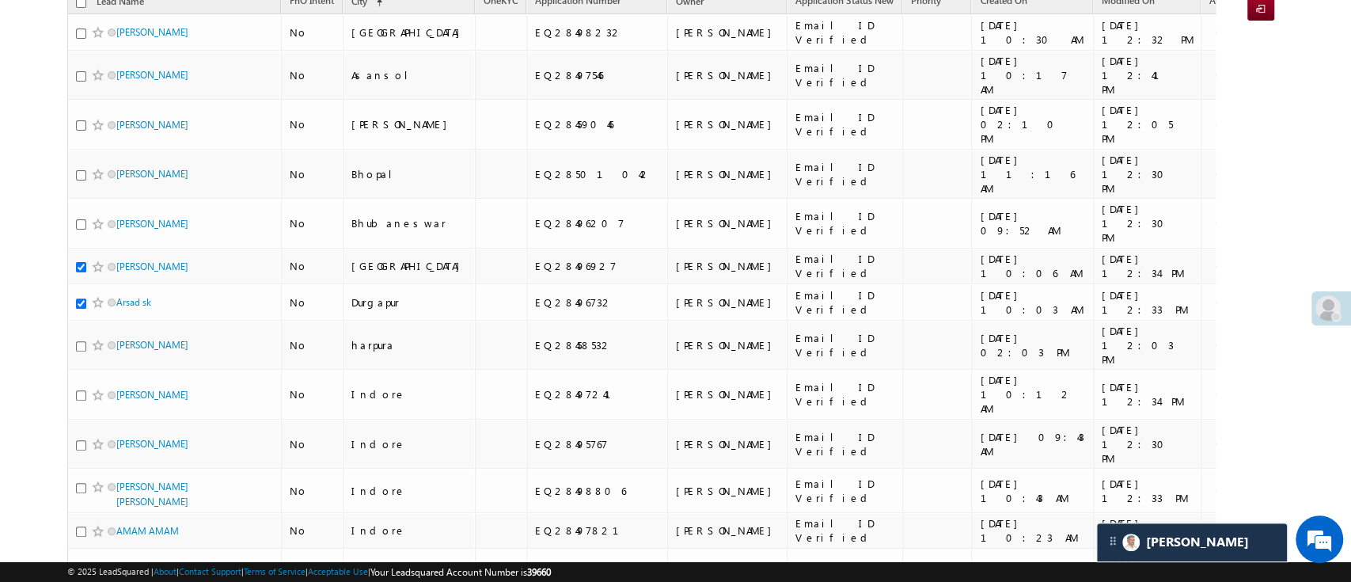
scroll to position [228, 0]
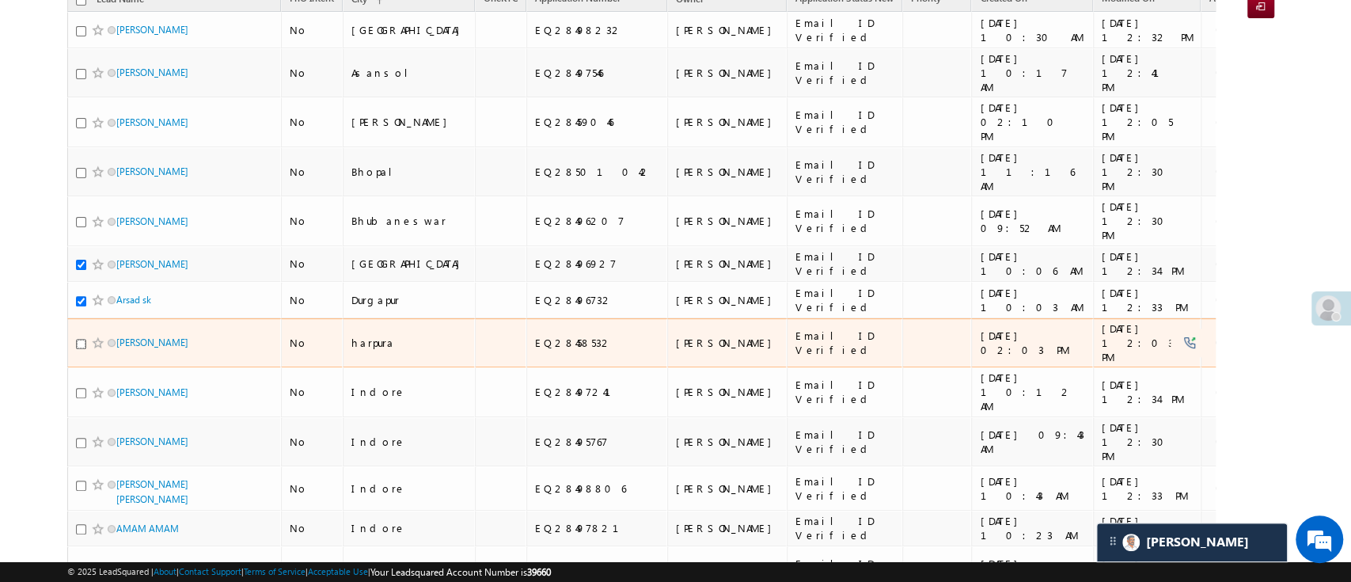
click at [76, 339] on input "checkbox" at bounding box center [81, 344] width 10 height 10
checkbox input "true"
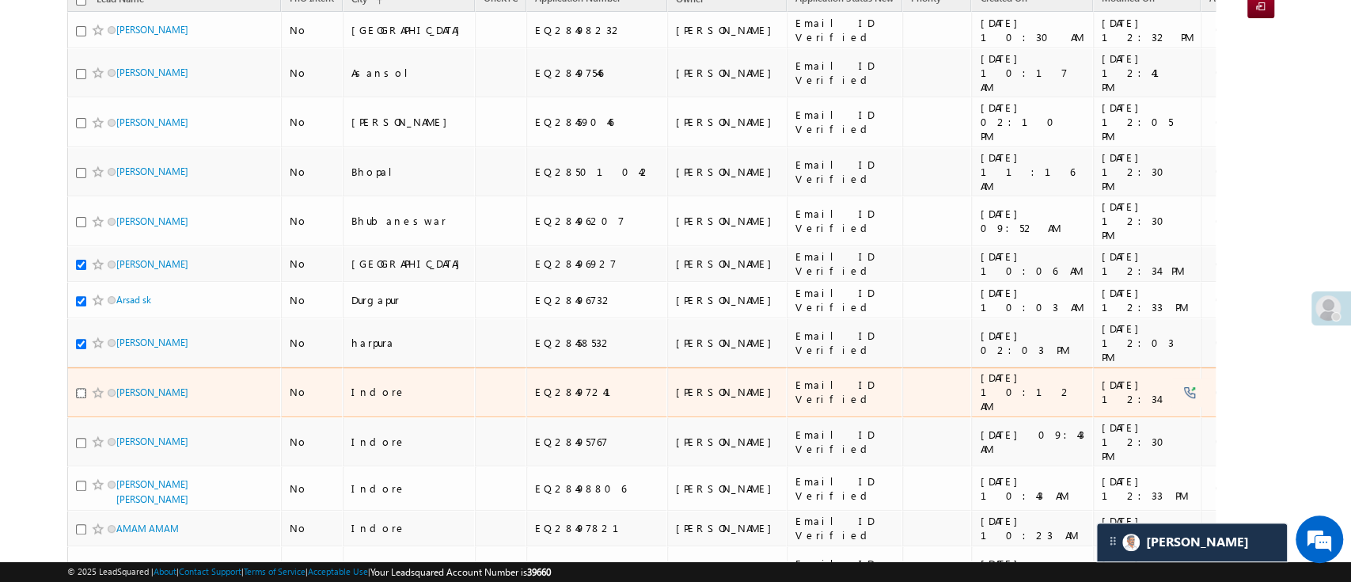
click at [77, 388] on input "checkbox" at bounding box center [81, 393] width 10 height 10
checkbox input "true"
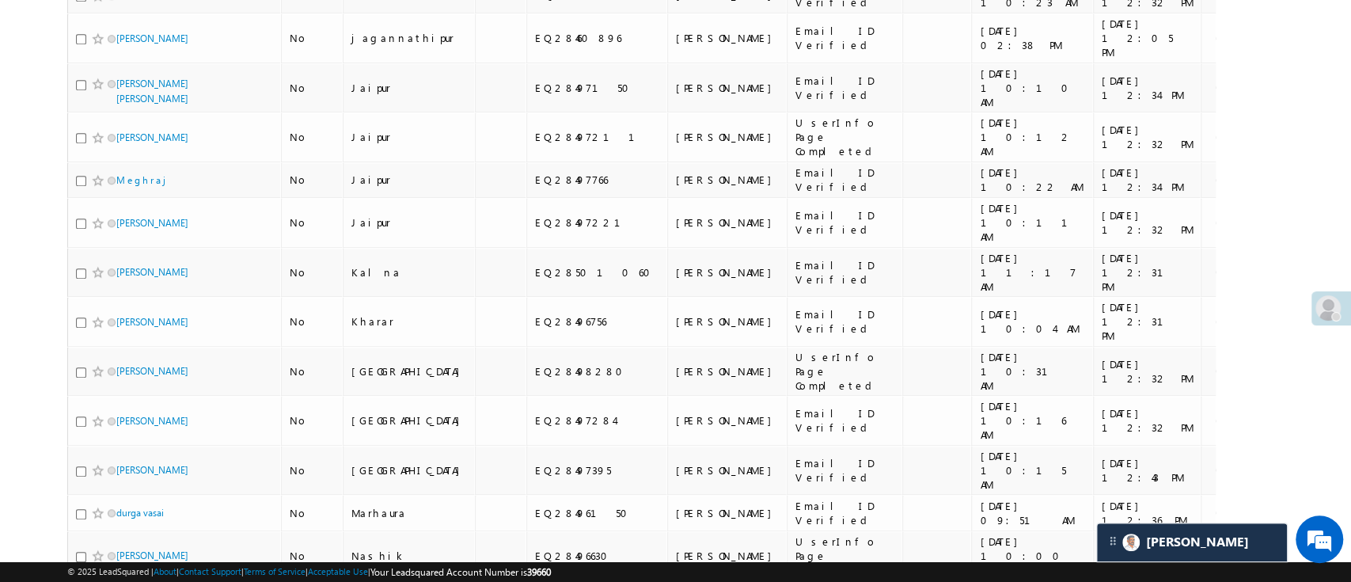
scroll to position [763, 0]
checkbox input "true"
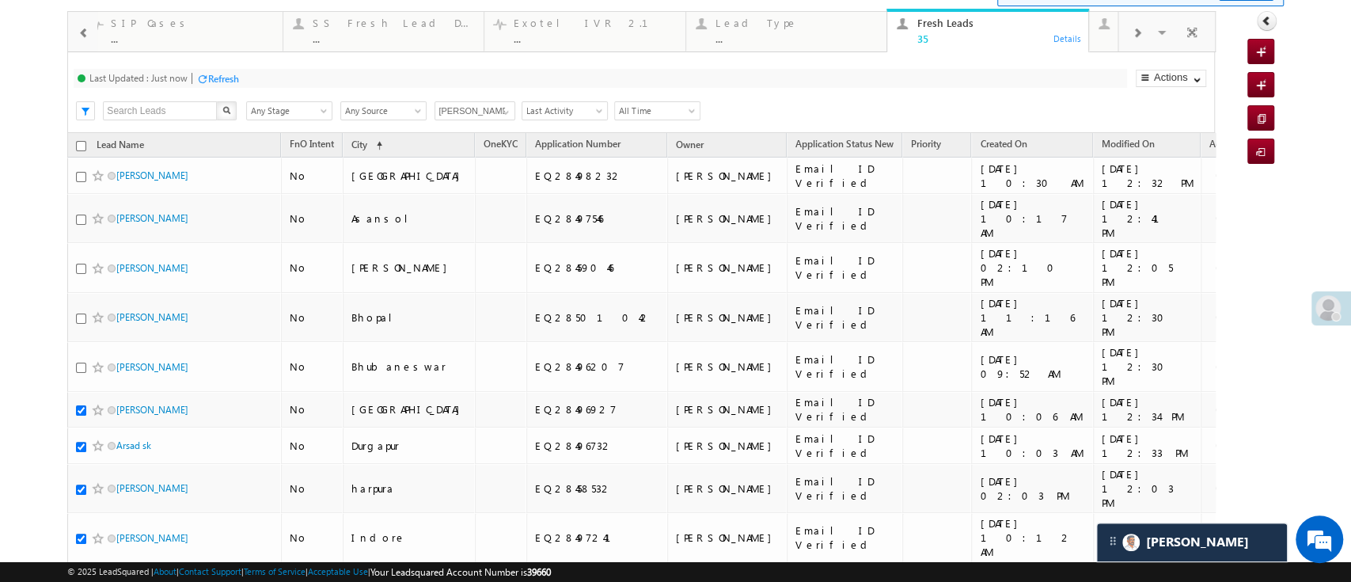
scroll to position [19, 0]
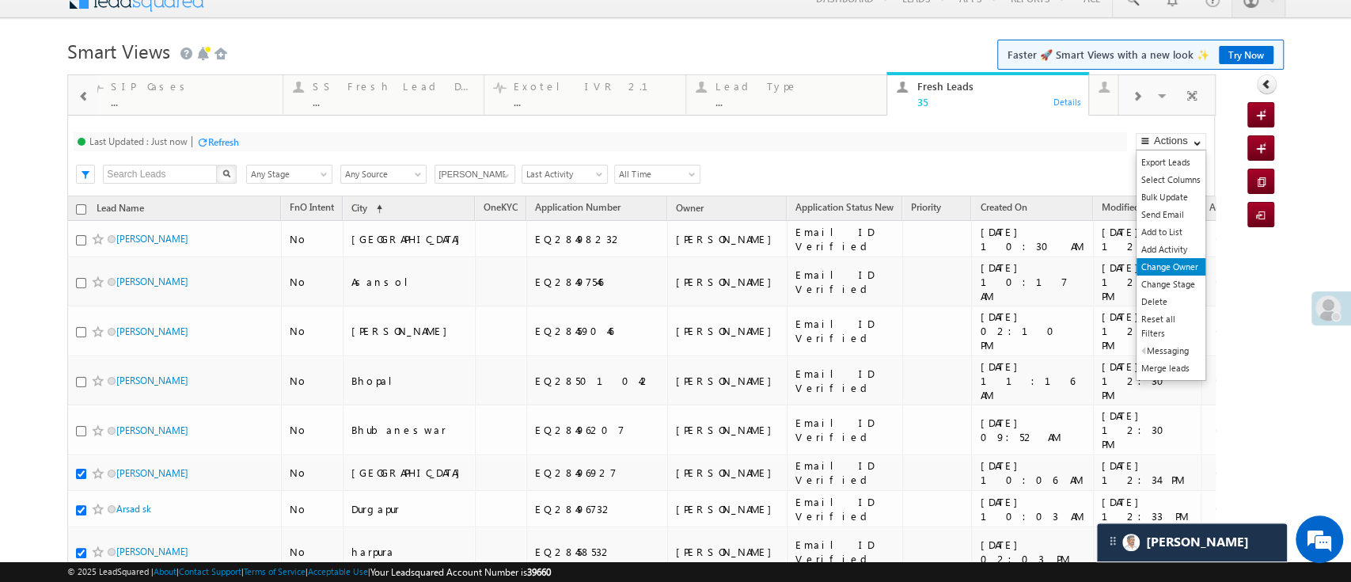
click at [1163, 264] on link "Change Owner" at bounding box center [1170, 266] width 69 height 17
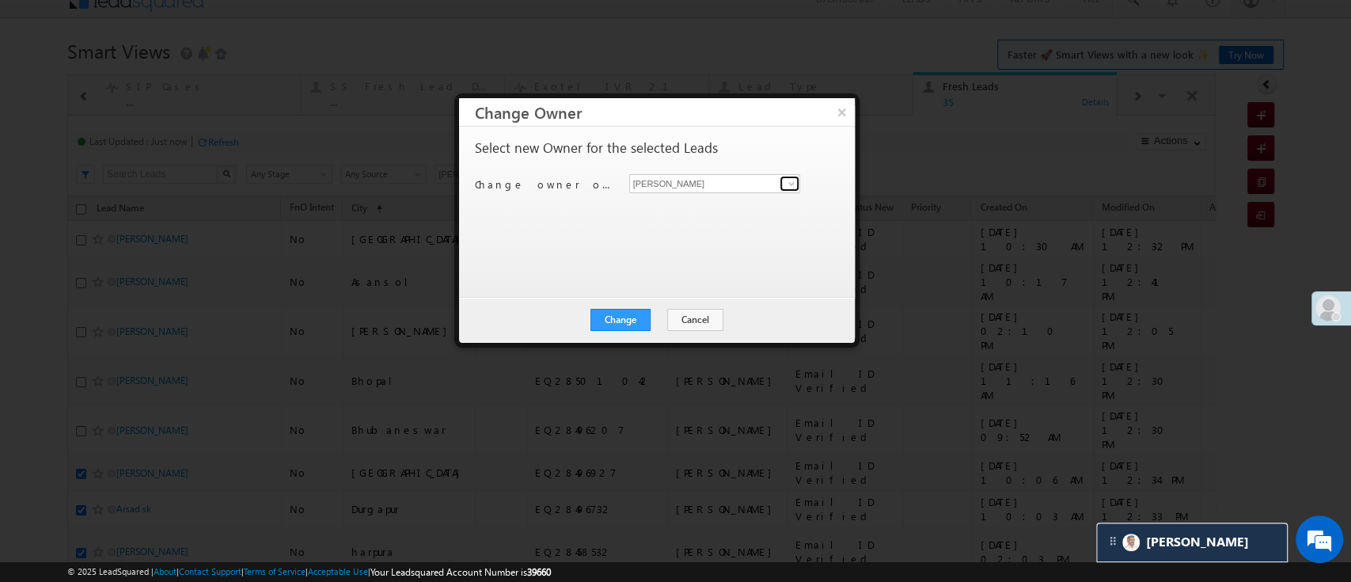
click at [790, 181] on span at bounding box center [791, 183] width 13 height 13
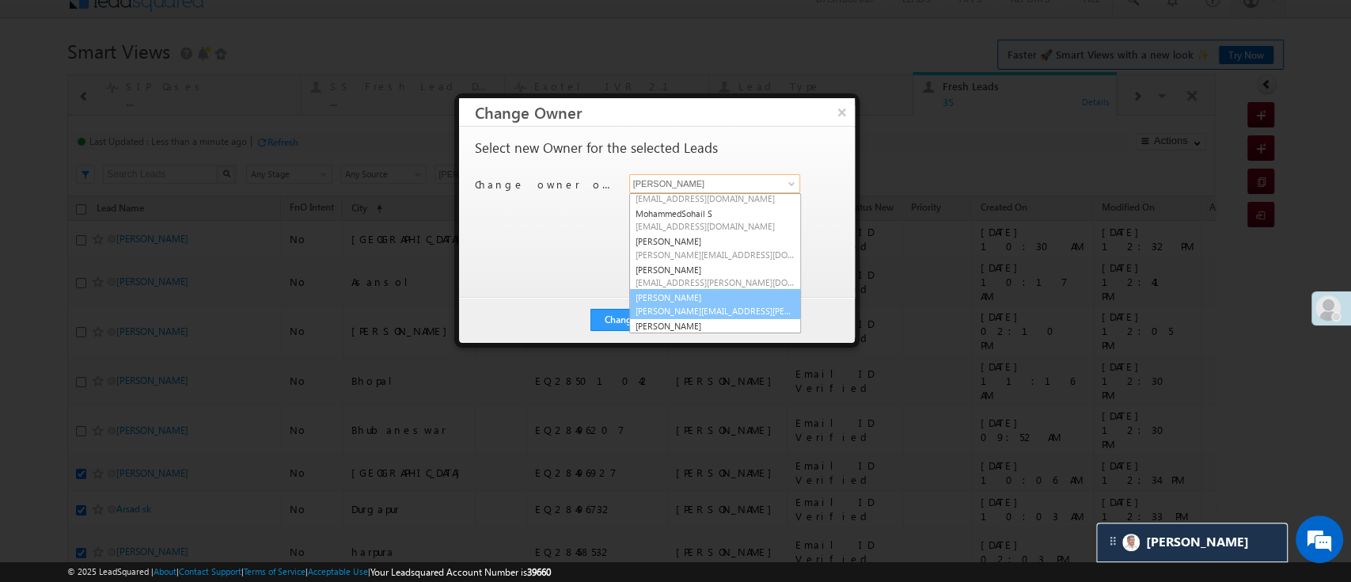
click at [736, 293] on link "NIRAj SURYAWANSHI NIRAJ.SURYAWANSHI@angelbroking.com" at bounding box center [715, 304] width 172 height 30
type input "[PERSON_NAME]"
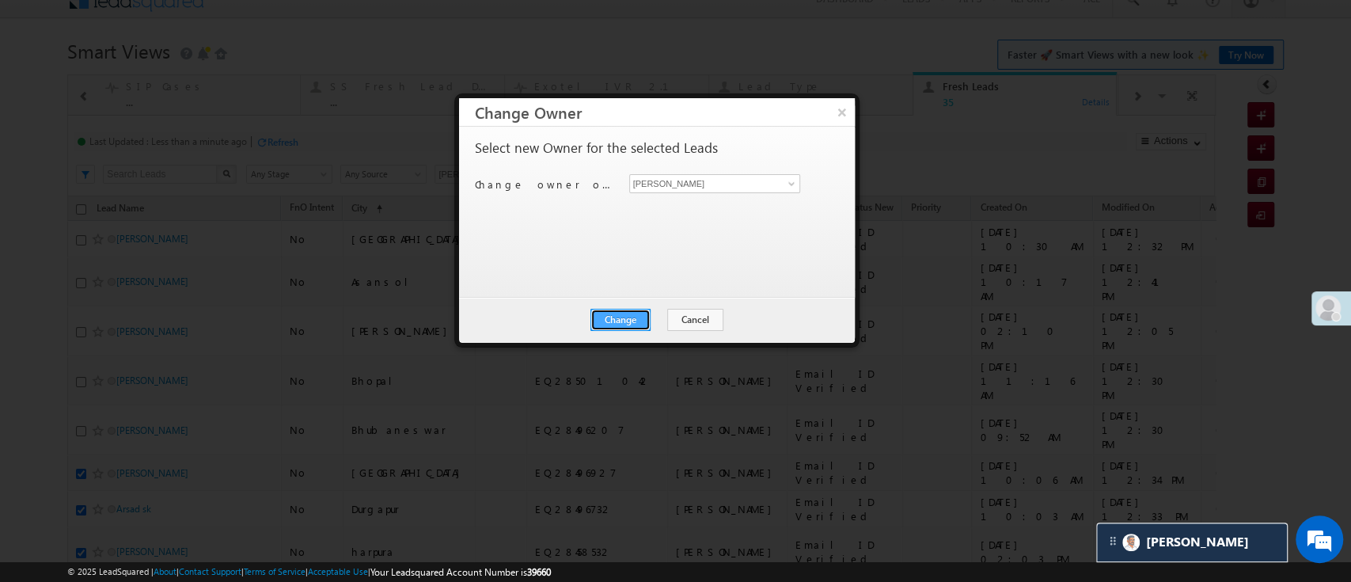
click at [628, 320] on button "Change" at bounding box center [620, 320] width 60 height 22
click at [650, 321] on button "Close" at bounding box center [658, 320] width 51 height 22
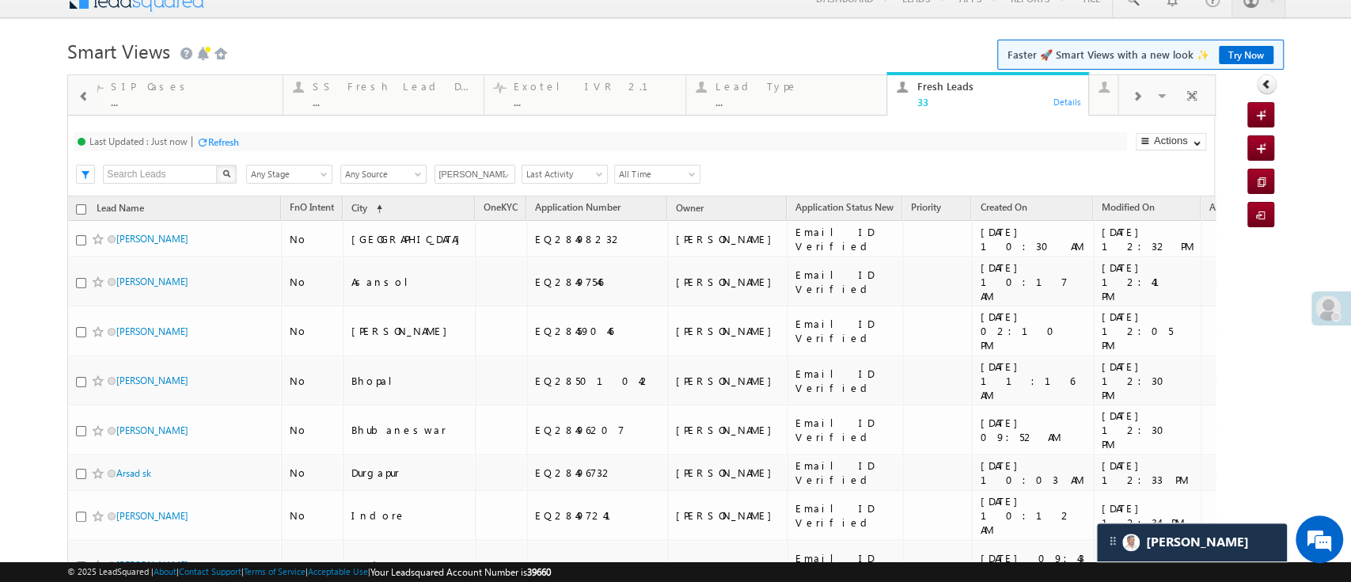
click at [218, 146] on div "Refresh" at bounding box center [223, 142] width 31 height 12
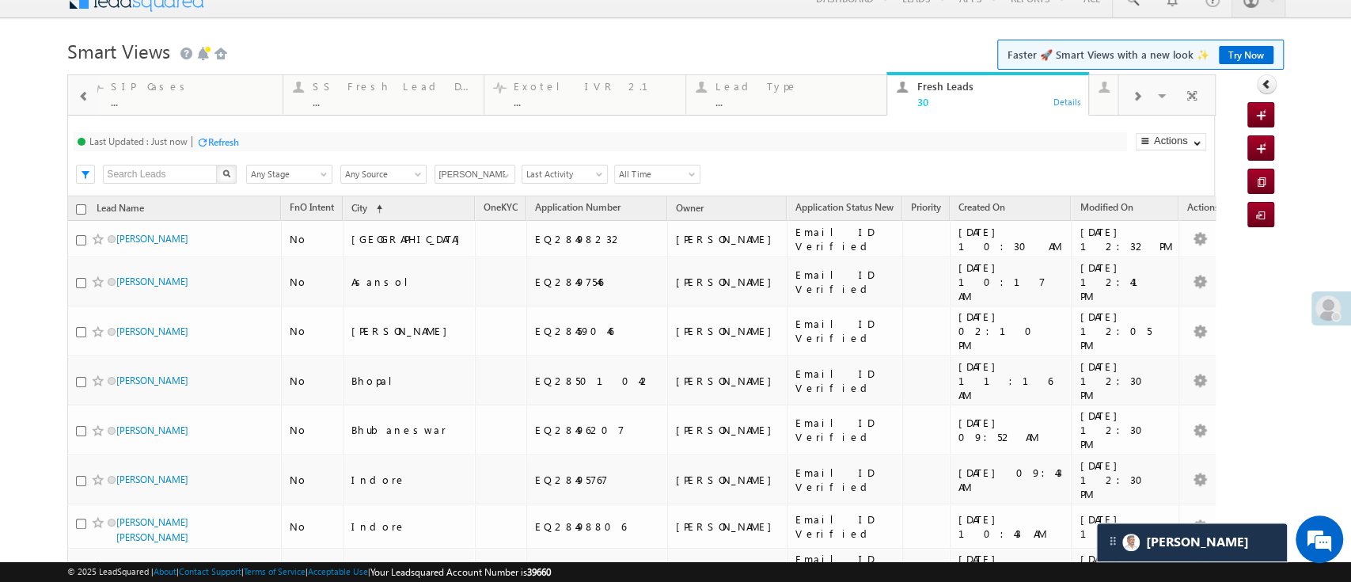
click at [241, 142] on div "Last Updated : Just now Refresh Refreshing..." at bounding box center [600, 141] width 1053 height 19
click at [209, 139] on div "Refresh" at bounding box center [223, 142] width 31 height 12
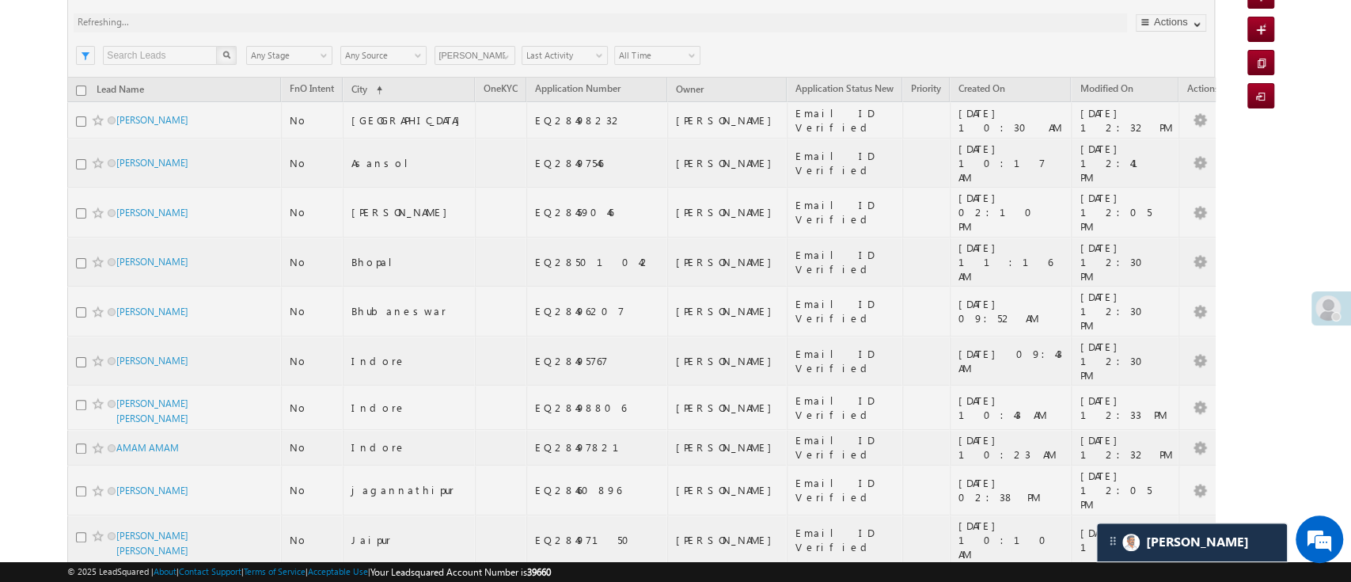
scroll to position [143, 0]
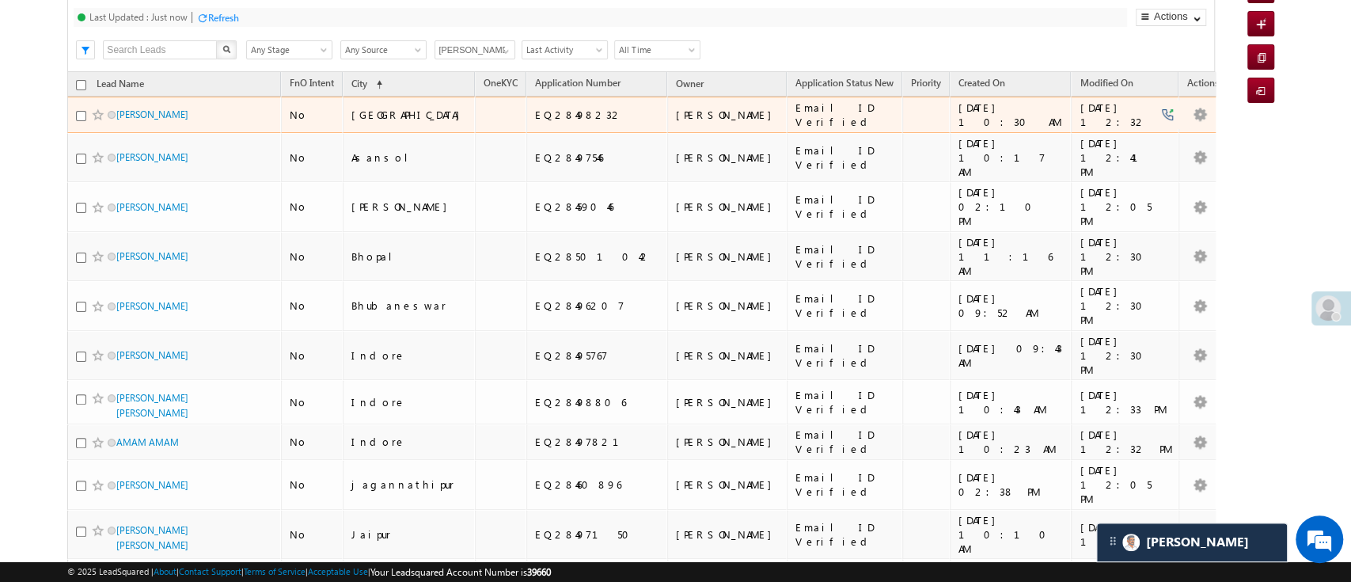
click at [80, 117] on input "checkbox" at bounding box center [81, 116] width 10 height 10
checkbox input "true"
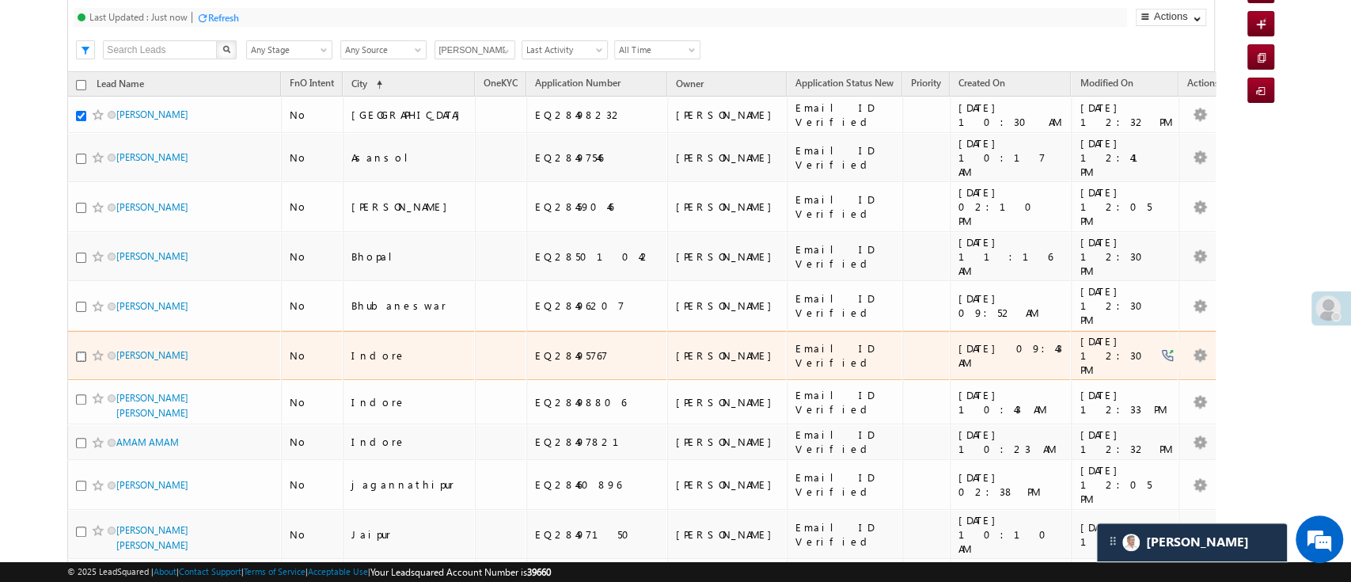
click at [83, 351] on input "checkbox" at bounding box center [81, 356] width 10 height 10
checkbox input "true"
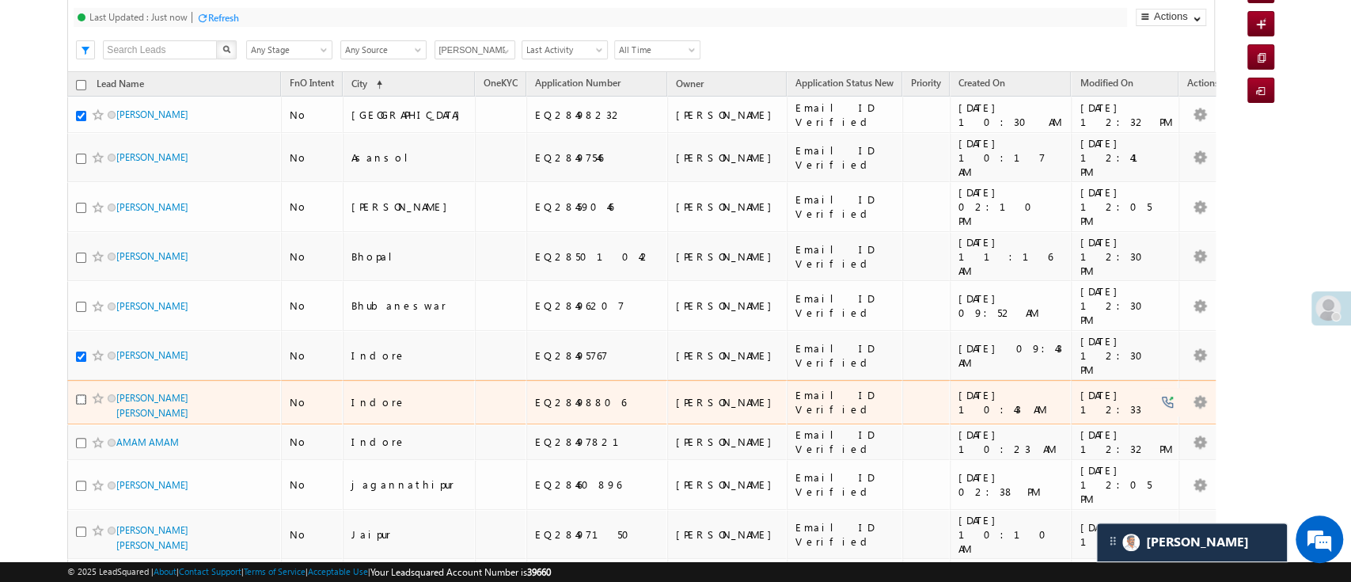
click at [82, 394] on input "checkbox" at bounding box center [81, 399] width 10 height 10
checkbox input "true"
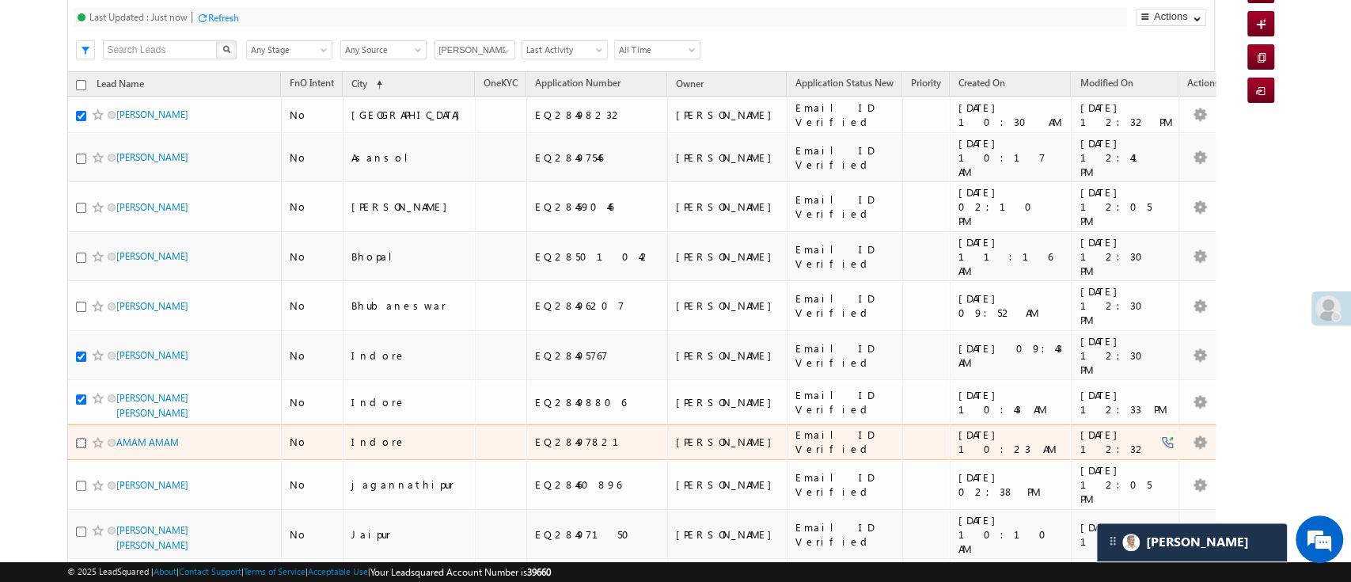
click at [76, 438] on input "checkbox" at bounding box center [81, 443] width 10 height 10
checkbox input "true"
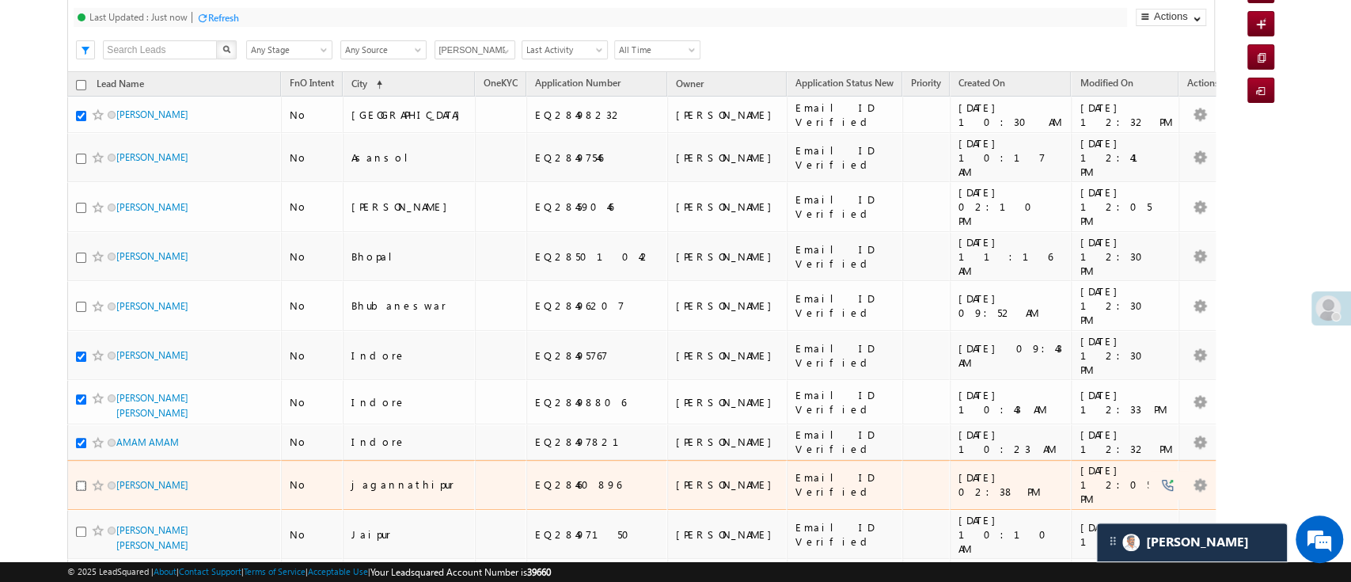
click at [78, 480] on input "checkbox" at bounding box center [81, 485] width 10 height 10
checkbox input "true"
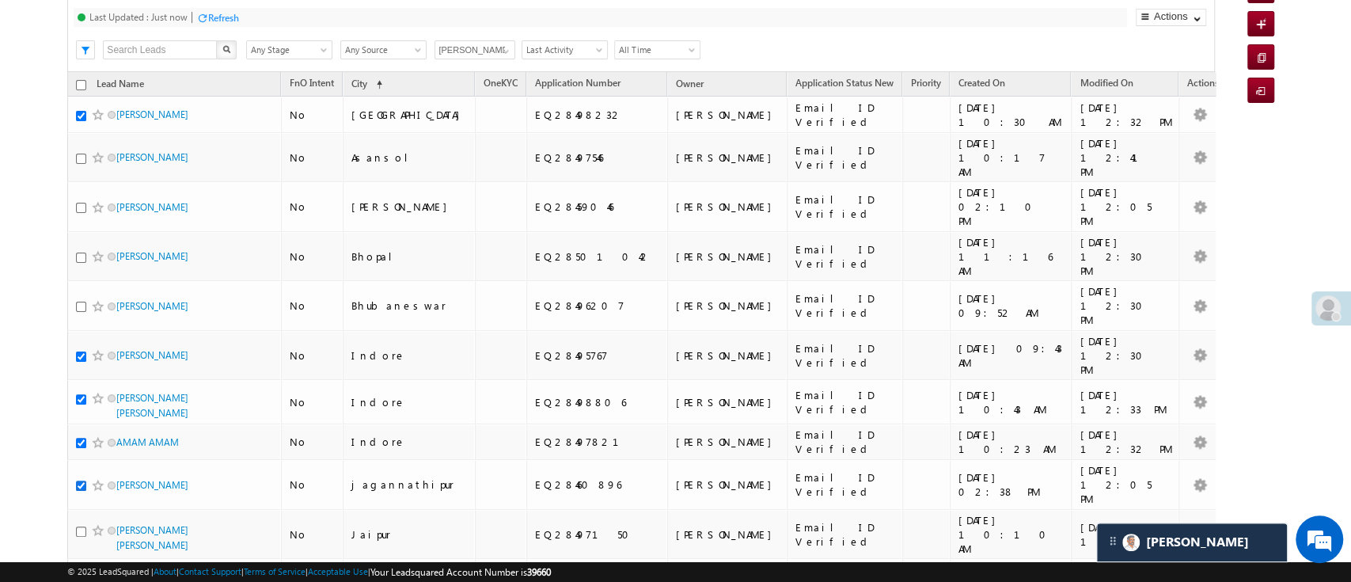
scroll to position [0, 0]
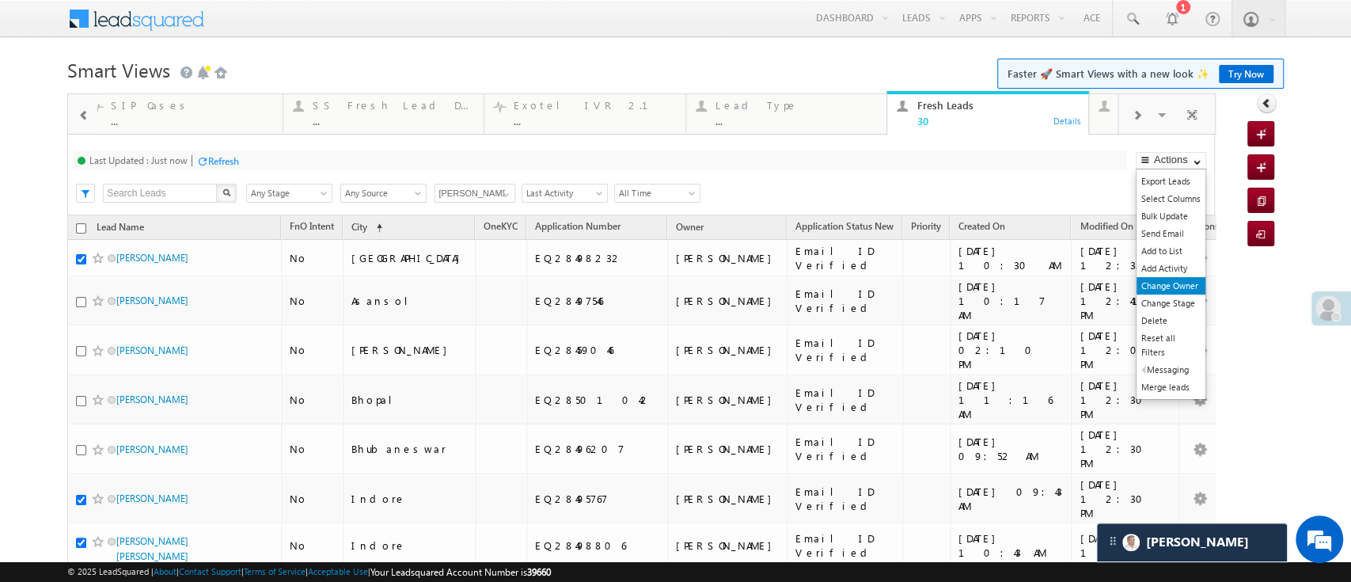
click at [1152, 279] on link "Change Owner" at bounding box center [1170, 285] width 69 height 17
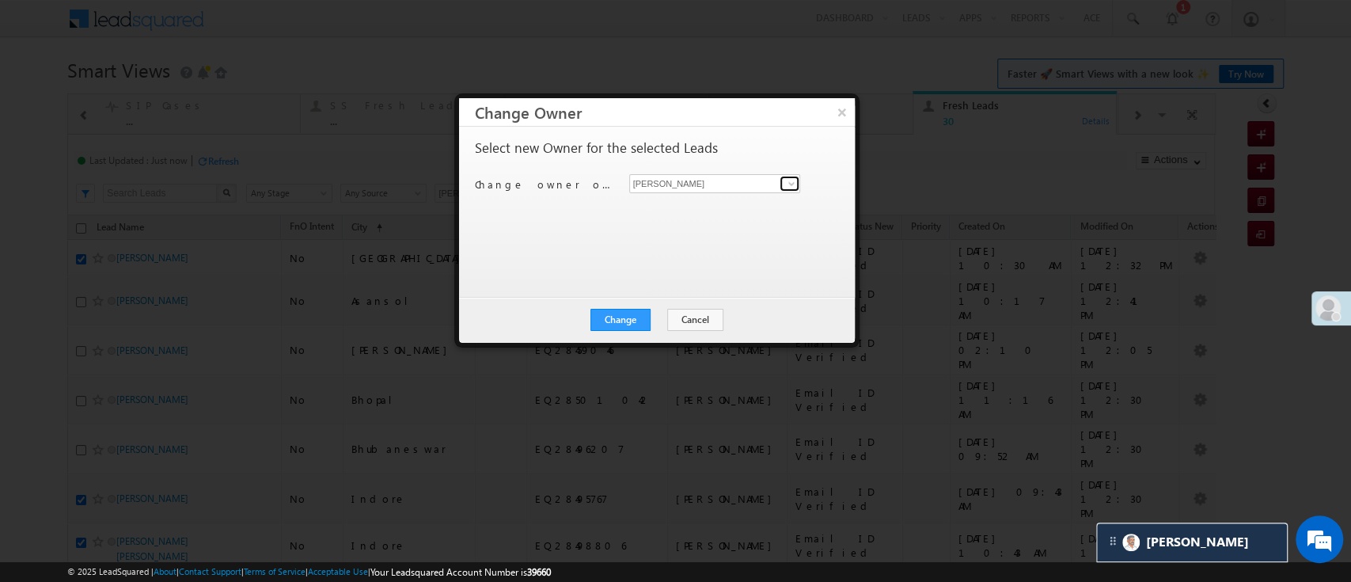
click at [780, 176] on link at bounding box center [790, 184] width 20 height 16
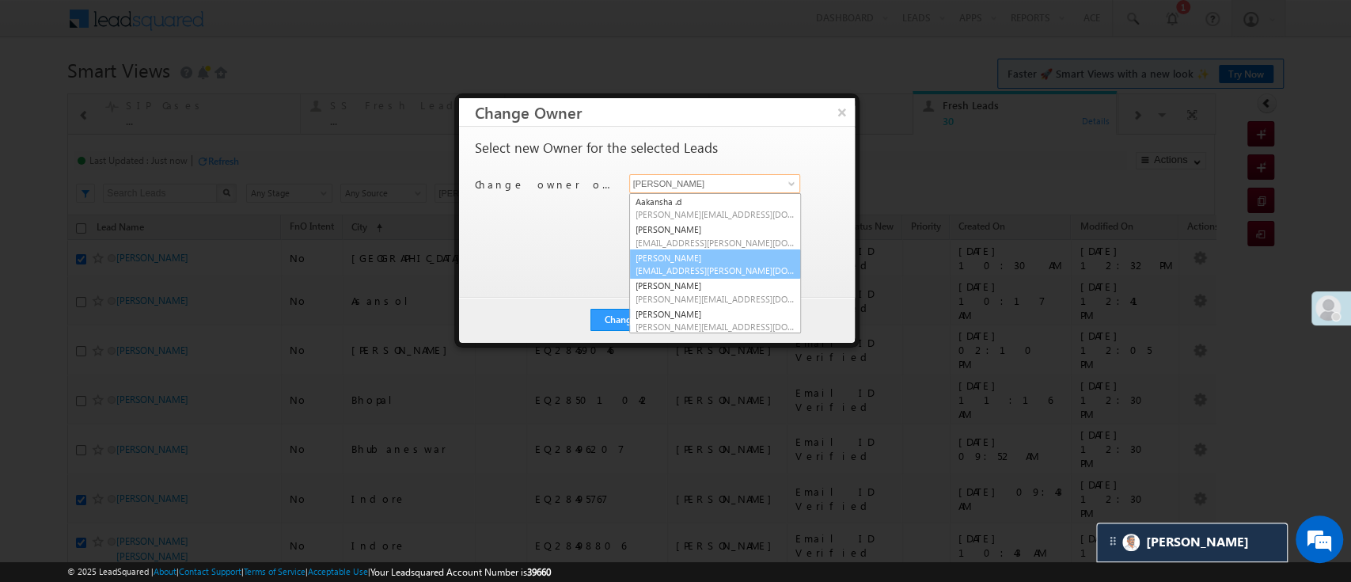
click at [757, 257] on link "Hemant Nandwana Hemant.Nandwana@angelbroking.com" at bounding box center [715, 264] width 172 height 30
type input "Hemant Nandwana"
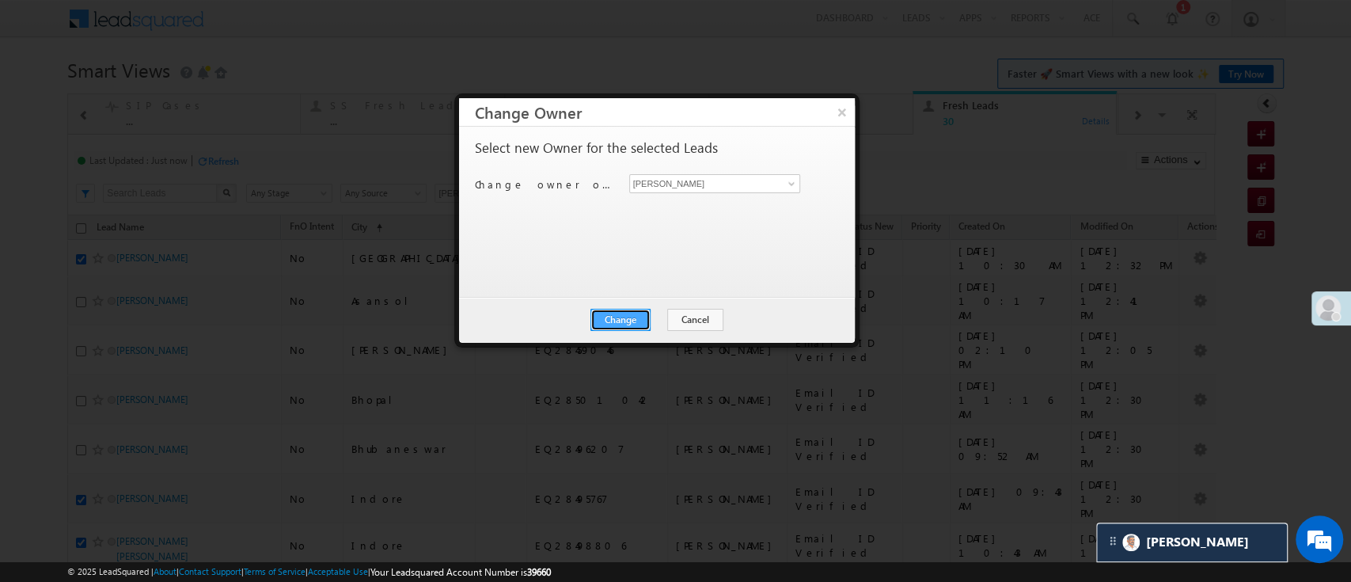
click at [636, 314] on button "Change" at bounding box center [620, 320] width 60 height 22
click at [640, 316] on button "Close" at bounding box center [658, 320] width 51 height 22
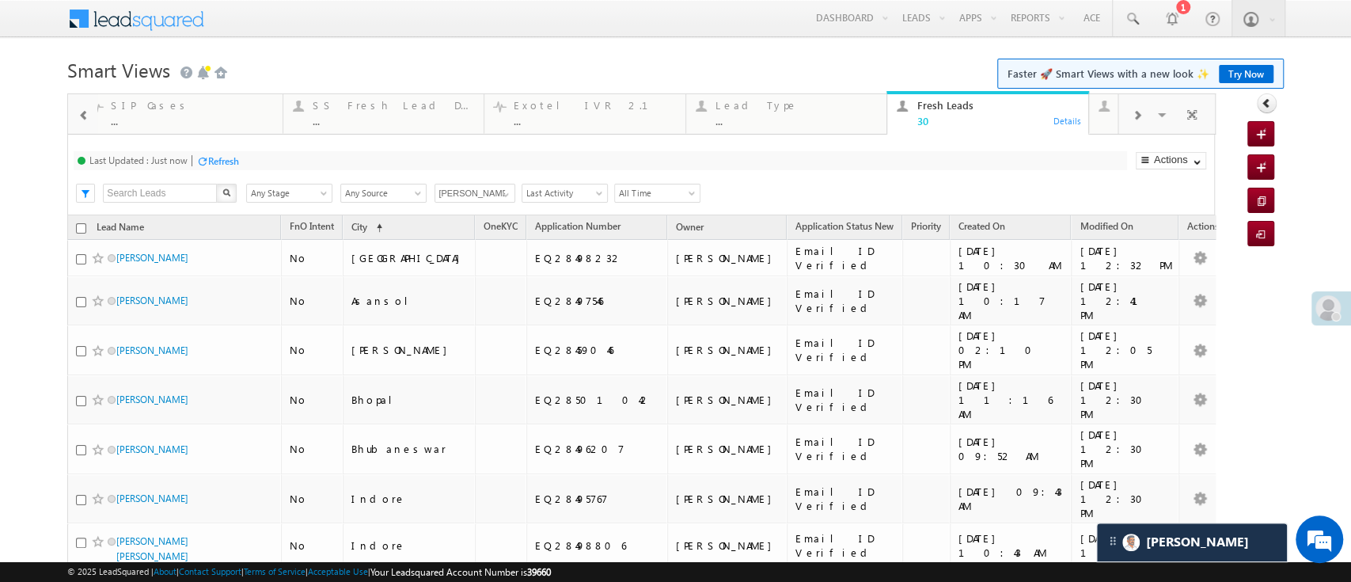
click at [214, 155] on div "Refresh" at bounding box center [223, 161] width 31 height 12
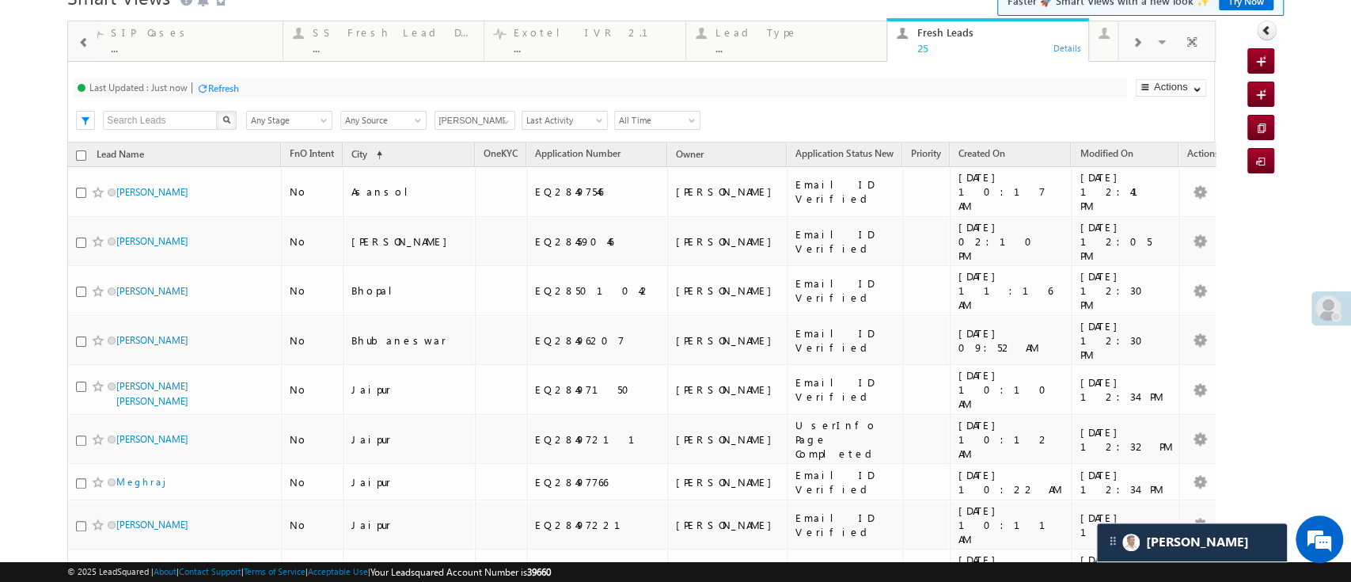
scroll to position [66, 0]
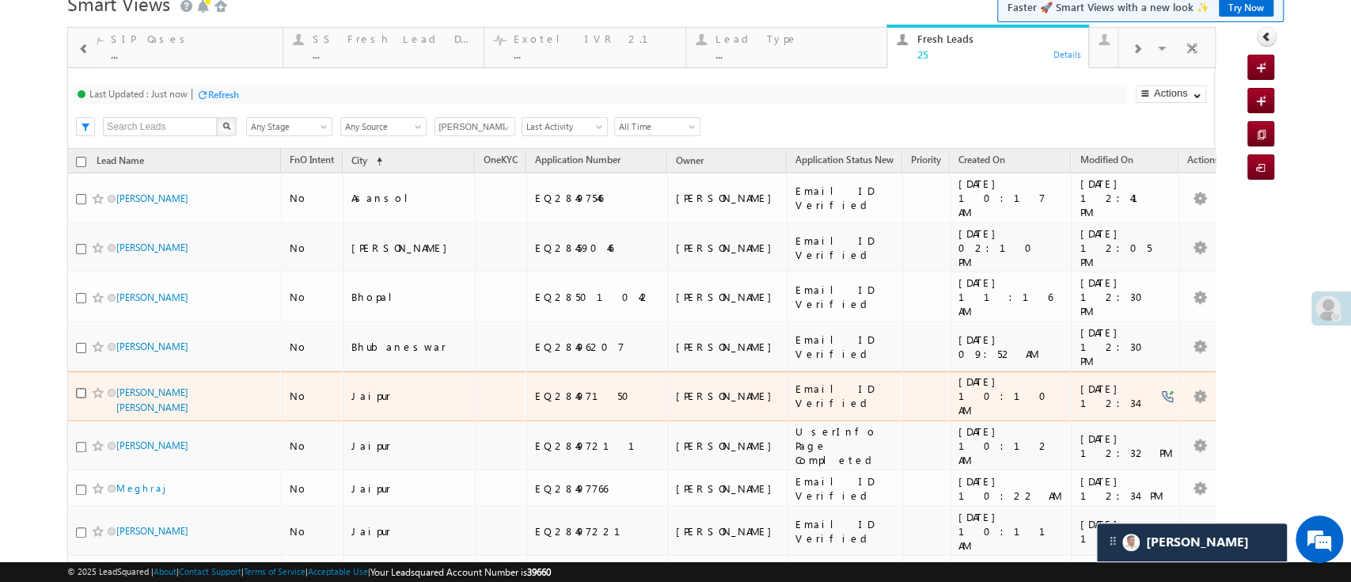
click at [79, 388] on input "checkbox" at bounding box center [81, 393] width 10 height 10
checkbox input "true"
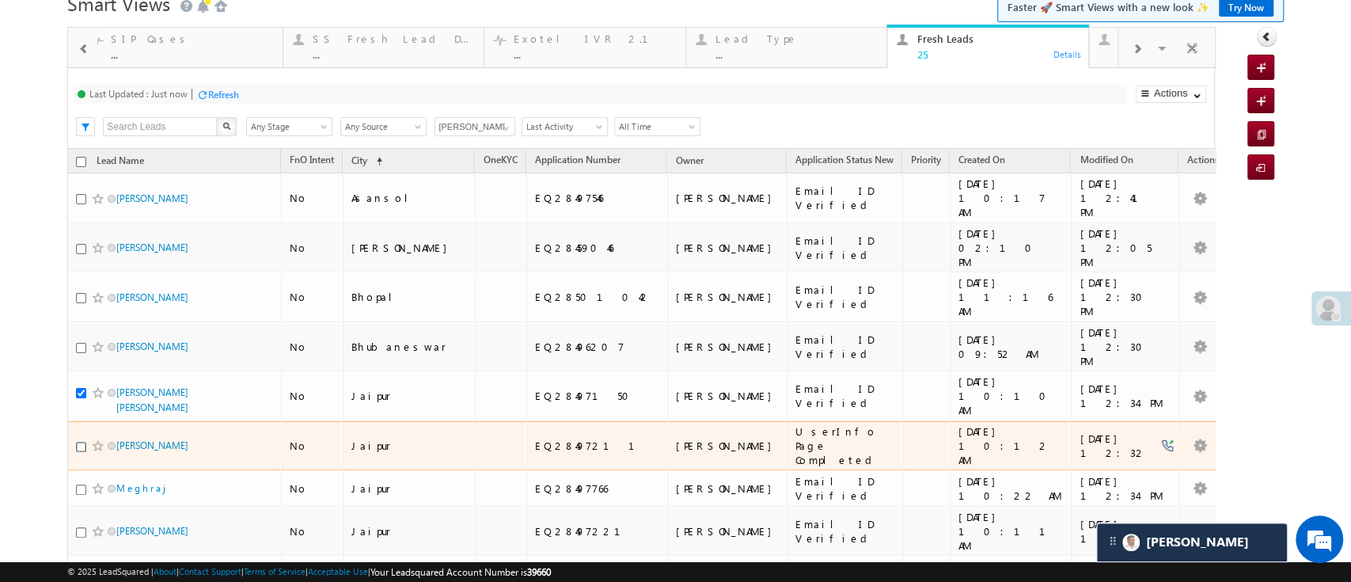
click at [79, 442] on input "checkbox" at bounding box center [81, 447] width 10 height 10
checkbox input "true"
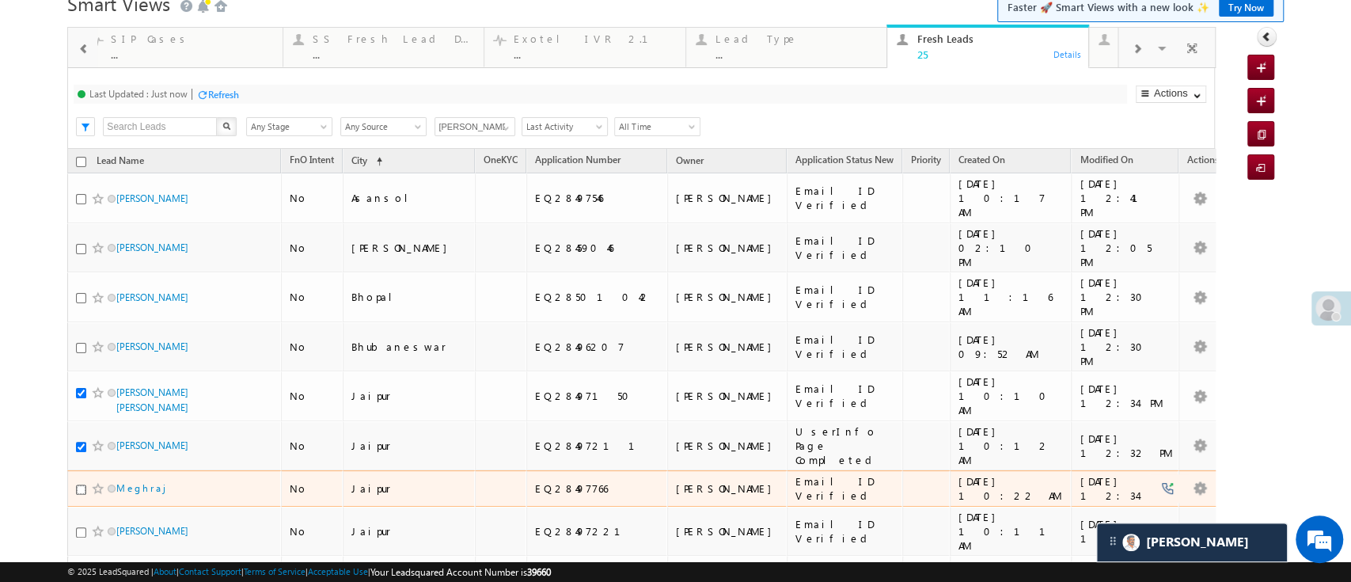
click at [82, 484] on input "checkbox" at bounding box center [81, 489] width 10 height 10
checkbox input "true"
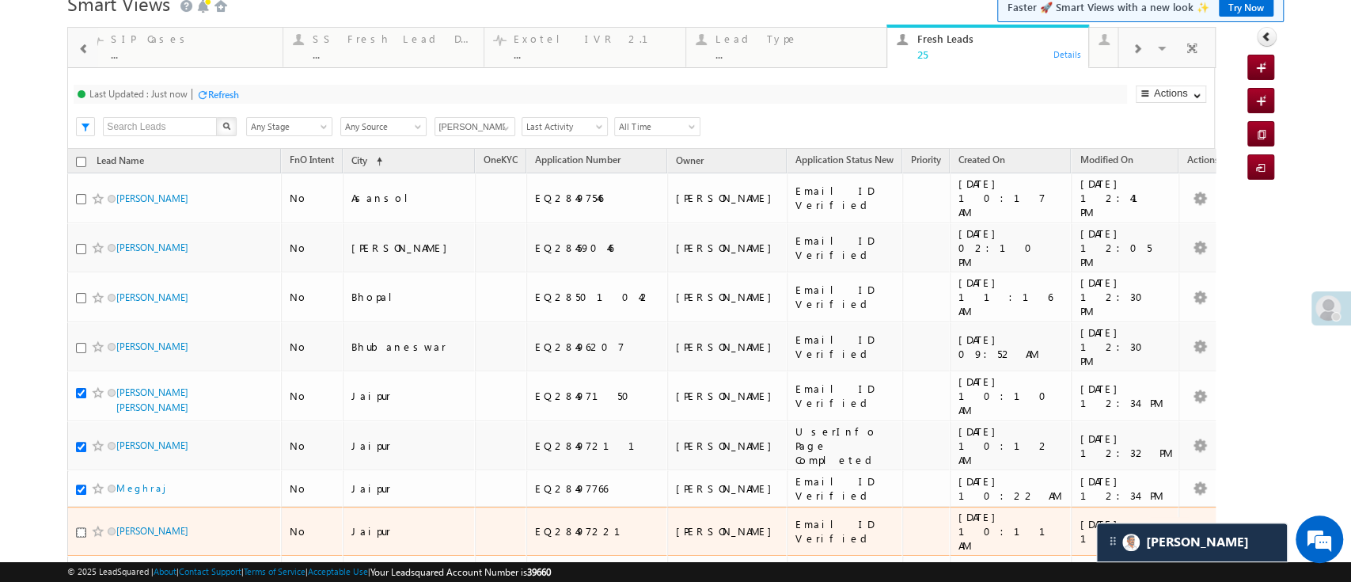
click at [82, 527] on input "checkbox" at bounding box center [81, 532] width 10 height 10
checkbox input "true"
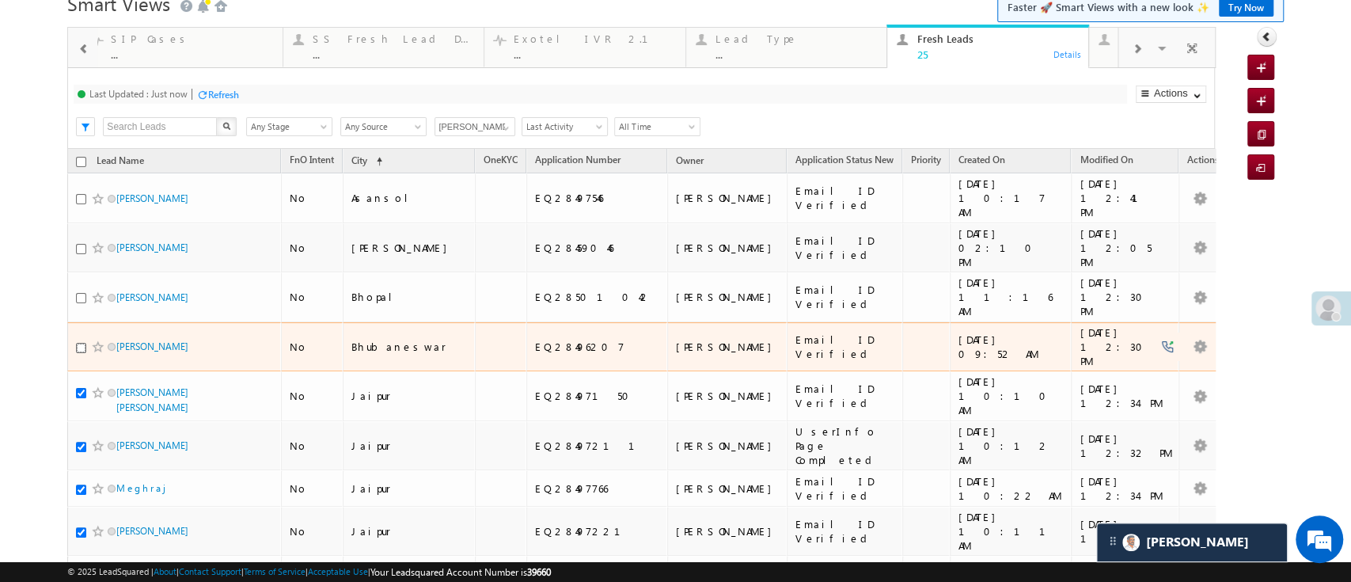
click at [82, 343] on input "checkbox" at bounding box center [81, 348] width 10 height 10
checkbox input "true"
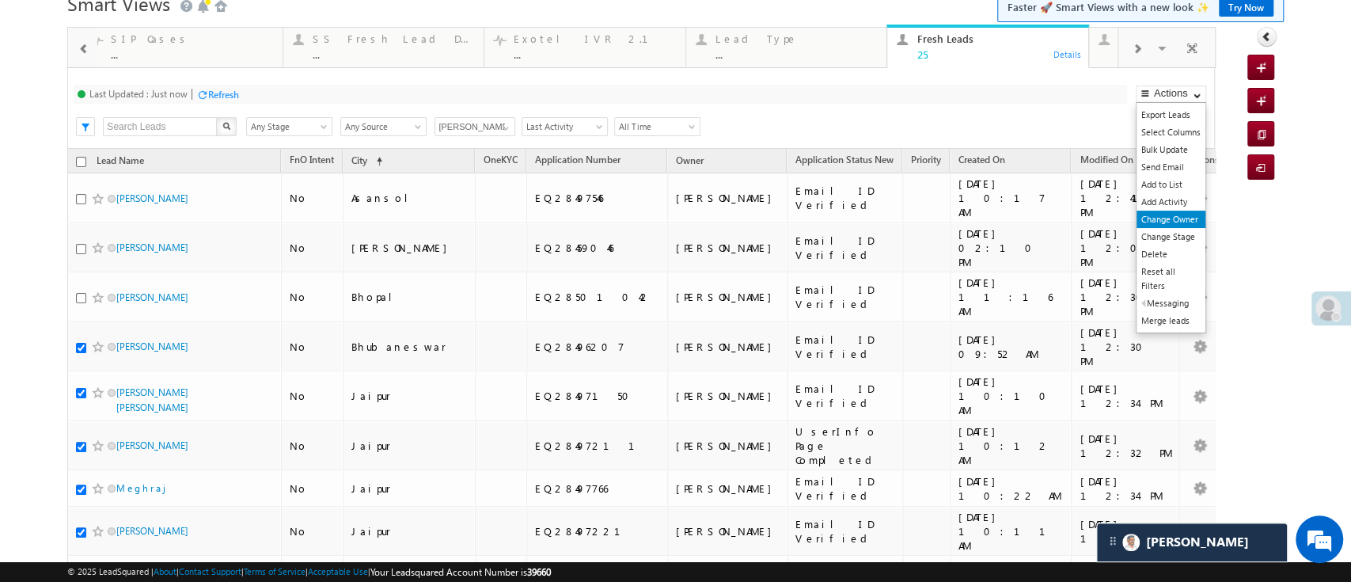
click at [1139, 214] on link "Change Owner" at bounding box center [1170, 219] width 69 height 17
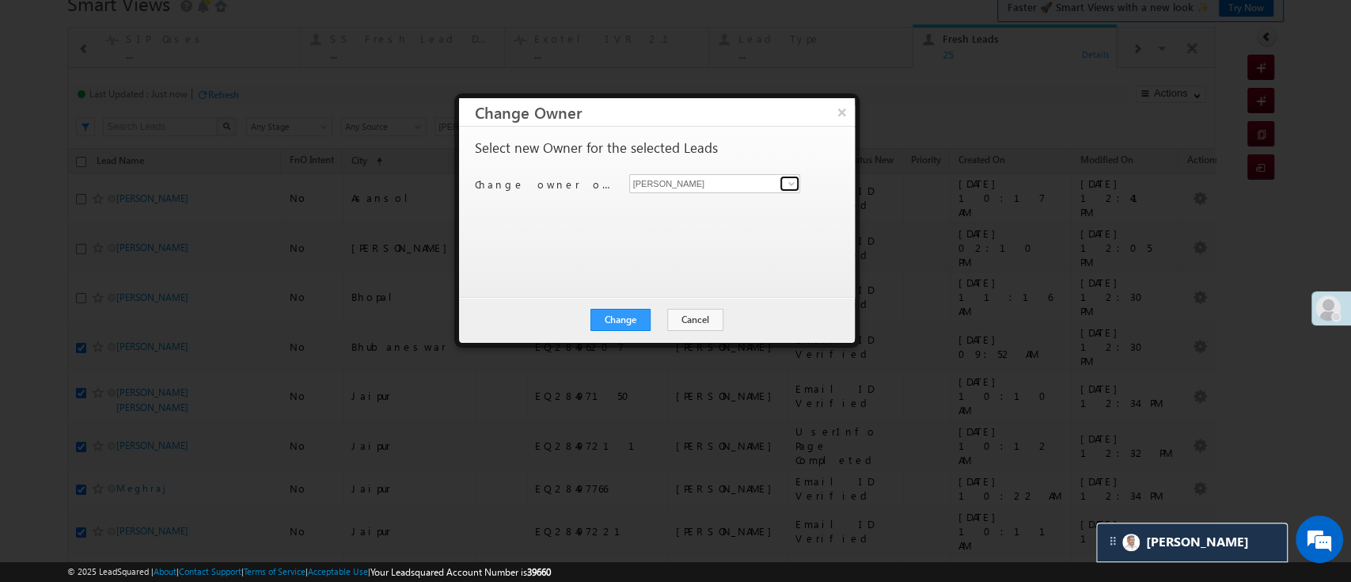
click at [792, 182] on span at bounding box center [791, 183] width 13 height 13
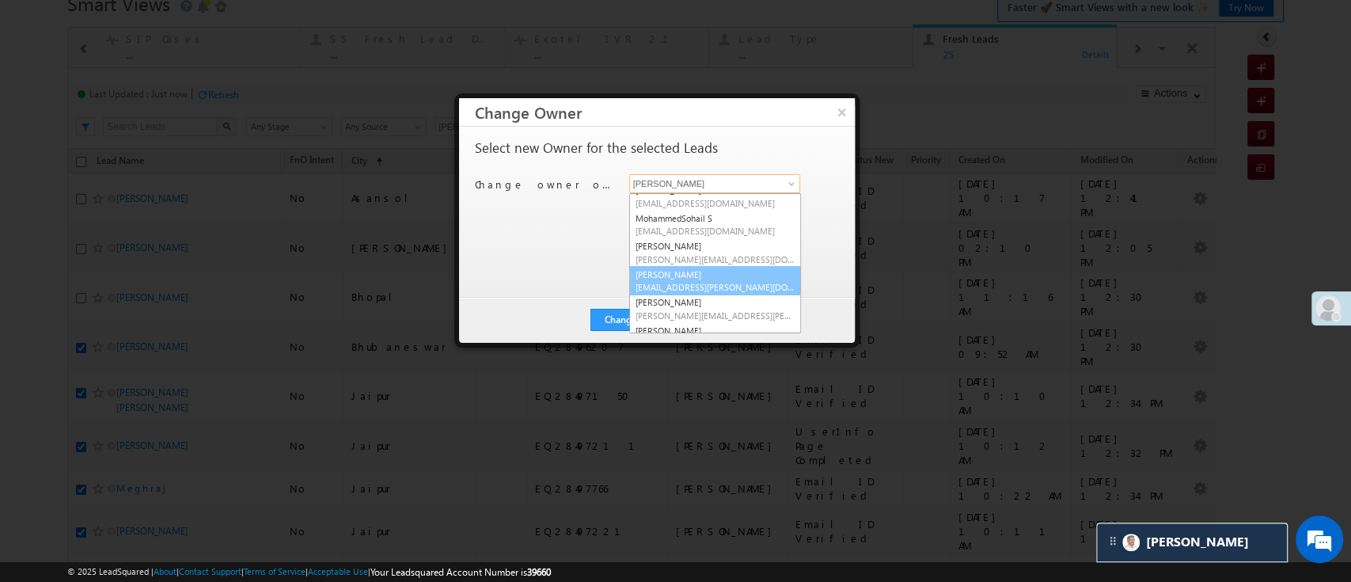
click at [747, 266] on link "Naseeba Khatoon Naseeba.Khatoon@angelbroking.com" at bounding box center [715, 281] width 172 height 30
type input "Naseeba Khatoon"
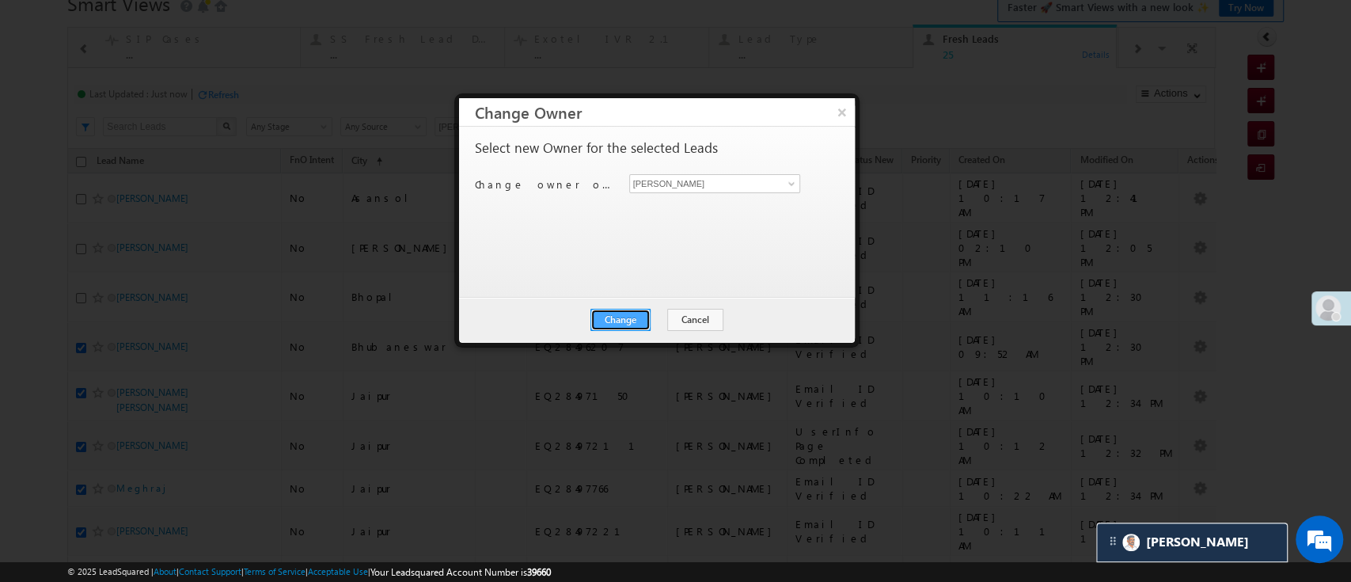
click at [620, 316] on button "Change" at bounding box center [620, 320] width 60 height 22
click at [654, 321] on button "Close" at bounding box center [658, 320] width 51 height 22
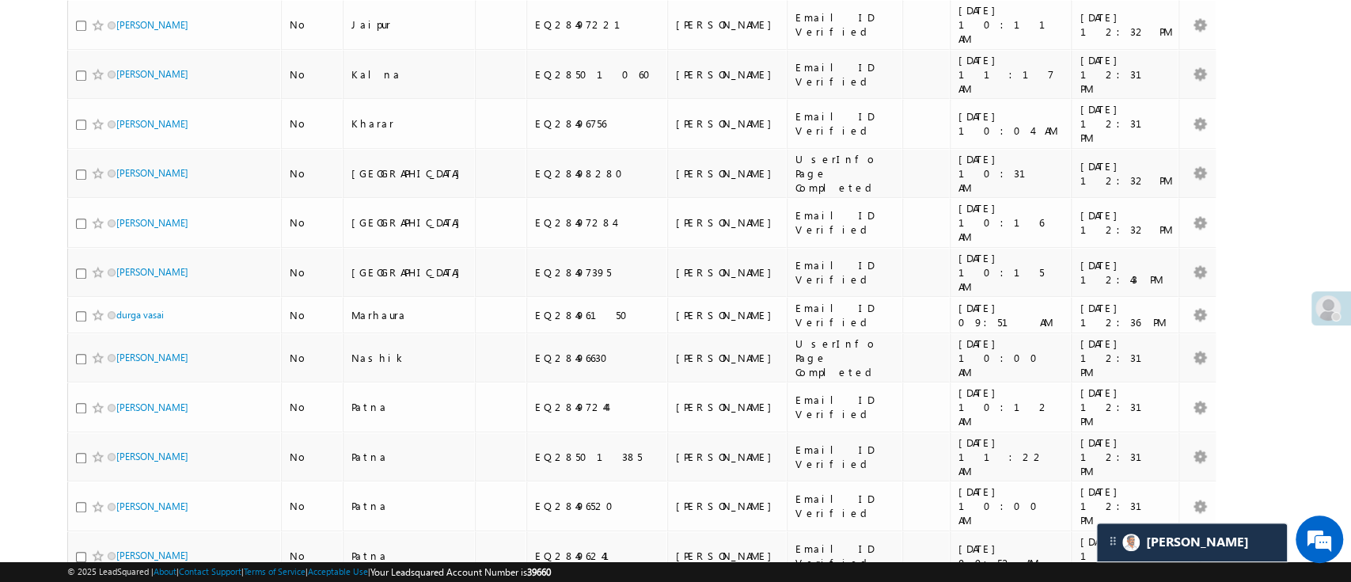
scroll to position [644, 0]
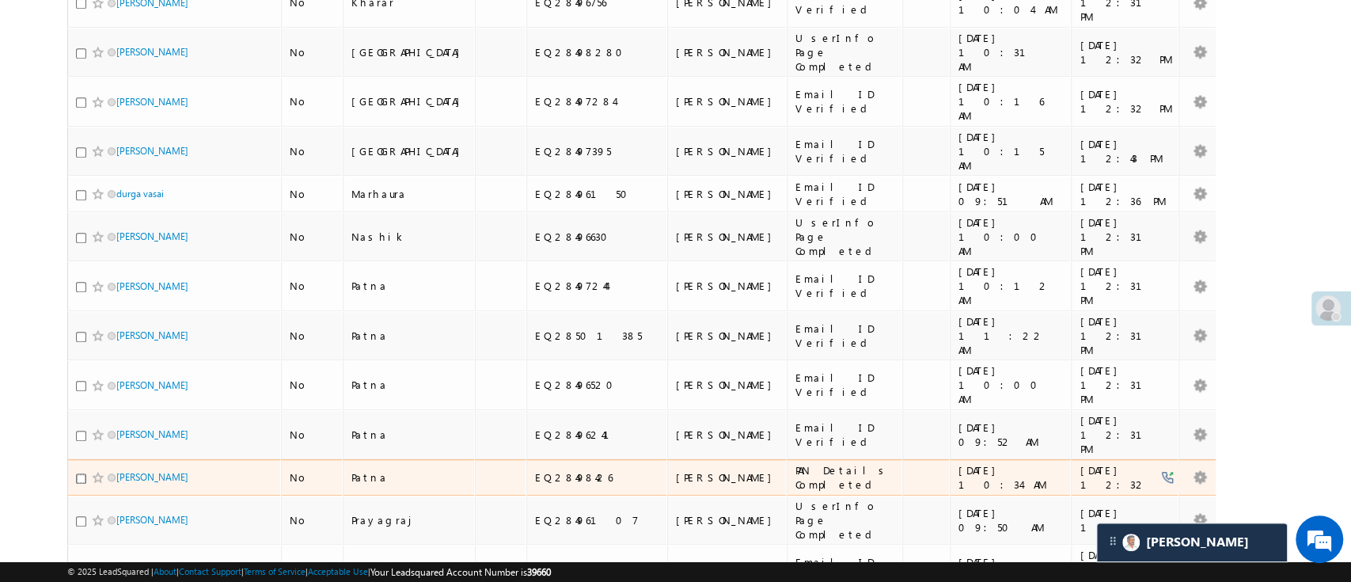
click at [82, 473] on input "checkbox" at bounding box center [81, 478] width 10 height 10
checkbox input "true"
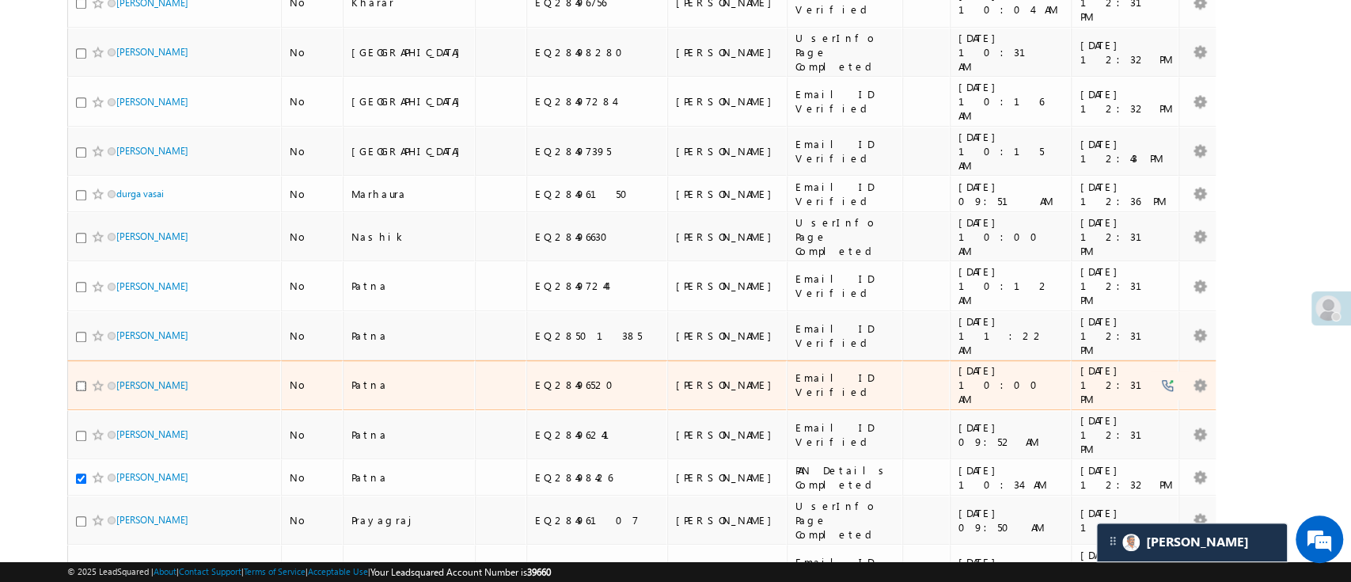
click at [82, 381] on input "checkbox" at bounding box center [81, 386] width 10 height 10
checkbox input "true"
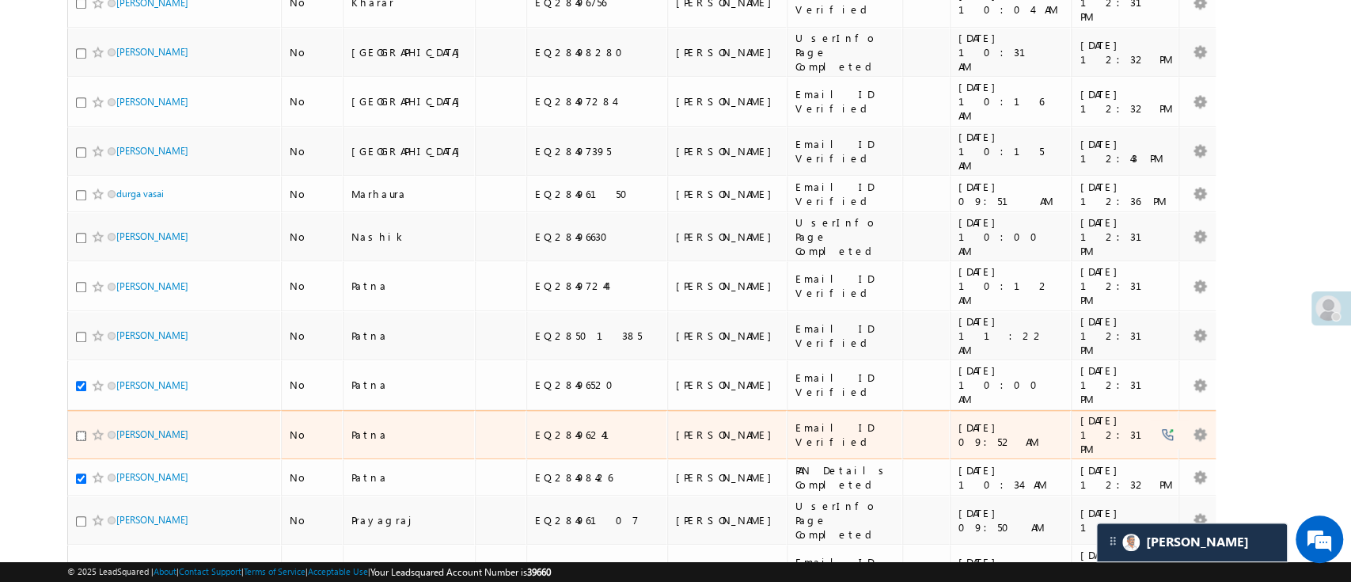
click at [81, 431] on input "checkbox" at bounding box center [81, 436] width 10 height 10
checkbox input "true"
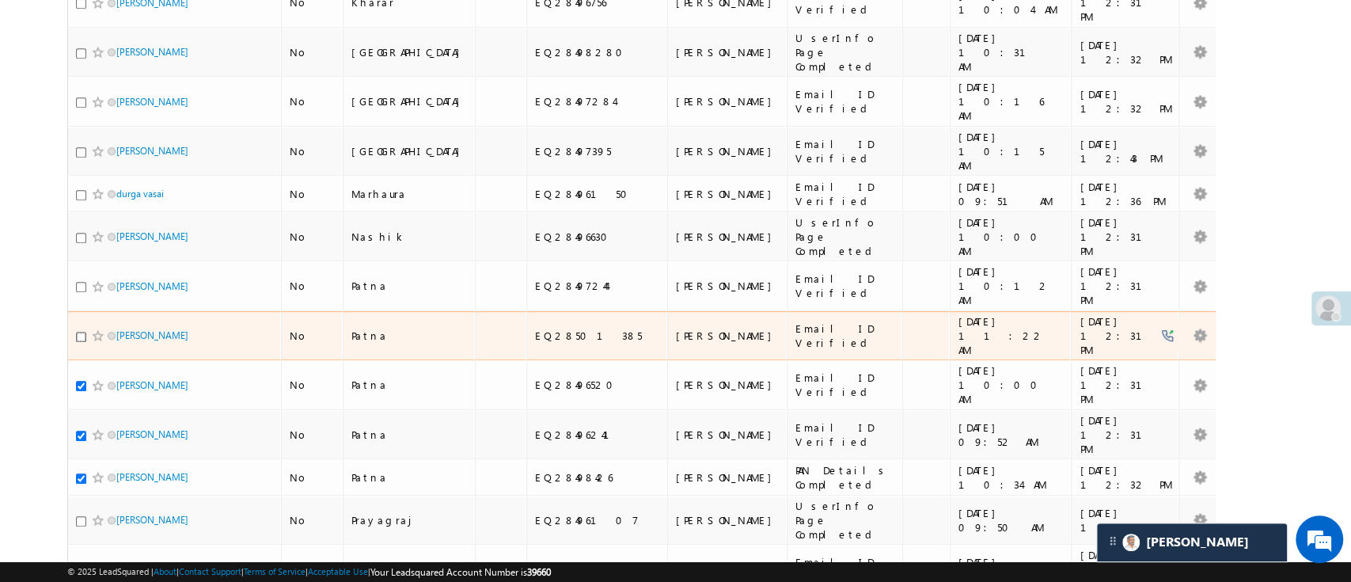
click at [78, 332] on input "checkbox" at bounding box center [81, 337] width 10 height 10
checkbox input "true"
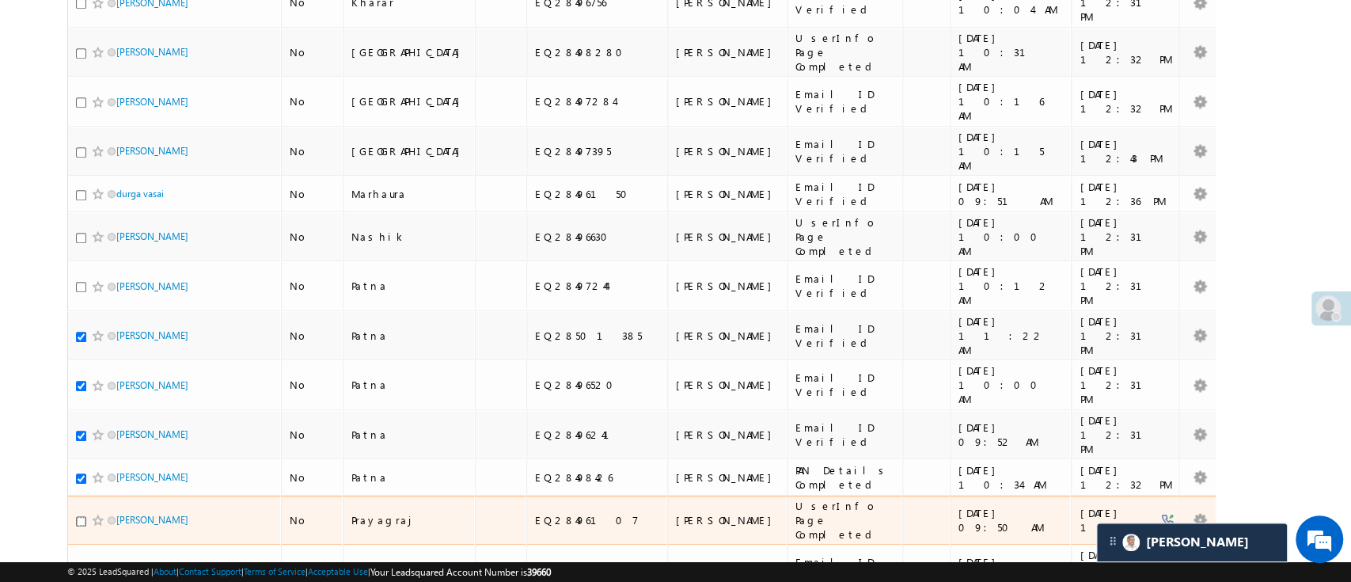
click at [81, 516] on input "checkbox" at bounding box center [81, 521] width 10 height 10
checkbox input "true"
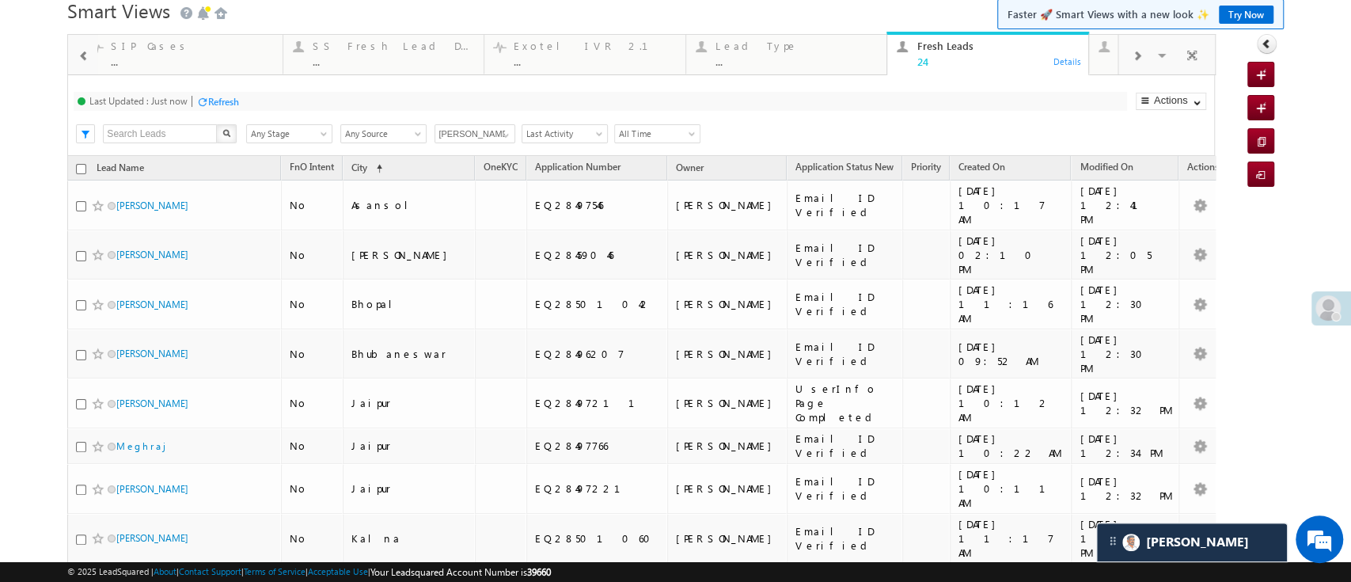
scroll to position [0, 0]
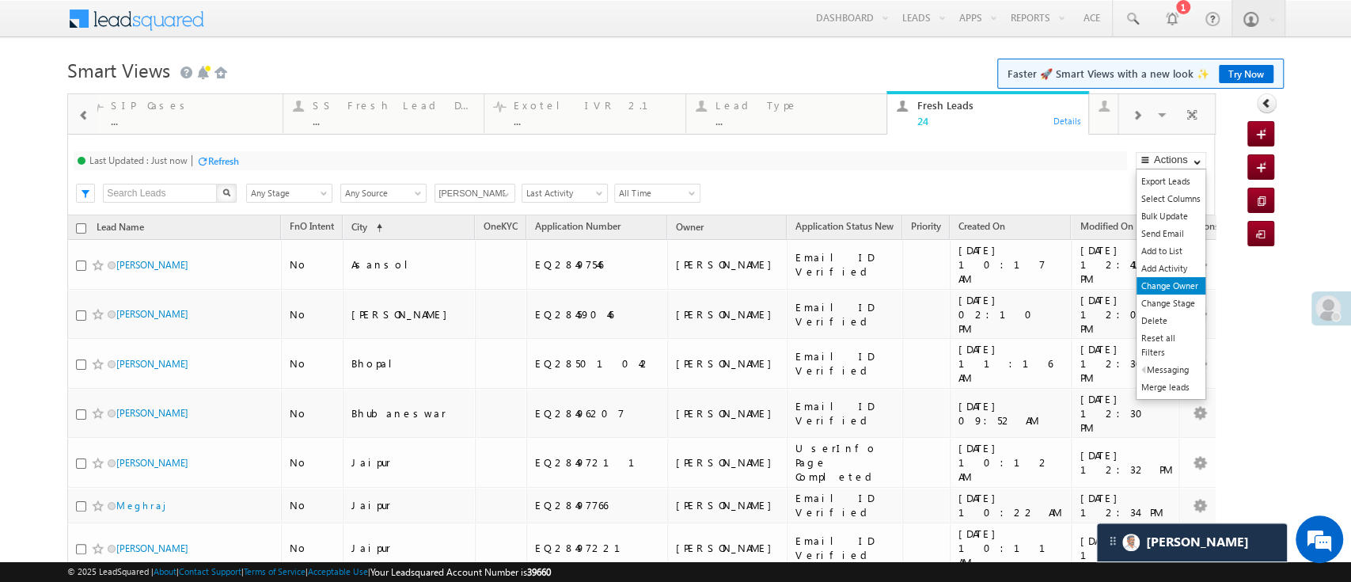
click at [1179, 290] on link "Change Owner" at bounding box center [1170, 285] width 69 height 17
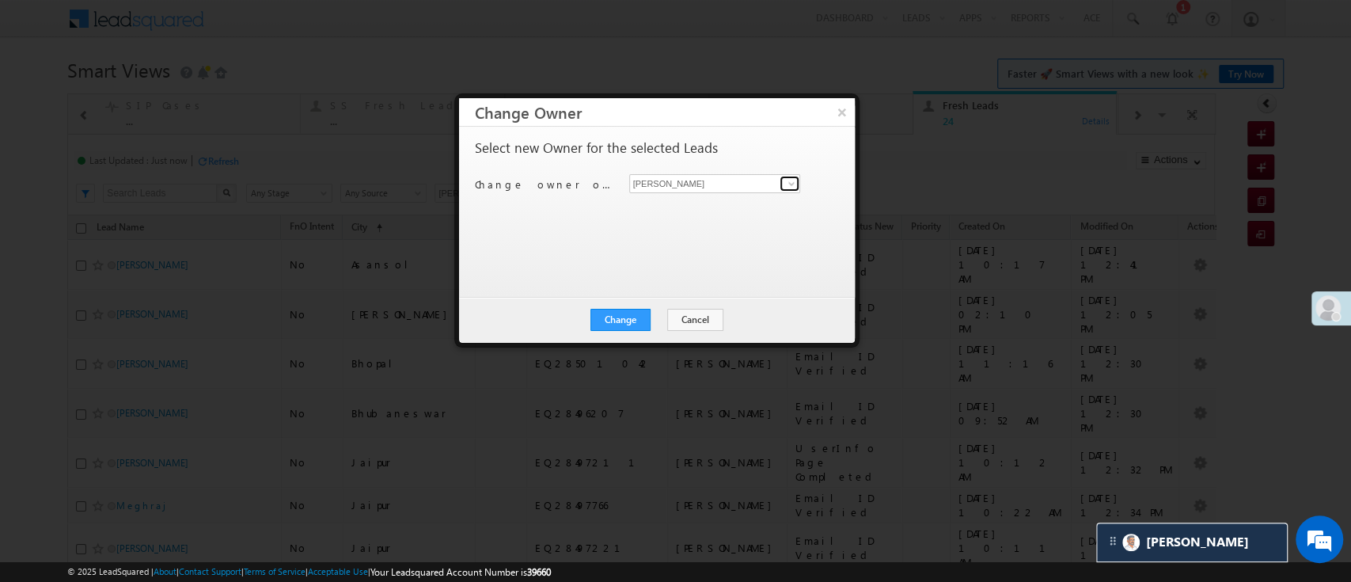
click at [795, 180] on span at bounding box center [791, 183] width 13 height 13
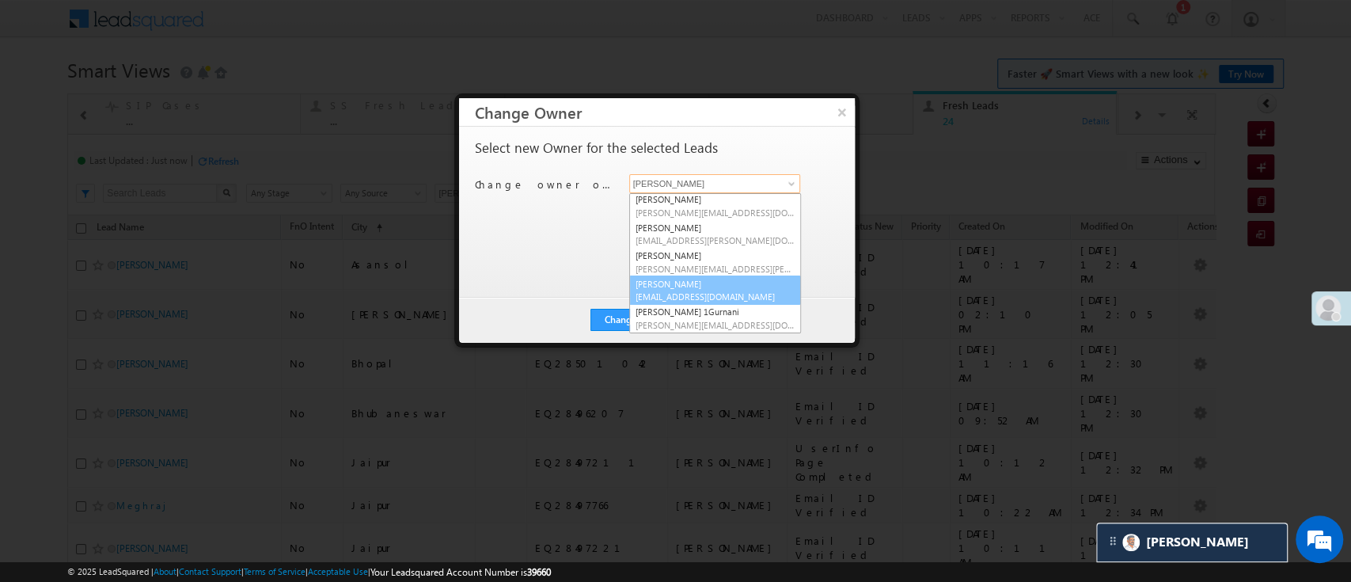
scroll to position [198, 0]
click at [748, 294] on span "Sandeep.Kashyap@angelbroking.com" at bounding box center [715, 297] width 159 height 12
type input "Sandeep Kashyap"
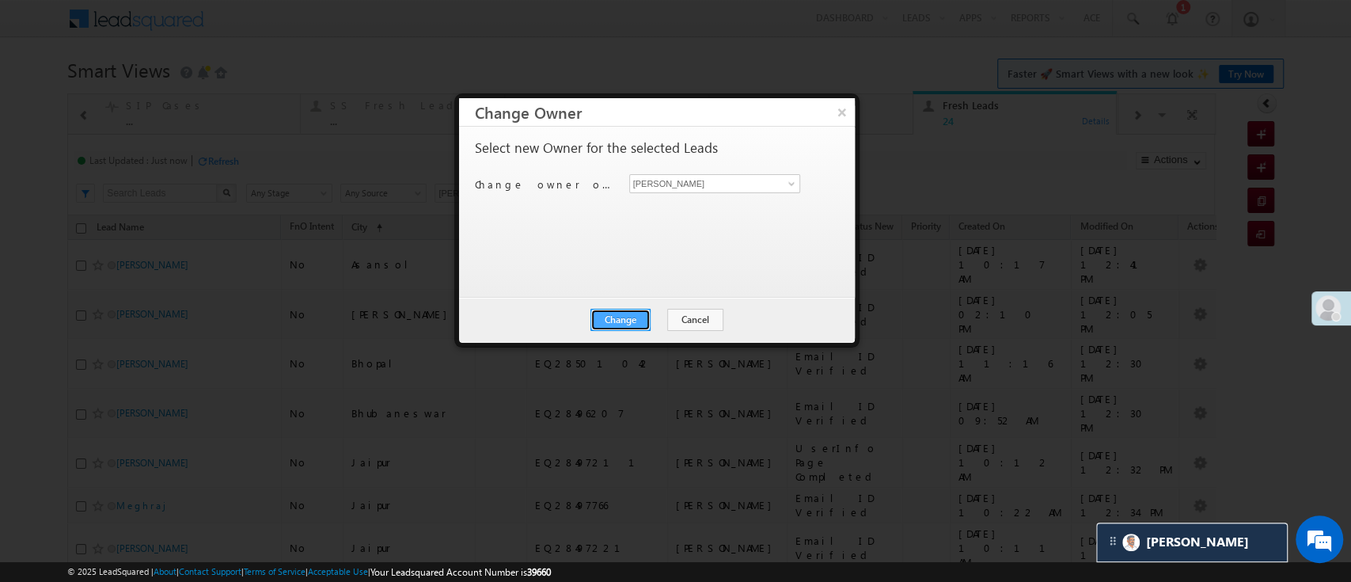
click at [609, 318] on button "Change" at bounding box center [620, 320] width 60 height 22
click at [662, 318] on button "Close" at bounding box center [658, 320] width 51 height 22
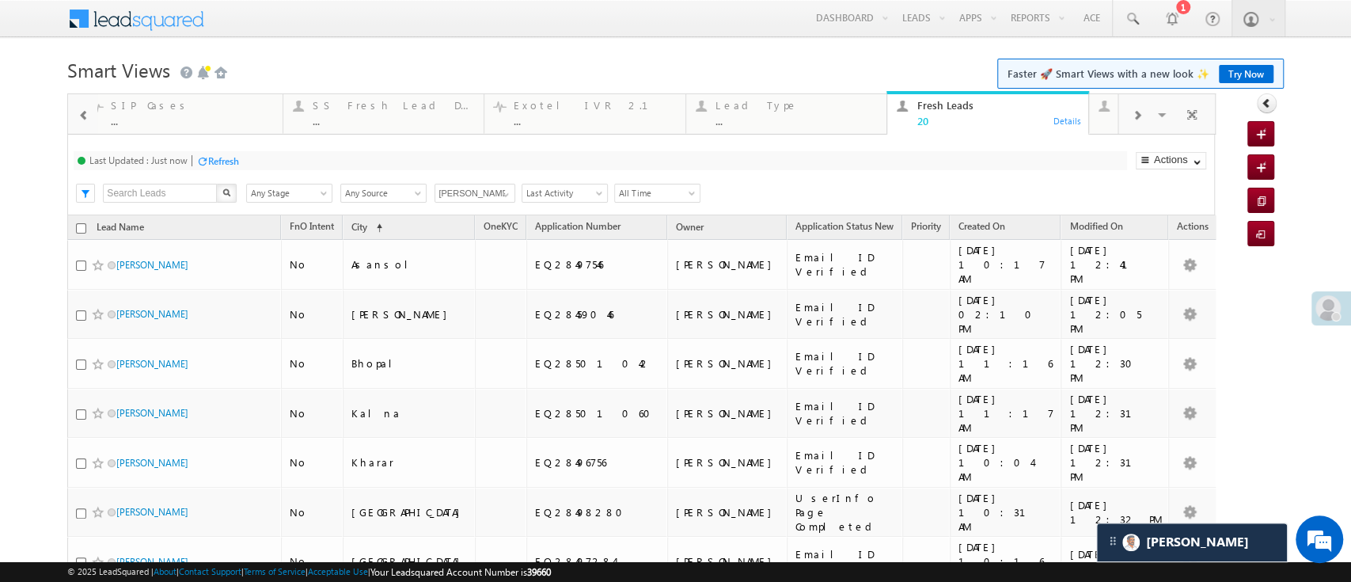
click at [234, 163] on div "Refresh" at bounding box center [223, 161] width 31 height 12
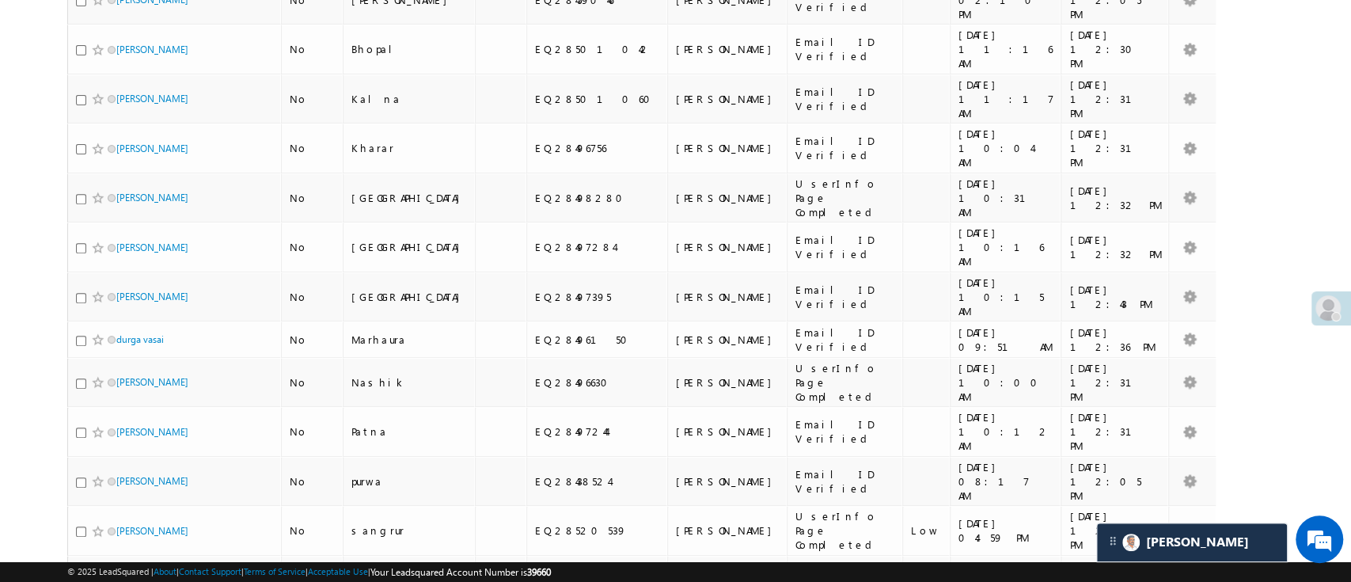
scroll to position [322, 0]
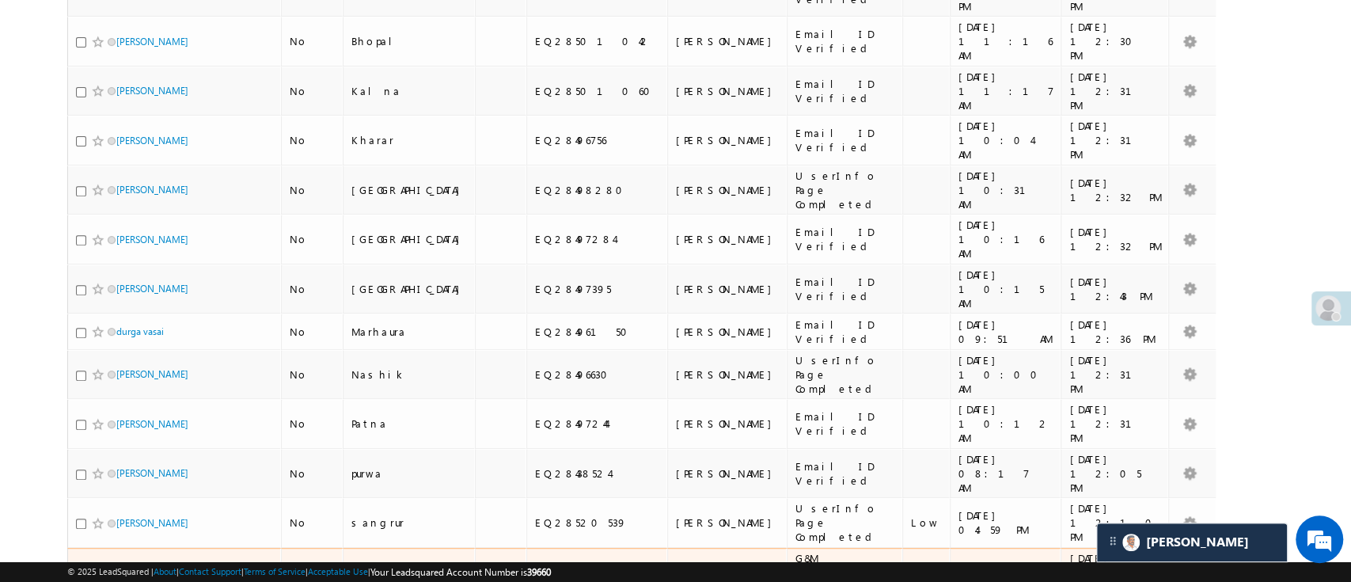
click at [80, 568] on input "checkbox" at bounding box center [81, 573] width 10 height 10
checkbox input "true"
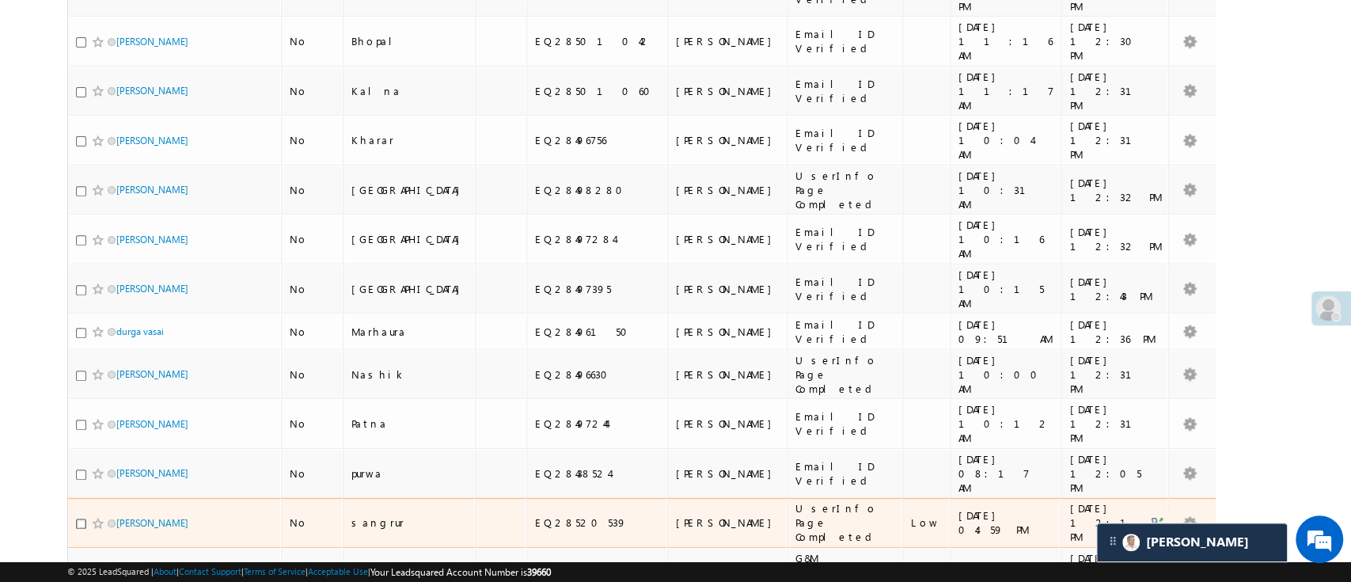
click at [79, 518] on input "checkbox" at bounding box center [81, 523] width 10 height 10
checkbox input "true"
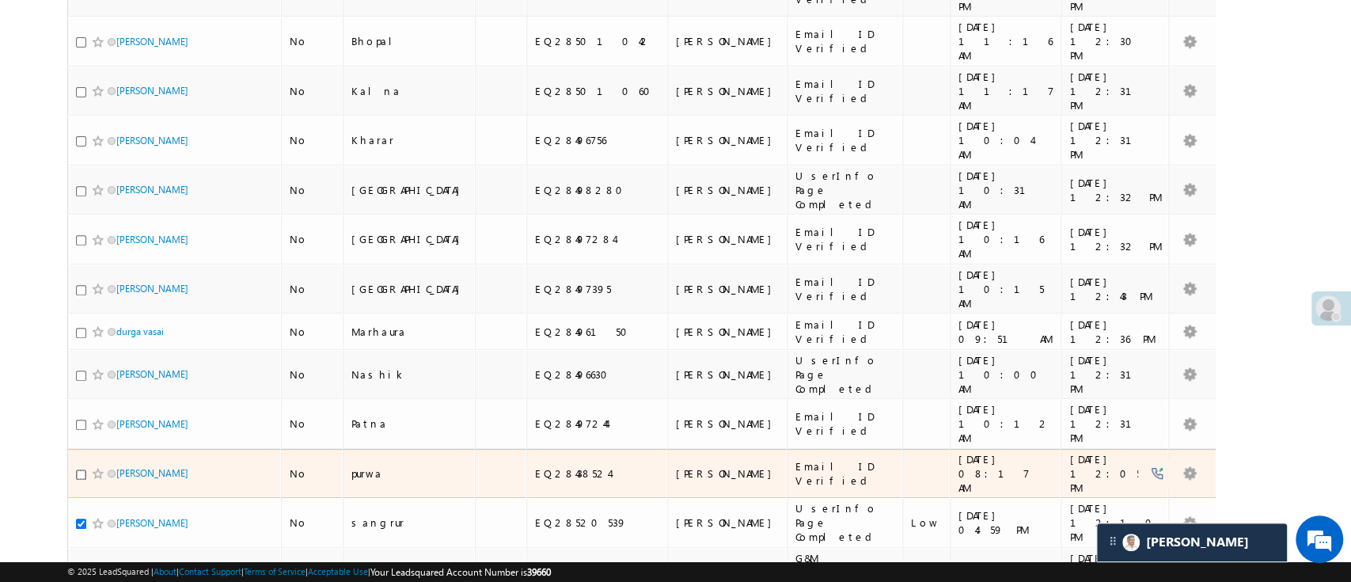
click at [82, 469] on input "checkbox" at bounding box center [81, 474] width 10 height 10
checkbox input "true"
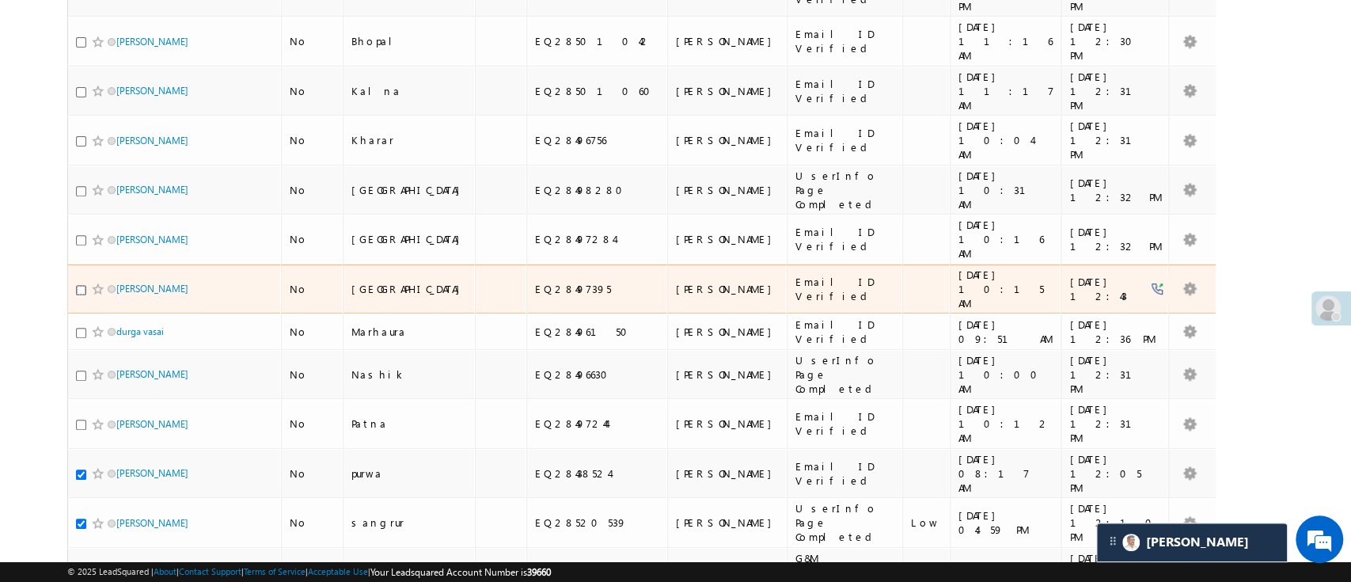
click at [81, 285] on input "checkbox" at bounding box center [81, 290] width 10 height 10
checkbox input "true"
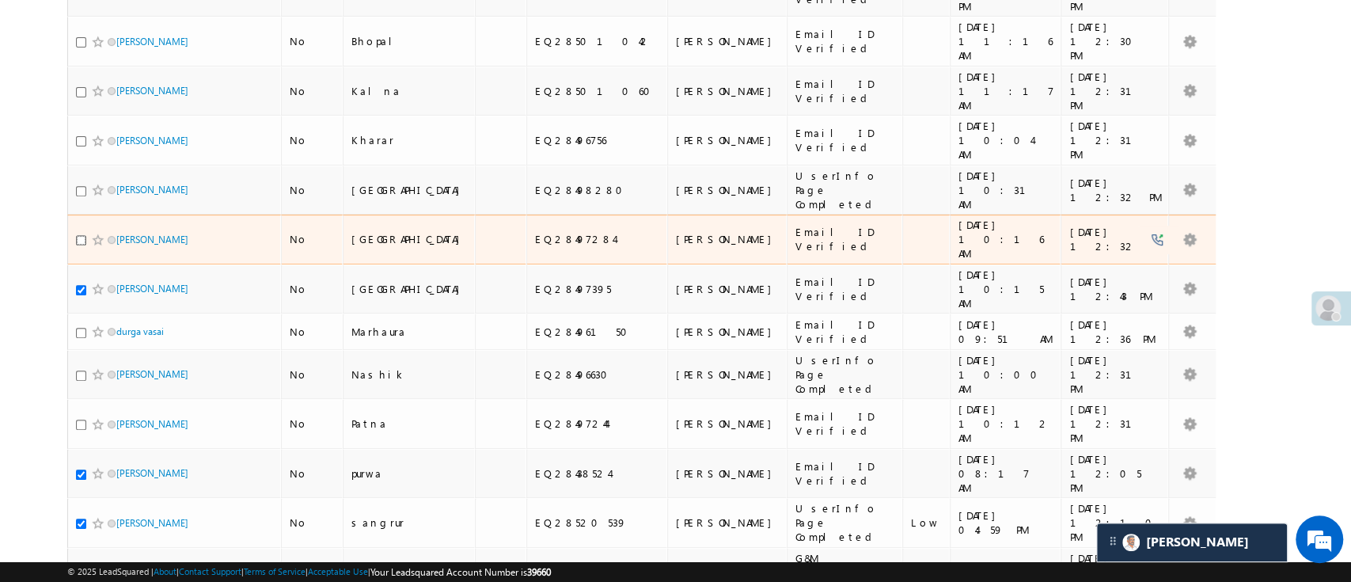
click at [81, 235] on input "checkbox" at bounding box center [81, 240] width 10 height 10
checkbox input "true"
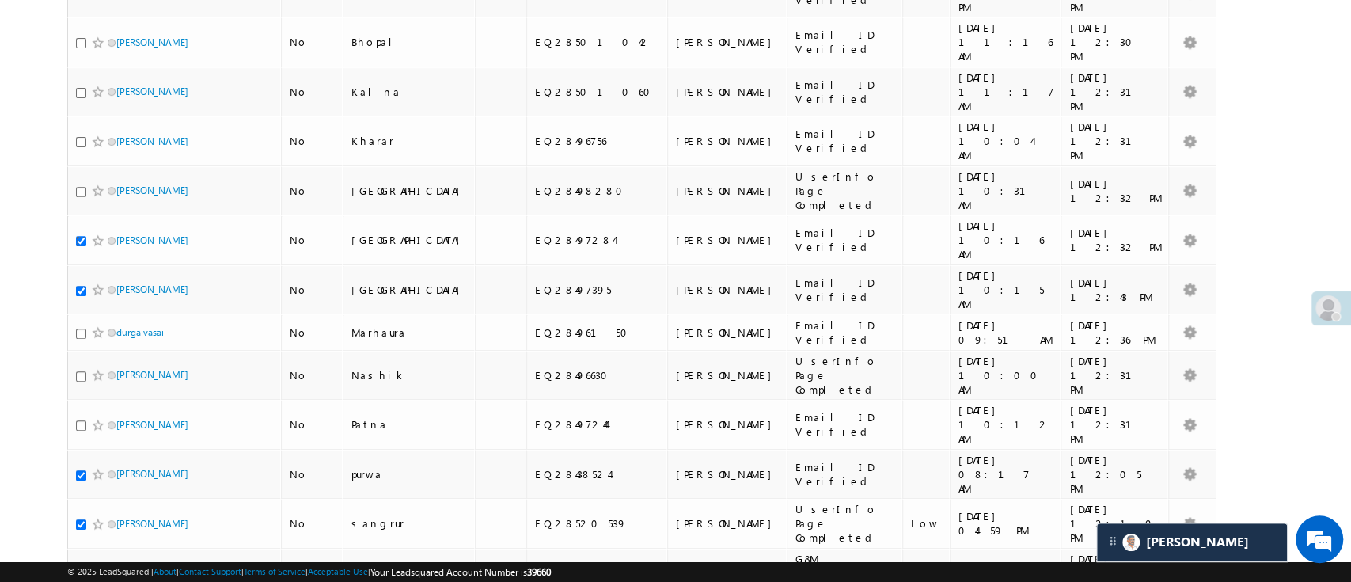
scroll to position [0, 0]
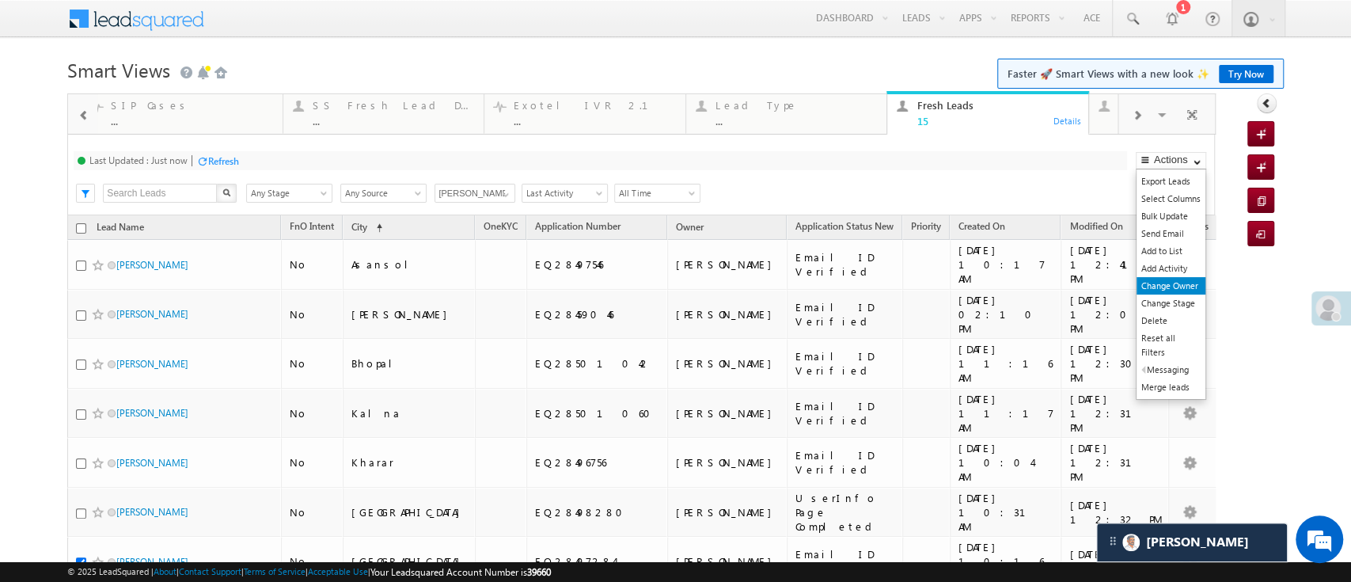
click at [1177, 281] on link "Change Owner" at bounding box center [1170, 285] width 69 height 17
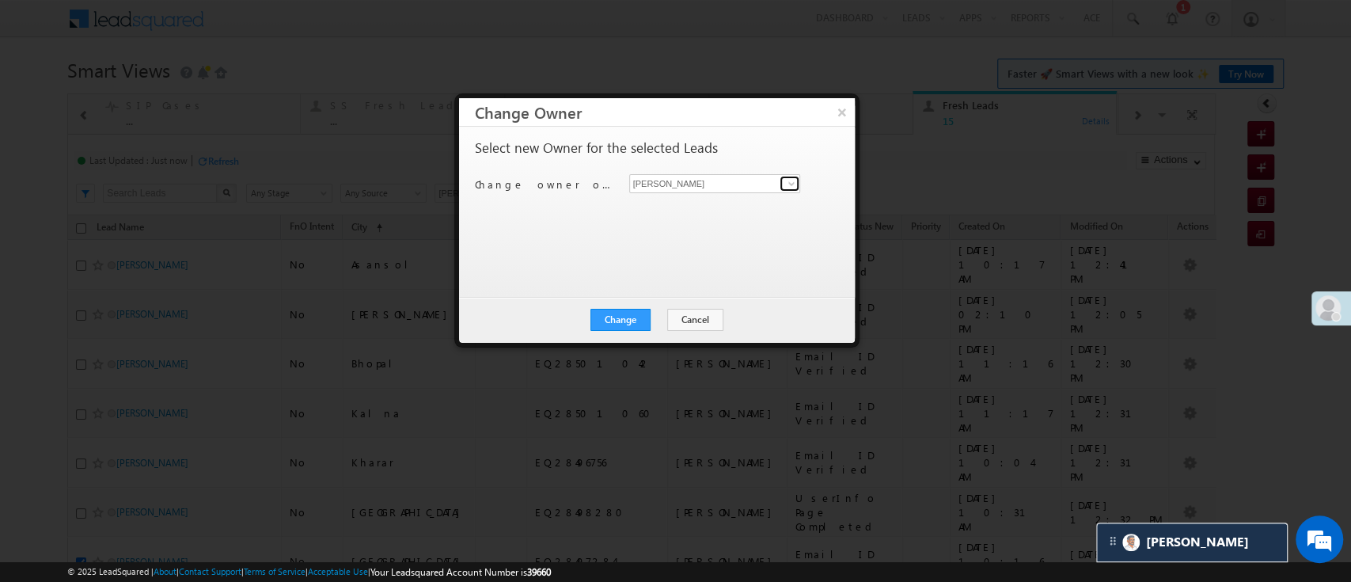
click at [795, 188] on span at bounding box center [791, 183] width 13 height 13
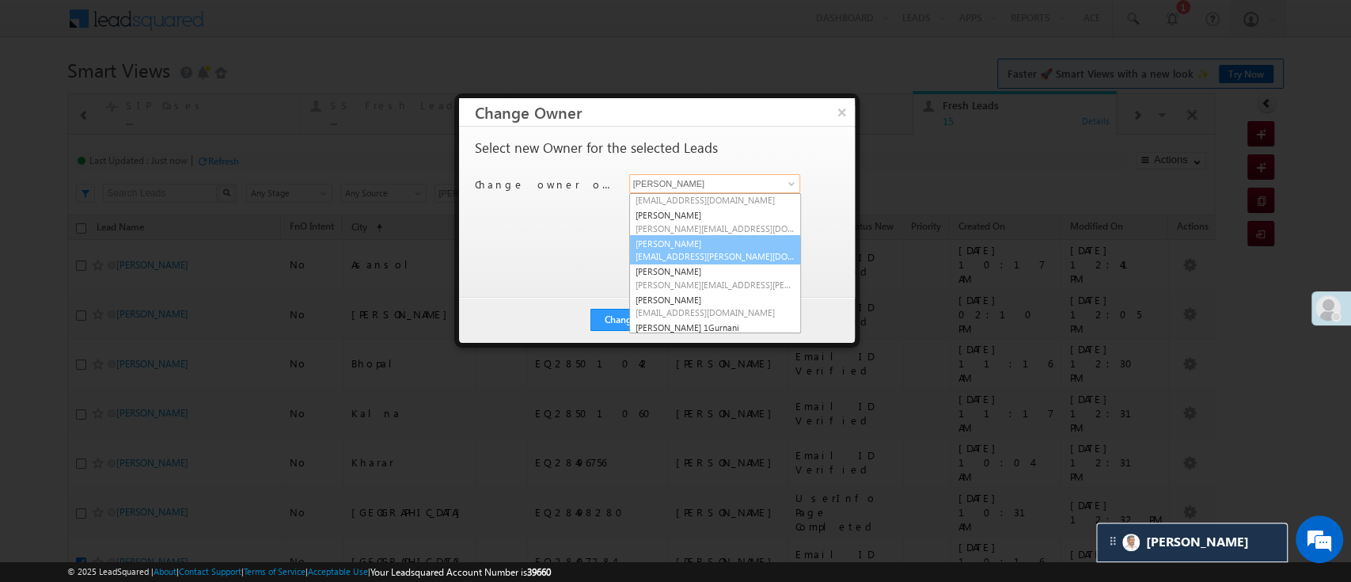
click at [741, 252] on span "Naseeba.Khatoon@angelbroking.com" at bounding box center [715, 256] width 159 height 12
type input "Naseeba Khatoon"
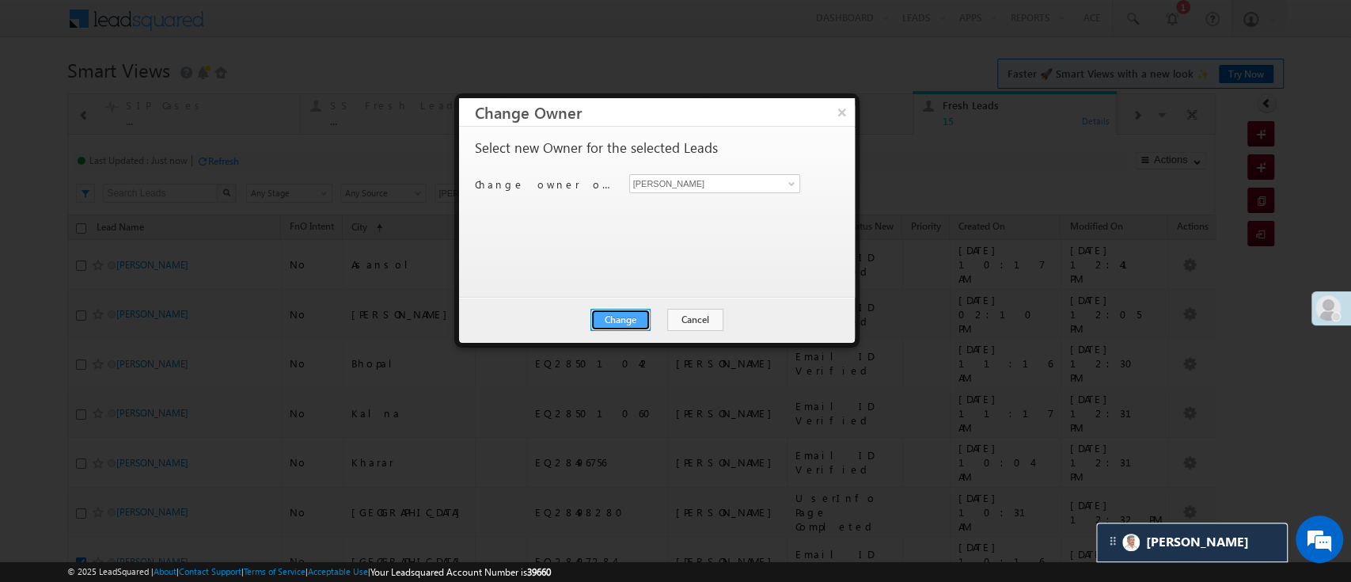
click at [629, 327] on button "Change" at bounding box center [620, 320] width 60 height 22
click at [654, 309] on button "Close" at bounding box center [658, 320] width 51 height 22
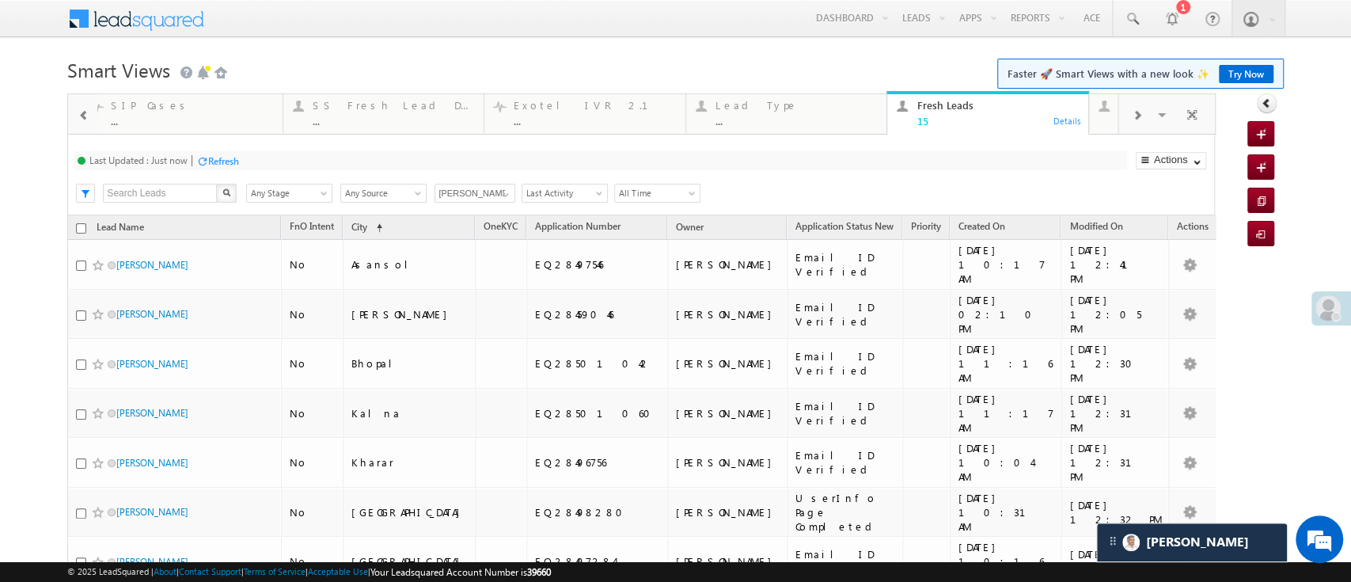
click at [206, 165] on div at bounding box center [202, 161] width 12 height 12
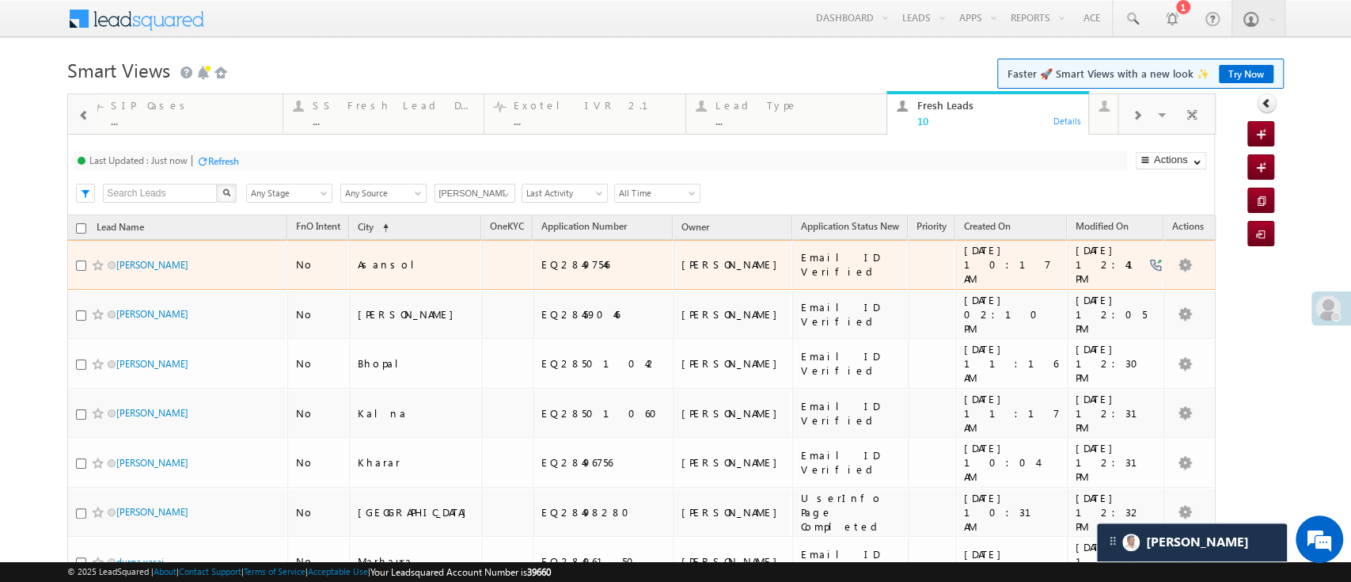
click at [81, 266] on div at bounding box center [100, 265] width 48 height 16
click at [81, 260] on input "checkbox" at bounding box center [81, 265] width 10 height 10
checkbox input "true"
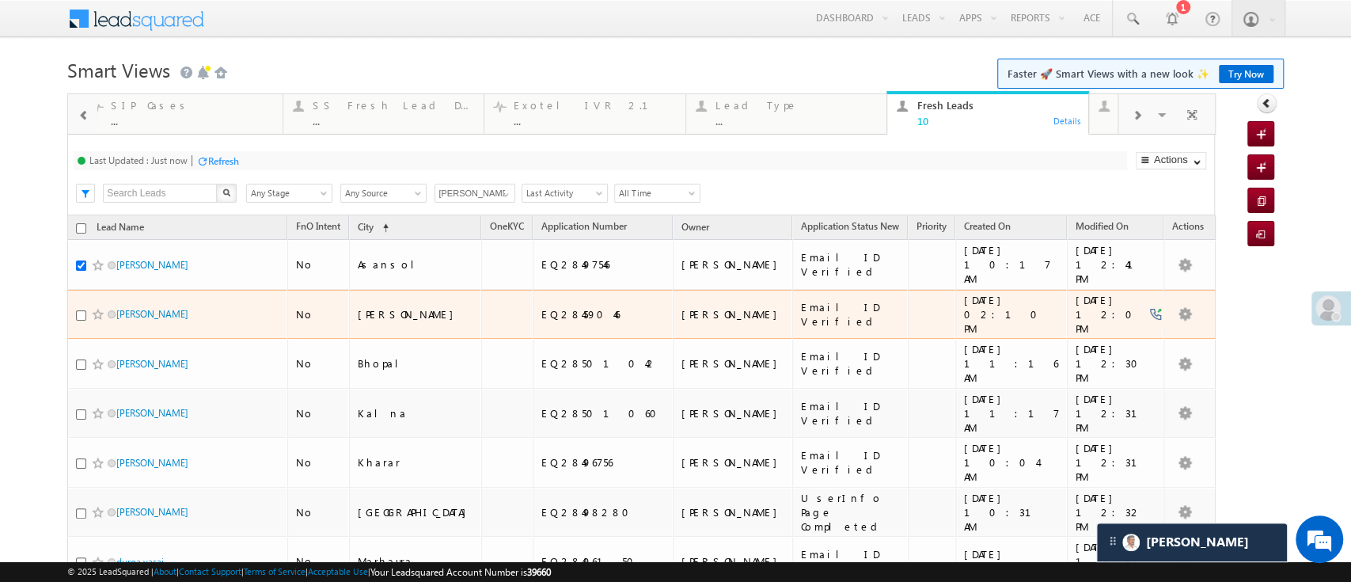
click at [88, 306] on div "Suresh R" at bounding box center [178, 317] width 204 height 22
click at [76, 310] on input "checkbox" at bounding box center [81, 315] width 10 height 10
checkbox input "true"
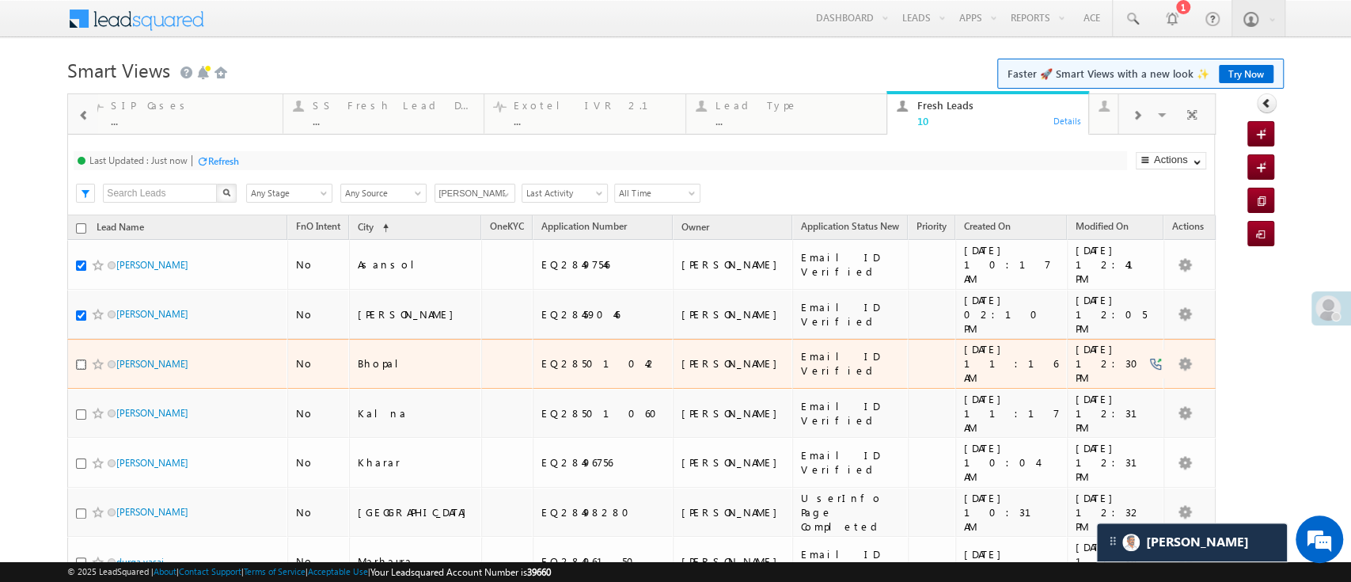
click at [77, 359] on input "checkbox" at bounding box center [81, 364] width 10 height 10
checkbox input "true"
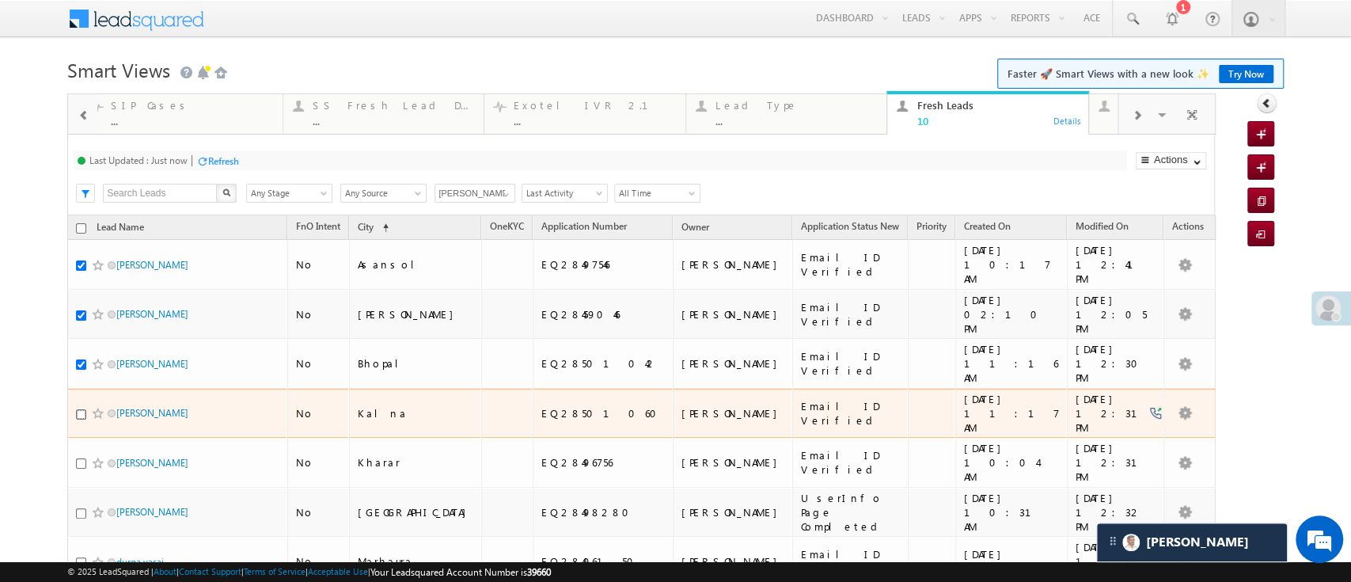
click at [81, 409] on input "checkbox" at bounding box center [81, 414] width 10 height 10
checkbox input "true"
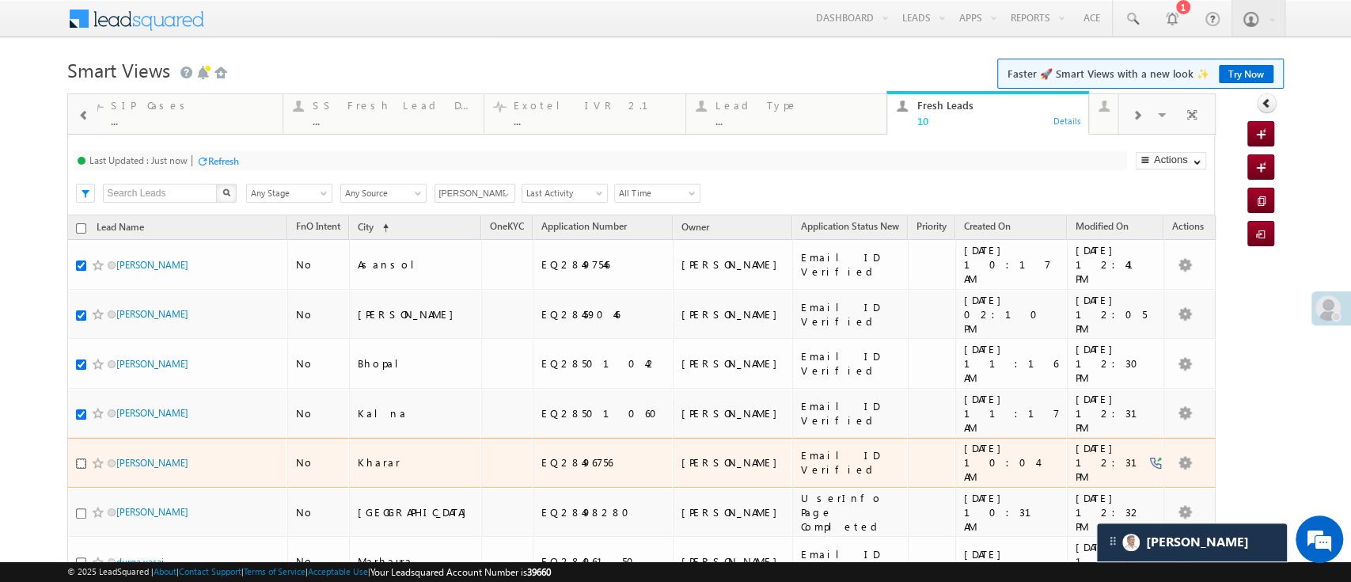
click at [82, 458] on input "checkbox" at bounding box center [81, 463] width 10 height 10
checkbox input "true"
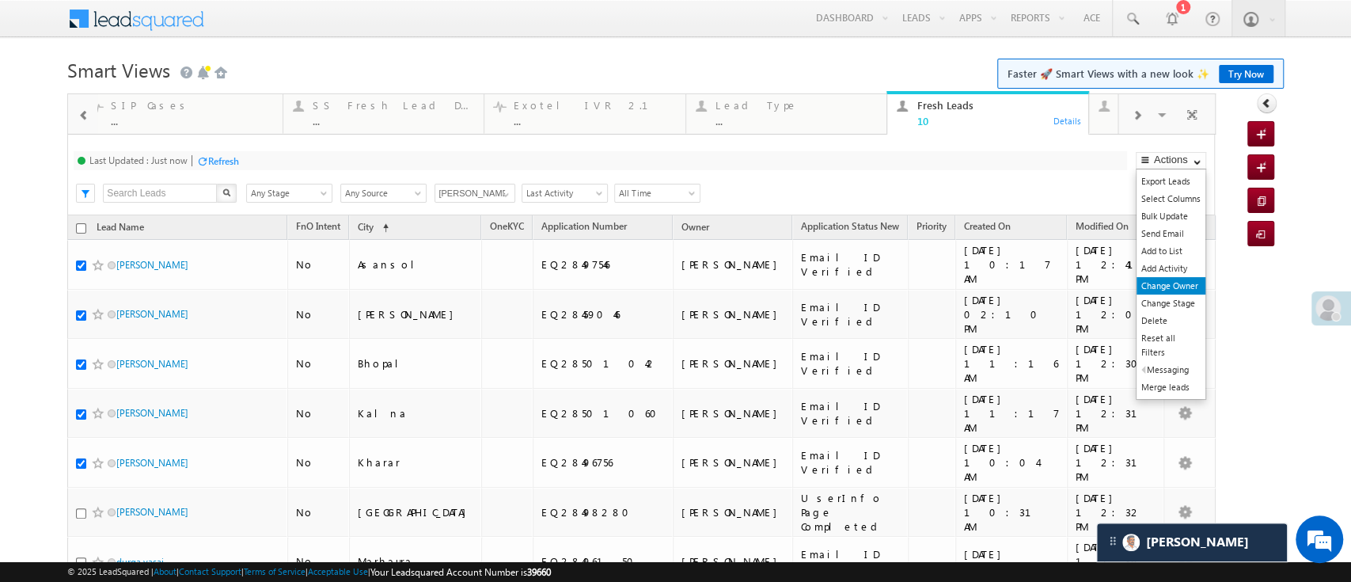
click at [1149, 286] on link "Change Owner" at bounding box center [1170, 285] width 69 height 17
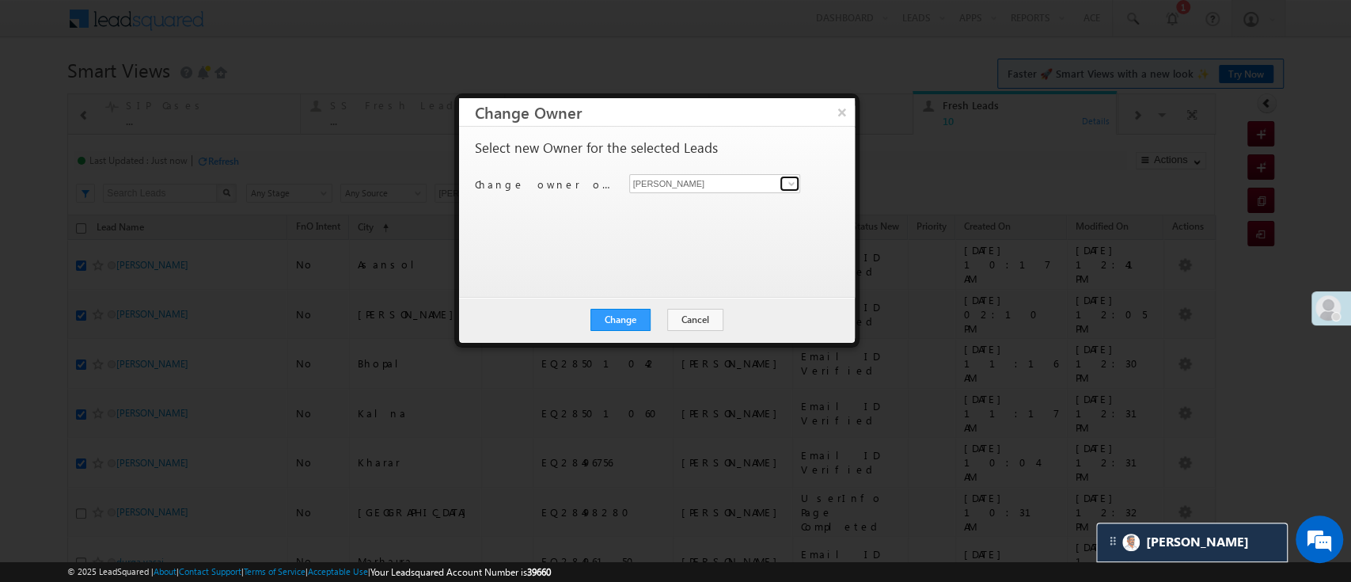
click at [785, 185] on span at bounding box center [791, 183] width 13 height 13
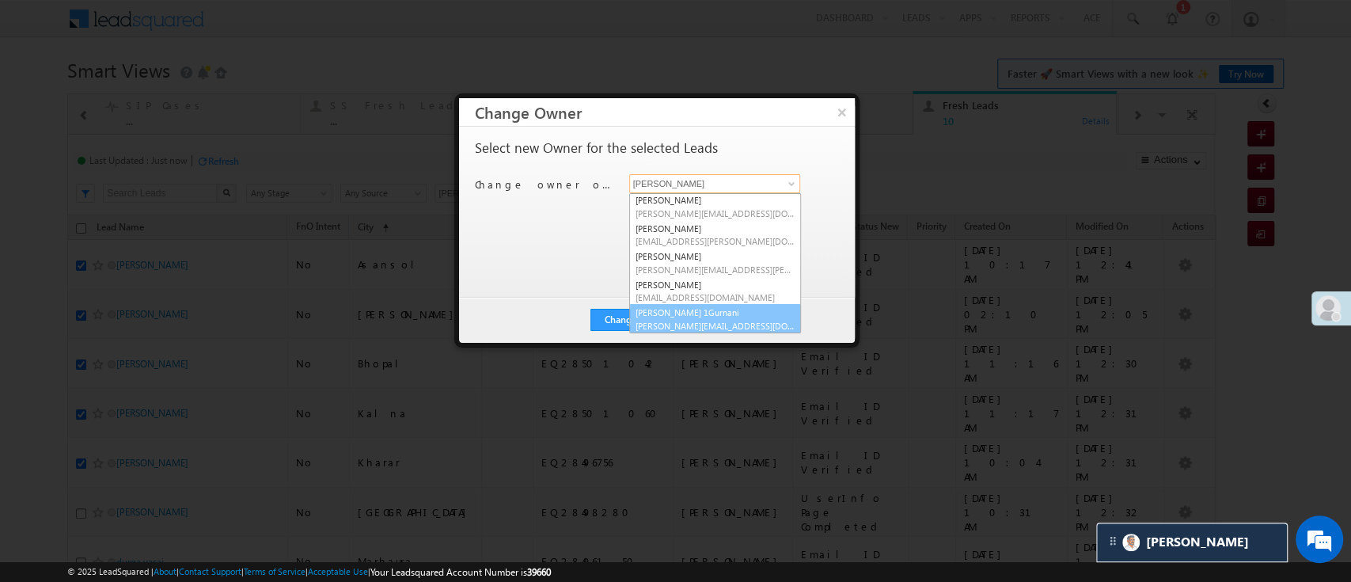
scroll to position [199, 0]
click at [746, 323] on span "Ujjwal.1Gurnani@angelbroking.com" at bounding box center [715, 325] width 159 height 12
type input "Ujjwal 1Gurnani"
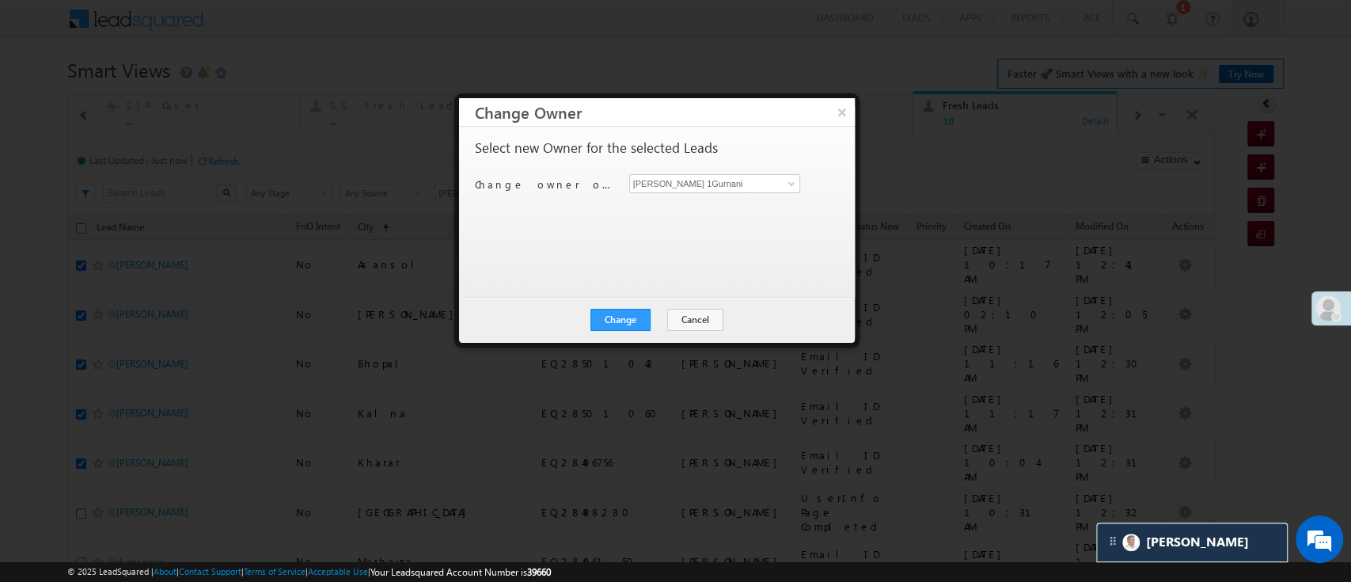
click at [606, 330] on div "Change Cancel Close" at bounding box center [657, 320] width 396 height 46
click at [607, 330] on div "Change Cancel Close" at bounding box center [657, 320] width 396 height 46
click at [614, 324] on button "Change" at bounding box center [620, 320] width 60 height 22
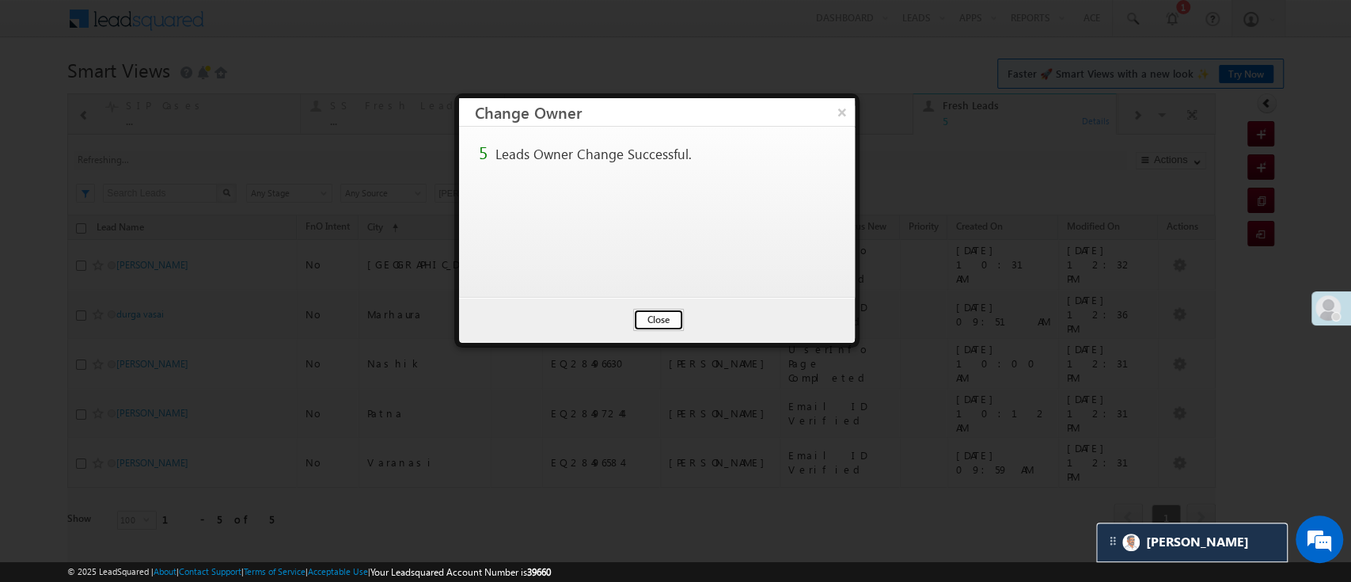
click at [671, 320] on button "Close" at bounding box center [658, 320] width 51 height 22
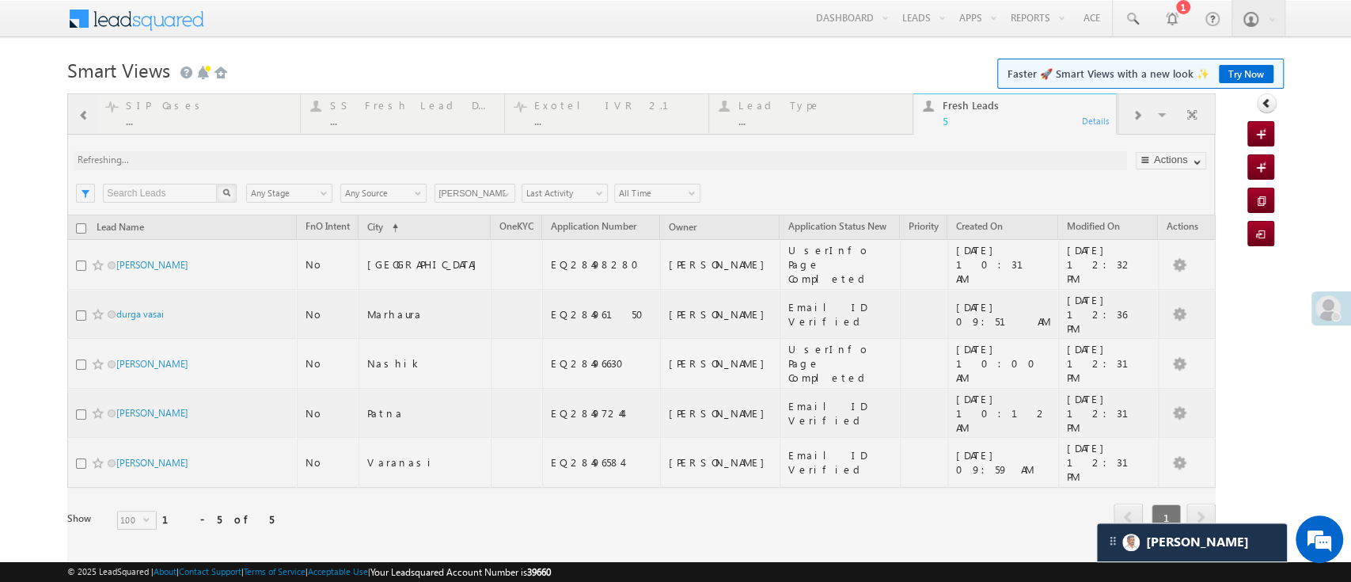
click at [82, 227] on div at bounding box center [641, 333] width 1148 height 481
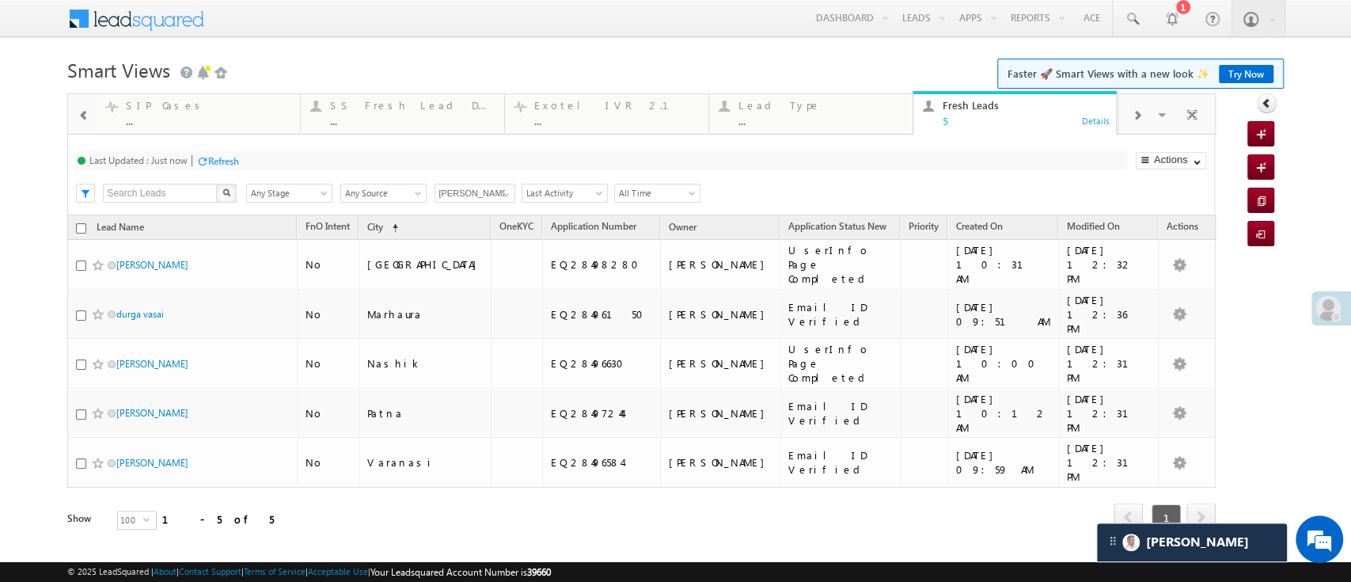
click at [82, 227] on input "checkbox" at bounding box center [81, 228] width 10 height 10
checkbox input "true"
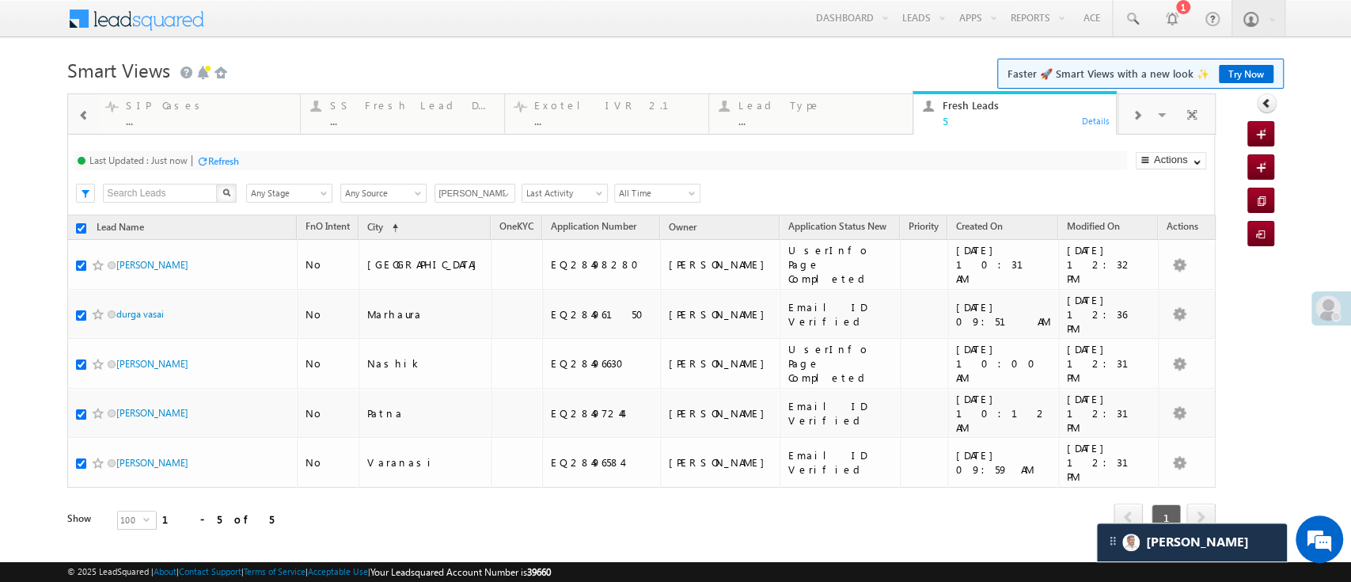
checkbox input "true"
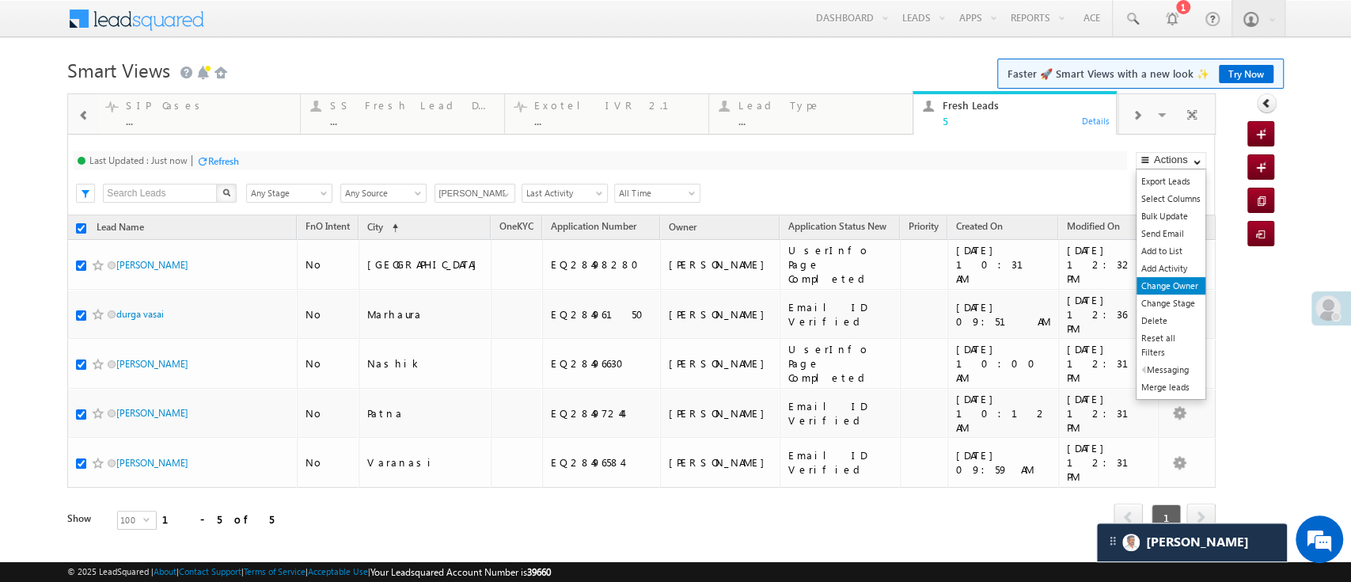
click at [1184, 282] on link "Change Owner" at bounding box center [1170, 285] width 69 height 17
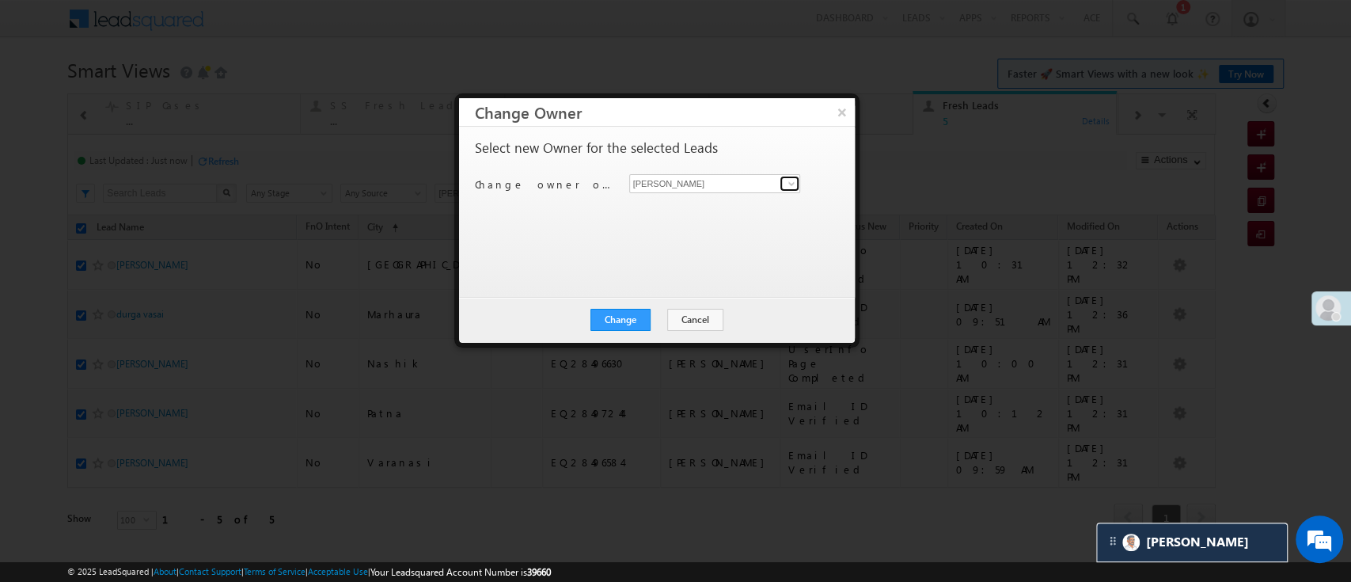
click at [793, 187] on span at bounding box center [791, 183] width 13 height 13
click at [743, 209] on span "Lavisha.Gautam@angelbroking.com" at bounding box center [715, 214] width 159 height 12
type input "Lavisha Gautam"
click at [628, 309] on button "Change" at bounding box center [620, 320] width 60 height 22
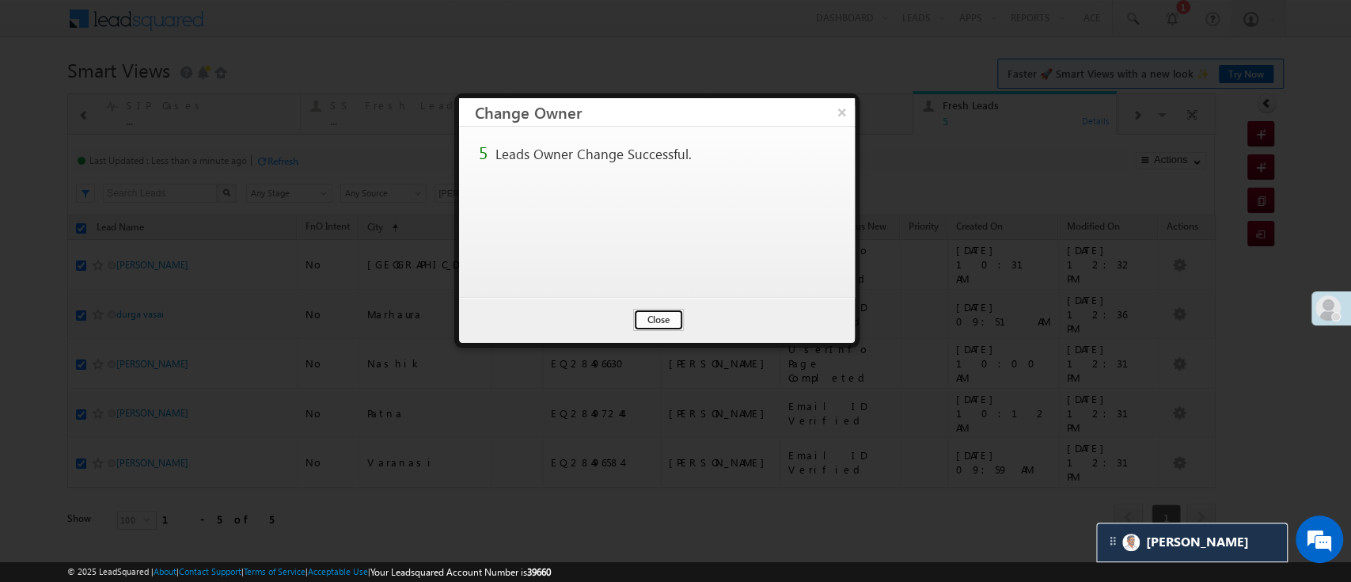
click at [657, 315] on button "Close" at bounding box center [658, 320] width 51 height 22
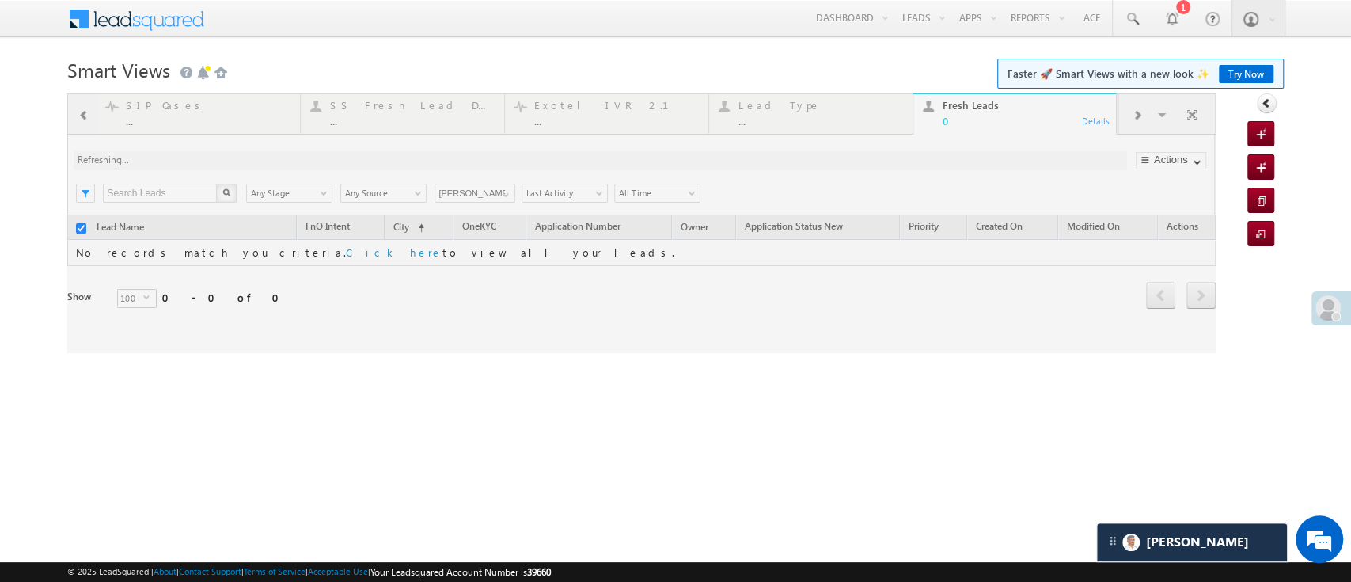
checkbox input "false"
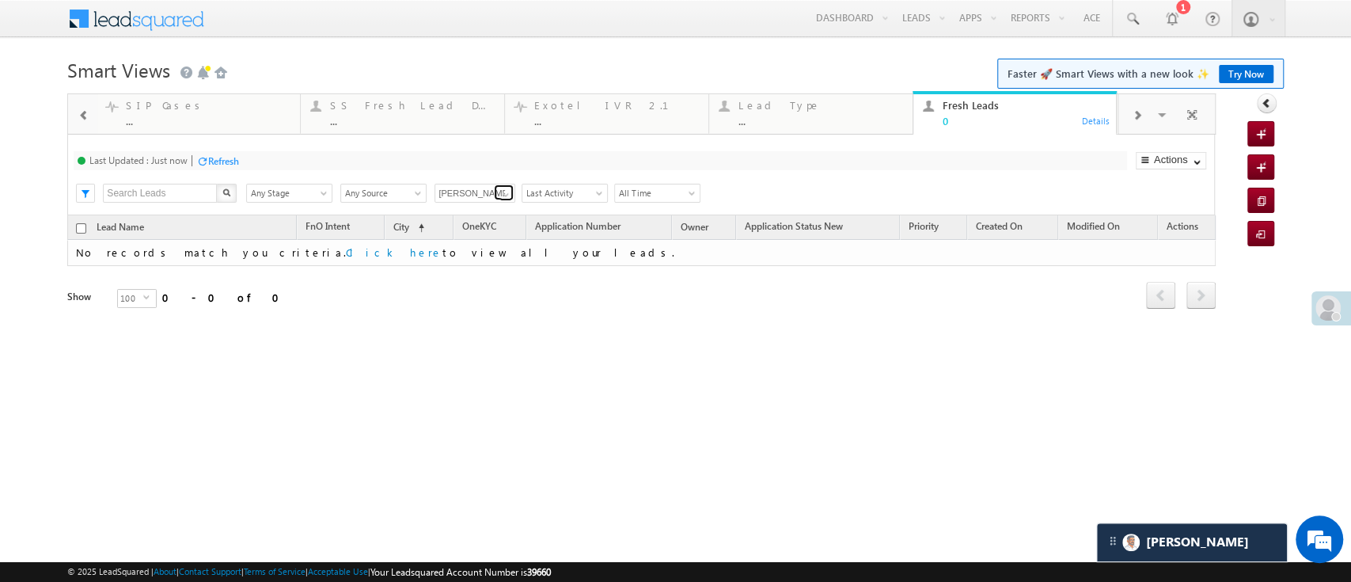
click at [504, 191] on span at bounding box center [505, 194] width 13 height 13
click at [484, 212] on link "Any Owner" at bounding box center [475, 212] width 82 height 18
type input "Any Owner"
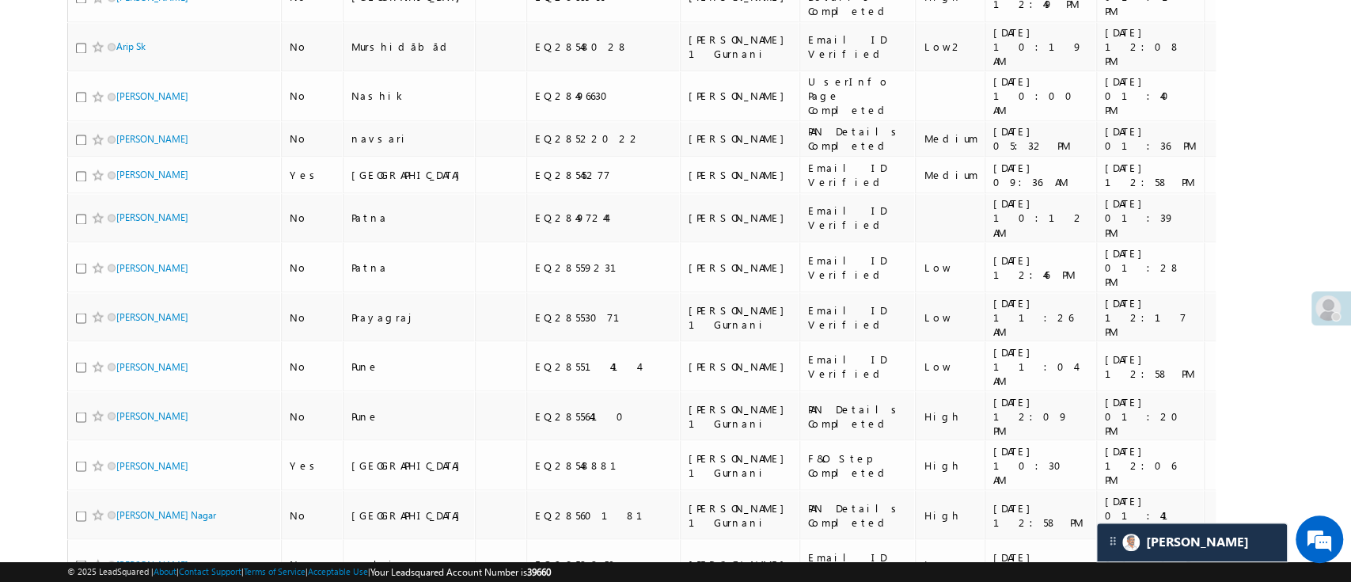
scroll to position [0, 0]
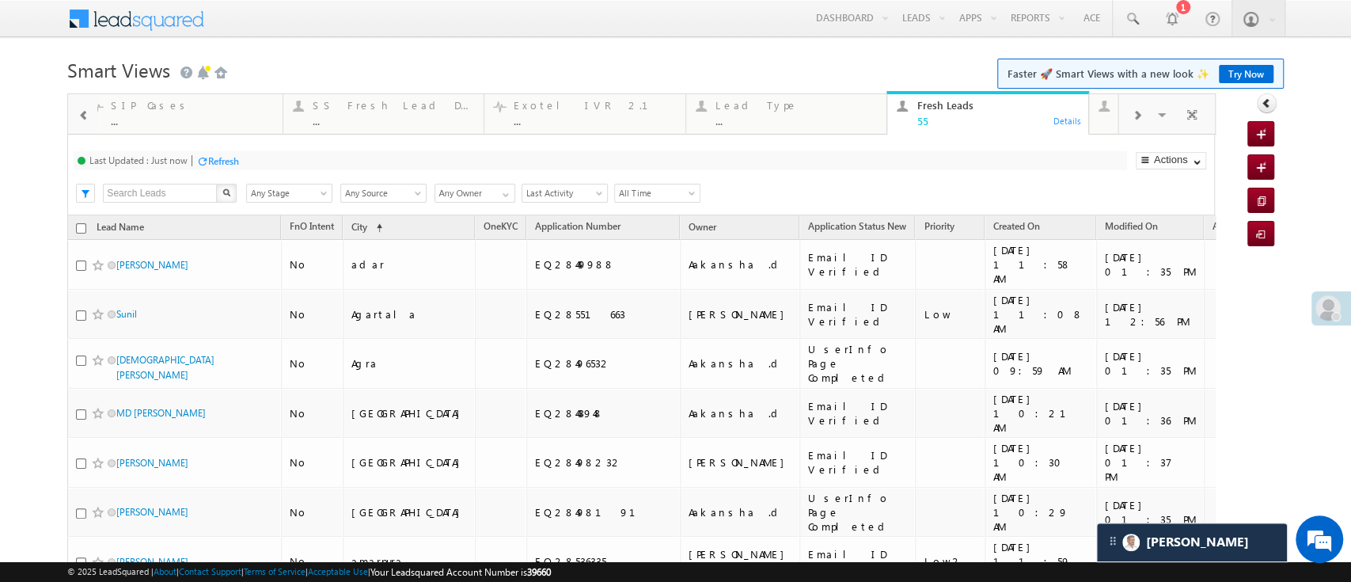
click at [227, 161] on div "Refresh" at bounding box center [223, 161] width 31 height 12
click at [1163, 21] on div at bounding box center [1171, 18] width 16 height 16
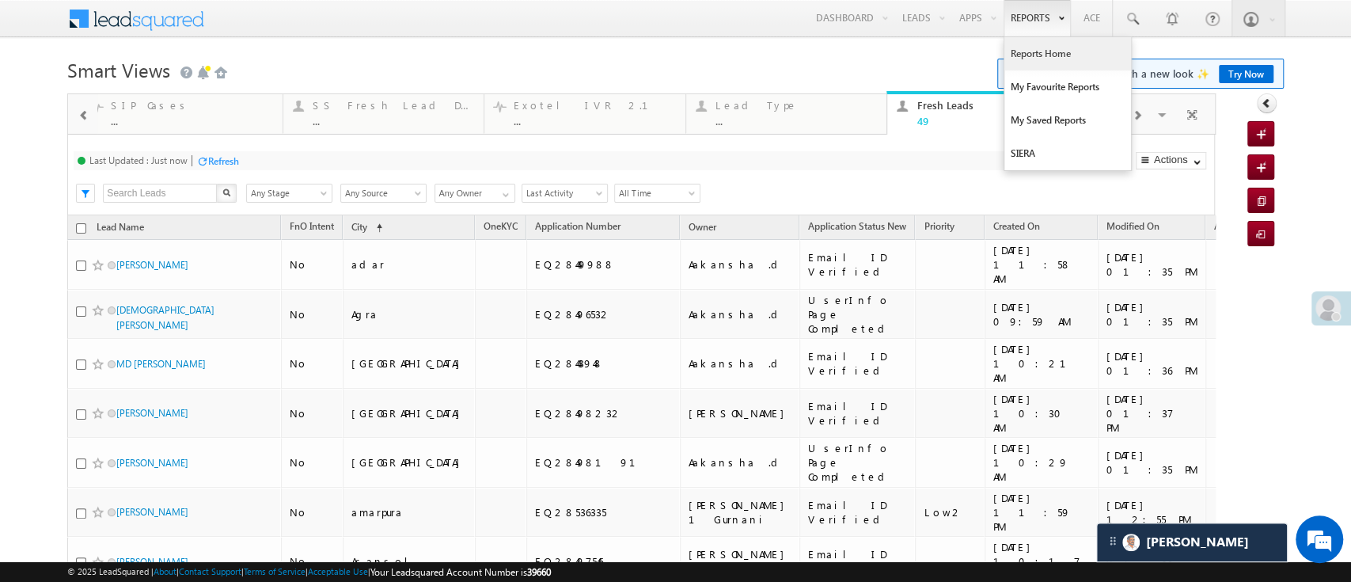
click at [1035, 59] on link "Reports Home" at bounding box center [1067, 53] width 127 height 33
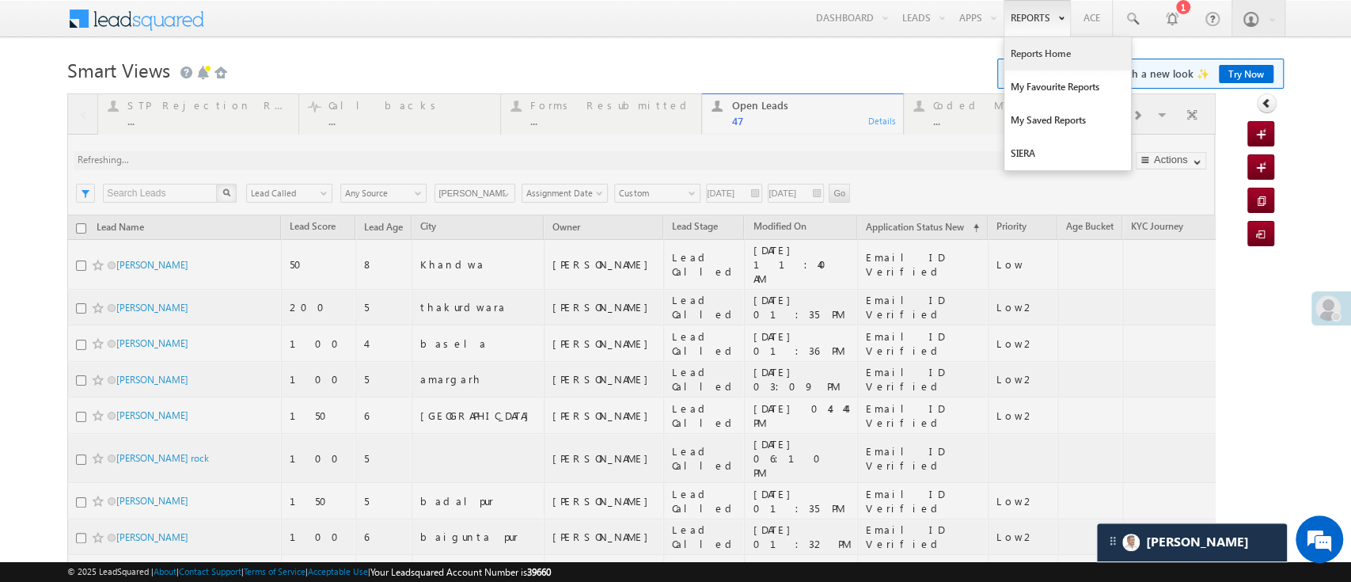
click at [1037, 47] on link "Reports Home" at bounding box center [1067, 53] width 127 height 33
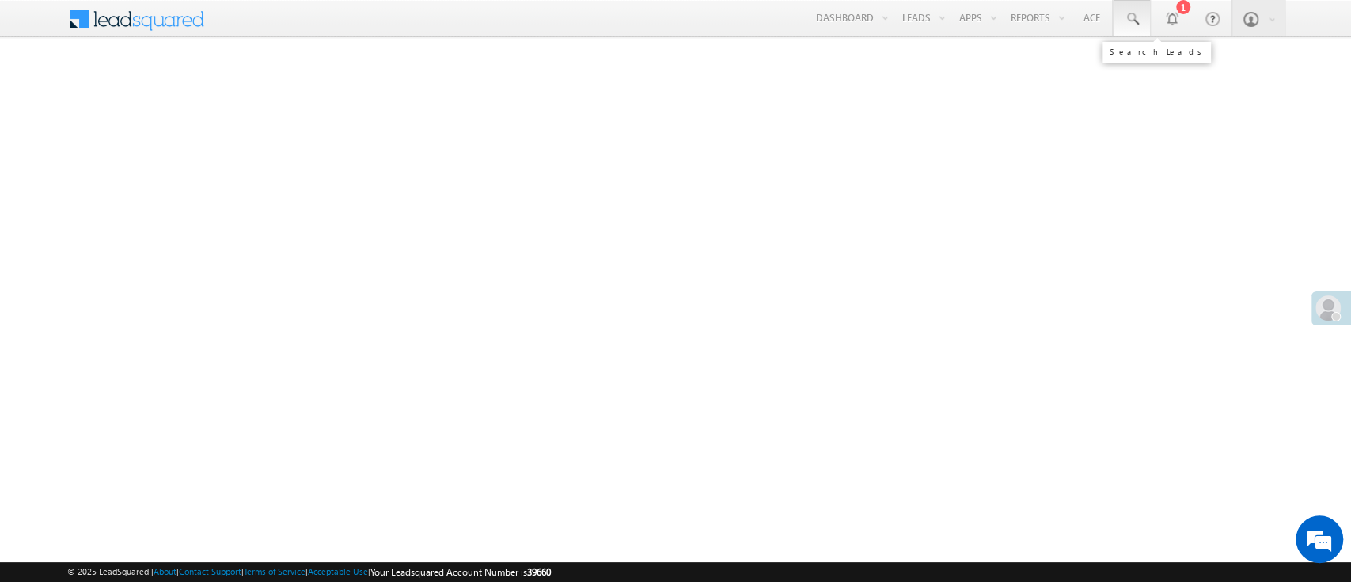
click at [1133, 28] on link at bounding box center [1132, 18] width 38 height 36
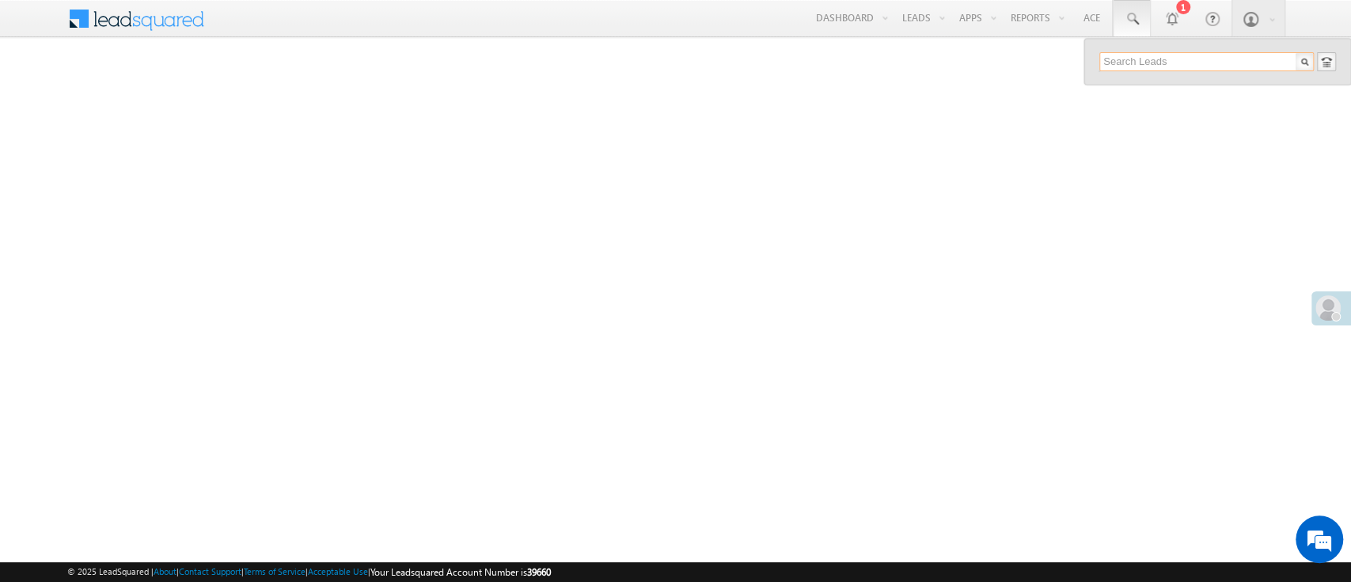
paste input "EQ28559466"
type input "EQ28559466"
click at [1158, 98] on div "[PHONE_NUMBER]" at bounding box center [1213, 102] width 212 height 19
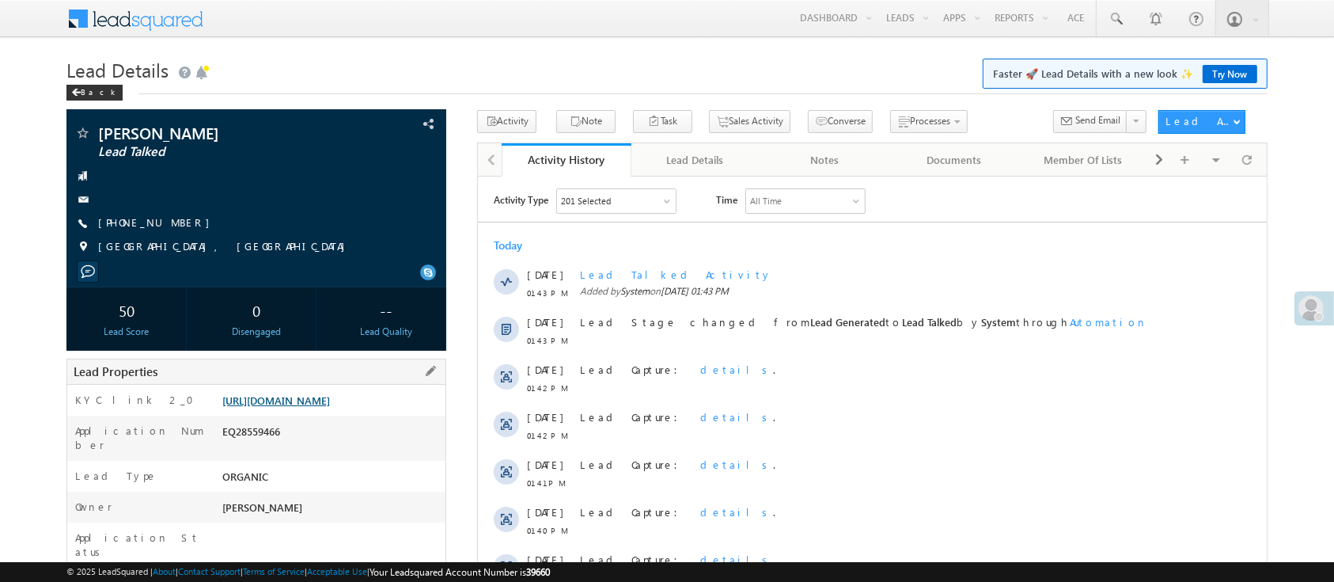
click at [330, 396] on link "[URL][DOMAIN_NAME]" at bounding box center [276, 399] width 108 height 13
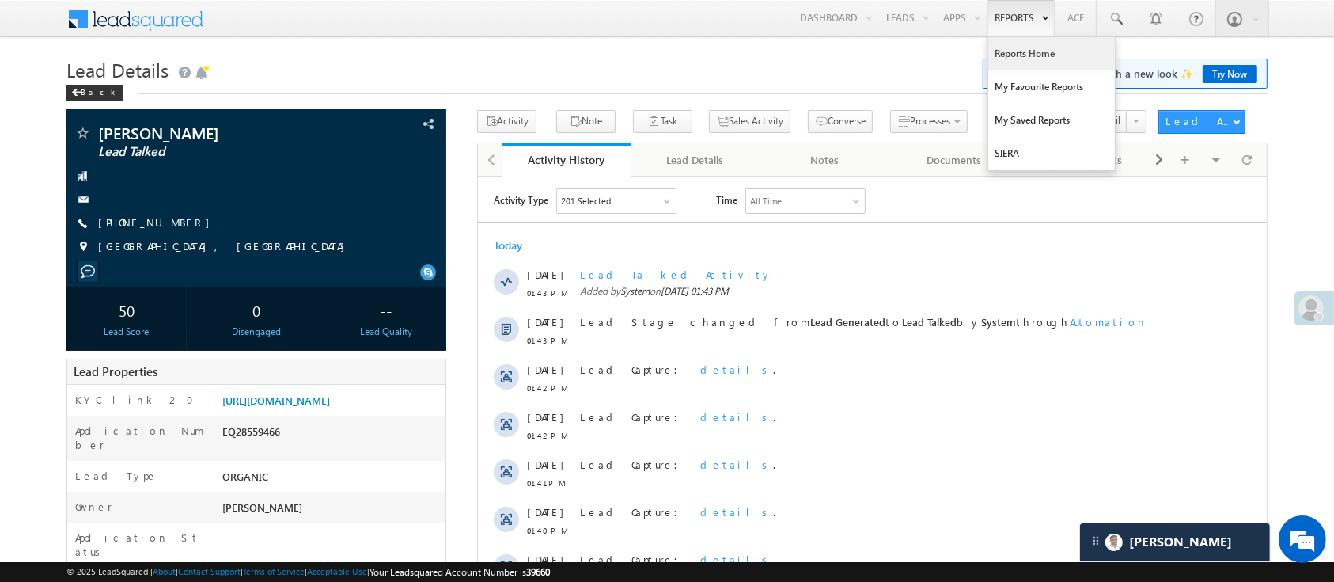
click at [1018, 44] on link "Reports Home" at bounding box center [1051, 53] width 127 height 33
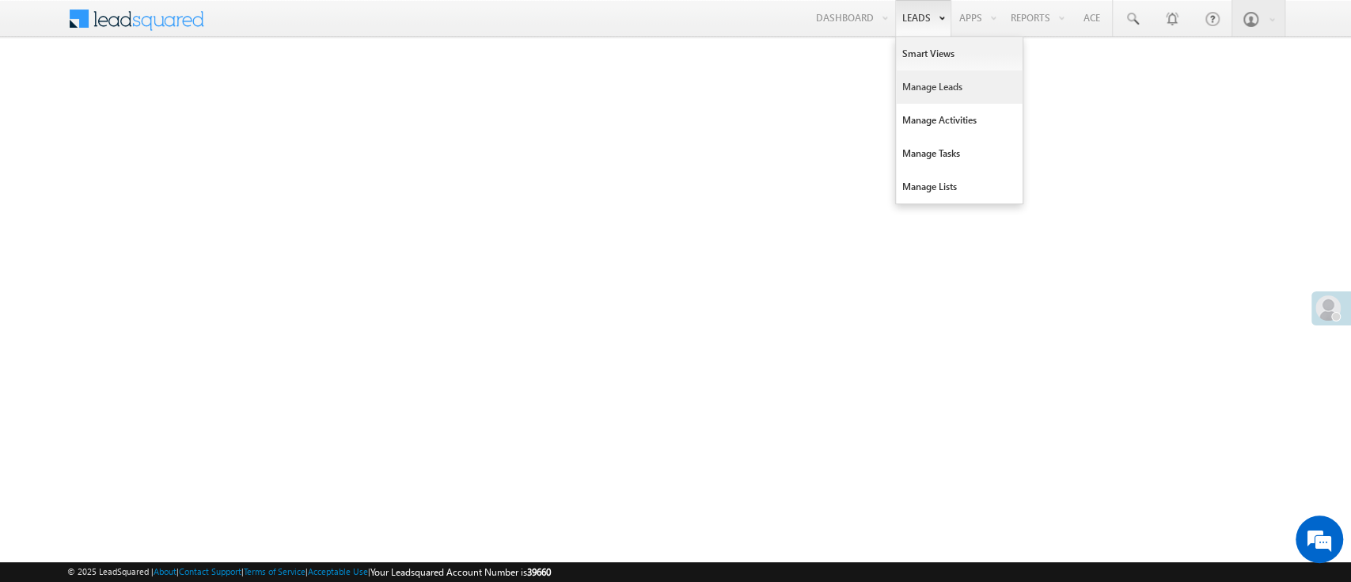
click at [929, 75] on link "Manage Leads" at bounding box center [959, 86] width 127 height 33
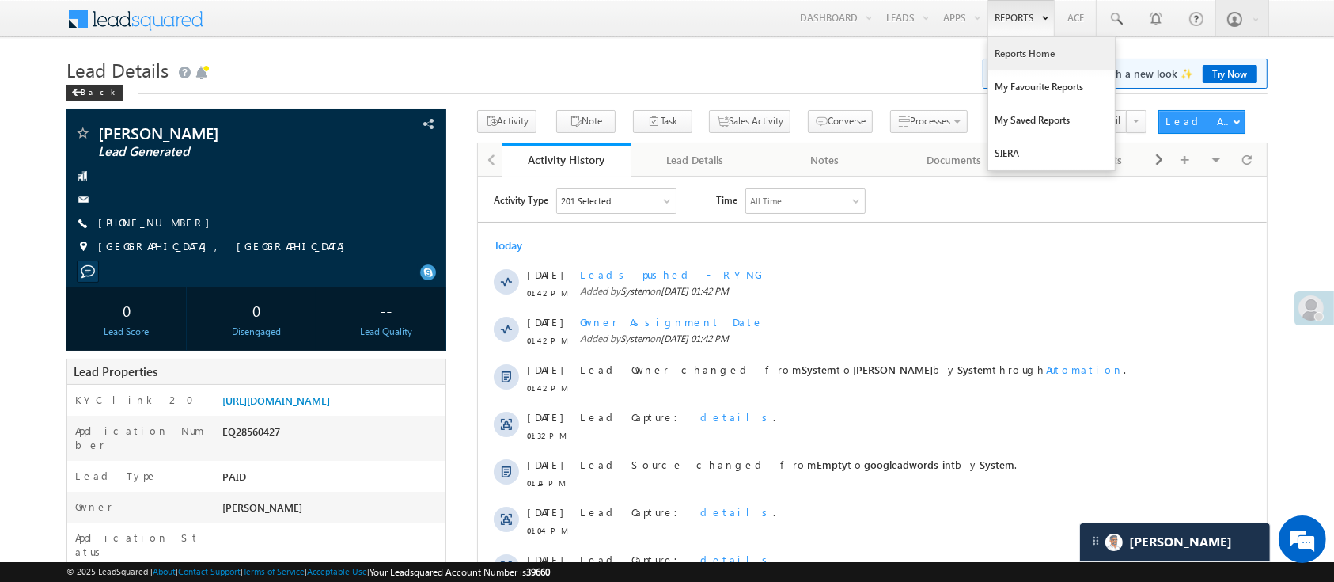
click at [1011, 47] on link "Reports Home" at bounding box center [1051, 53] width 127 height 33
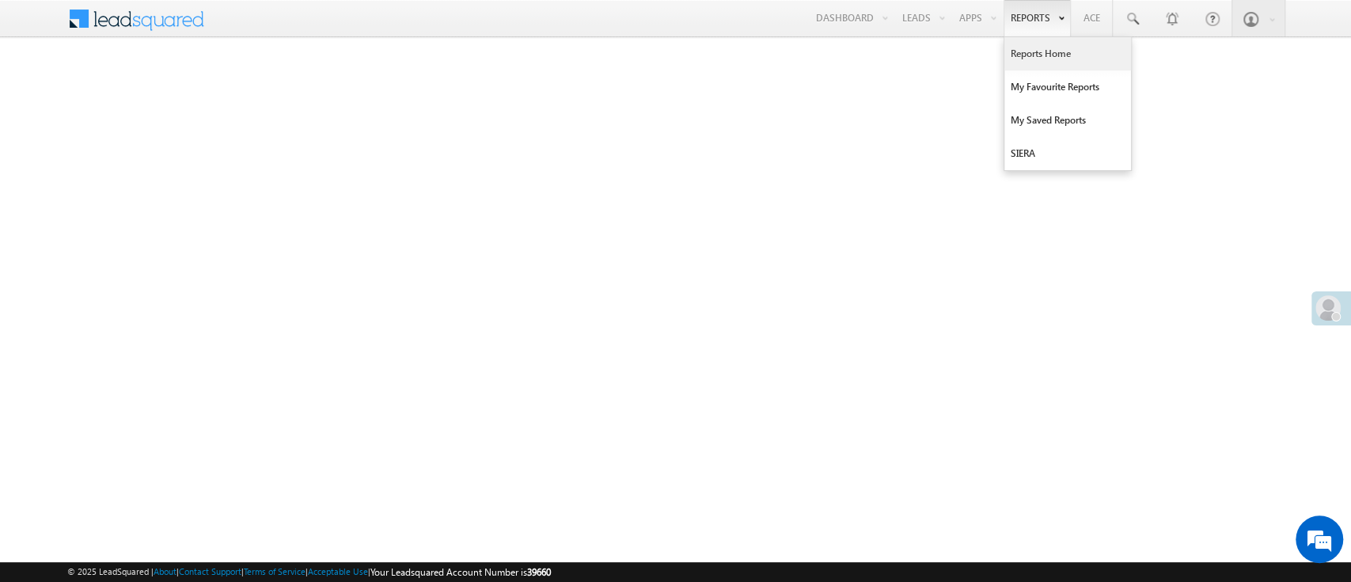
click at [1041, 57] on link "Reports Home" at bounding box center [1067, 53] width 127 height 33
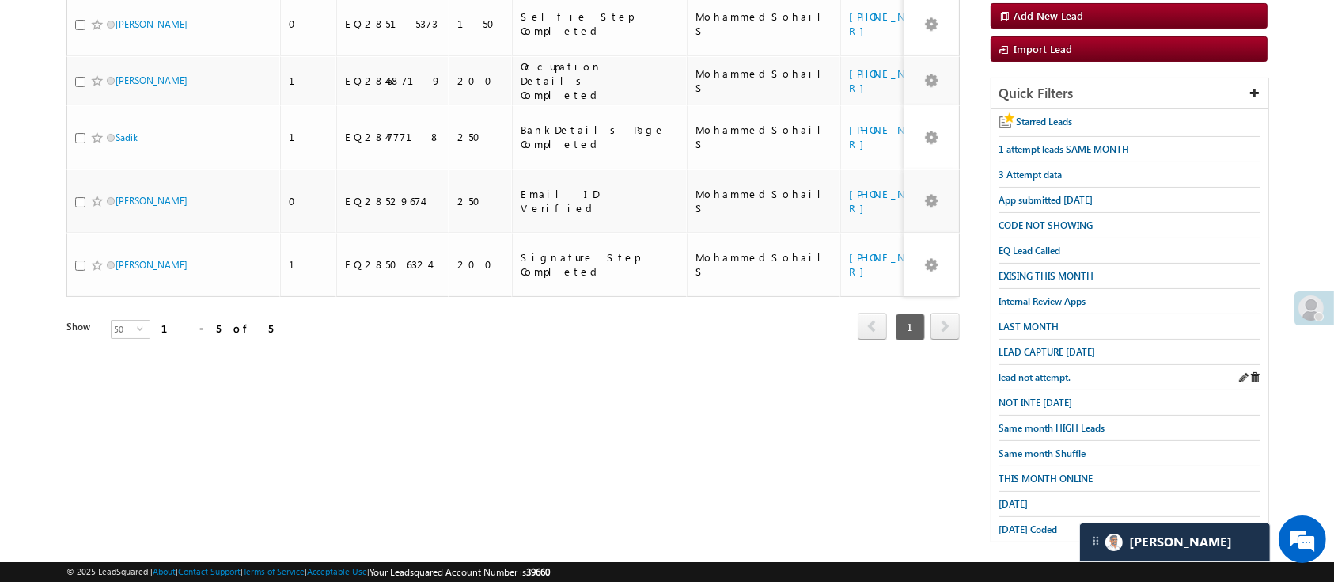
scroll to position [8093, 0]
click at [1026, 523] on span "Today Coded" at bounding box center [1029, 529] width 59 height 12
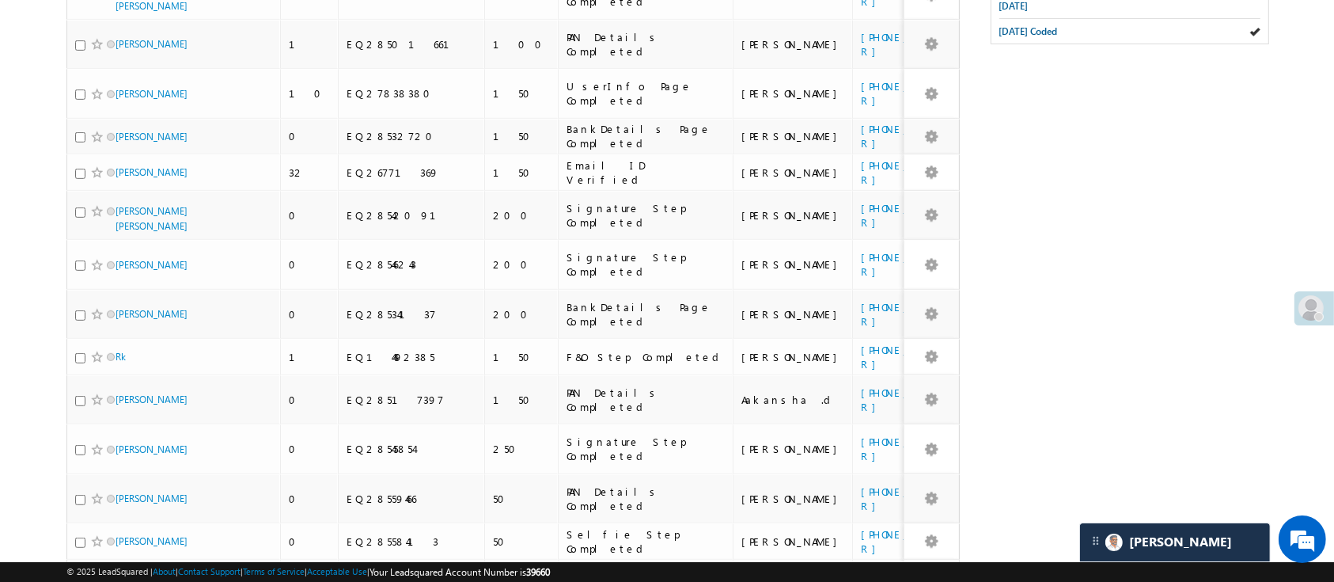
scroll to position [0, 0]
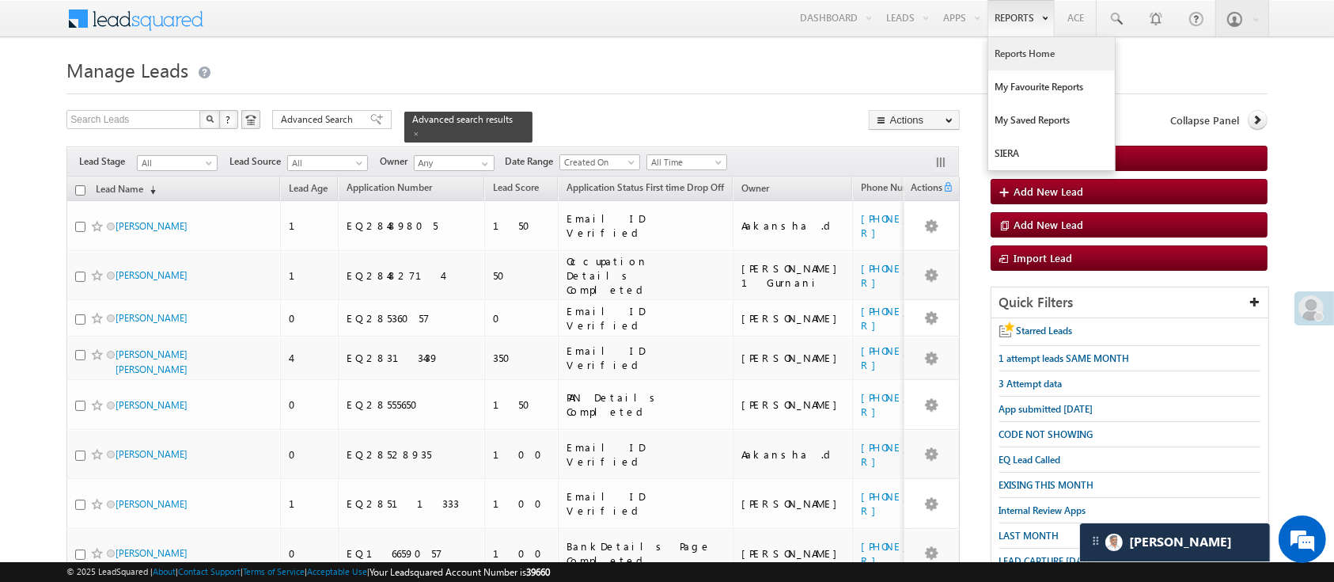
click at [1030, 46] on link "Reports Home" at bounding box center [1051, 53] width 127 height 33
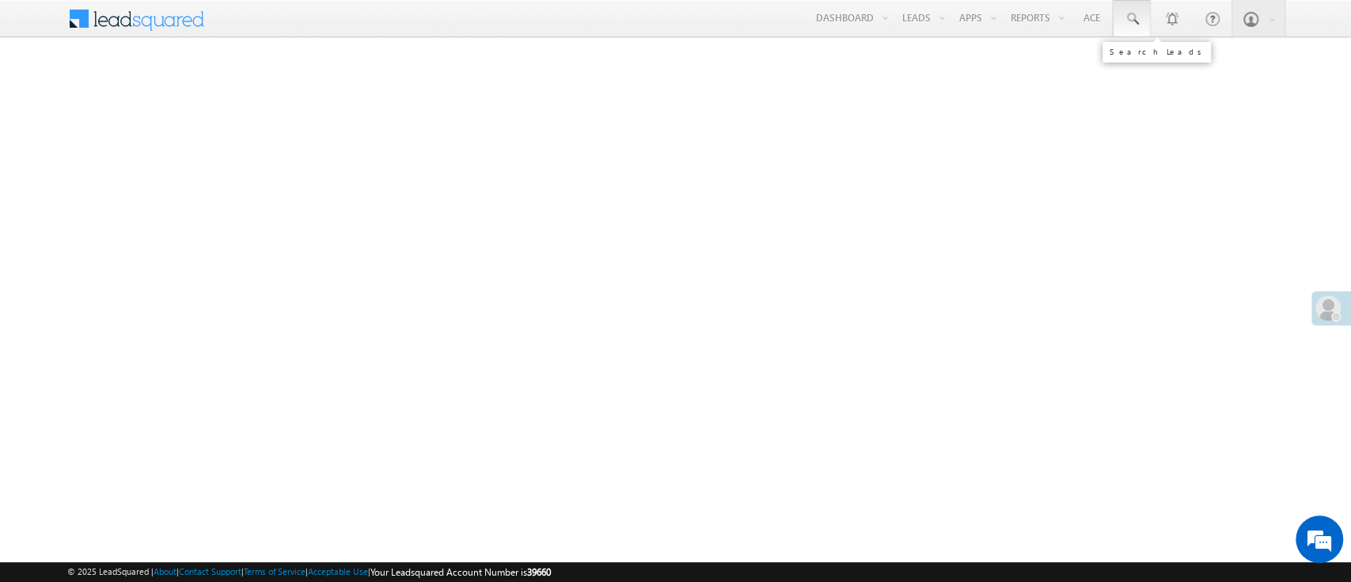
click at [1129, 25] on span at bounding box center [1132, 19] width 16 height 16
paste input "EQ28487129"
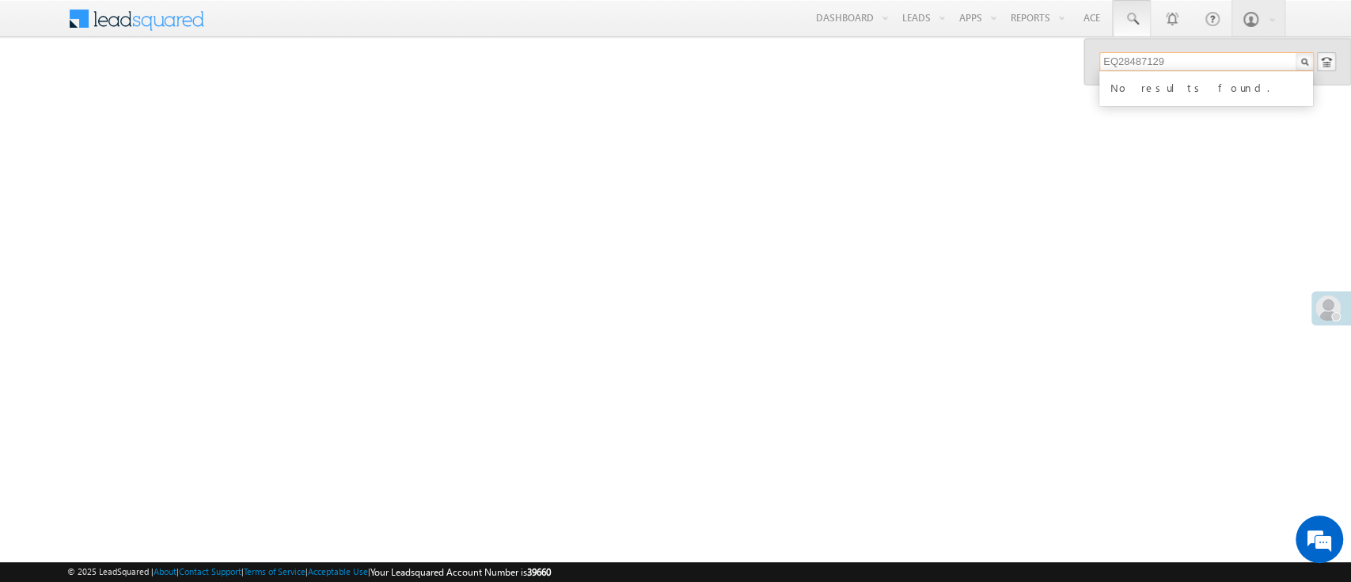
type input "EQ28487129"
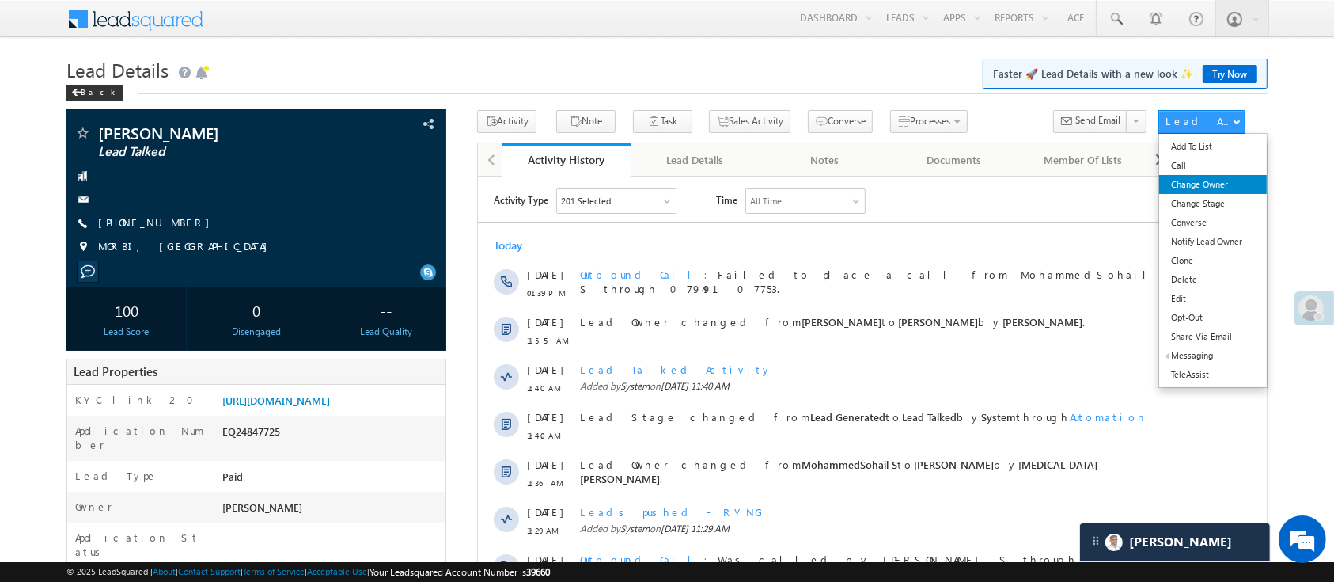
click at [1223, 187] on link "Change Owner" at bounding box center [1213, 184] width 108 height 19
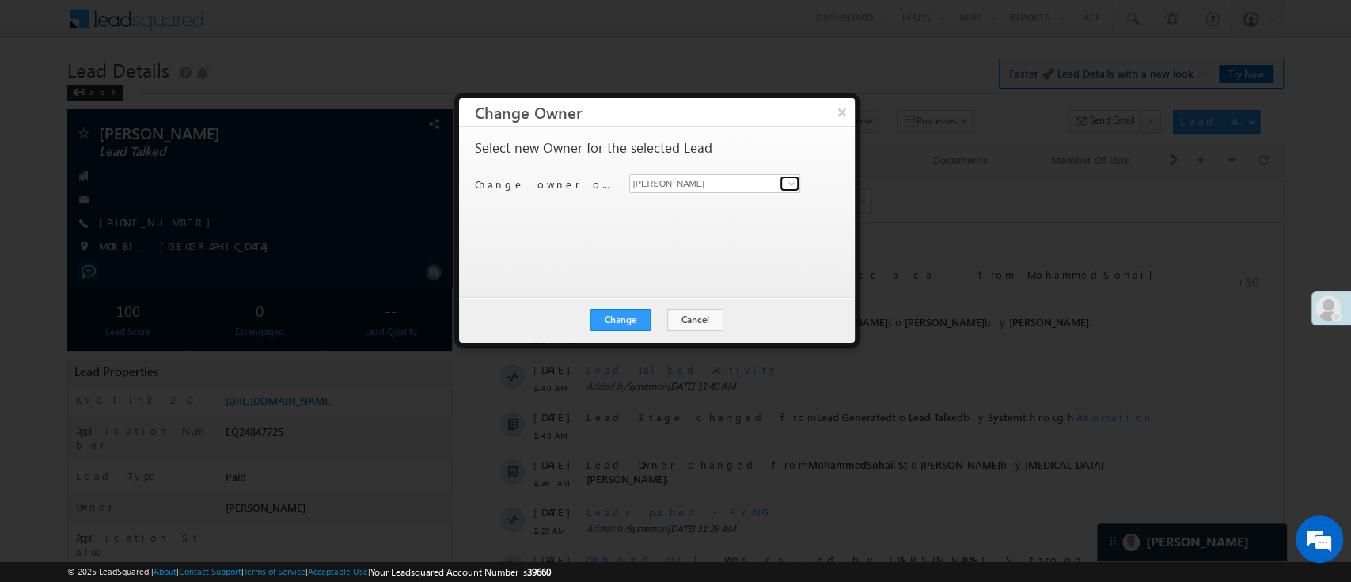
click at [791, 182] on span at bounding box center [791, 183] width 13 height 13
click at [747, 193] on link "MohammedSohail S [PERSON_NAME][EMAIL_ADDRESS][DOMAIN_NAME]" at bounding box center [715, 208] width 172 height 30
type input "MohammedSohail S"
click at [610, 314] on button "Change" at bounding box center [620, 320] width 60 height 22
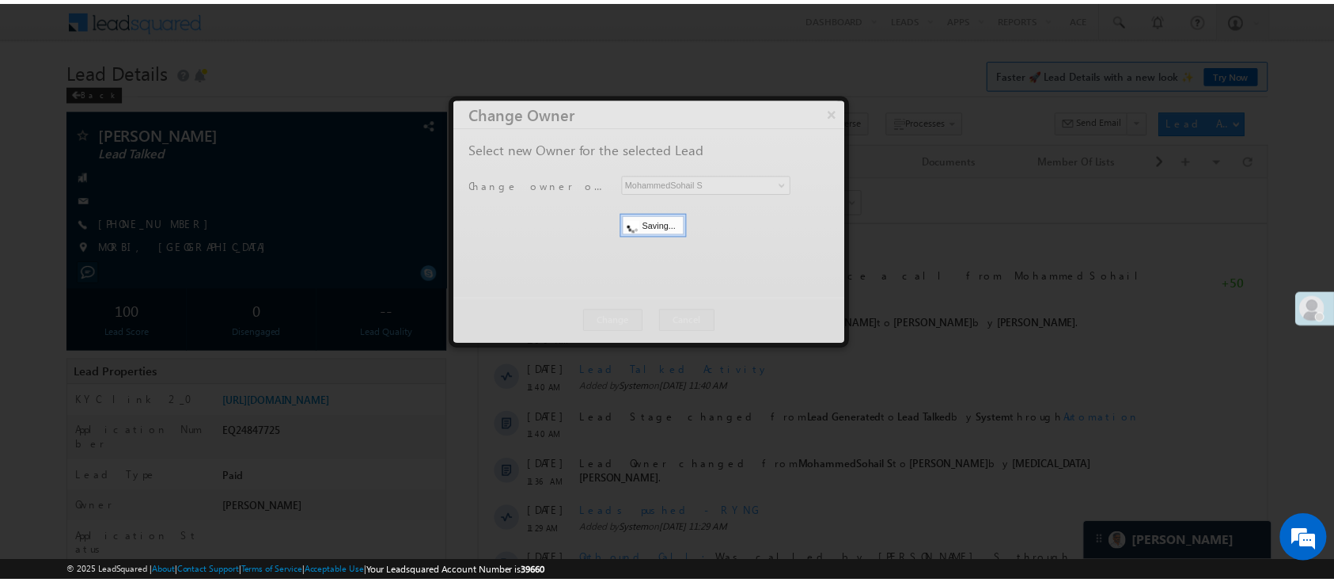
scroll to position [0, 0]
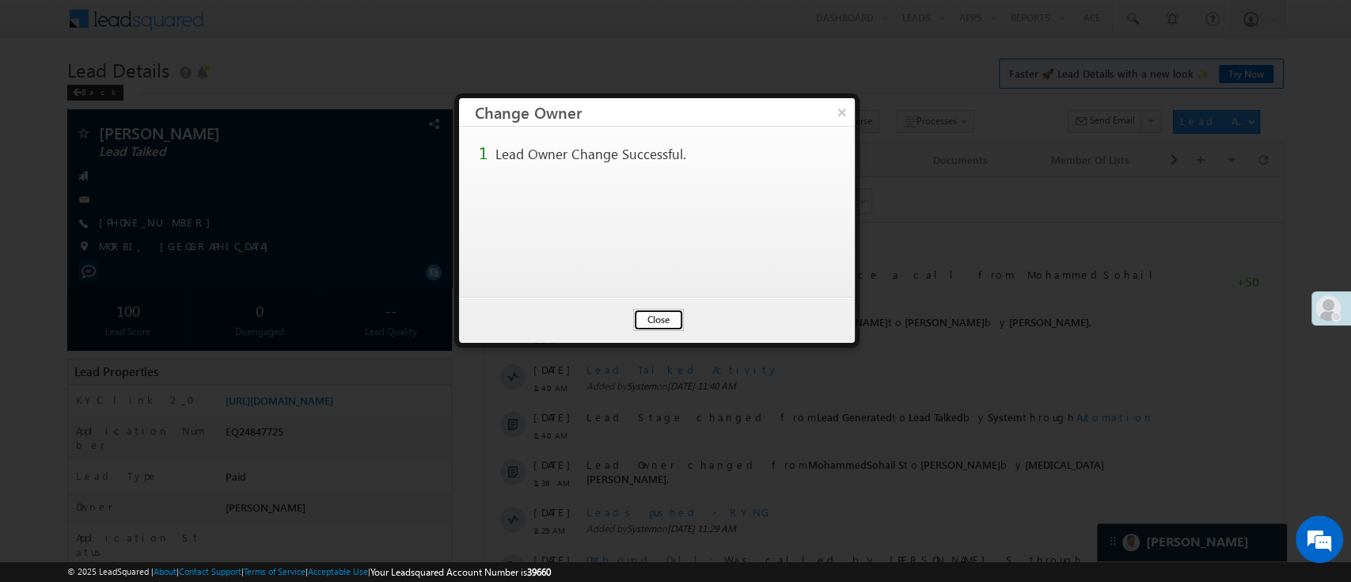
click at [658, 311] on button "Close" at bounding box center [658, 320] width 51 height 22
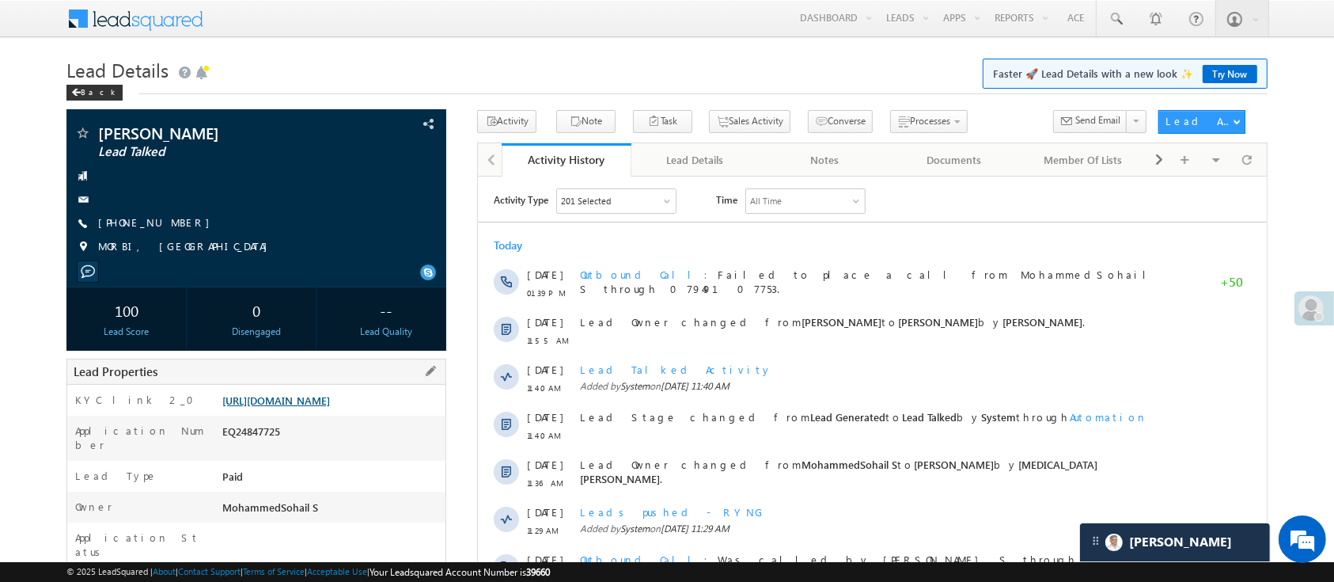
click at [293, 399] on link "https://angelbroking1-pk3em7sa.customui-test.leadsquared.com?leadId=0c1c3fb7-6e…" at bounding box center [276, 399] width 108 height 13
click at [1114, 23] on span at bounding box center [1116, 19] width 16 height 16
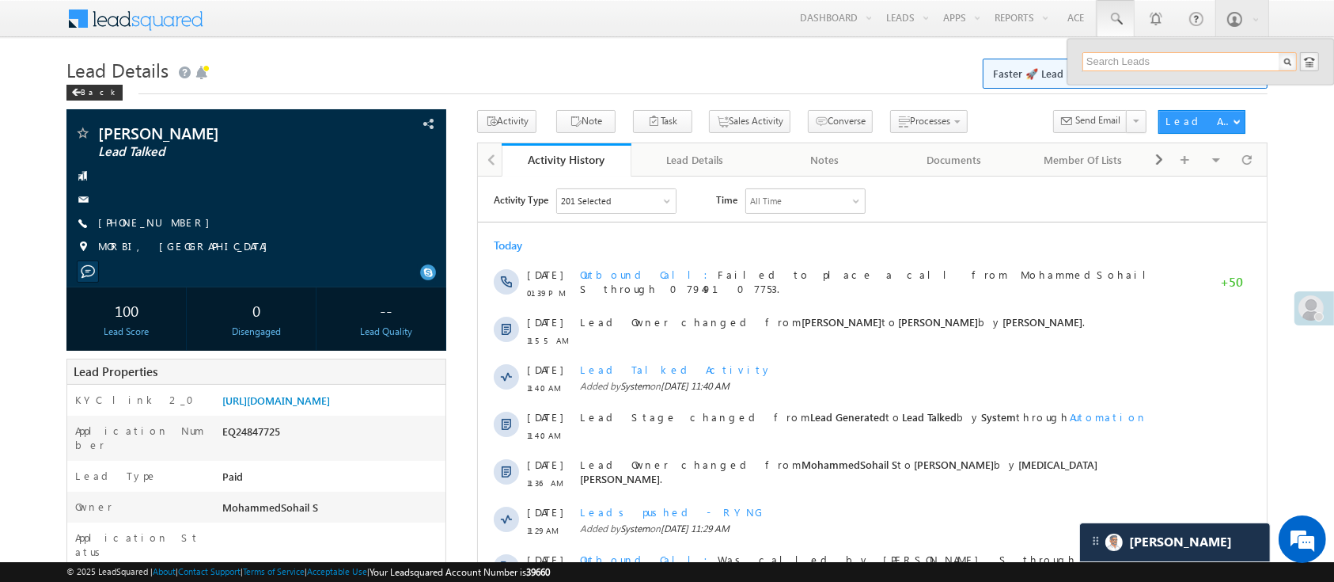
paste input "EQ28520920"
click at [1137, 61] on input "EQ28520920" at bounding box center [1190, 61] width 214 height 19
paste input "487129"
click at [1111, 57] on input "EQ28487129" at bounding box center [1190, 61] width 214 height 19
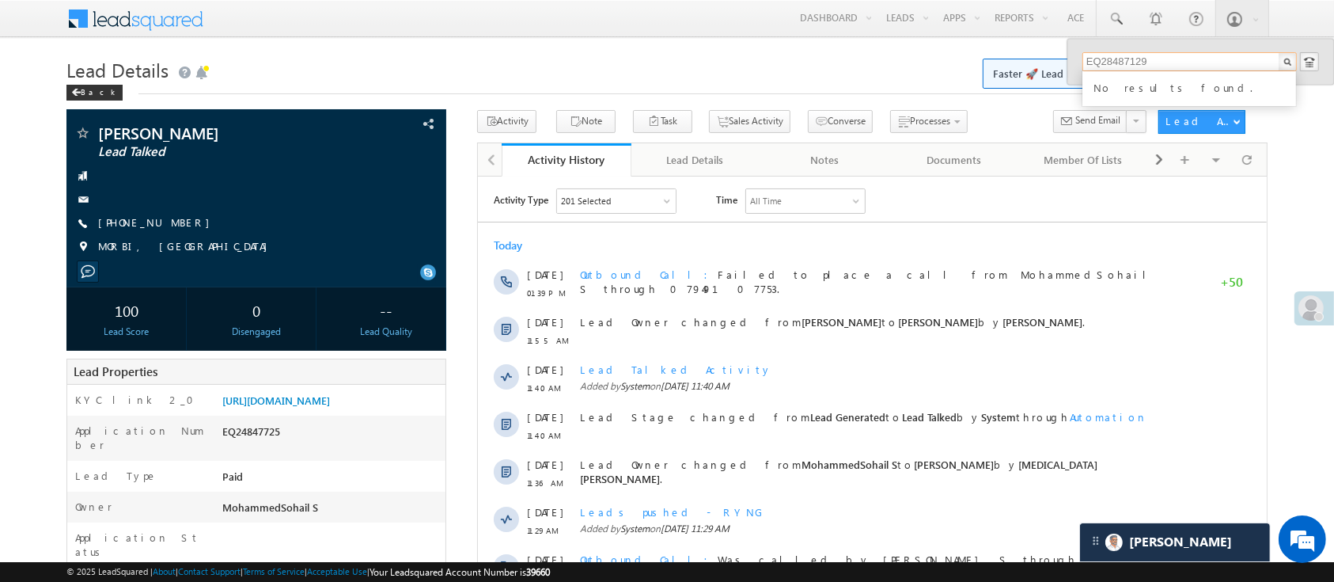
click at [1111, 57] on input "EQ28487129" at bounding box center [1190, 61] width 214 height 19
paste input "520920"
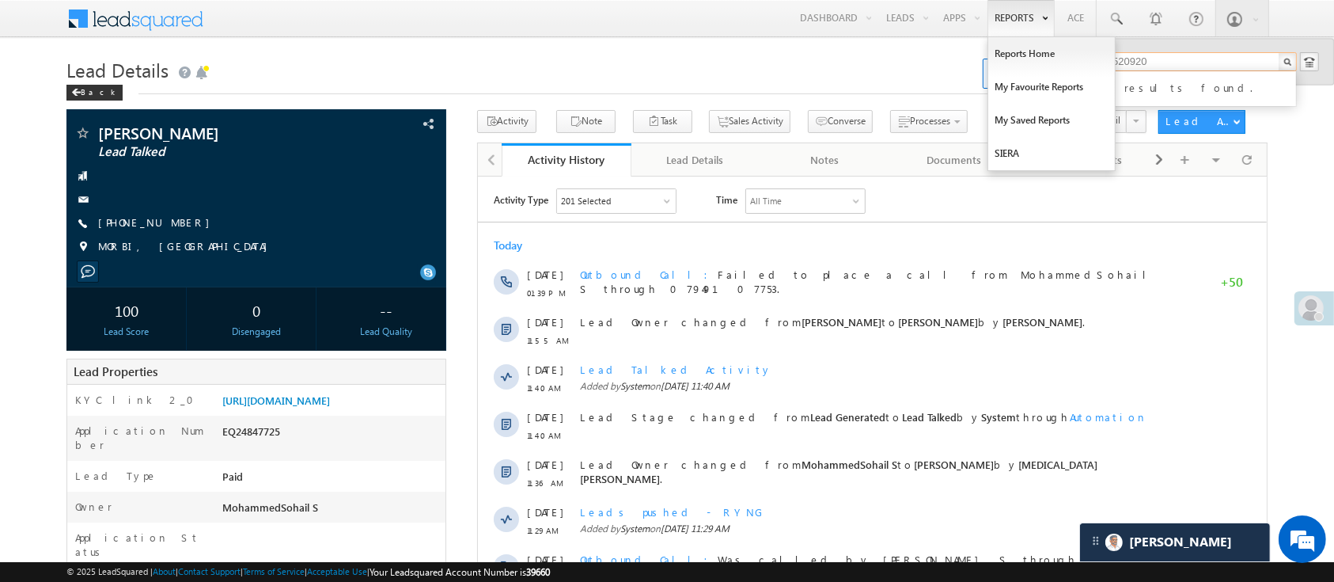
type input "EQ28520920"
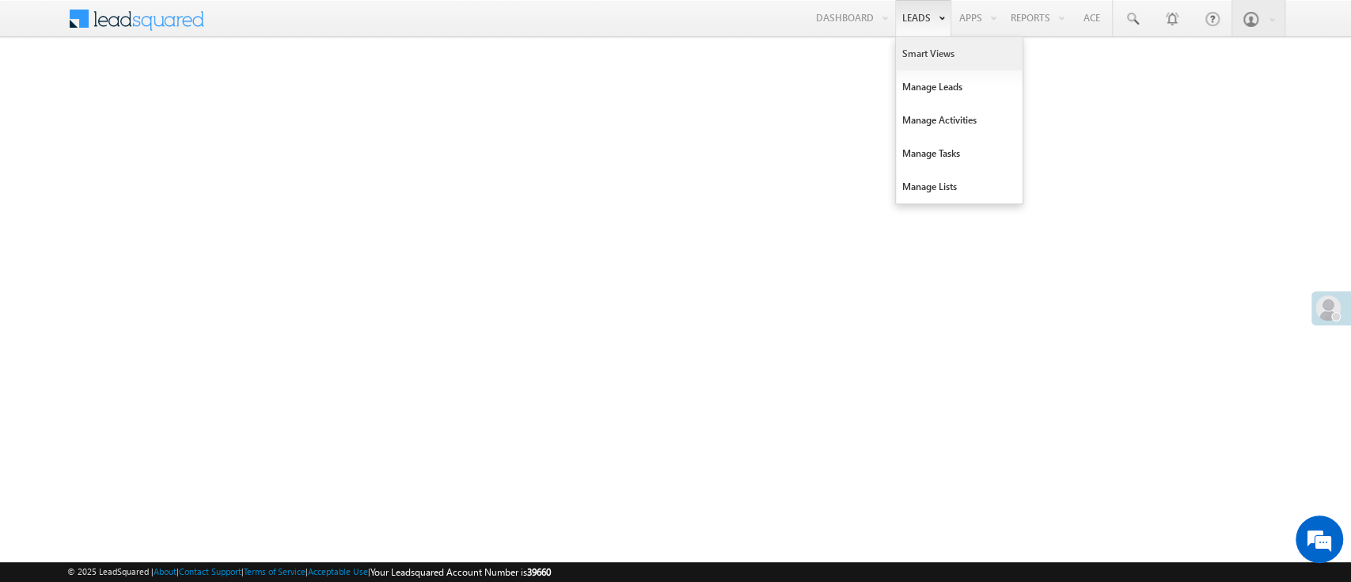
click at [920, 63] on link "Smart Views" at bounding box center [959, 53] width 127 height 33
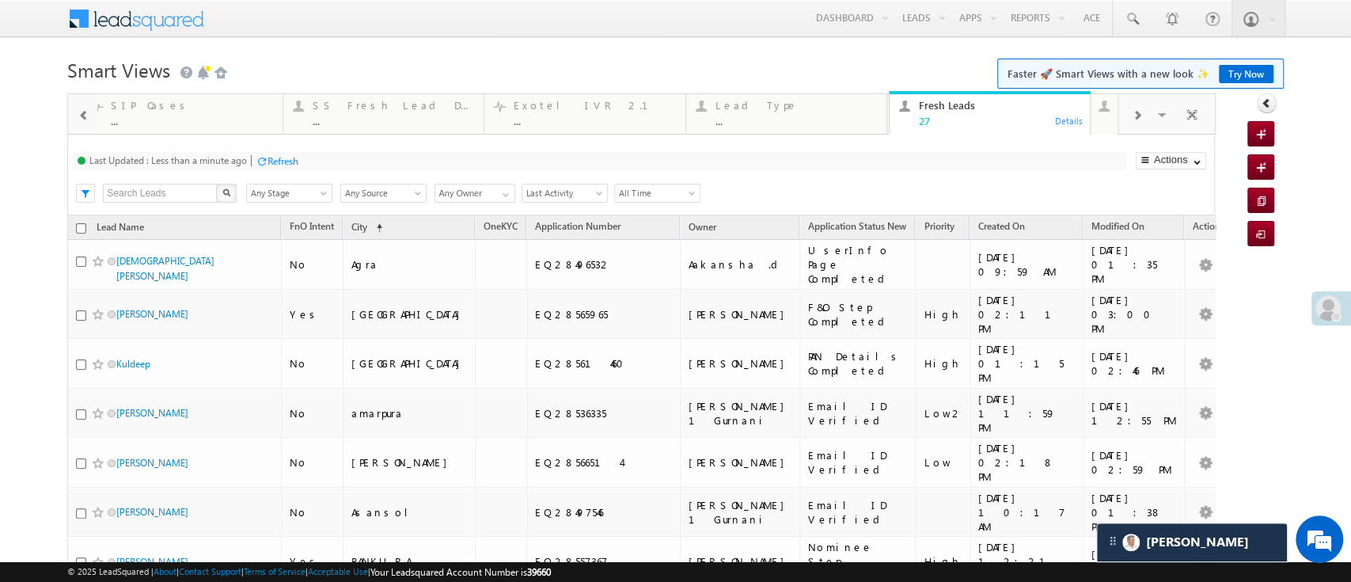
drag, startPoint x: 1349, startPoint y: 238, endPoint x: 909, endPoint y: 129, distance: 454.1
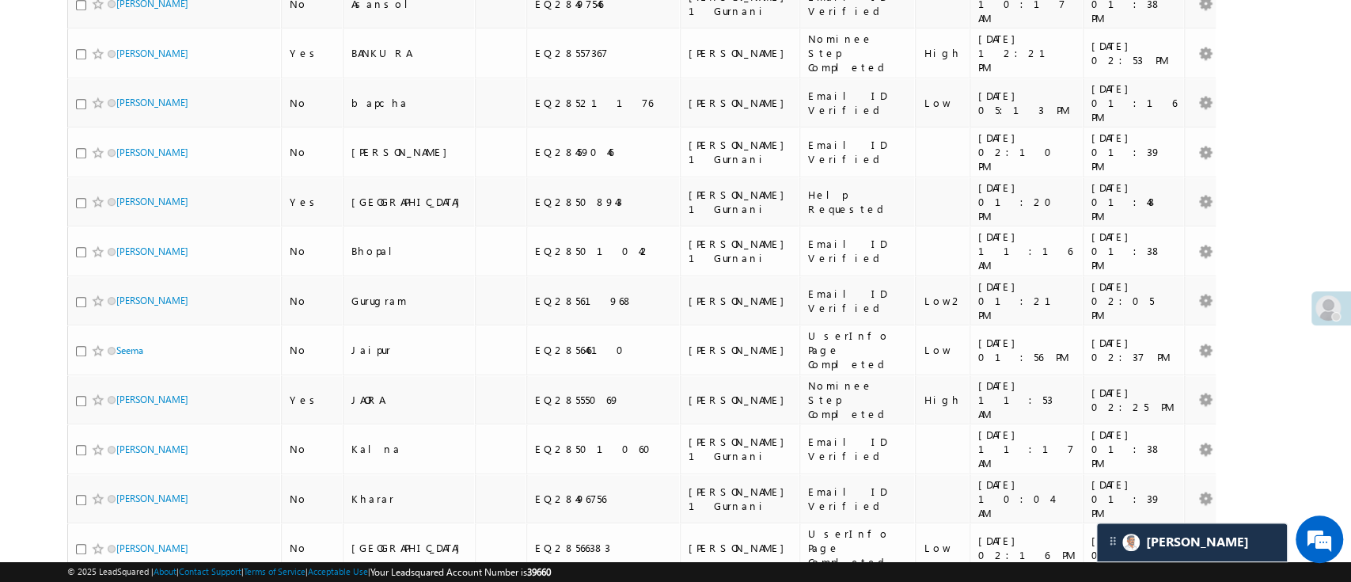
scroll to position [752, 0]
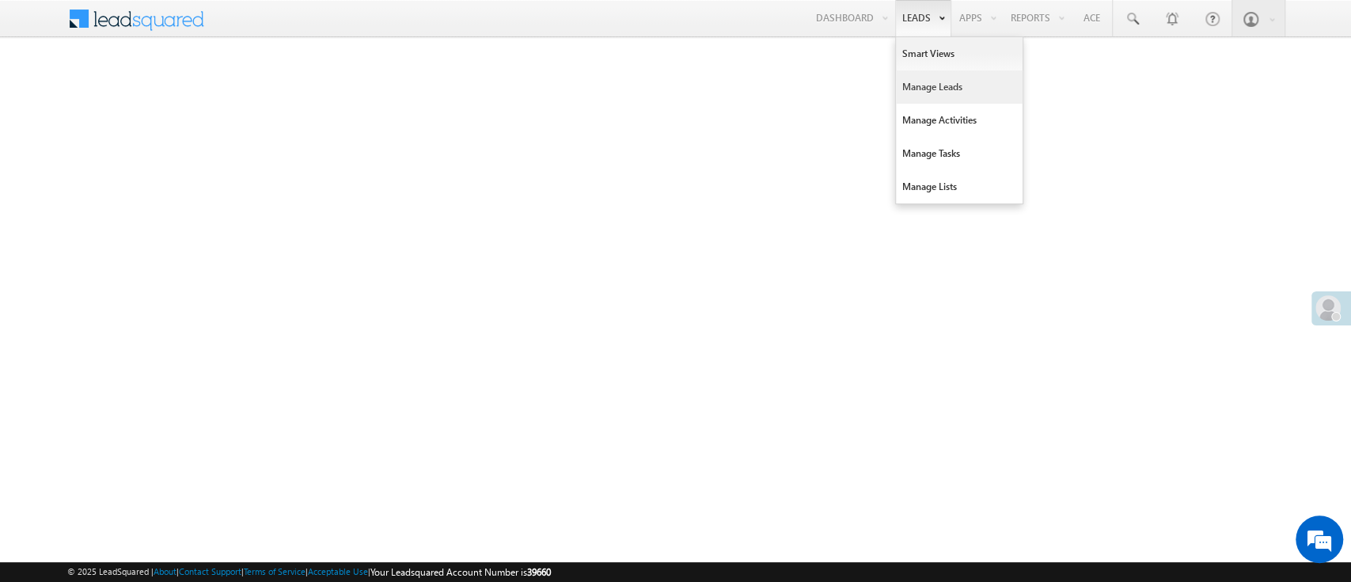
click at [935, 84] on link "Manage Leads" at bounding box center [959, 86] width 127 height 33
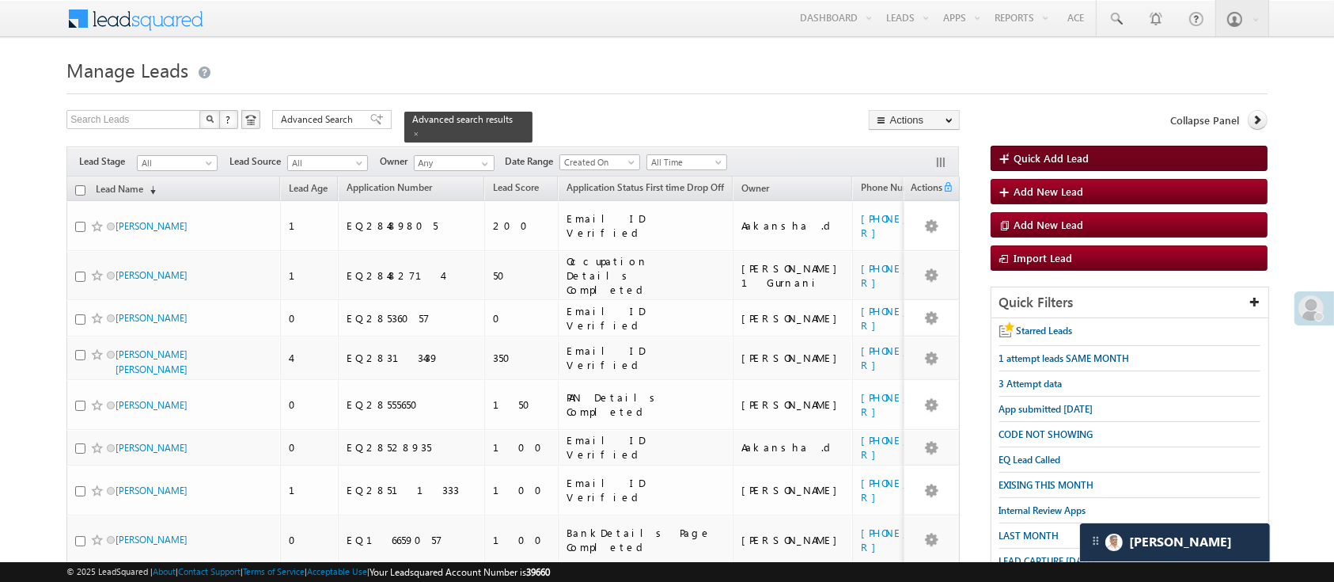
scroll to position [8093, 0]
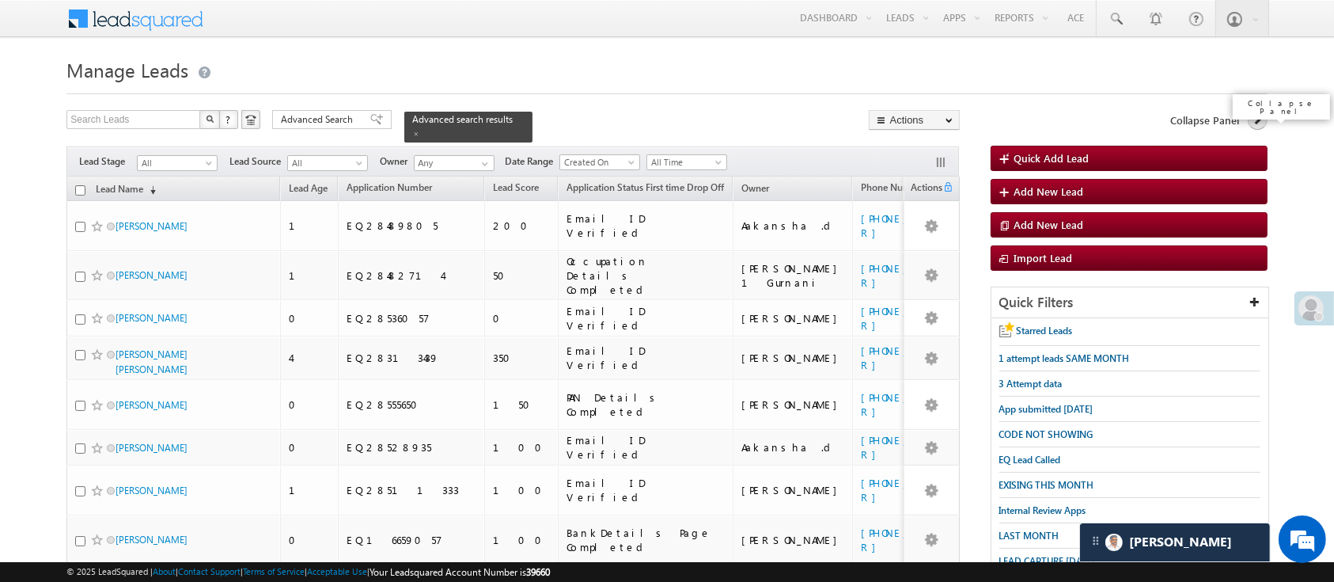
click at [1253, 118] on icon at bounding box center [1257, 119] width 11 height 11
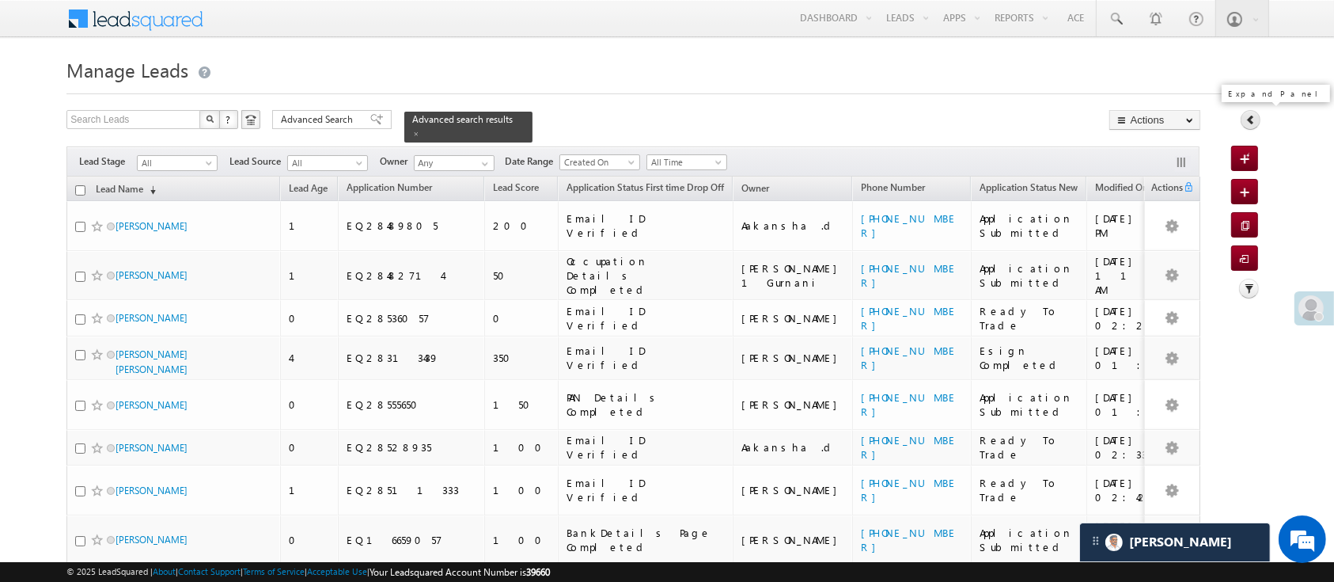
click at [1255, 122] on icon at bounding box center [1251, 119] width 11 height 11
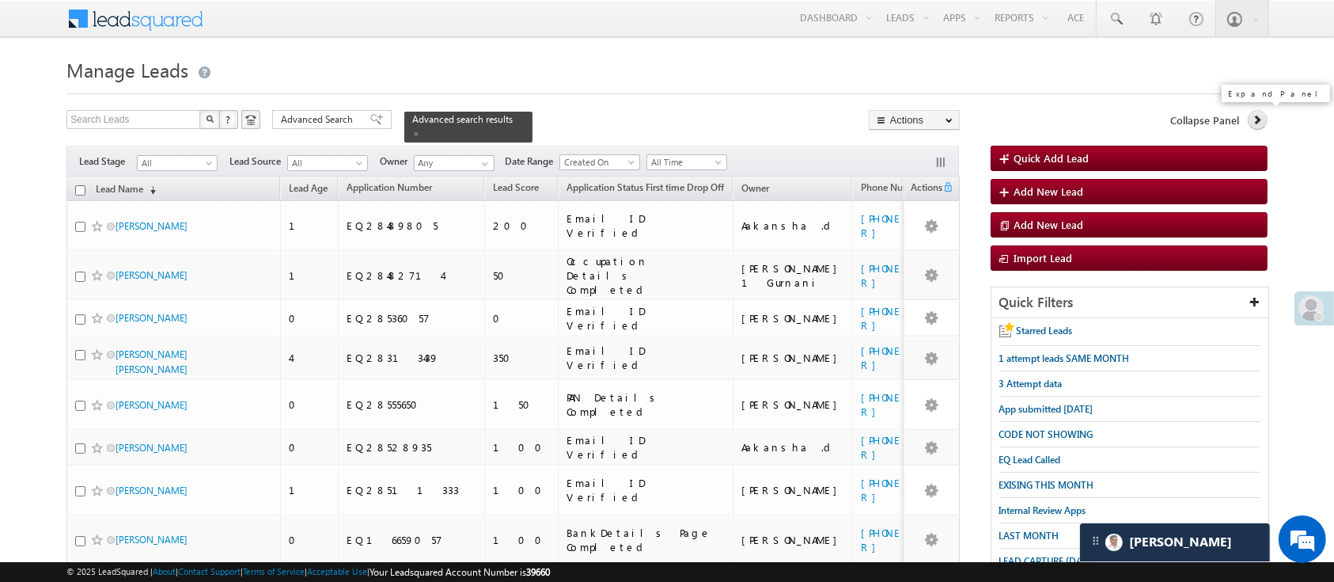
click at [1255, 122] on icon at bounding box center [1257, 119] width 11 height 11
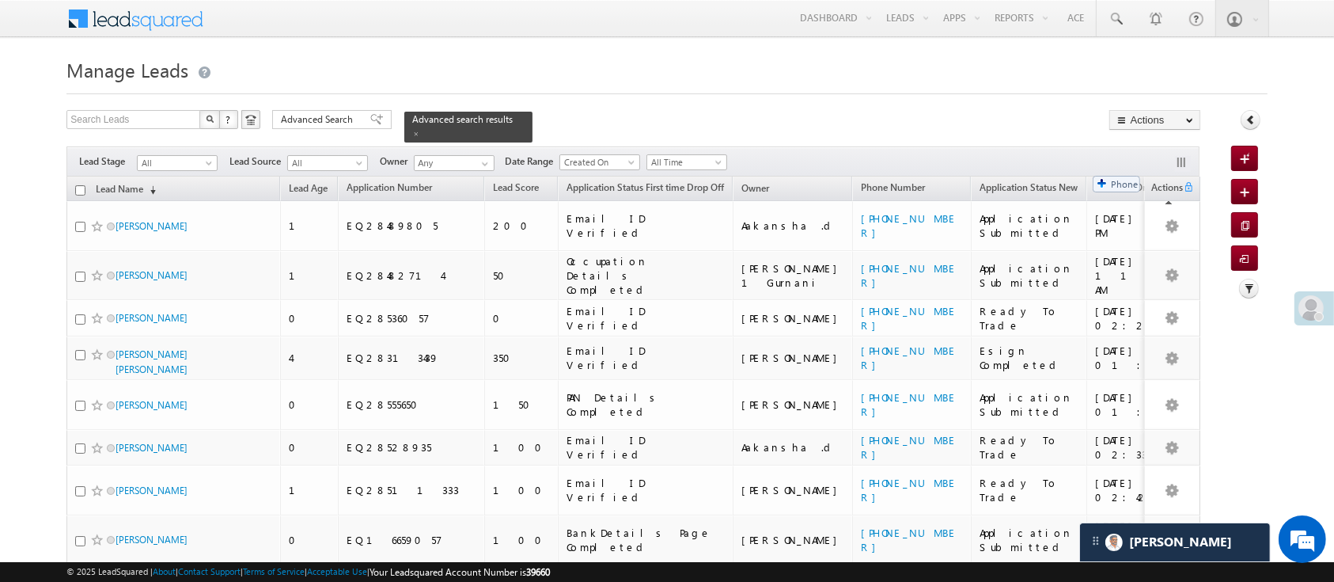
drag, startPoint x: 834, startPoint y: 179, endPoint x: 1089, endPoint y: 174, distance: 254.9
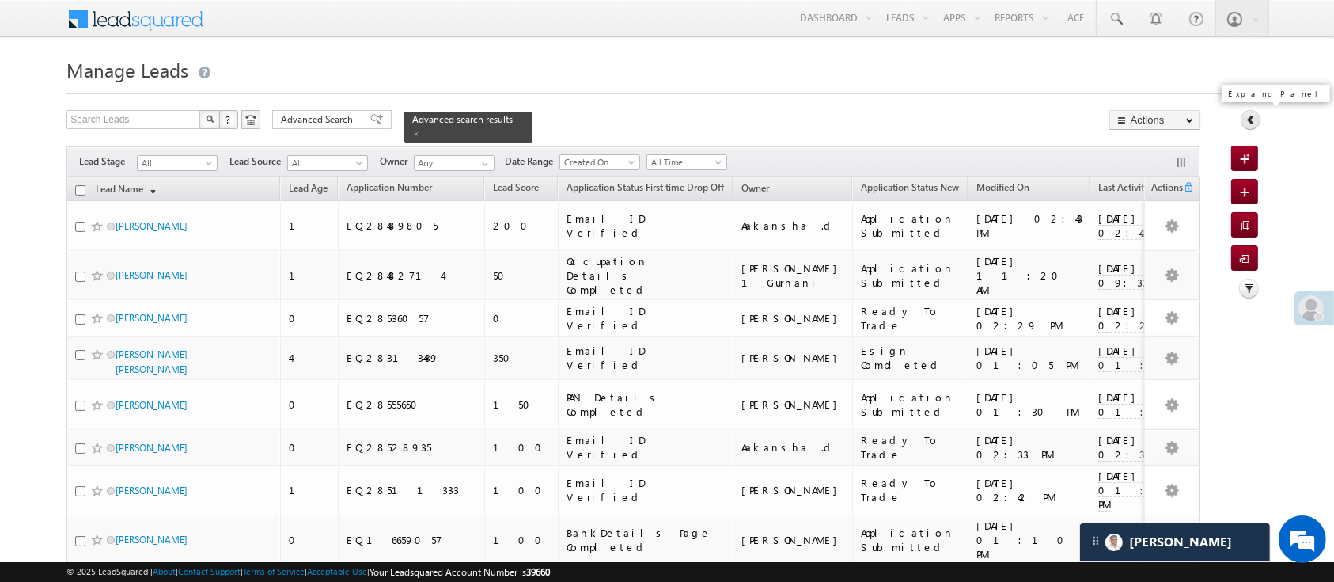
click at [1250, 123] on icon at bounding box center [1251, 119] width 11 height 11
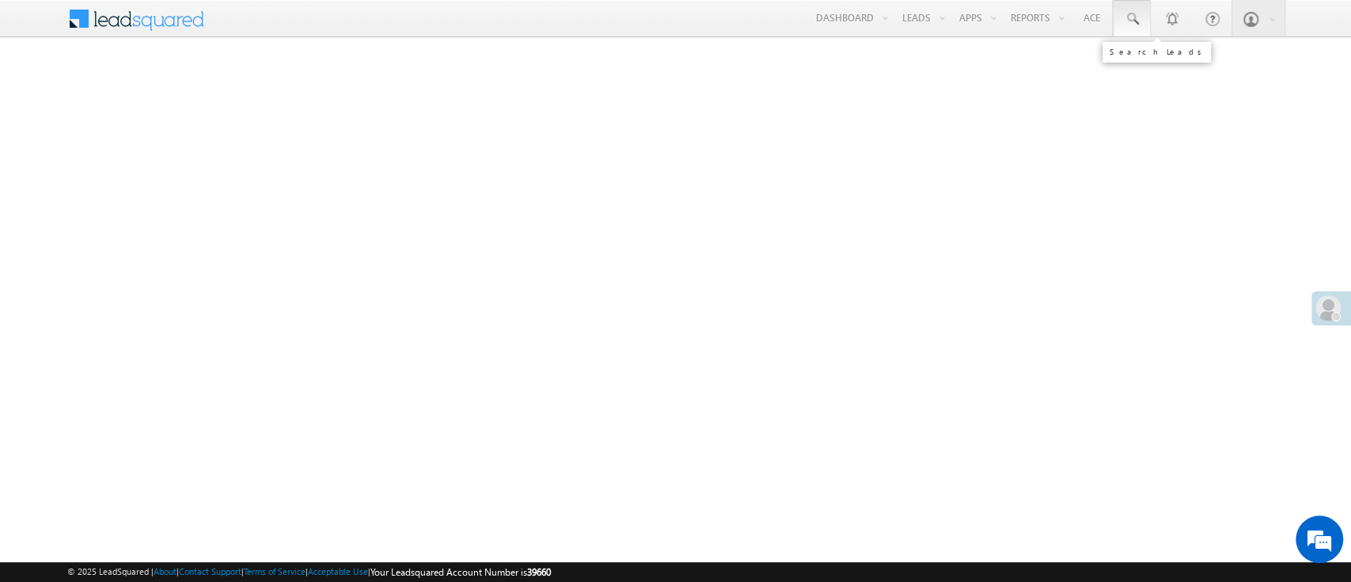
click at [1143, 20] on link at bounding box center [1132, 18] width 38 height 36
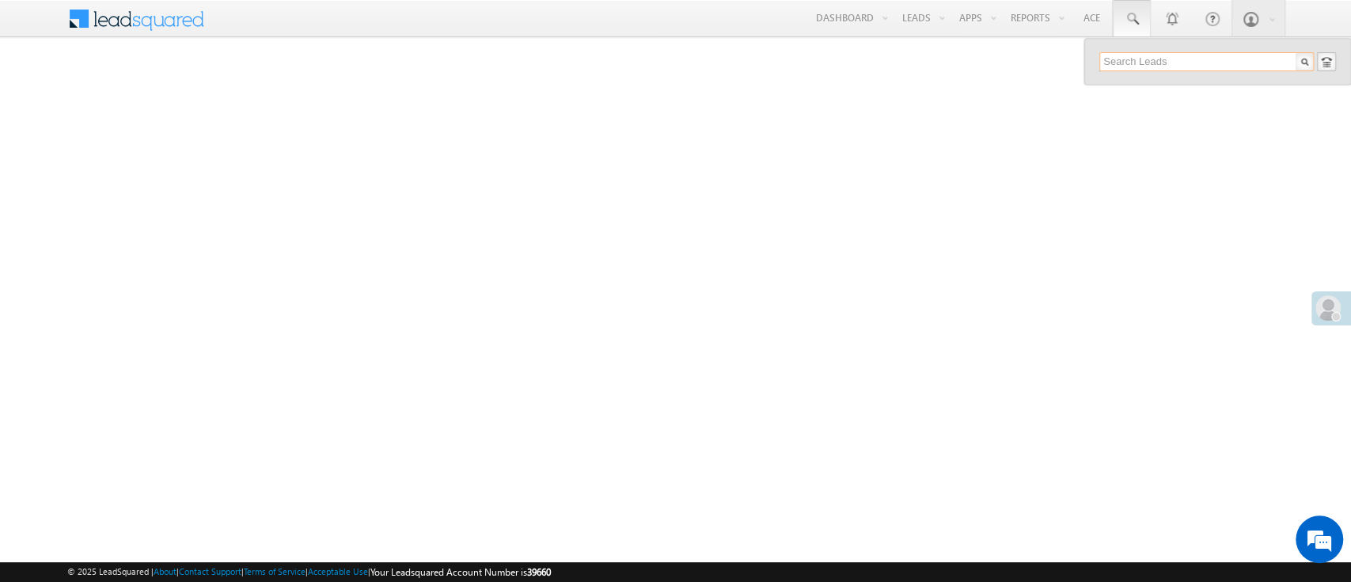
paste input "EQ28520920"
type input "EQ28520920"
click at [1167, 104] on div "[PHONE_NUMBER]" at bounding box center [1213, 102] width 212 height 19
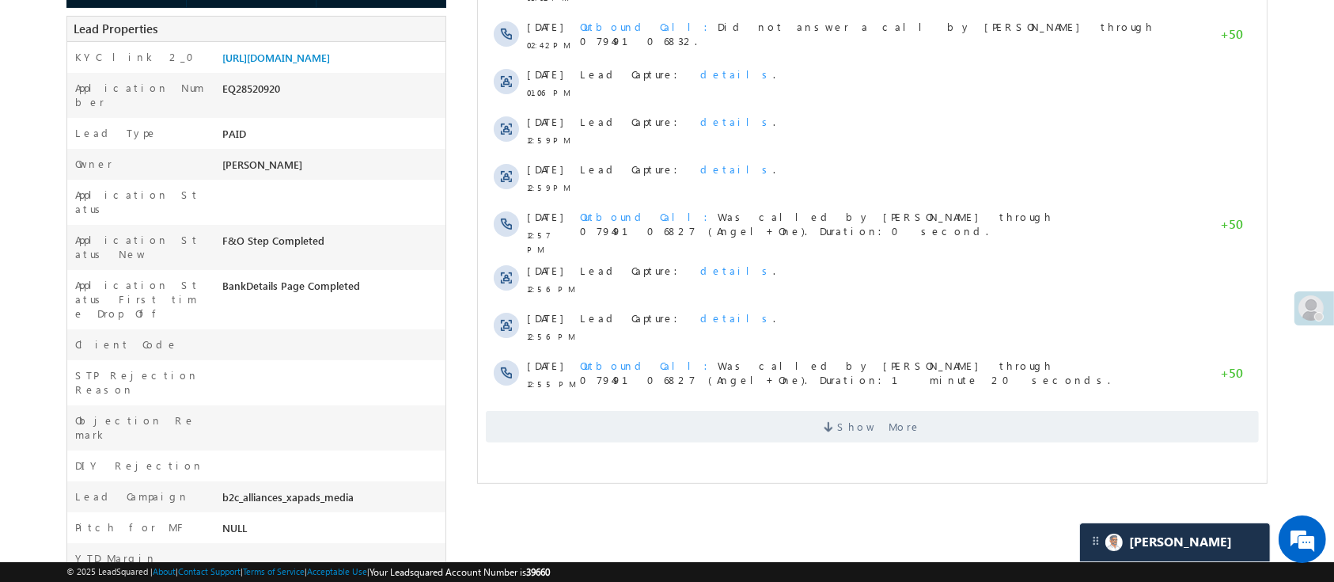
scroll to position [8093, 0]
click at [938, 428] on span "Show More" at bounding box center [871, 427] width 773 height 32
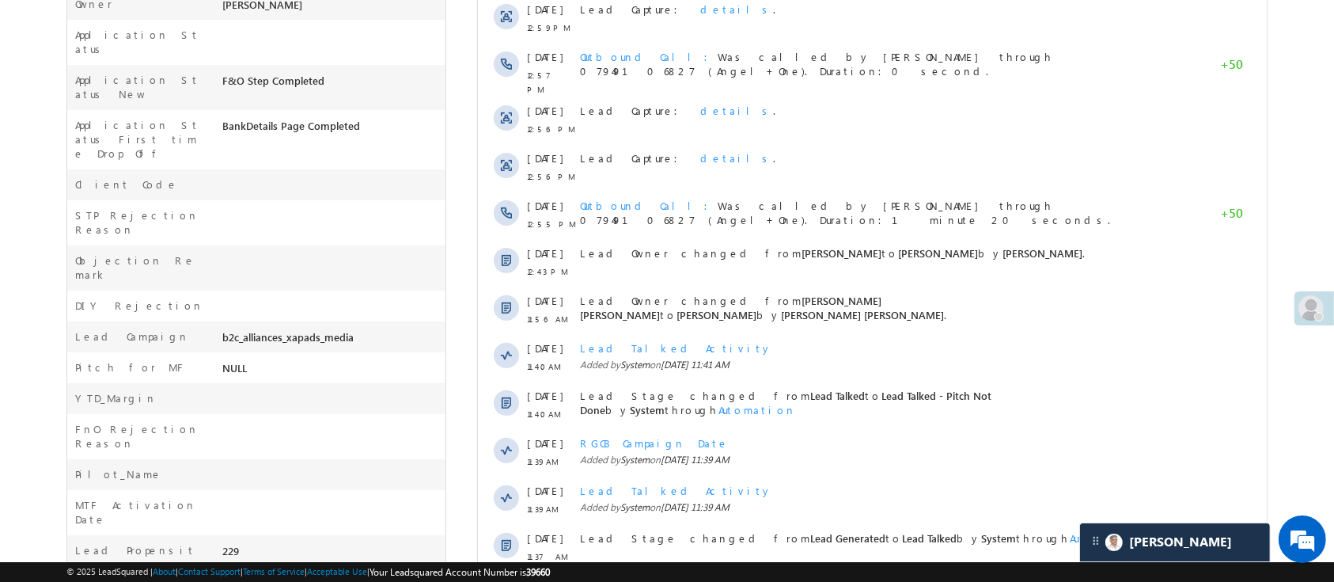
scroll to position [497, 0]
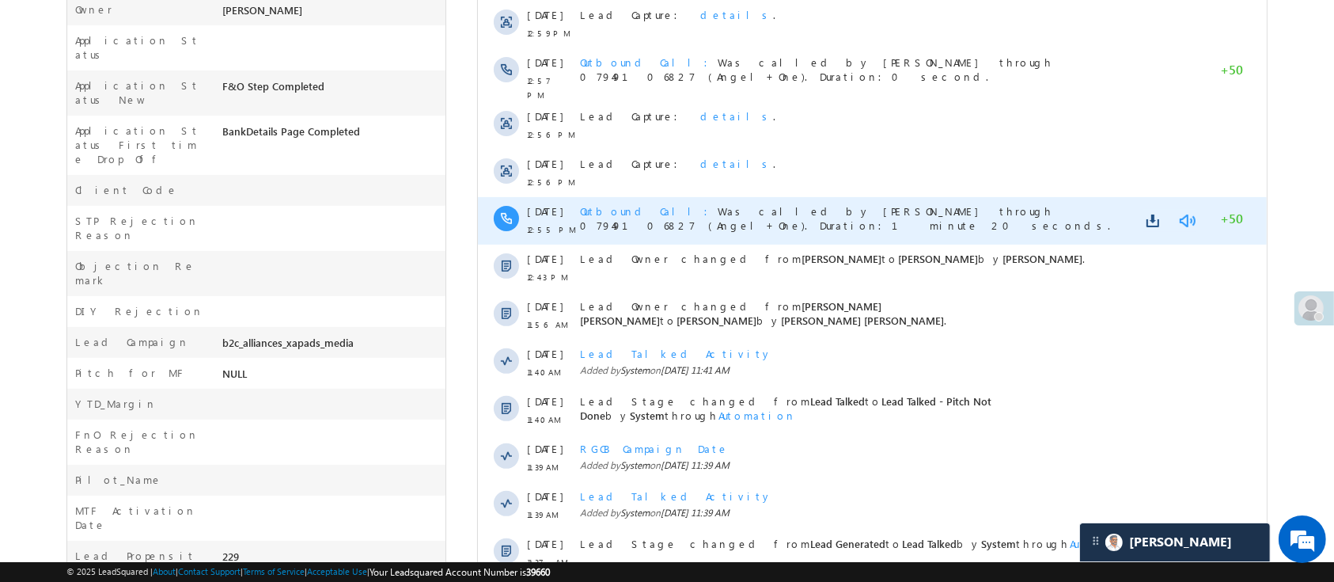
click at [1192, 213] on link at bounding box center [1186, 221] width 19 height 16
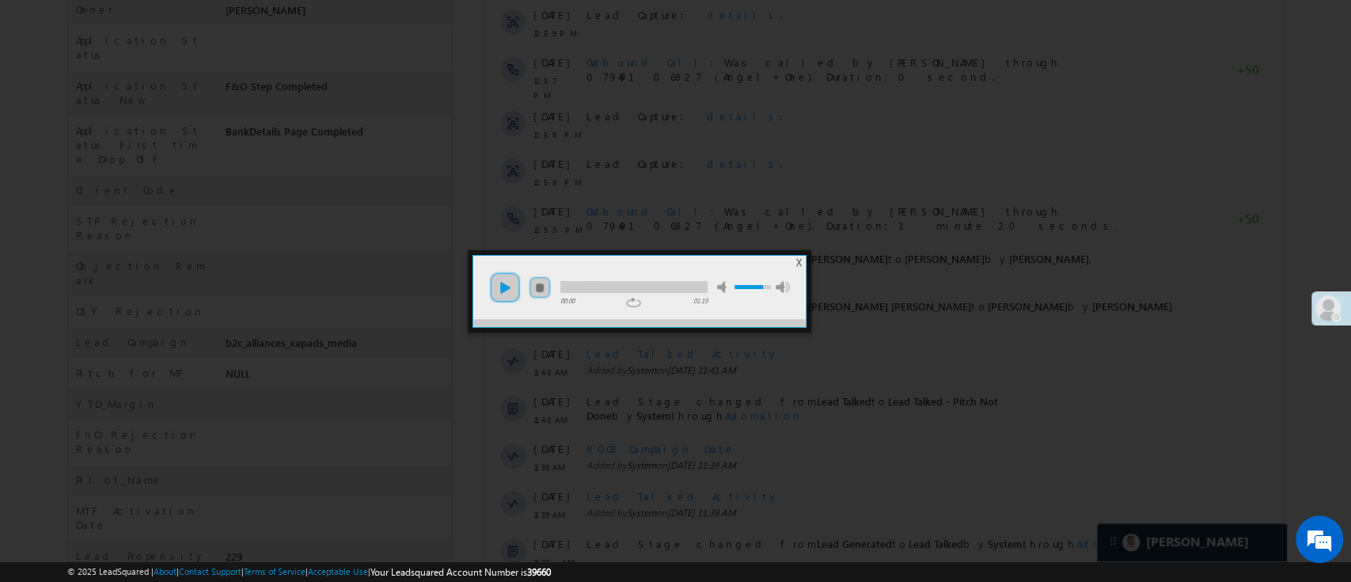
click at [502, 285] on link "play" at bounding box center [505, 287] width 32 height 32
click at [502, 285] on link "pause" at bounding box center [505, 287] width 32 height 32
click at [502, 285] on link "play" at bounding box center [505, 287] width 32 height 32
click at [576, 290] on div at bounding box center [633, 287] width 147 height 12
click at [646, 282] on div at bounding box center [633, 287] width 147 height 12
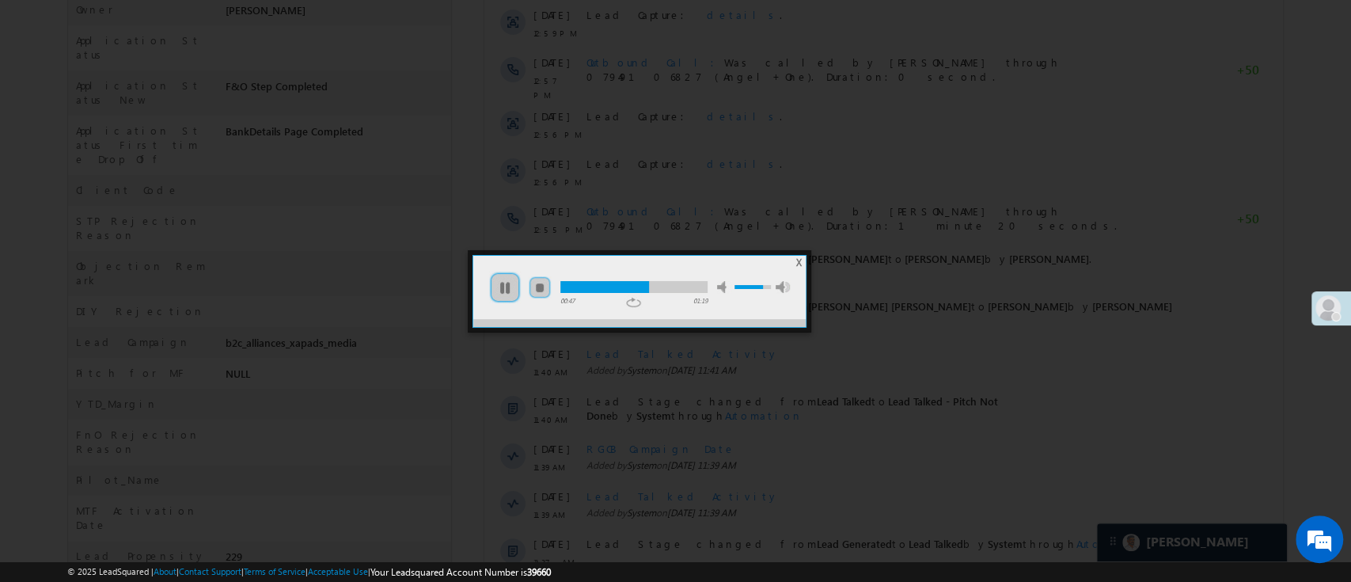
click at [677, 287] on div at bounding box center [633, 287] width 147 height 12
click at [689, 285] on div at bounding box center [633, 287] width 147 height 12
click at [796, 262] on span "X" at bounding box center [799, 262] width 6 height 12
